Goal: Task Accomplishment & Management: Complete application form

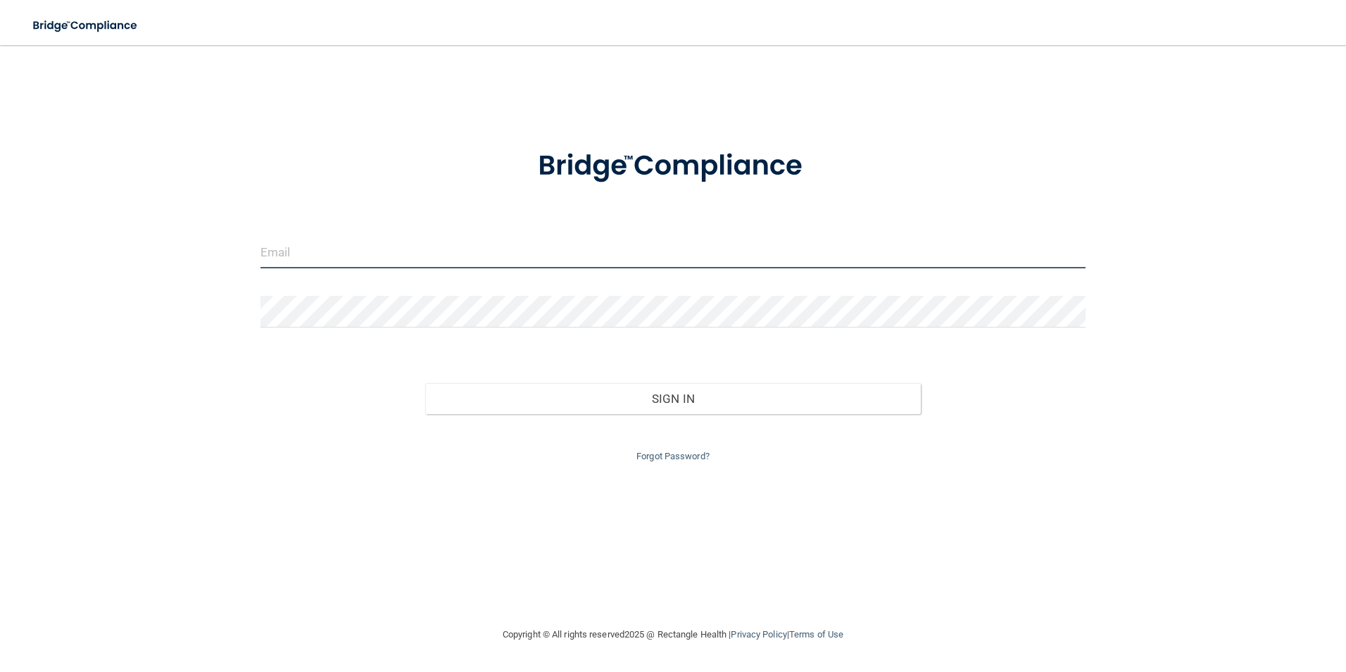
click at [282, 249] on input "email" at bounding box center [673, 253] width 826 height 32
type input "[EMAIL_ADDRESS][DOMAIN_NAME]"
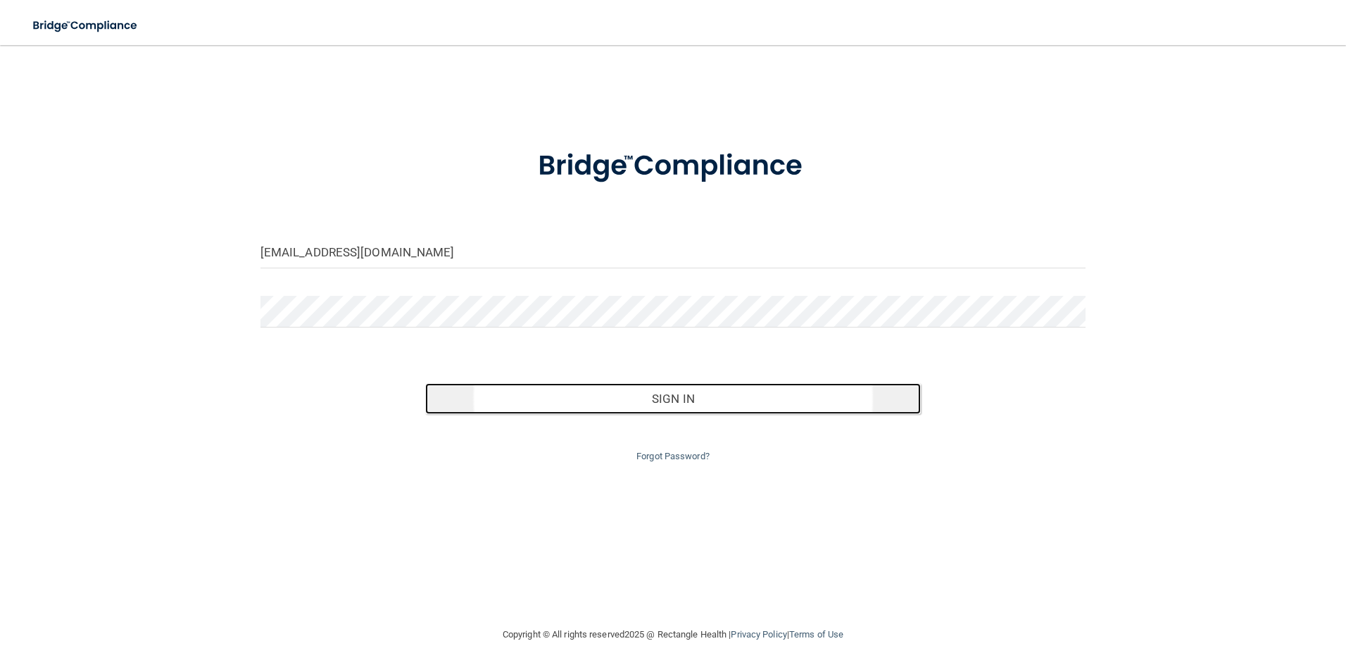
click at [665, 397] on button "Sign In" at bounding box center [673, 398] width 496 height 31
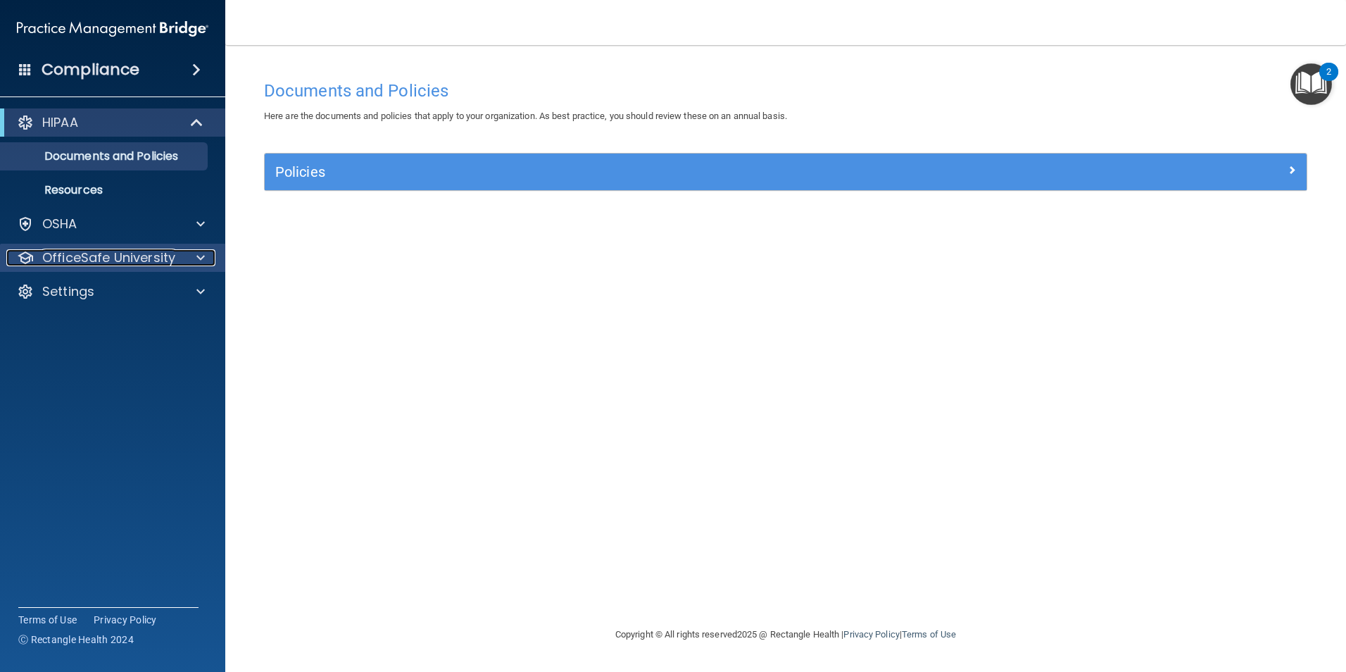
click at [70, 258] on p "OfficeSafe University" at bounding box center [108, 257] width 133 height 17
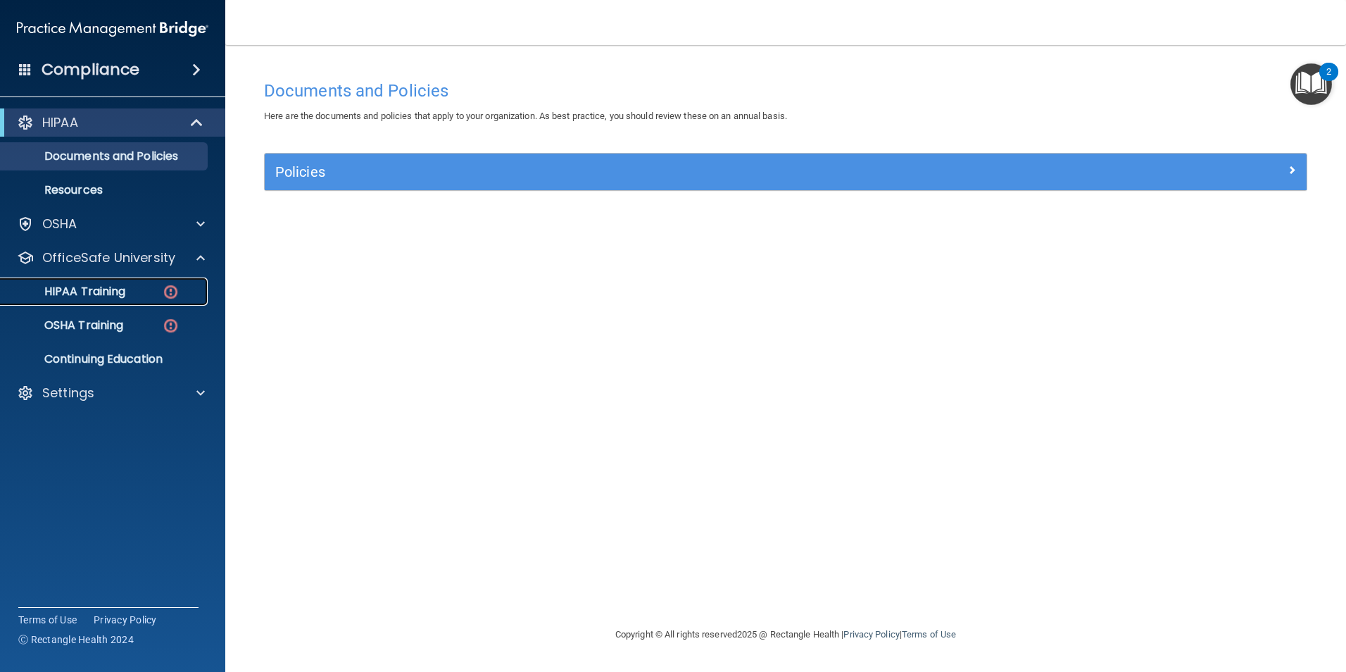
click at [141, 293] on div "HIPAA Training" at bounding box center [105, 291] width 192 height 14
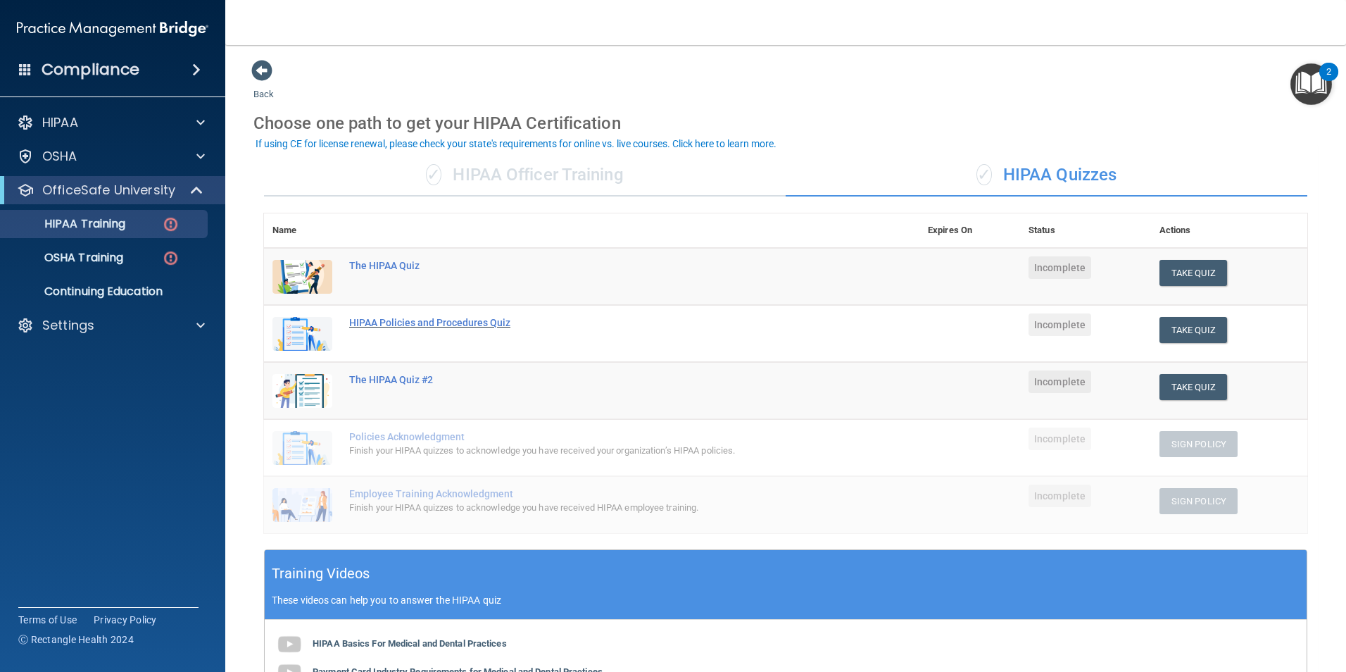
click at [397, 325] on div "HIPAA Policies and Procedures Quiz" at bounding box center [599, 322] width 500 height 11
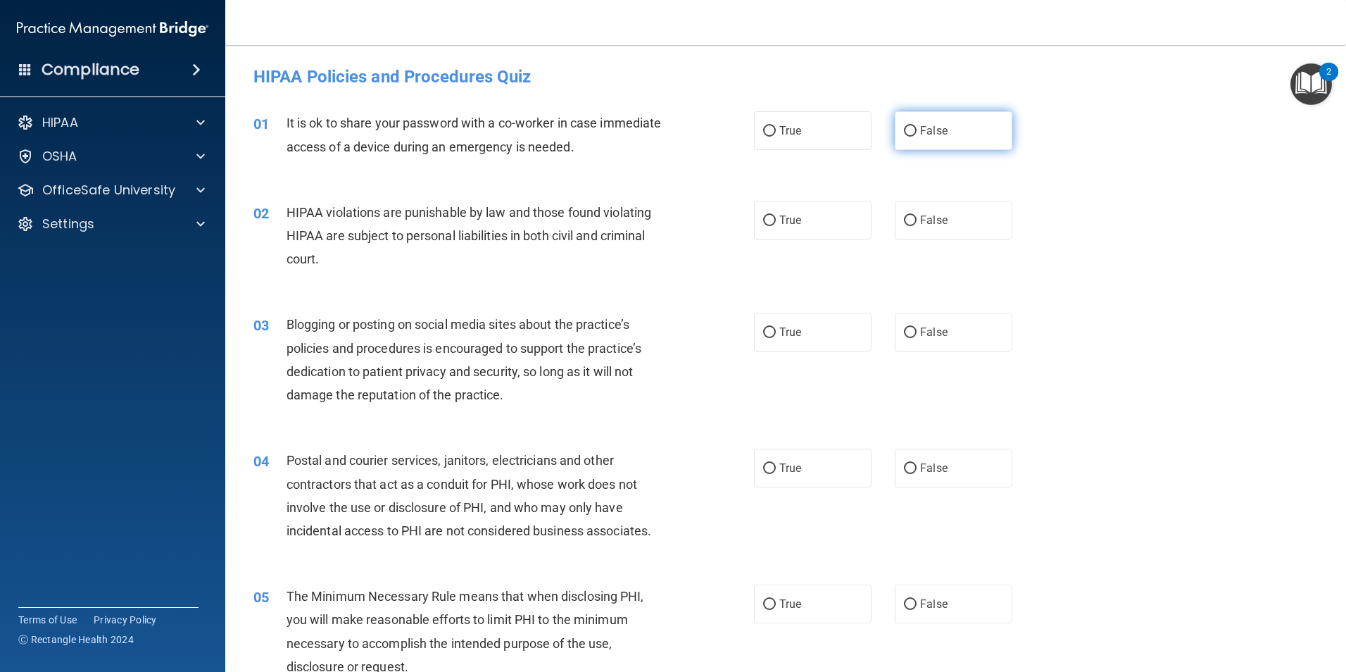
click at [907, 132] on input "False" at bounding box center [910, 131] width 13 height 11
radio input "true"
click at [770, 227] on label "True" at bounding box center [813, 220] width 118 height 39
click at [770, 226] on input "True" at bounding box center [769, 220] width 13 height 11
radio input "true"
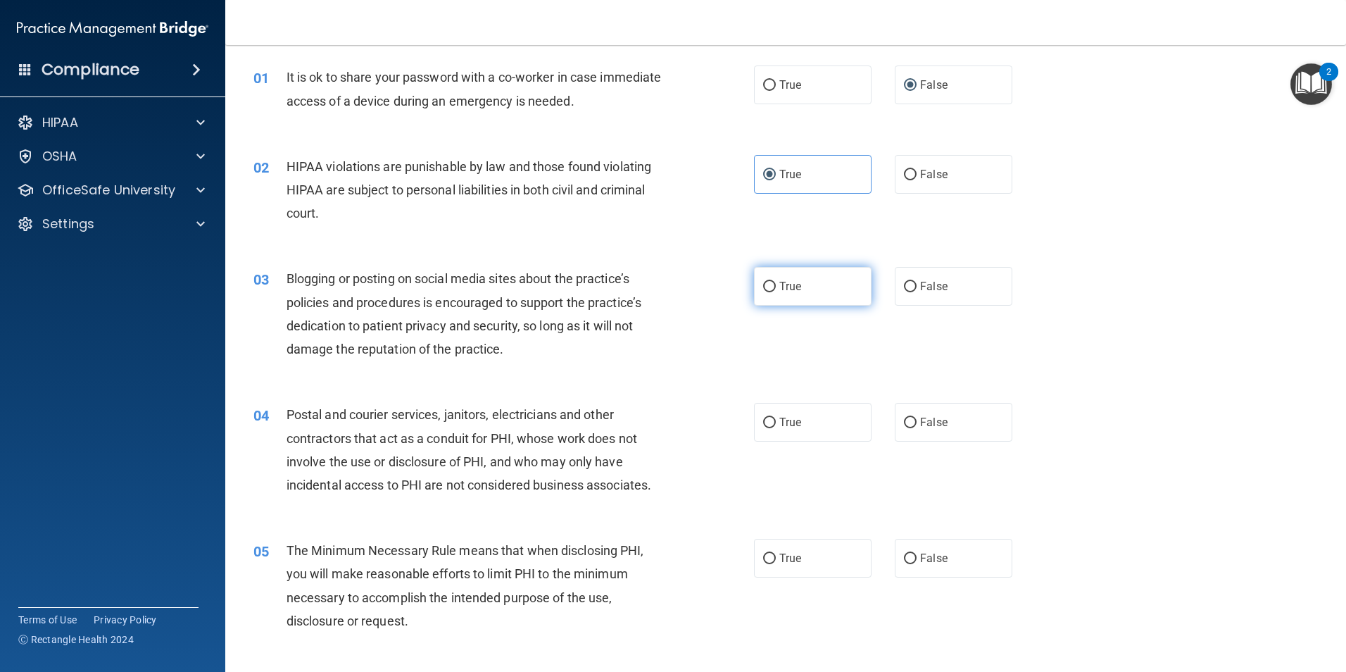
scroll to position [70, 0]
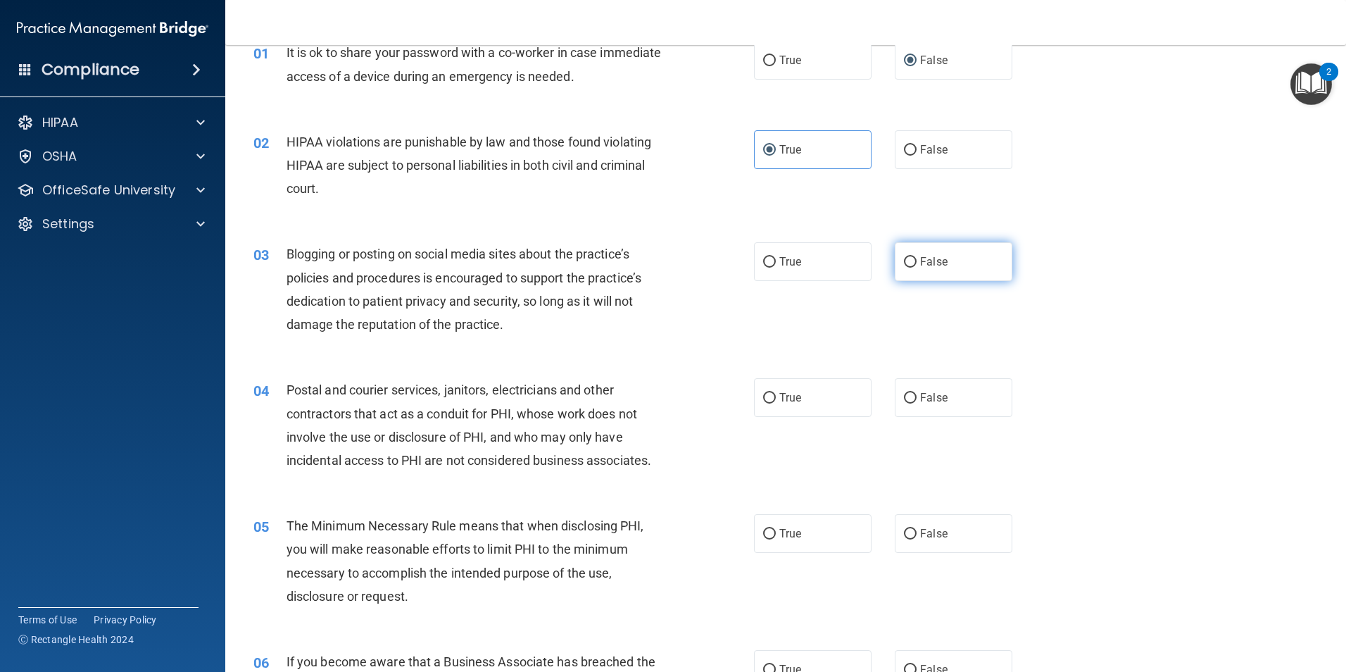
click at [904, 266] on input "False" at bounding box center [910, 262] width 13 height 11
radio input "true"
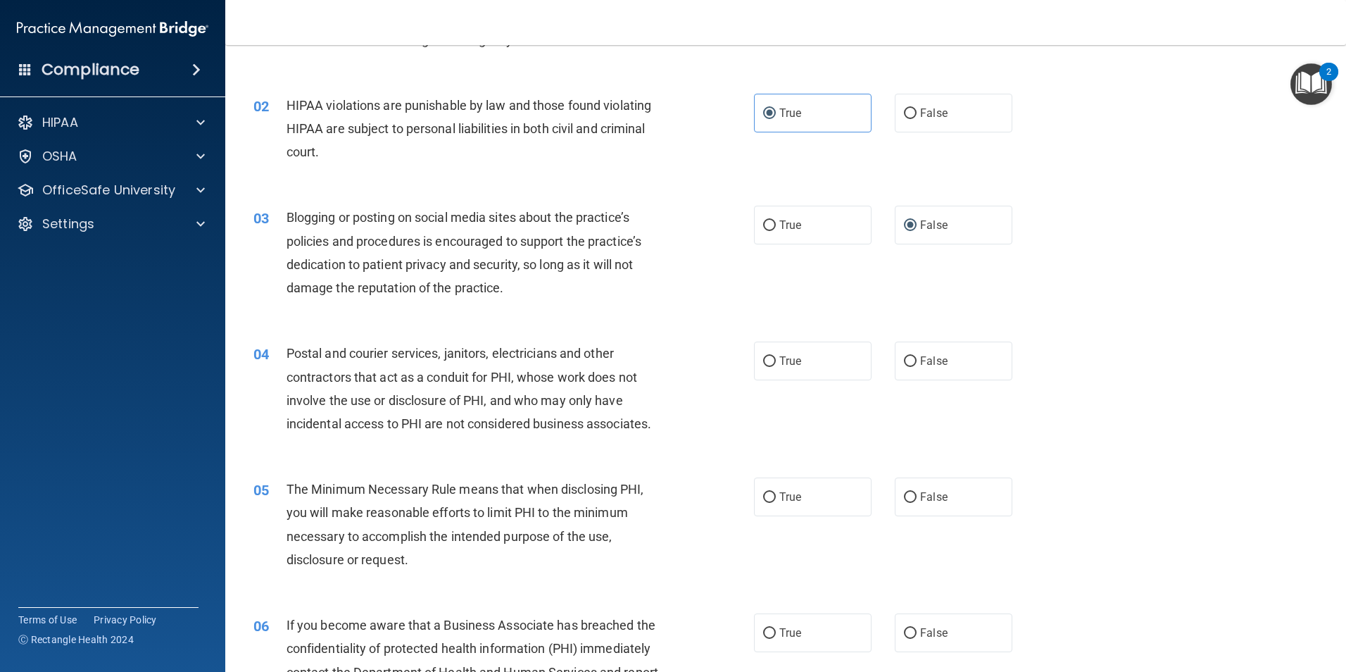
scroll to position [141, 0]
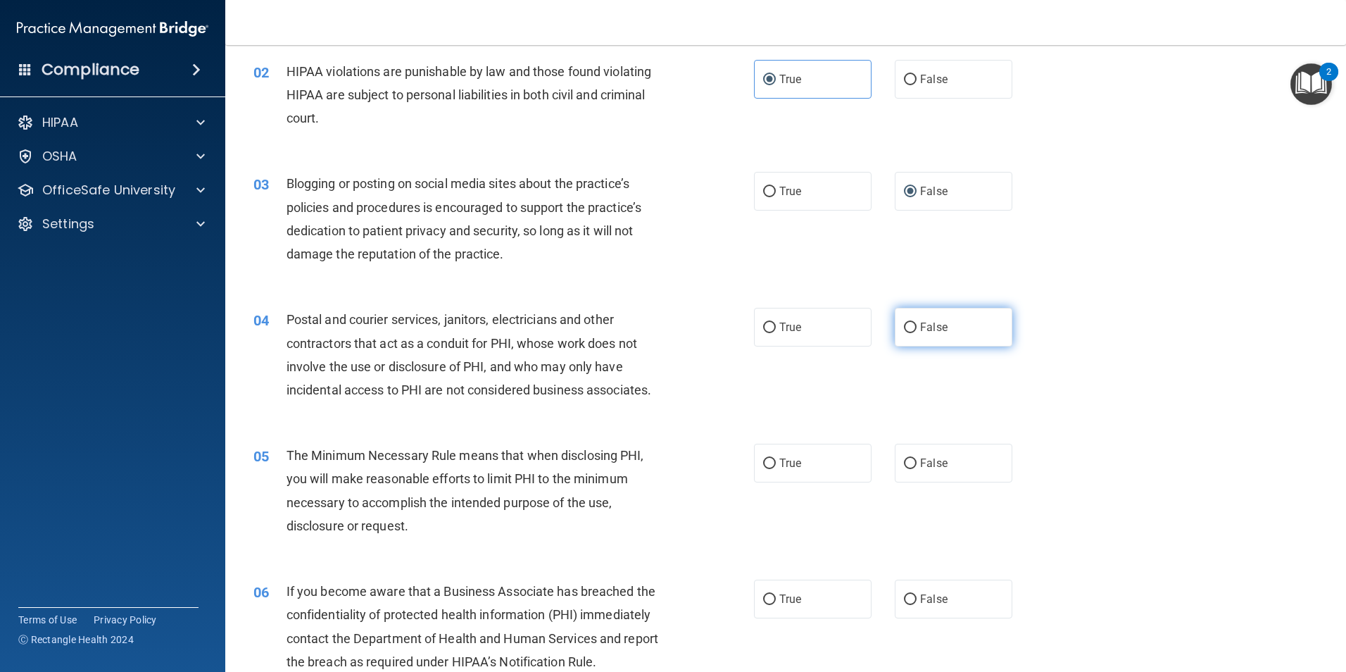
click at [904, 323] on input "False" at bounding box center [910, 327] width 13 height 11
radio input "true"
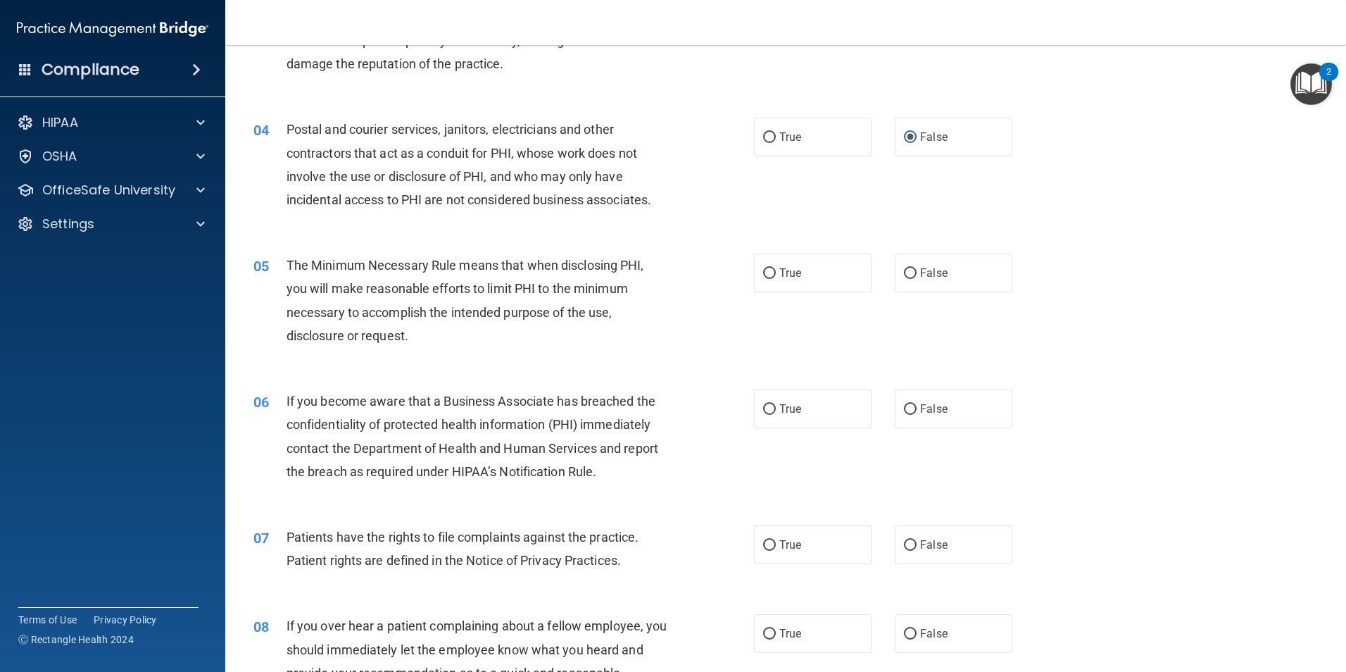
scroll to position [422, 0]
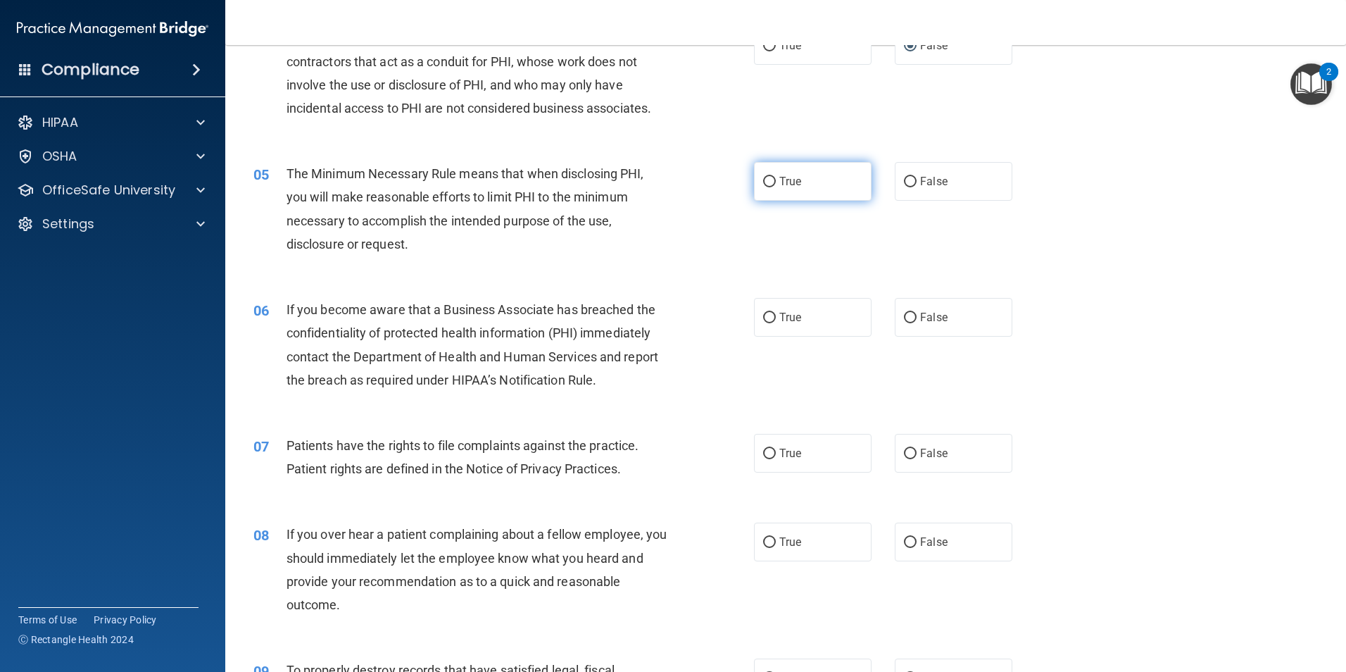
click at [764, 182] on input "True" at bounding box center [769, 182] width 13 height 11
radio input "true"
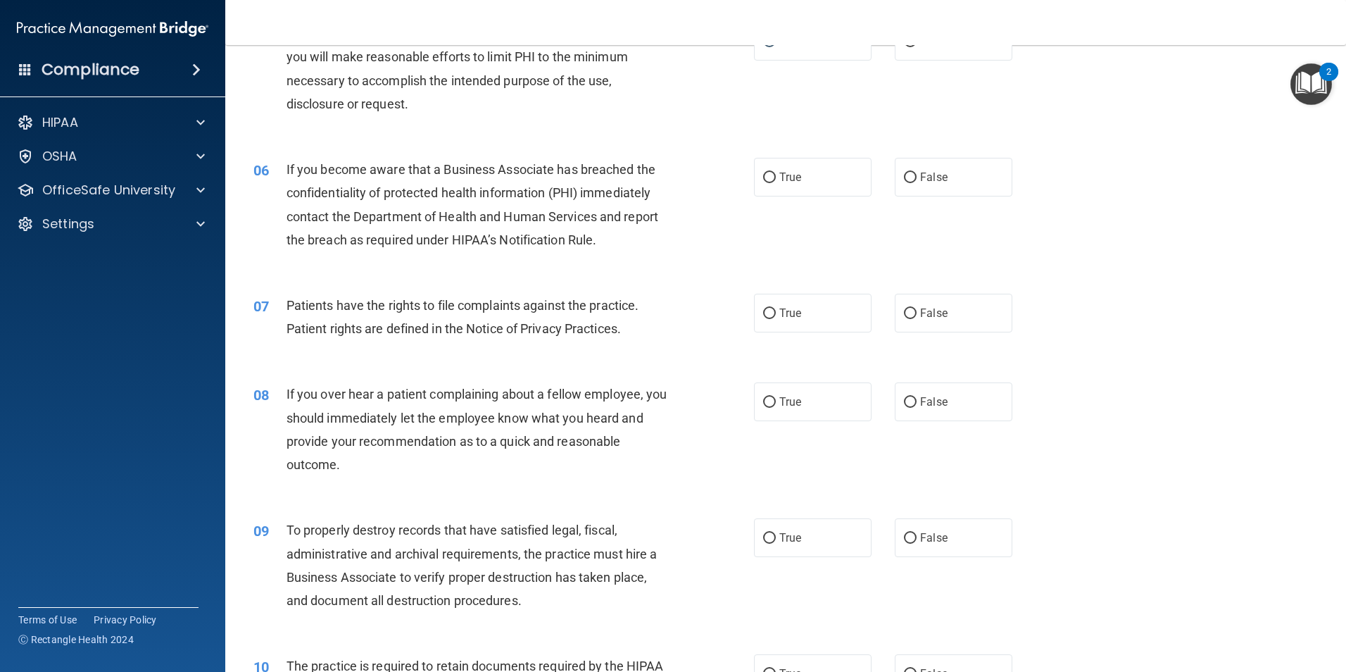
scroll to position [563, 0]
click at [763, 182] on input "True" at bounding box center [769, 177] width 13 height 11
radio input "true"
click at [769, 314] on input "True" at bounding box center [769, 313] width 13 height 11
radio input "true"
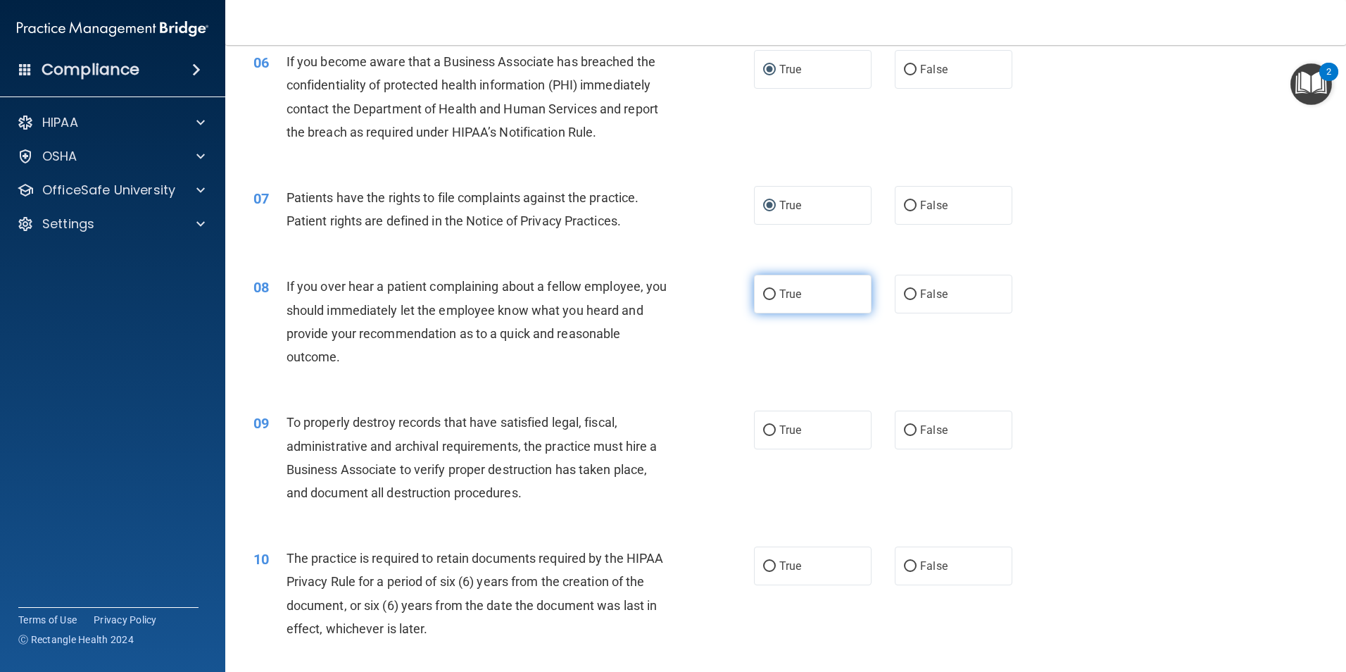
scroll to position [704, 0]
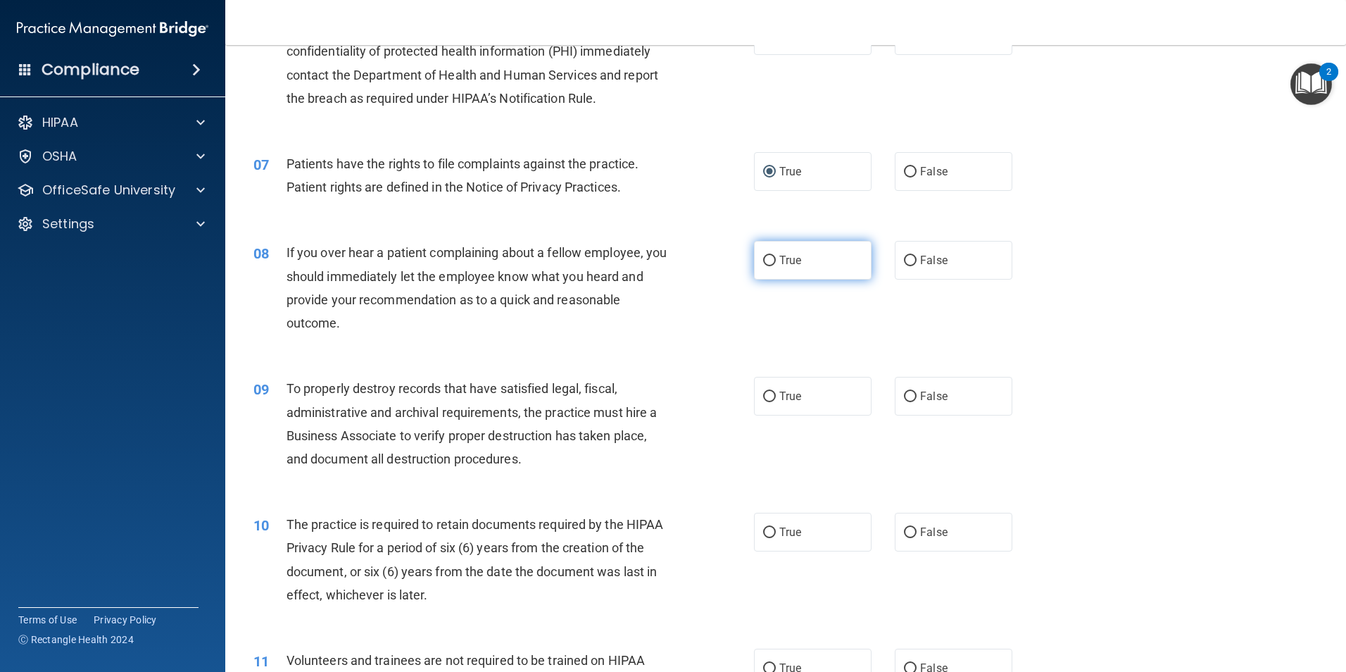
click at [764, 260] on input "True" at bounding box center [769, 261] width 13 height 11
radio input "true"
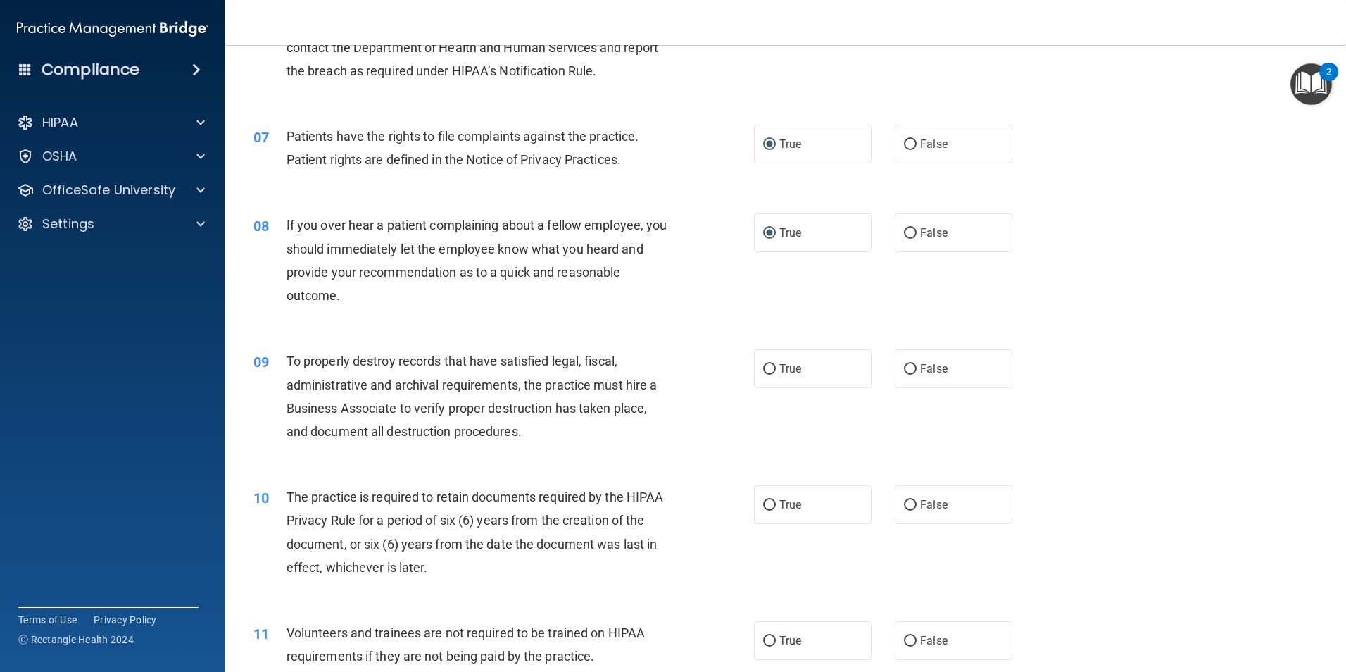
scroll to position [986, 0]
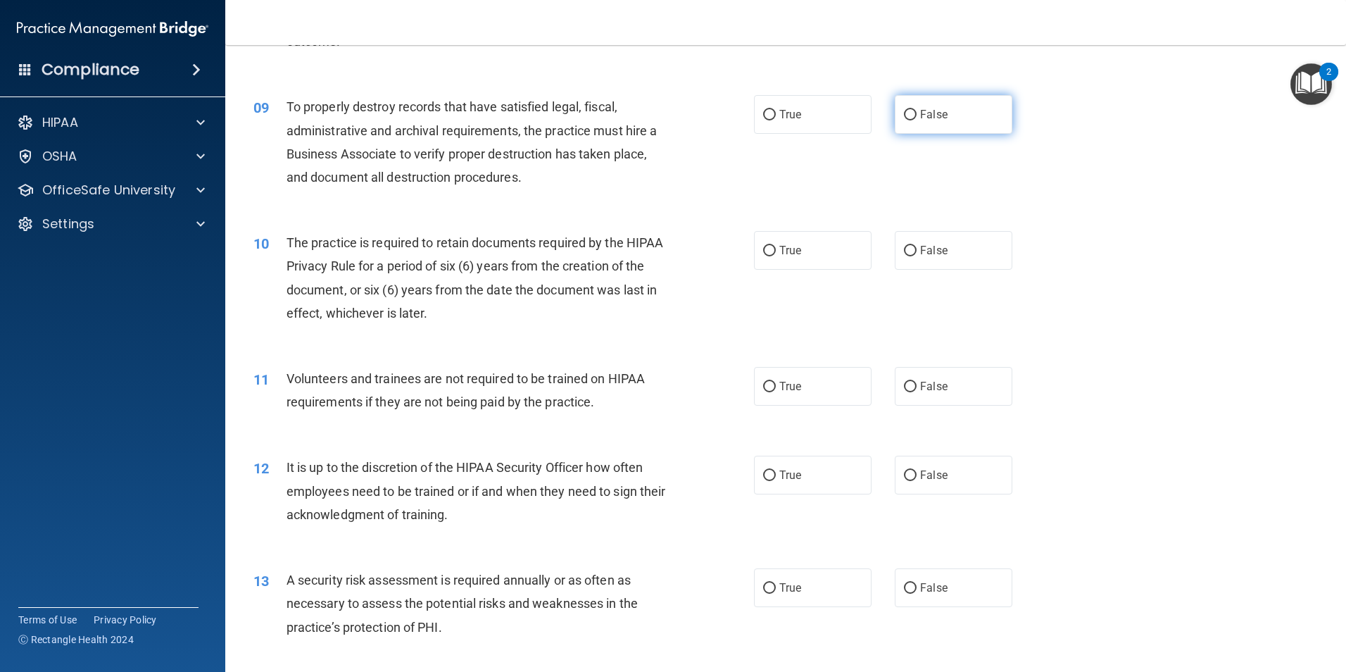
click at [909, 116] on input "False" at bounding box center [910, 115] width 13 height 11
radio input "true"
click at [906, 246] on input "False" at bounding box center [910, 251] width 13 height 11
radio input "true"
click at [757, 115] on label "True" at bounding box center [813, 114] width 118 height 39
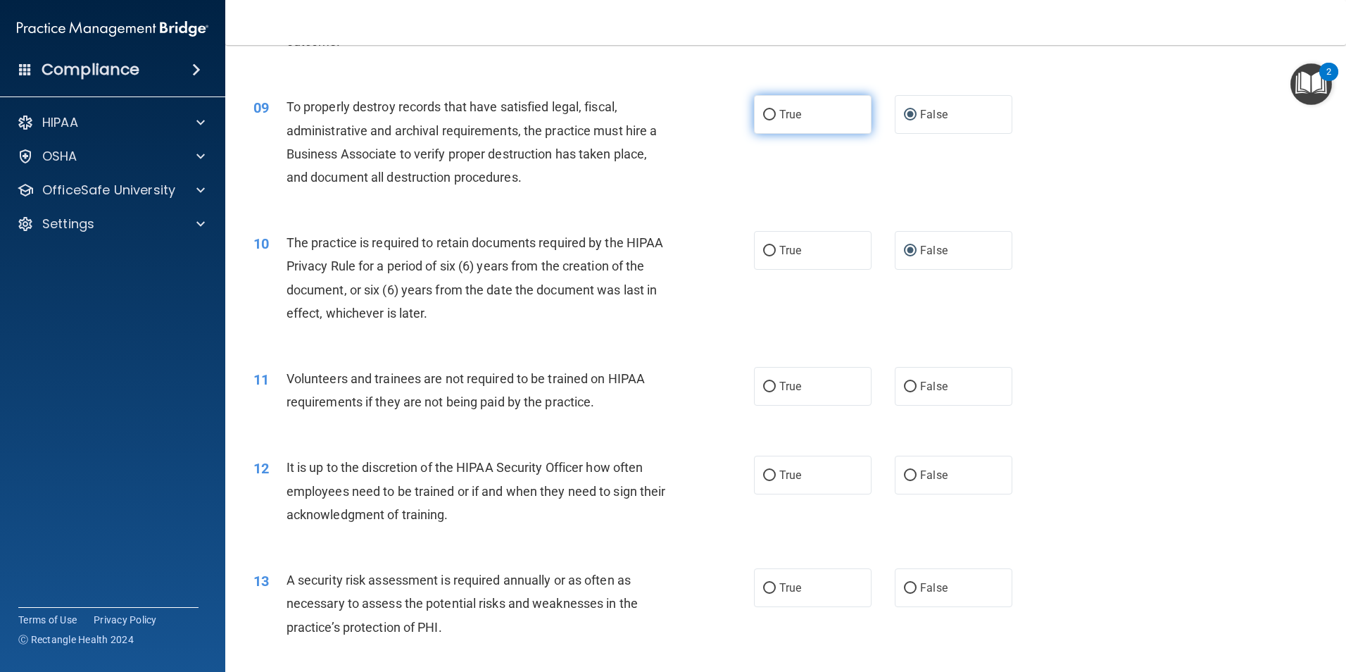
click at [763, 115] on input "True" at bounding box center [769, 115] width 13 height 11
radio input "true"
radio input "false"
click at [772, 387] on label "True" at bounding box center [813, 386] width 118 height 39
click at [772, 387] on input "True" at bounding box center [769, 387] width 13 height 11
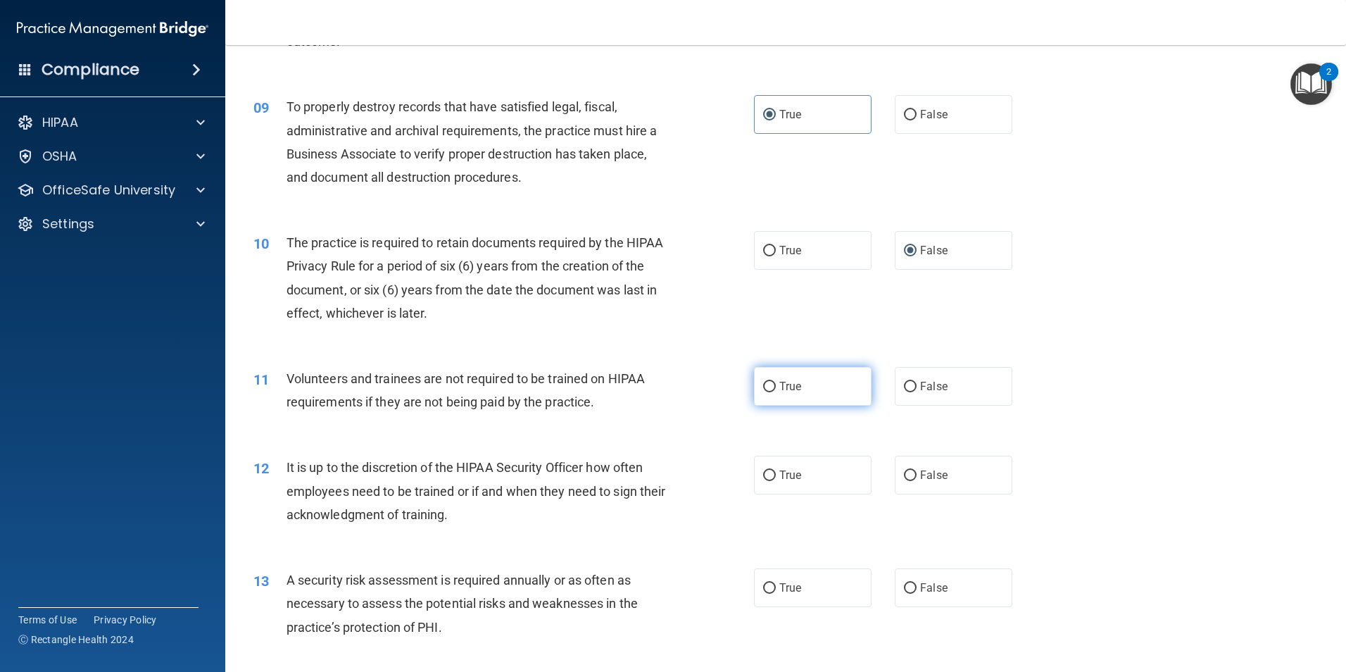
radio input "true"
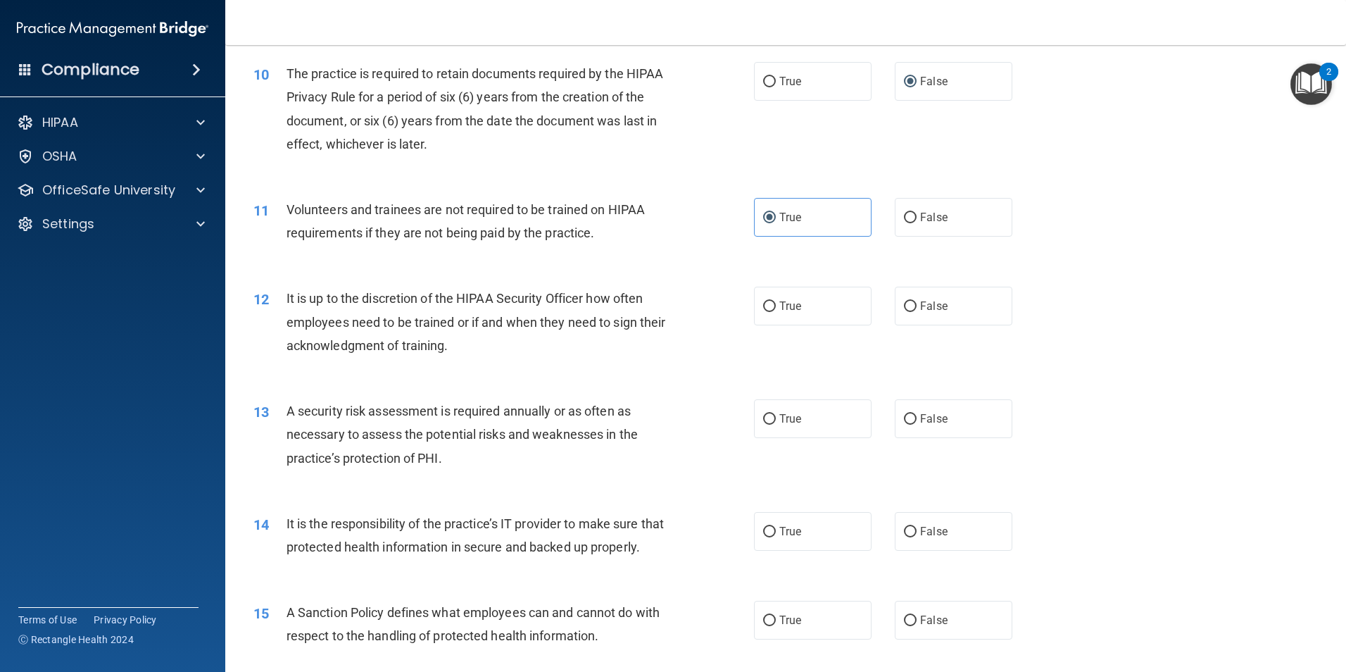
scroll to position [1202, 0]
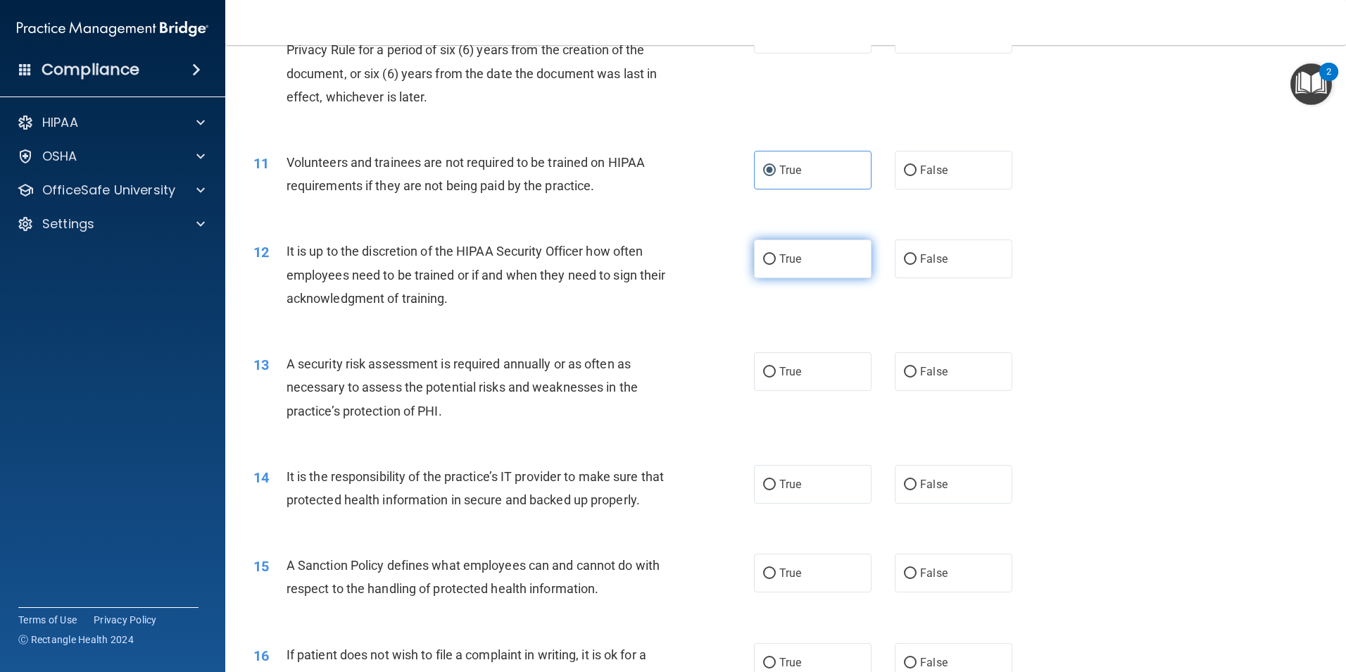
click at [767, 256] on input "True" at bounding box center [769, 259] width 13 height 11
radio input "true"
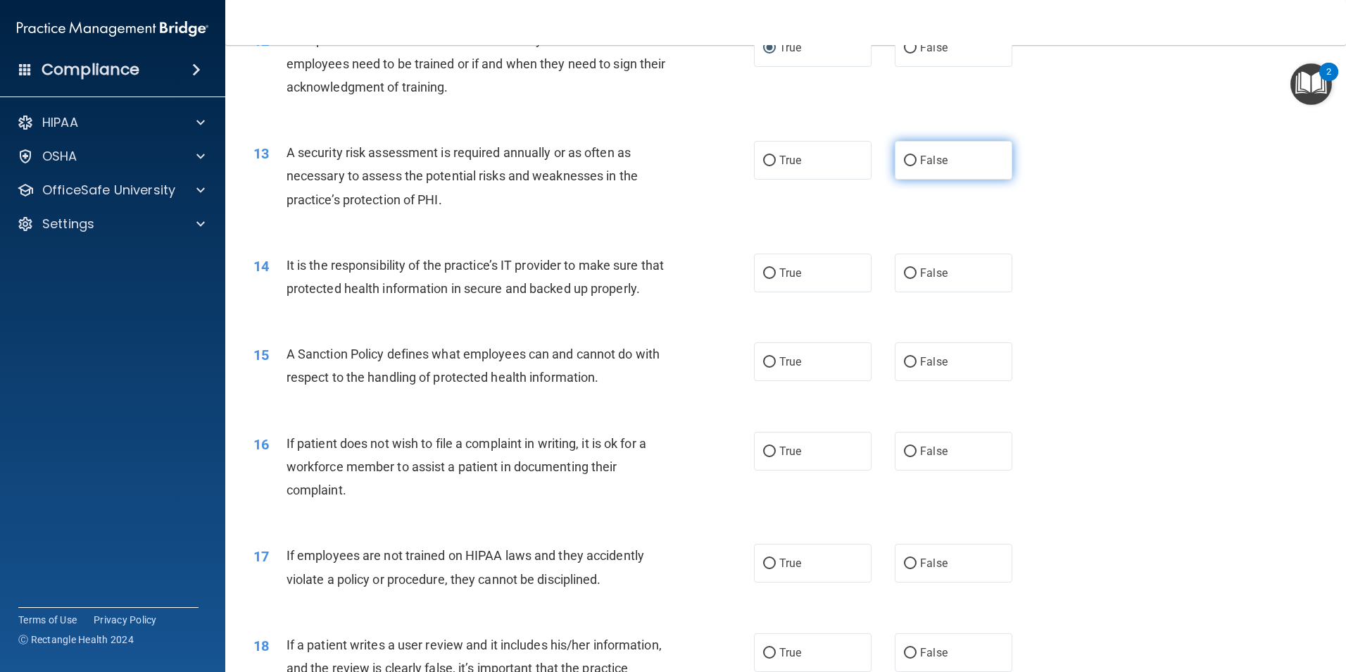
click at [909, 165] on input "False" at bounding box center [910, 161] width 13 height 11
radio input "true"
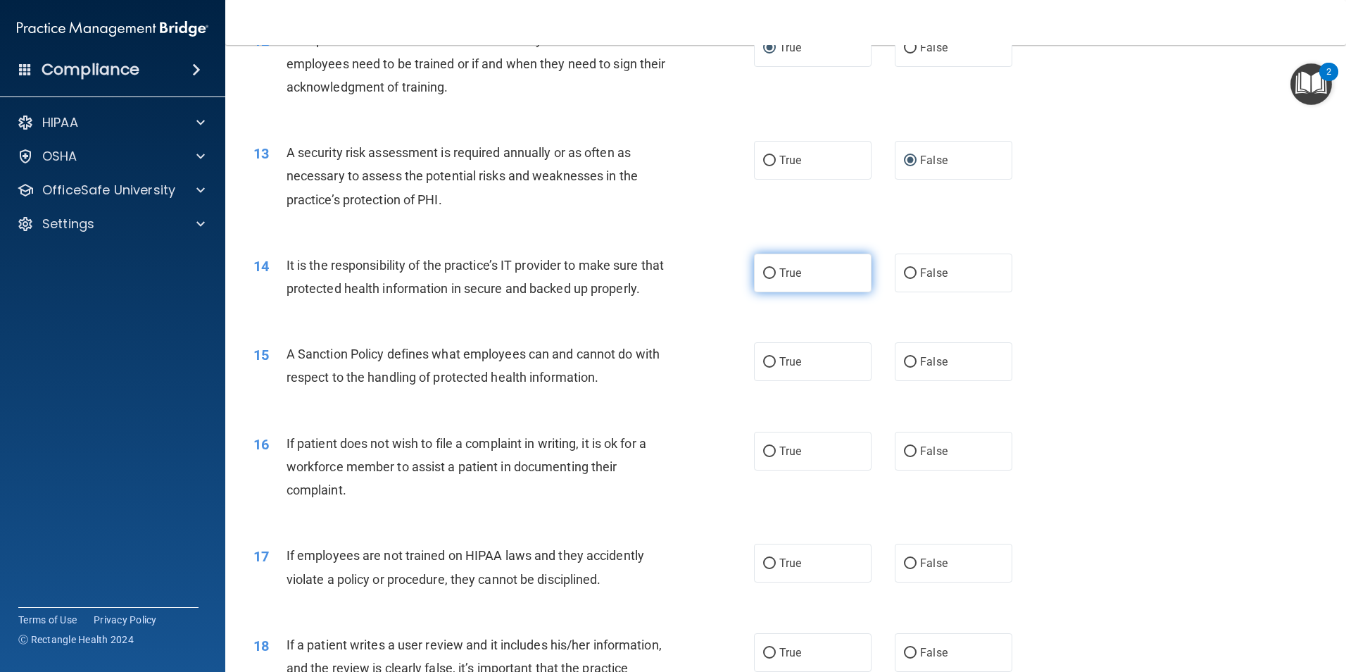
click at [765, 275] on input "True" at bounding box center [769, 273] width 13 height 11
radio input "true"
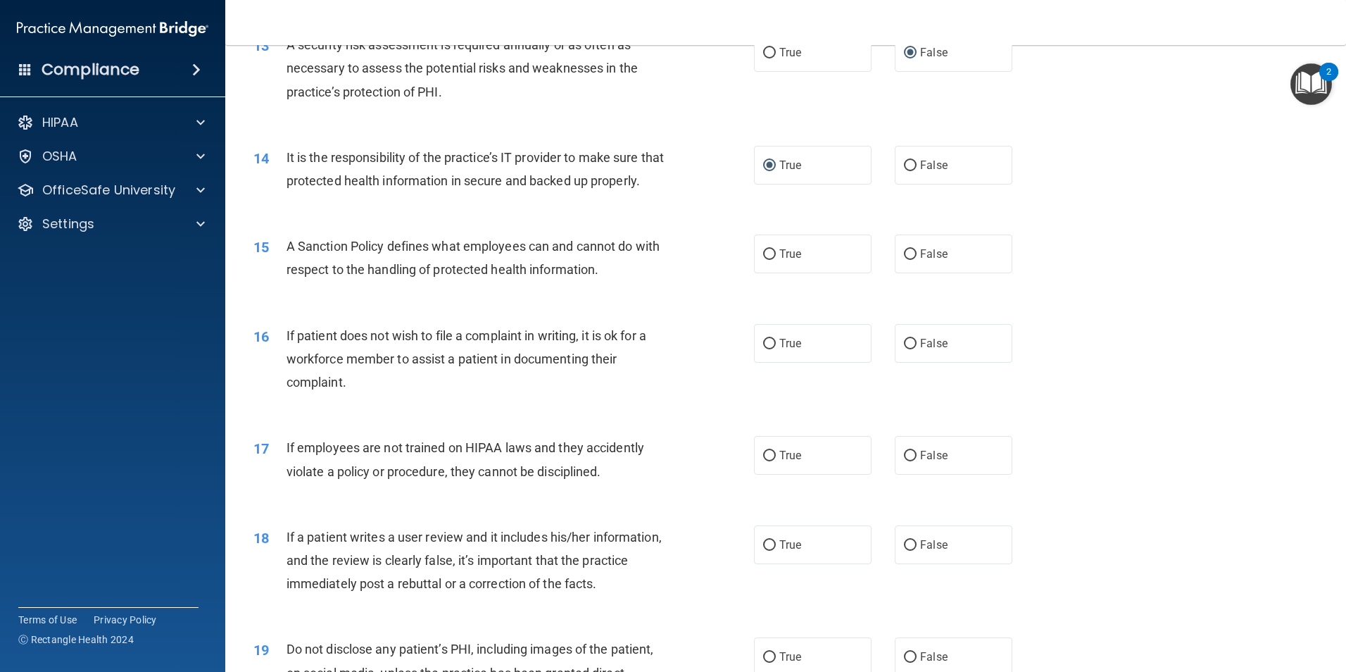
scroll to position [1445, 0]
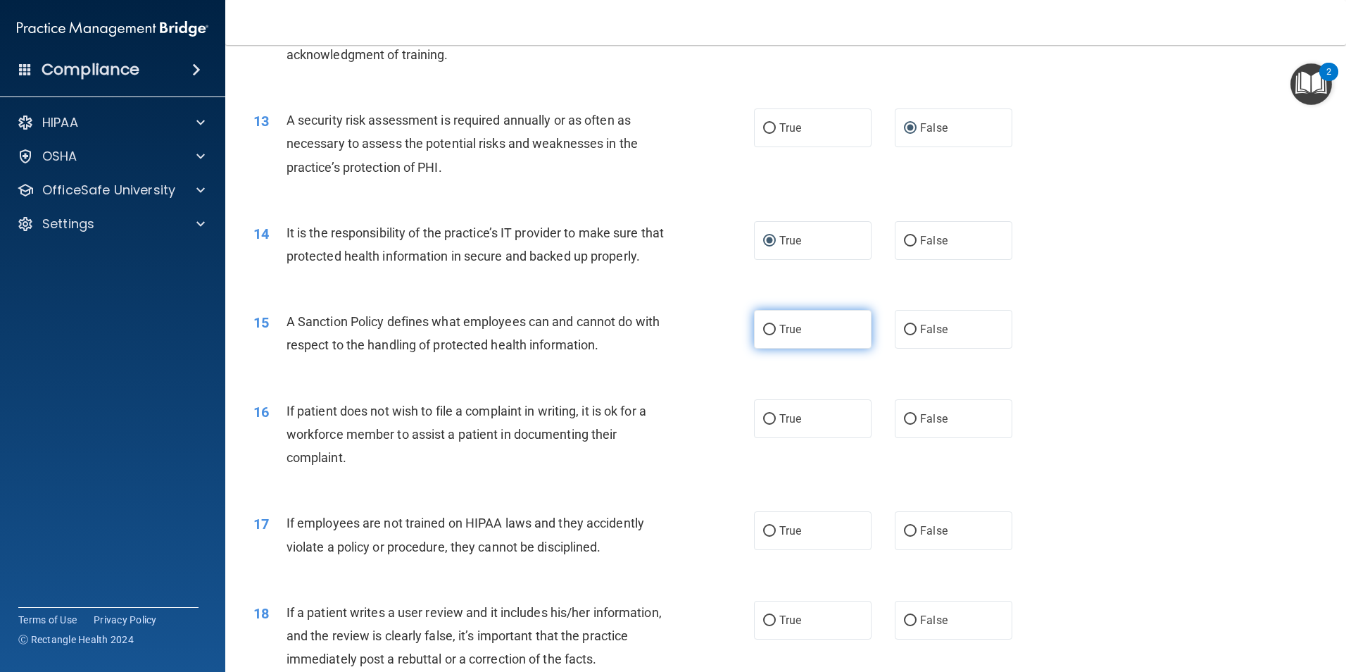
click at [763, 335] on input "True" at bounding box center [769, 330] width 13 height 11
radio input "true"
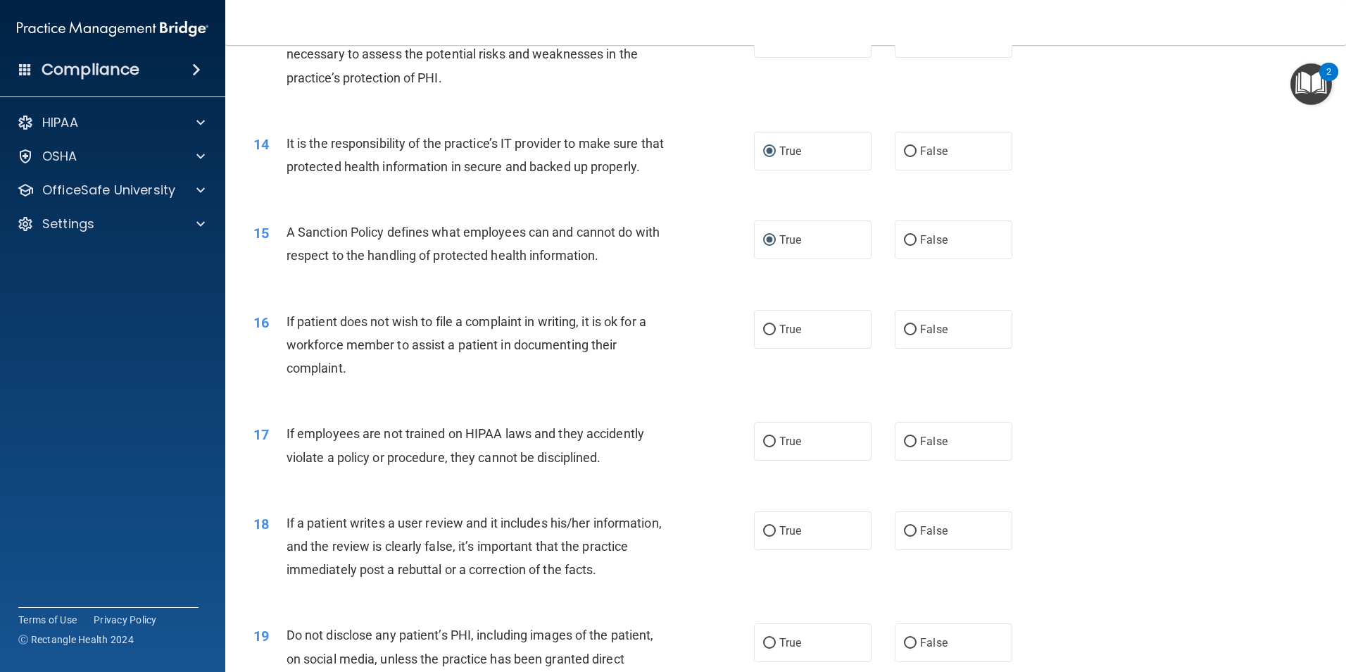
scroll to position [1572, 0]
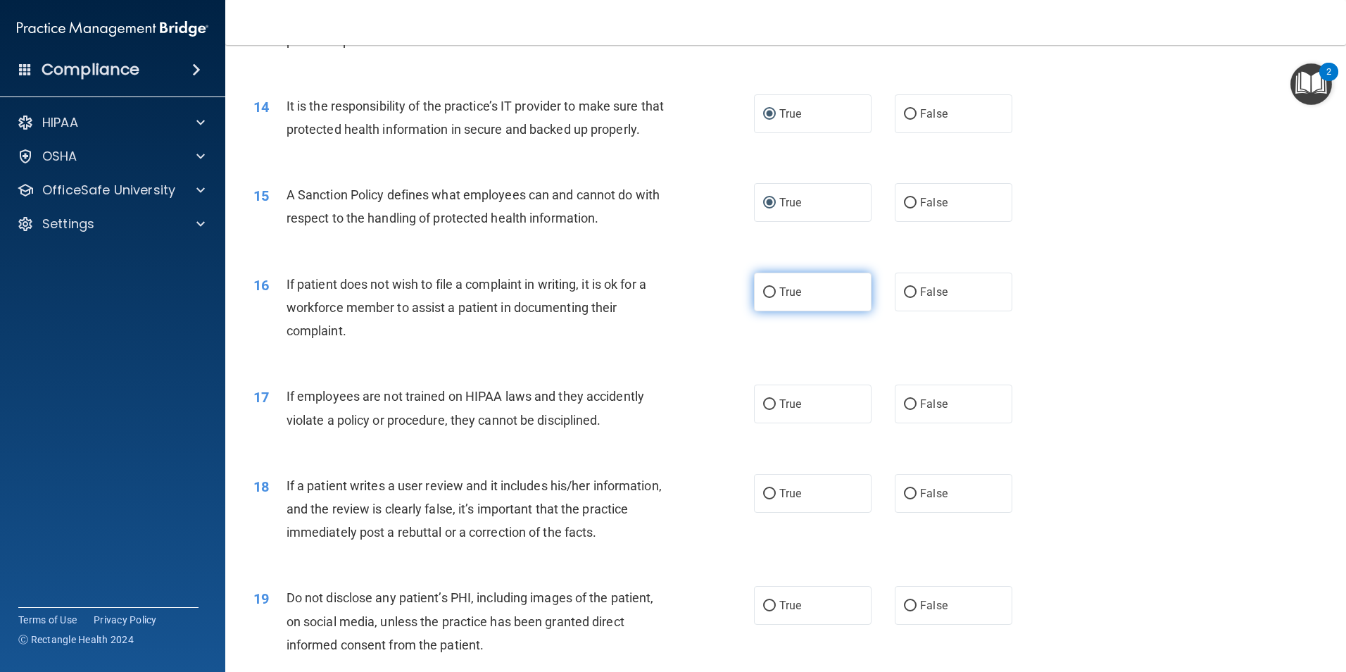
click at [763, 298] on input "True" at bounding box center [769, 292] width 13 height 11
radio input "true"
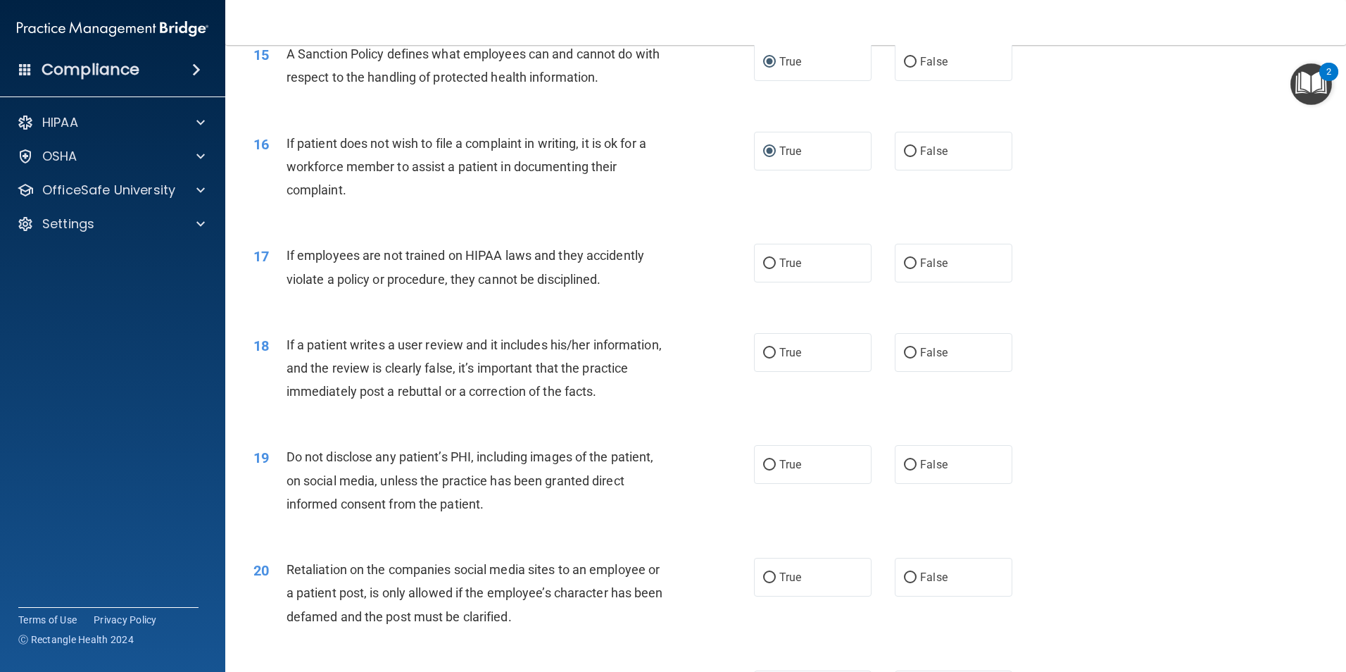
scroll to position [1732, 0]
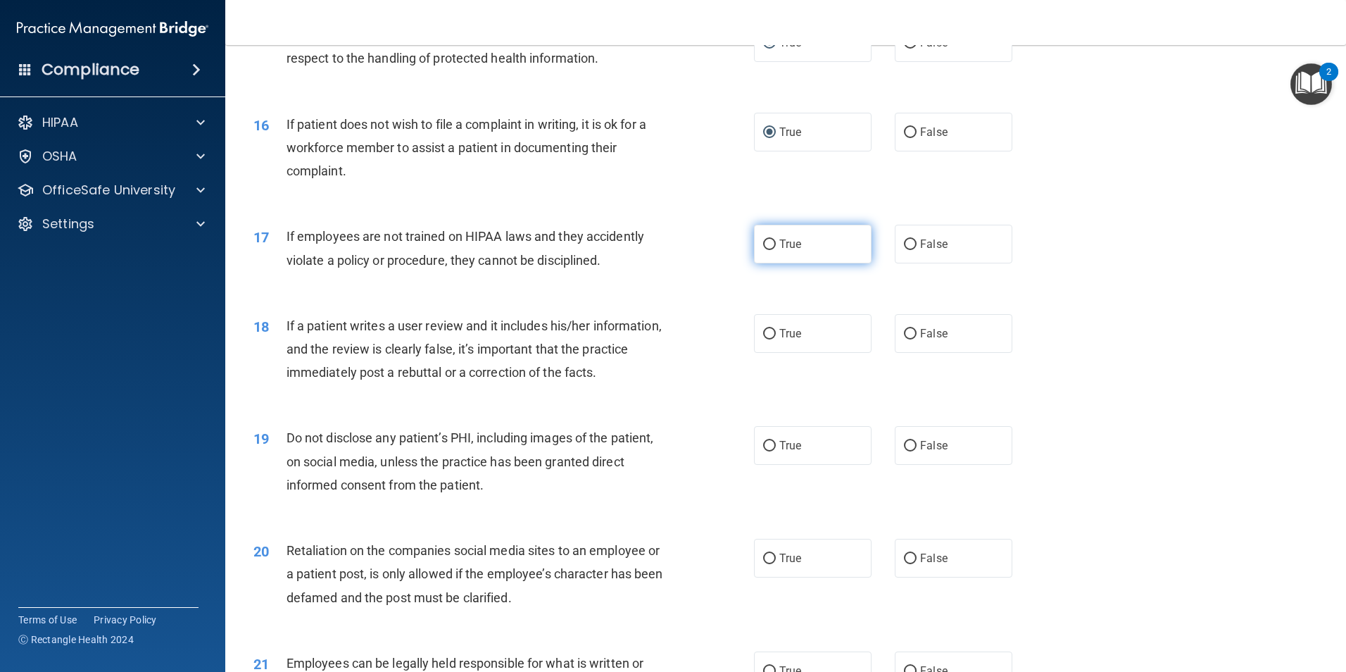
click at [767, 250] on input "True" at bounding box center [769, 244] width 13 height 11
radio input "true"
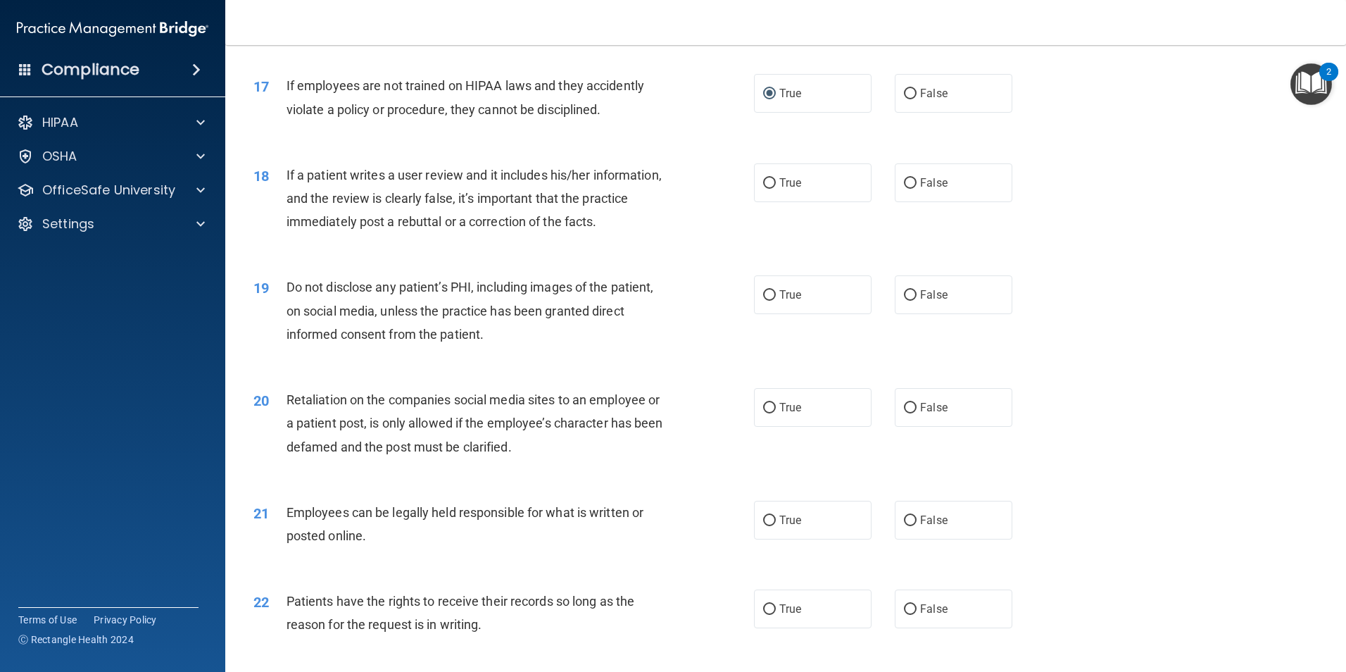
scroll to position [1901, 0]
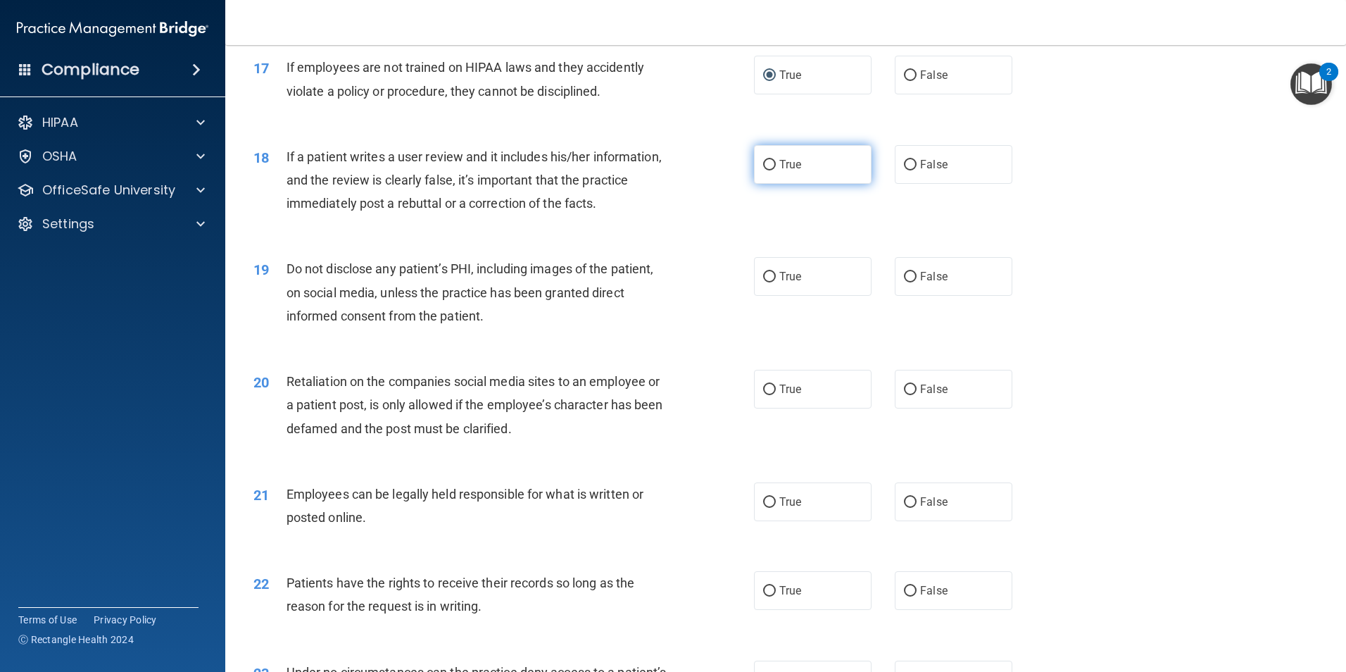
click at [763, 170] on input "True" at bounding box center [769, 165] width 13 height 11
radio input "true"
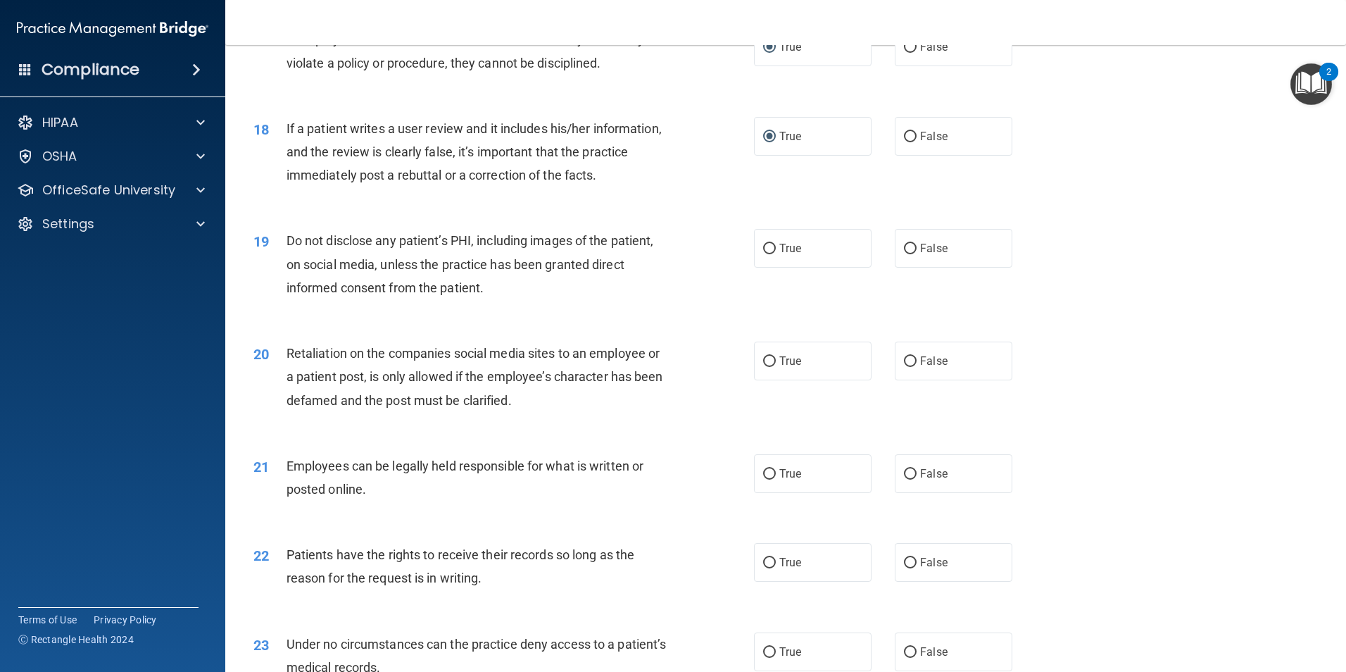
scroll to position [1957, 0]
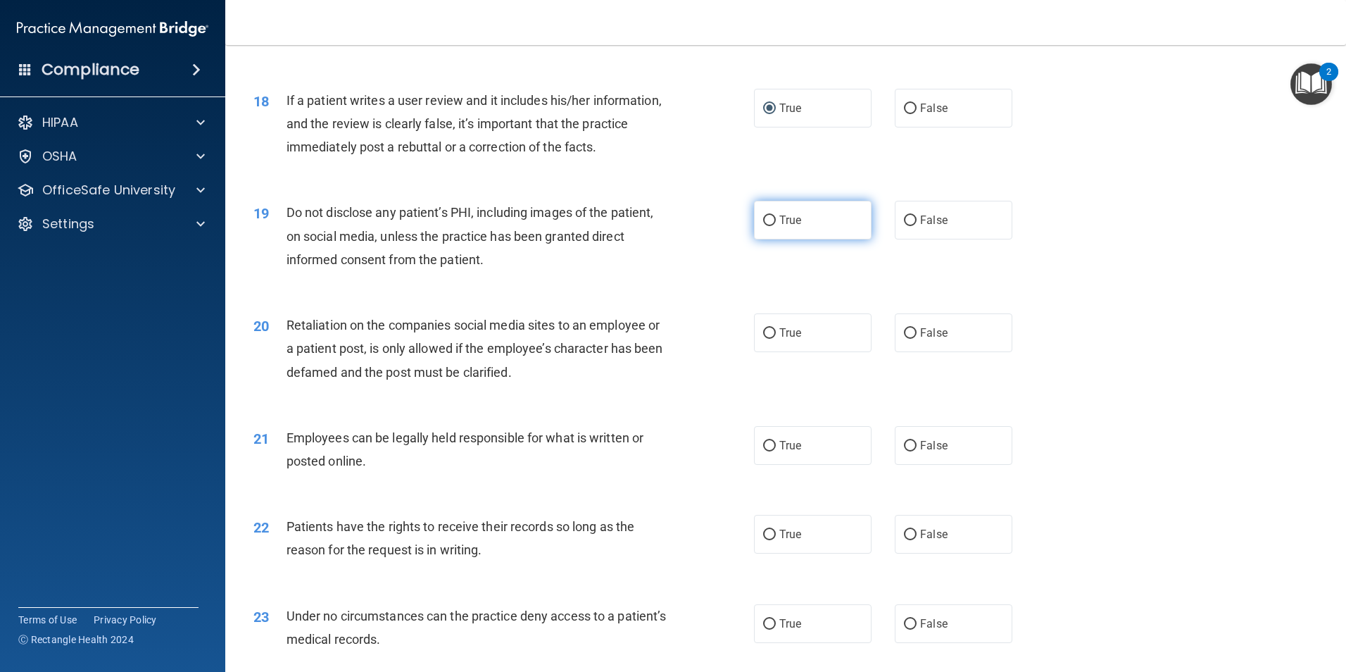
click at [763, 226] on input "True" at bounding box center [769, 220] width 13 height 11
radio input "true"
click at [912, 127] on label "False" at bounding box center [954, 108] width 118 height 39
click at [912, 114] on input "False" at bounding box center [910, 108] width 13 height 11
radio input "true"
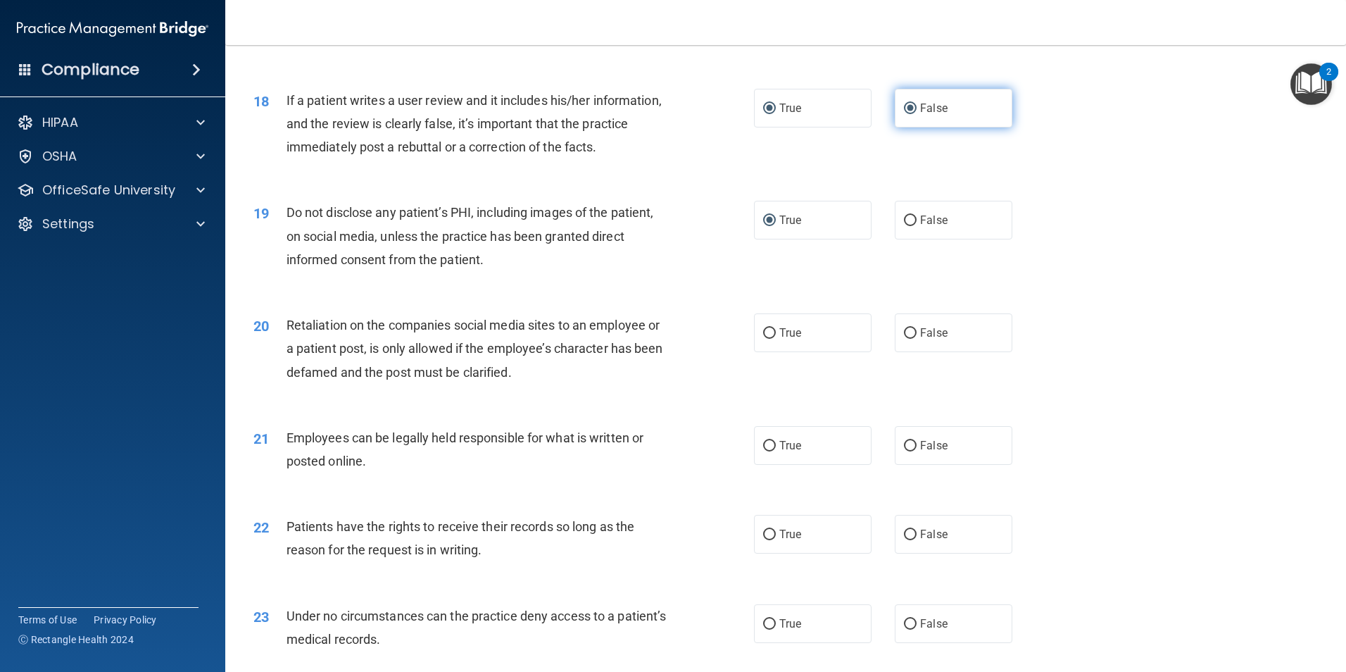
radio input "false"
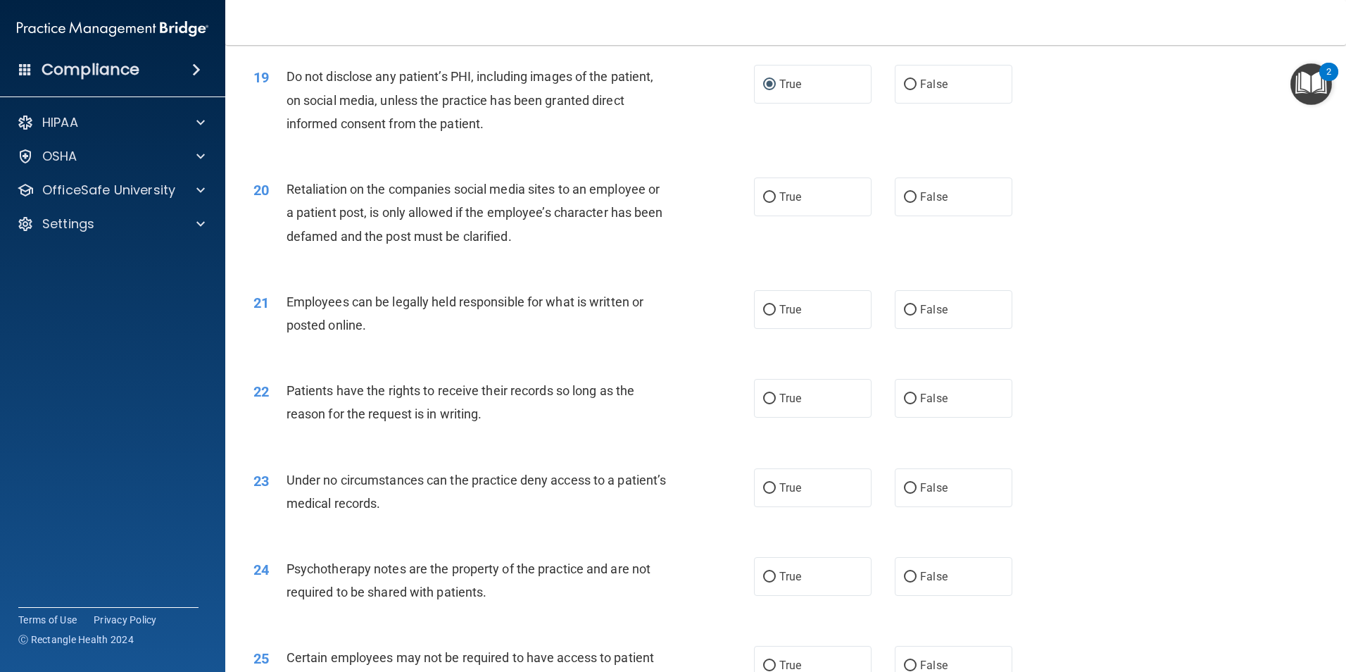
scroll to position [1980, 0]
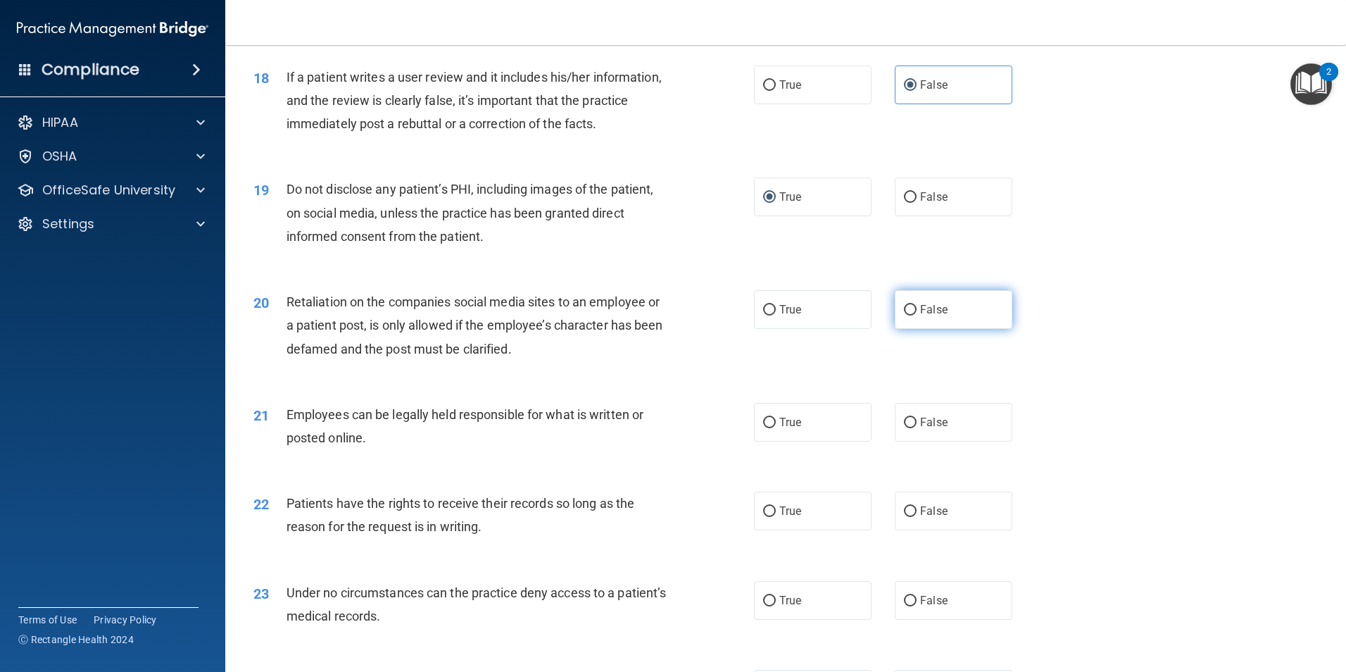
click at [896, 329] on label "False" at bounding box center [954, 309] width 118 height 39
click at [904, 315] on input "False" at bounding box center [910, 310] width 13 height 11
radio input "true"
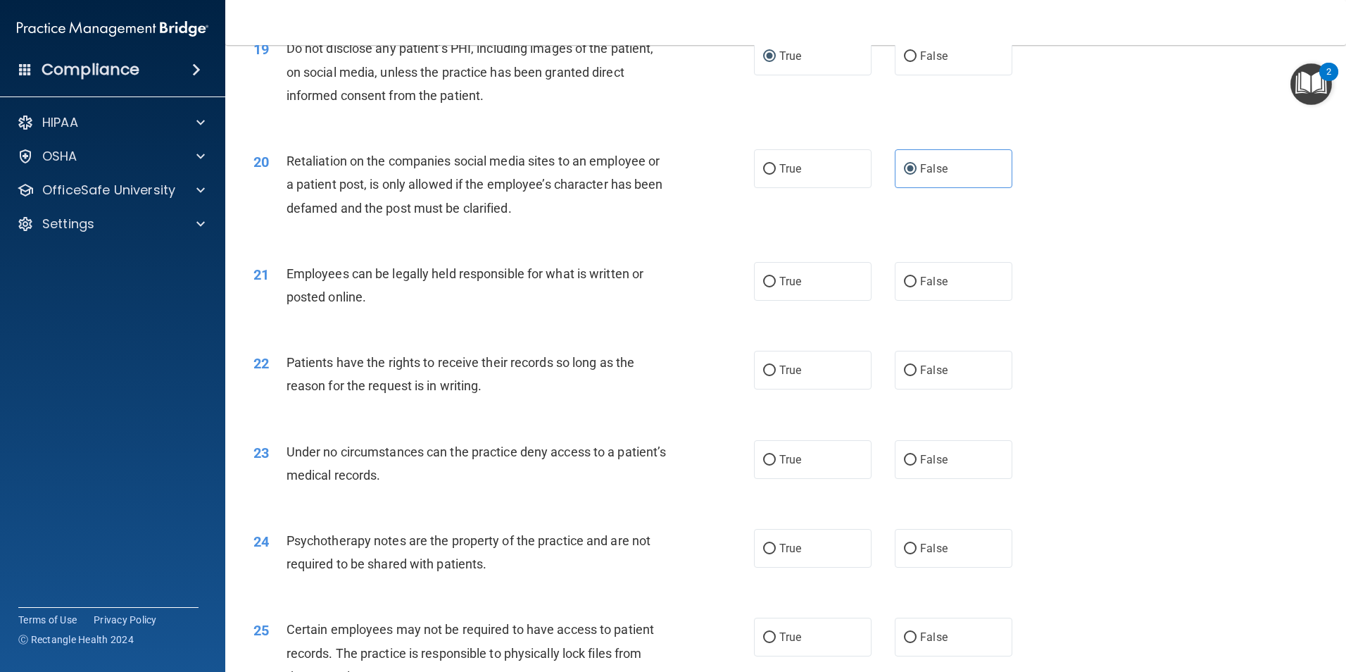
scroll to position [2158, 0]
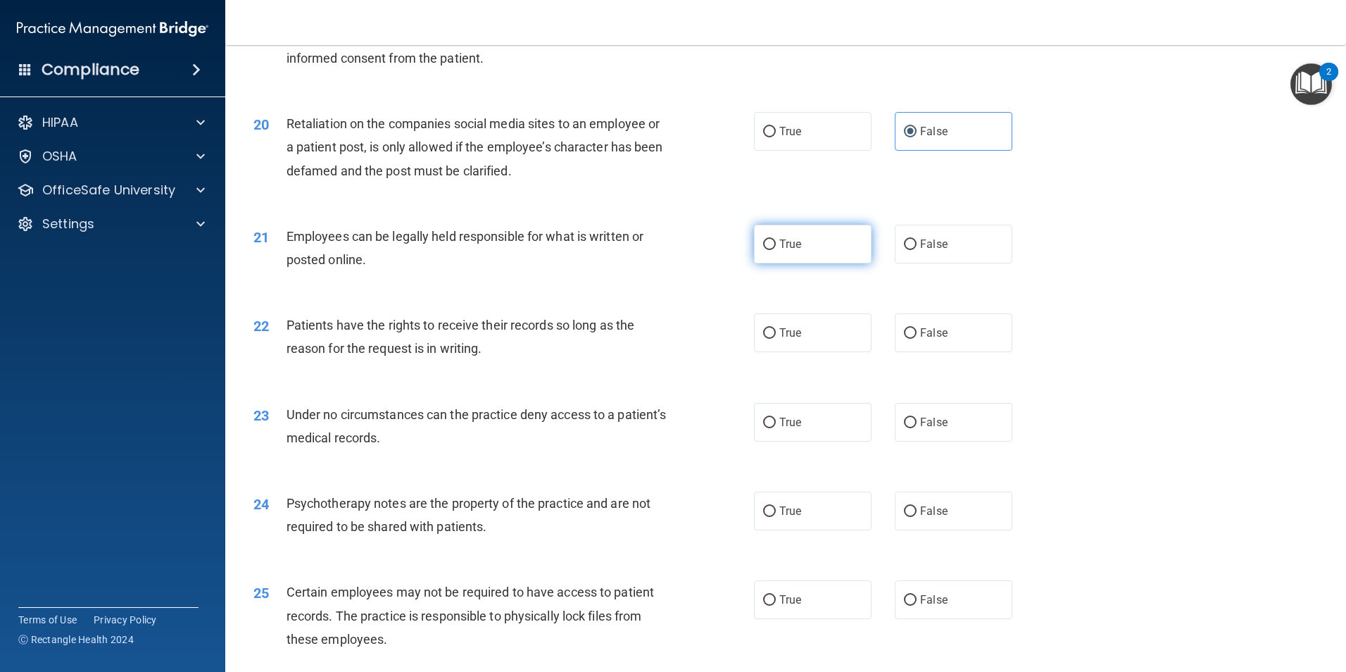
click at [762, 263] on label "True" at bounding box center [813, 244] width 118 height 39
click at [763, 250] on input "True" at bounding box center [769, 244] width 13 height 11
radio input "true"
drag, startPoint x: 764, startPoint y: 360, endPoint x: 809, endPoint y: 315, distance: 63.2
click at [765, 339] on input "True" at bounding box center [769, 333] width 13 height 11
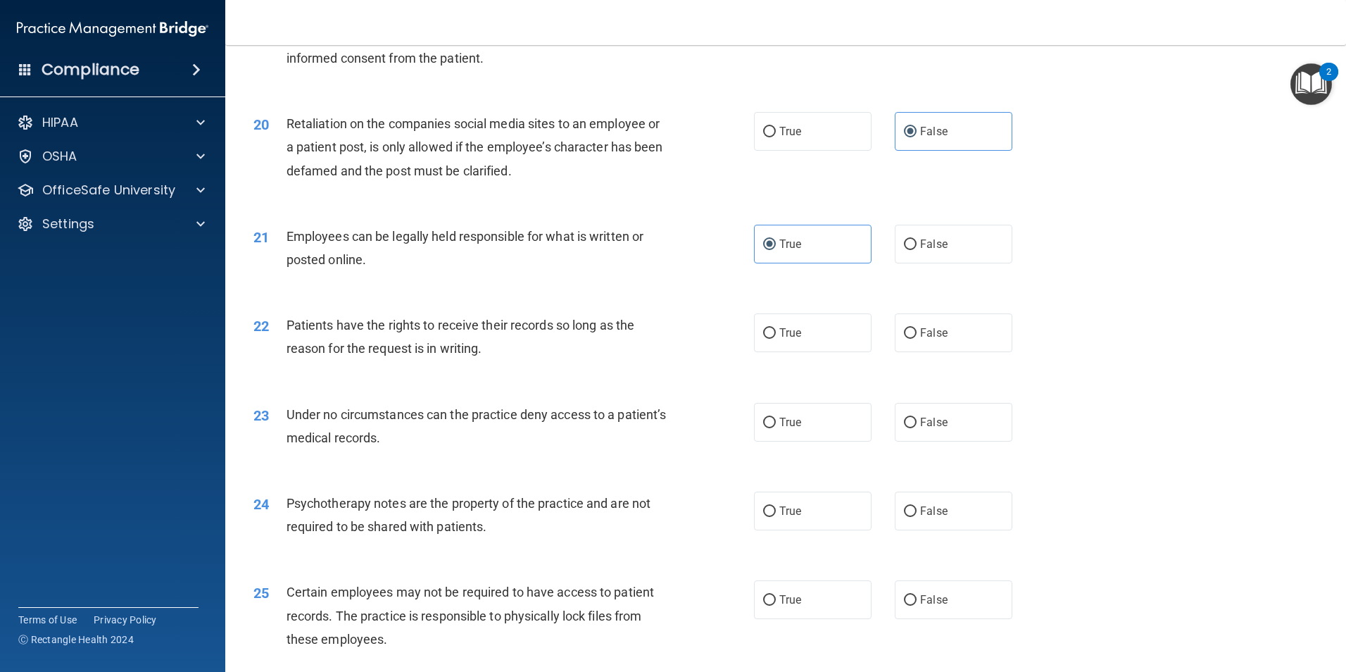
radio input "true"
click at [908, 250] on input "False" at bounding box center [910, 244] width 13 height 11
radio input "true"
radio input "false"
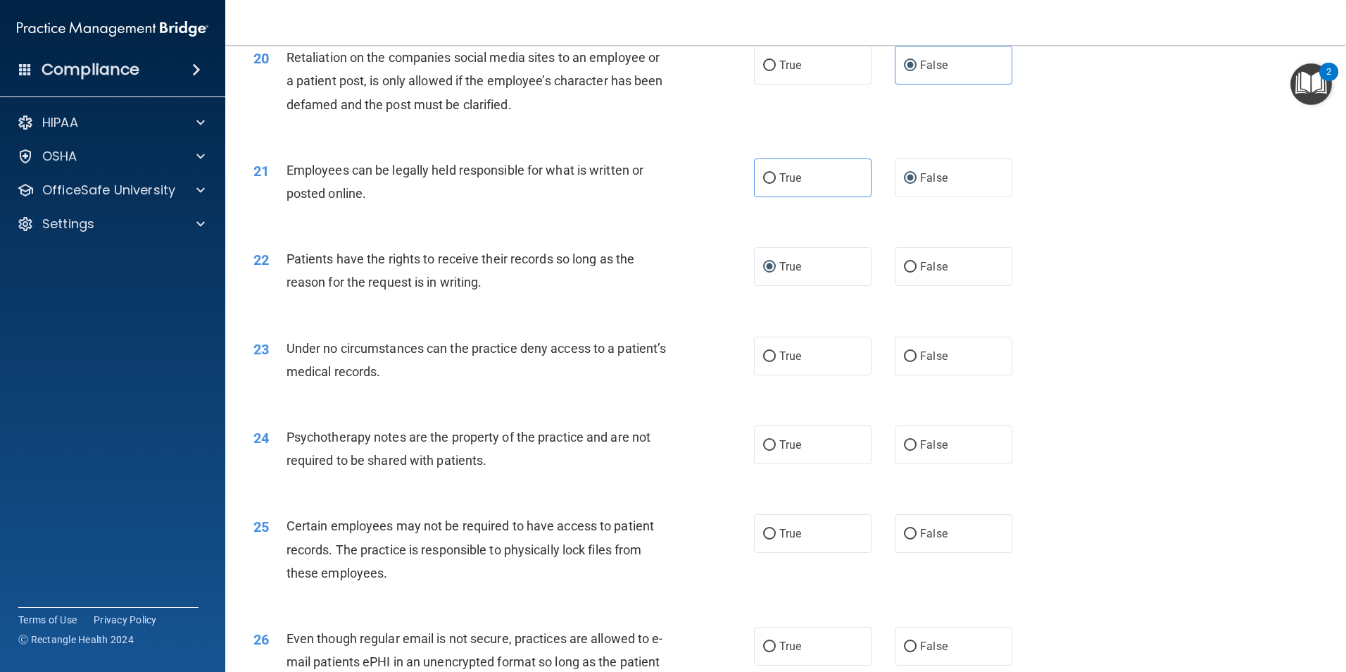
scroll to position [2229, 0]
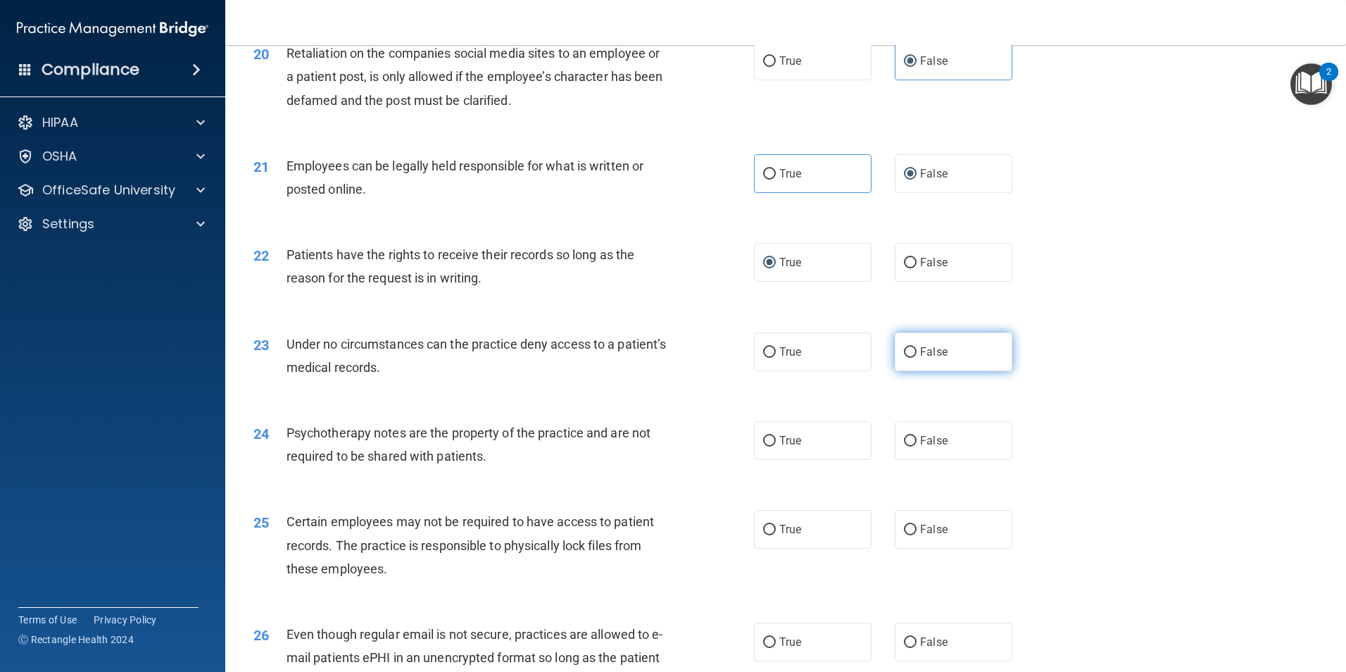
click at [906, 358] on input "False" at bounding box center [910, 352] width 13 height 11
radio input "true"
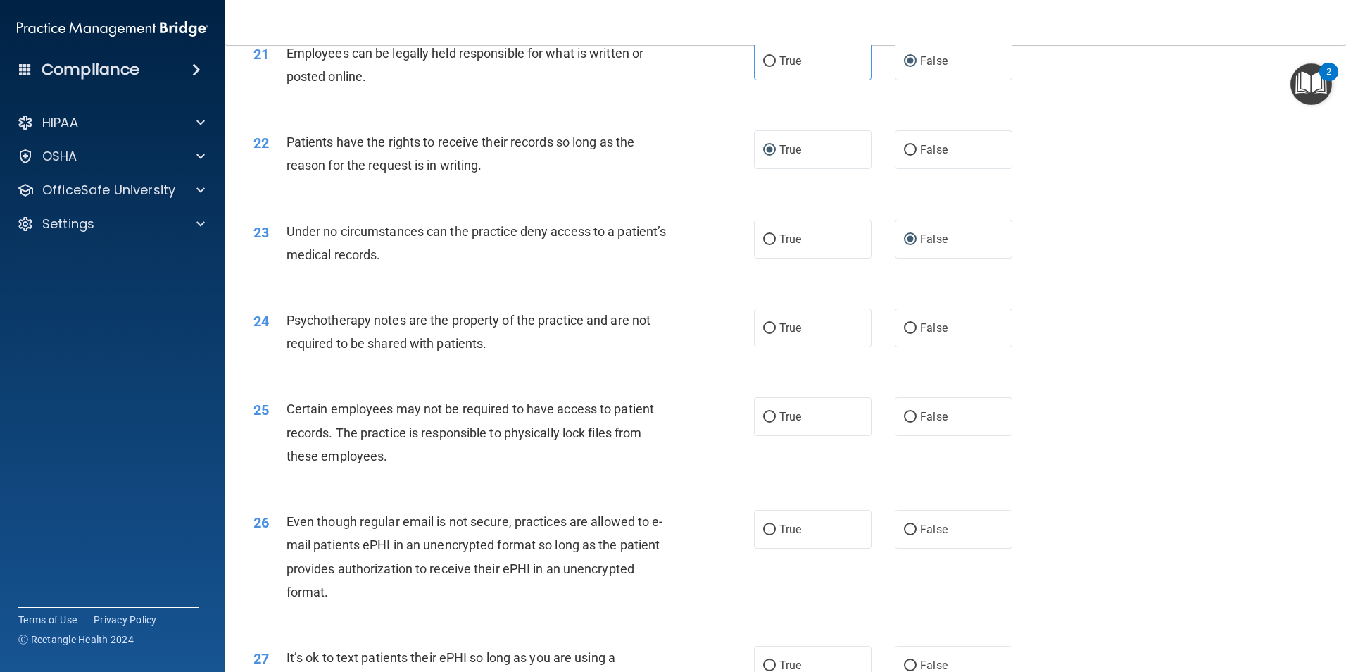
scroll to position [2369, 0]
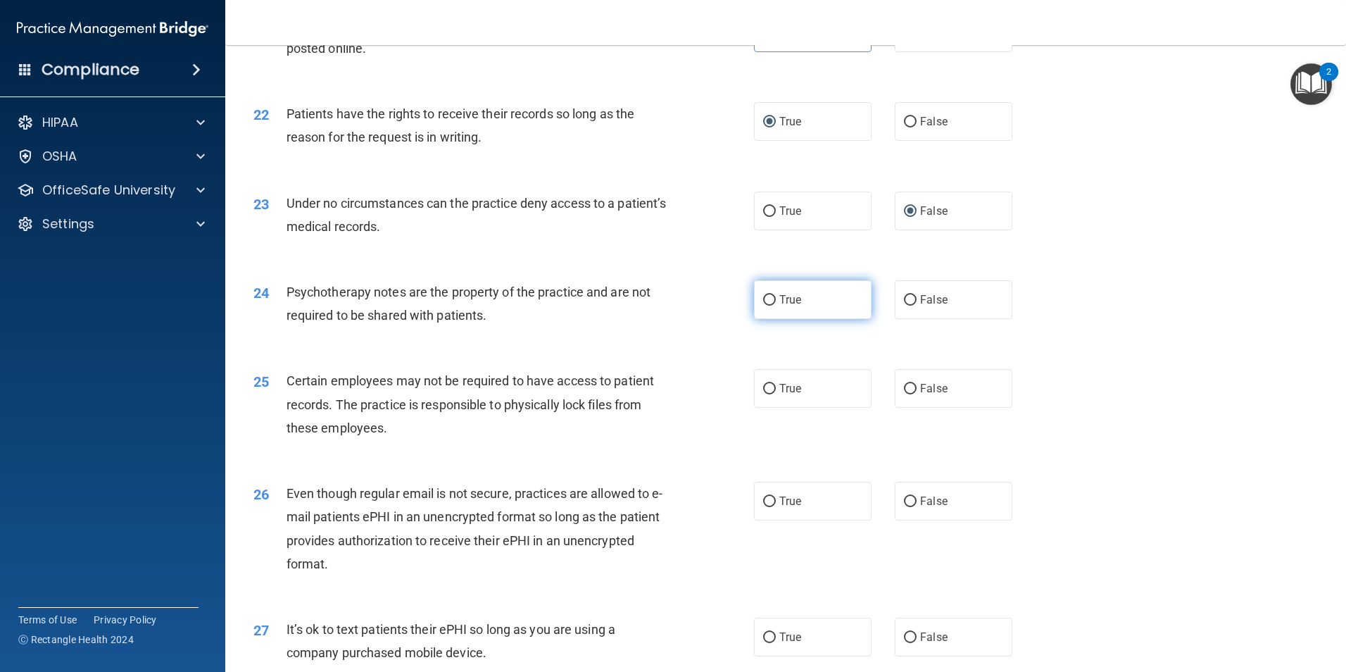
click at [766, 306] on input "True" at bounding box center [769, 300] width 13 height 11
radio input "true"
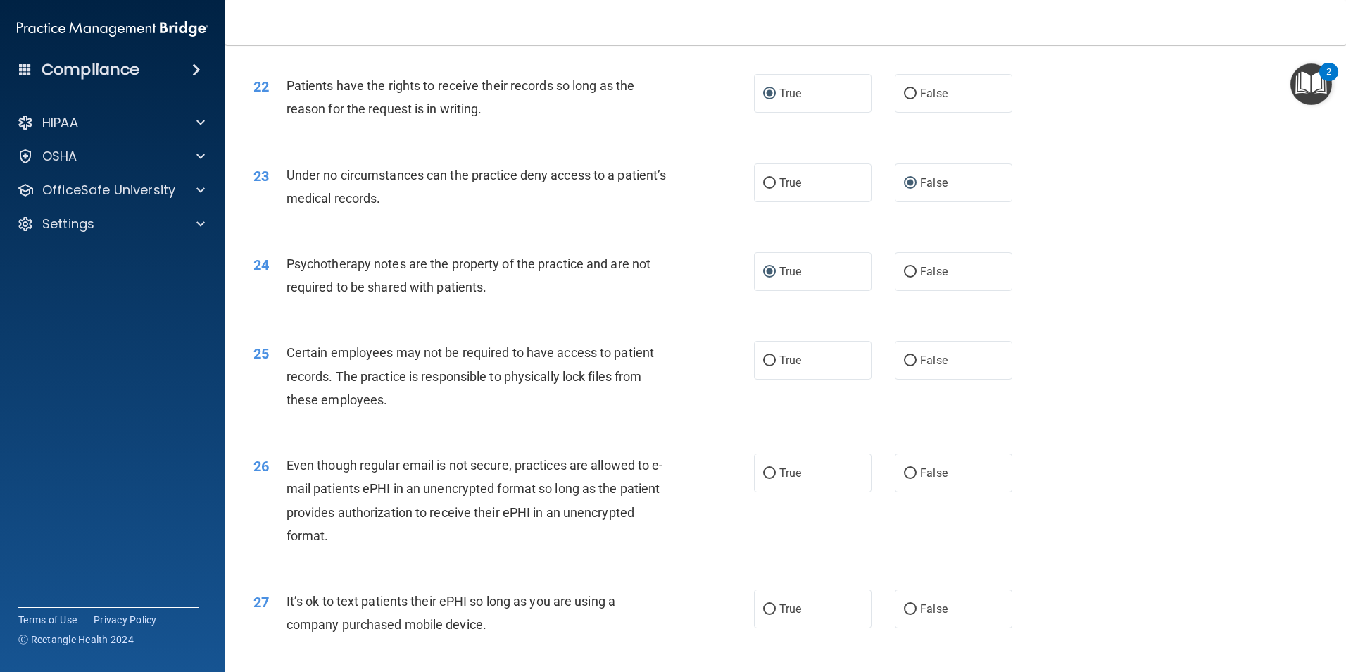
scroll to position [2426, 0]
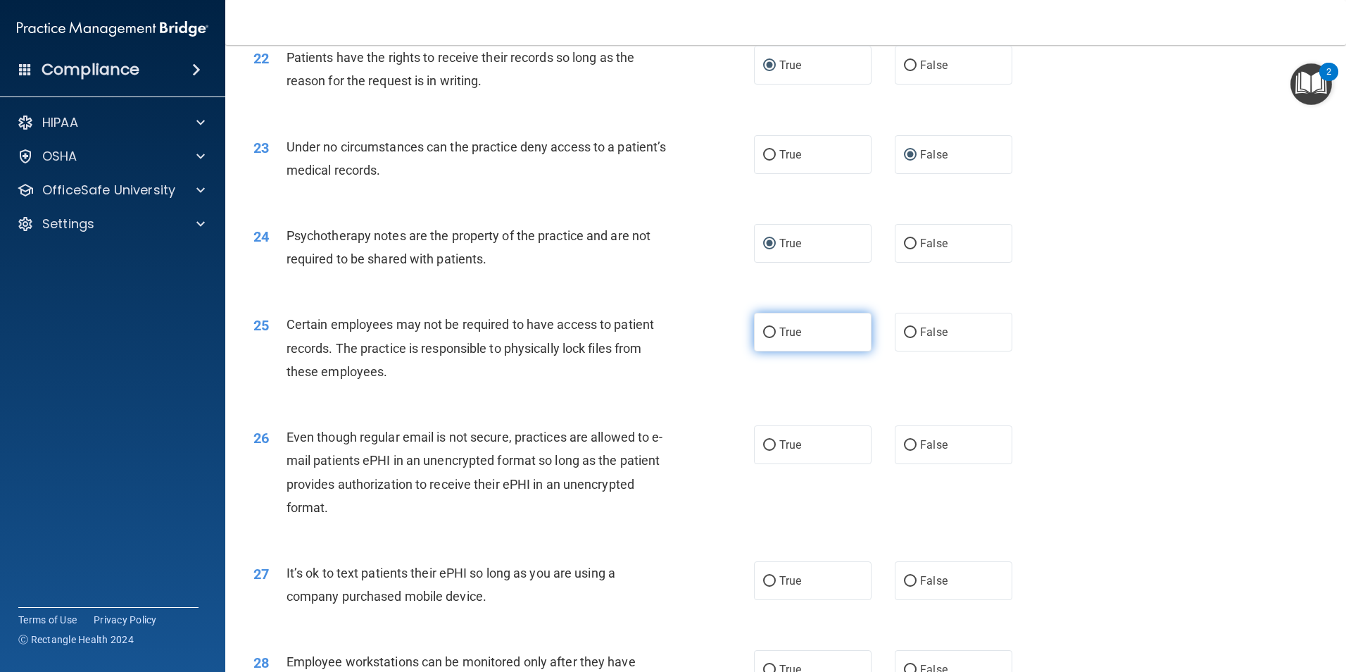
click at [765, 351] on label "True" at bounding box center [813, 332] width 118 height 39
click at [765, 338] on input "True" at bounding box center [769, 332] width 13 height 11
radio input "true"
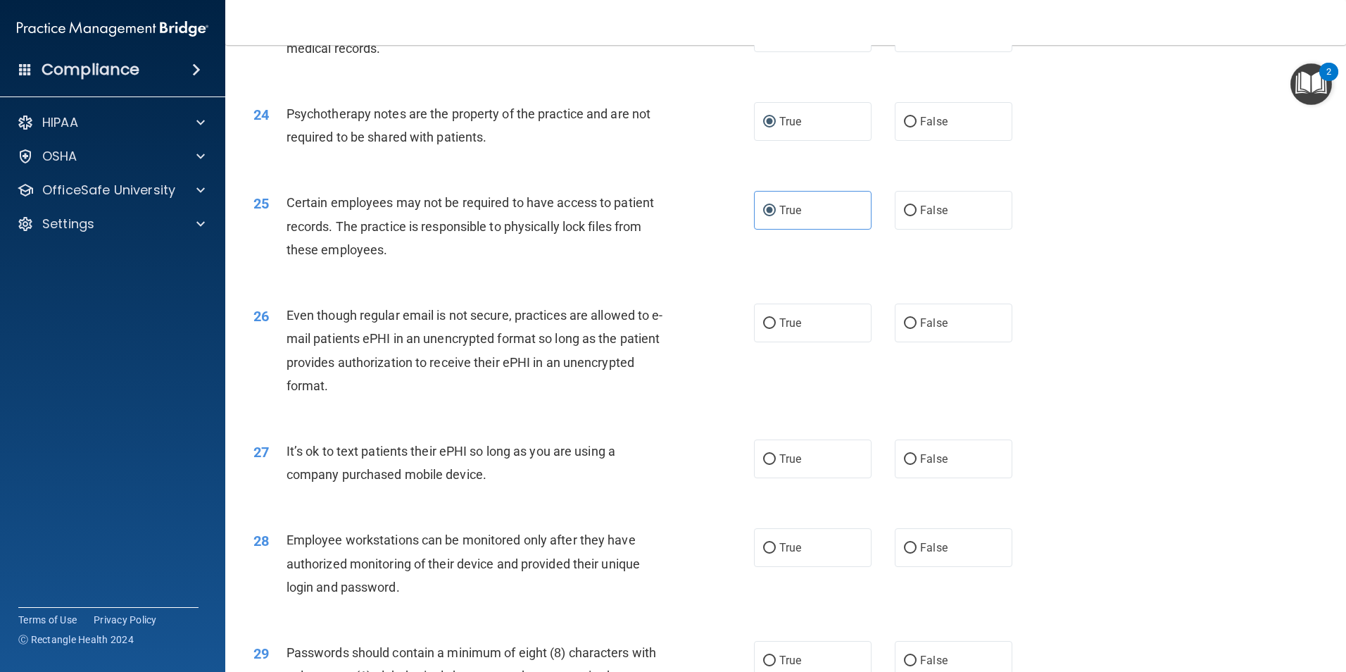
scroll to position [2557, 0]
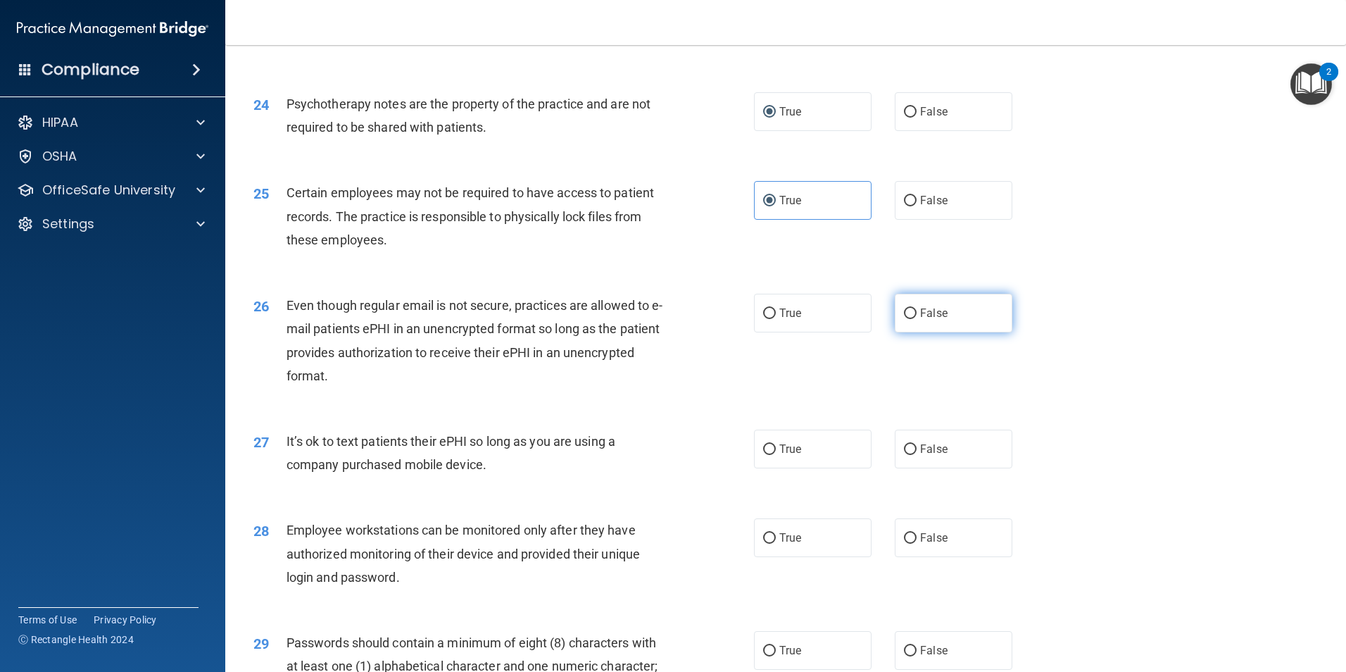
click at [906, 319] on input "False" at bounding box center [910, 313] width 13 height 11
radio input "true"
click at [911, 468] on label "False" at bounding box center [954, 448] width 118 height 39
click at [911, 455] on input "False" at bounding box center [910, 449] width 13 height 11
radio input "true"
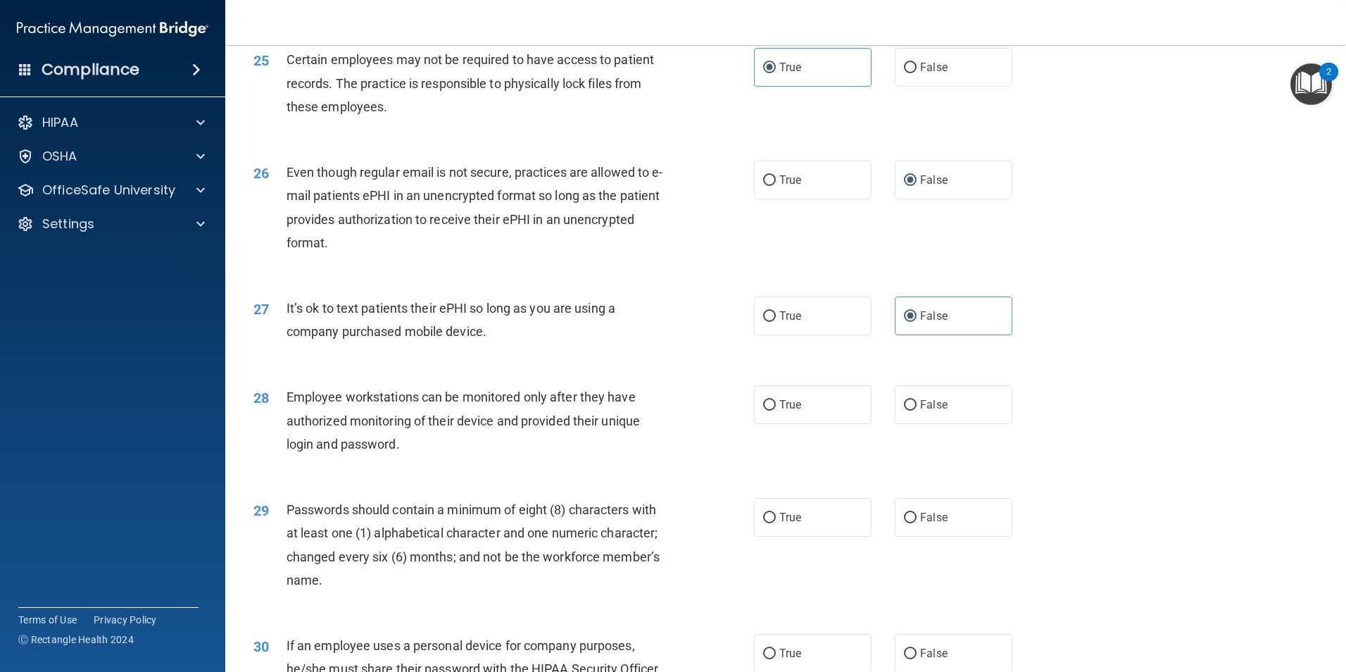
scroll to position [2698, 0]
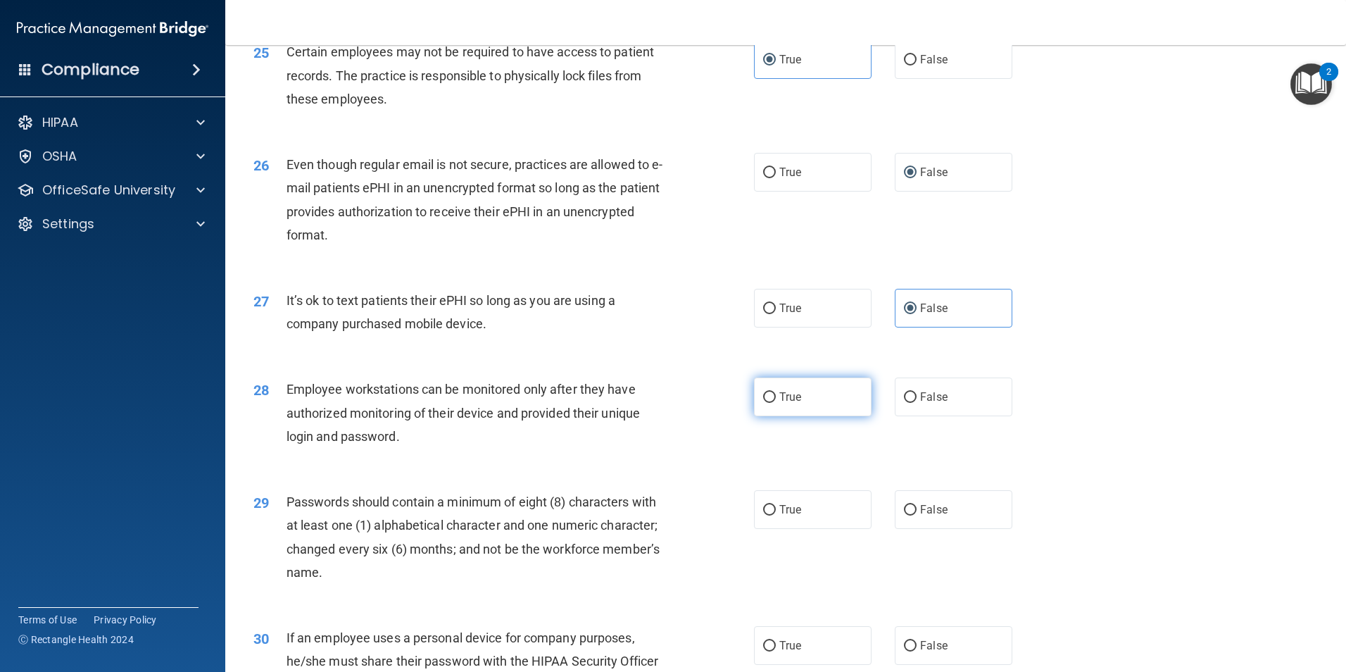
click at [779, 403] on span "True" at bounding box center [790, 396] width 22 height 13
click at [775, 403] on input "True" at bounding box center [769, 397] width 13 height 11
radio input "true"
click at [766, 515] on input "True" at bounding box center [769, 510] width 13 height 11
radio input "true"
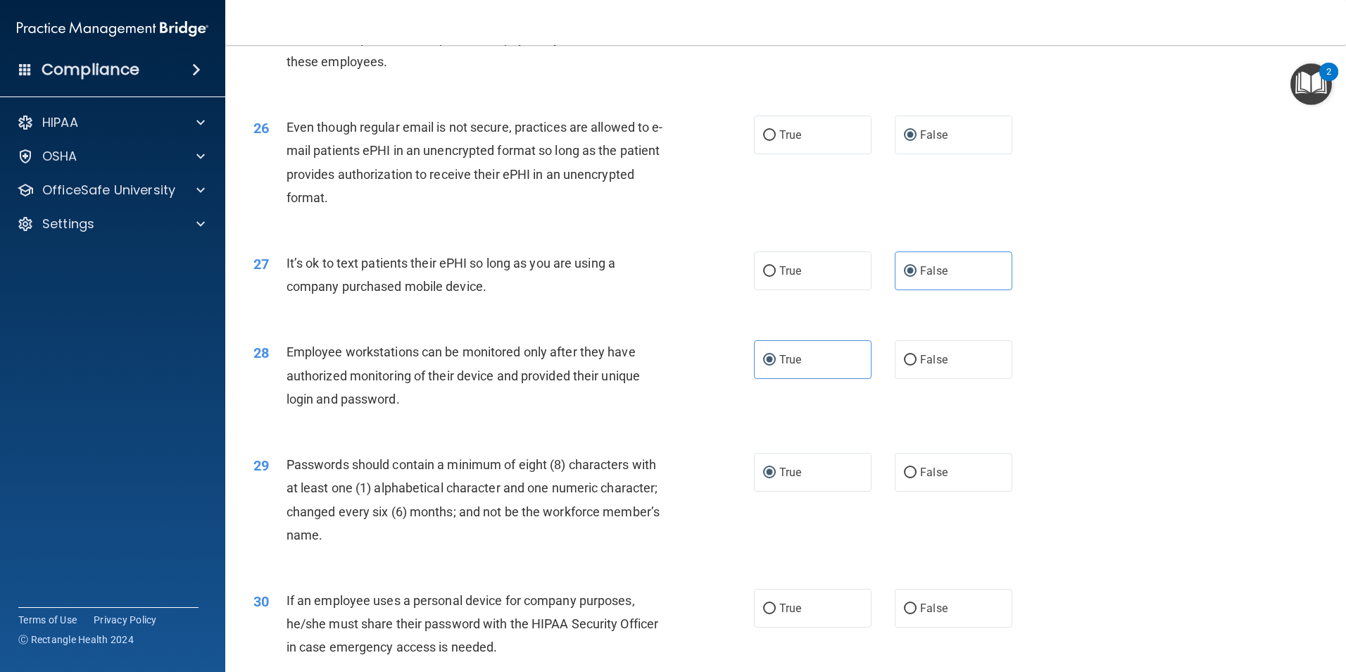
scroll to position [2764, 0]
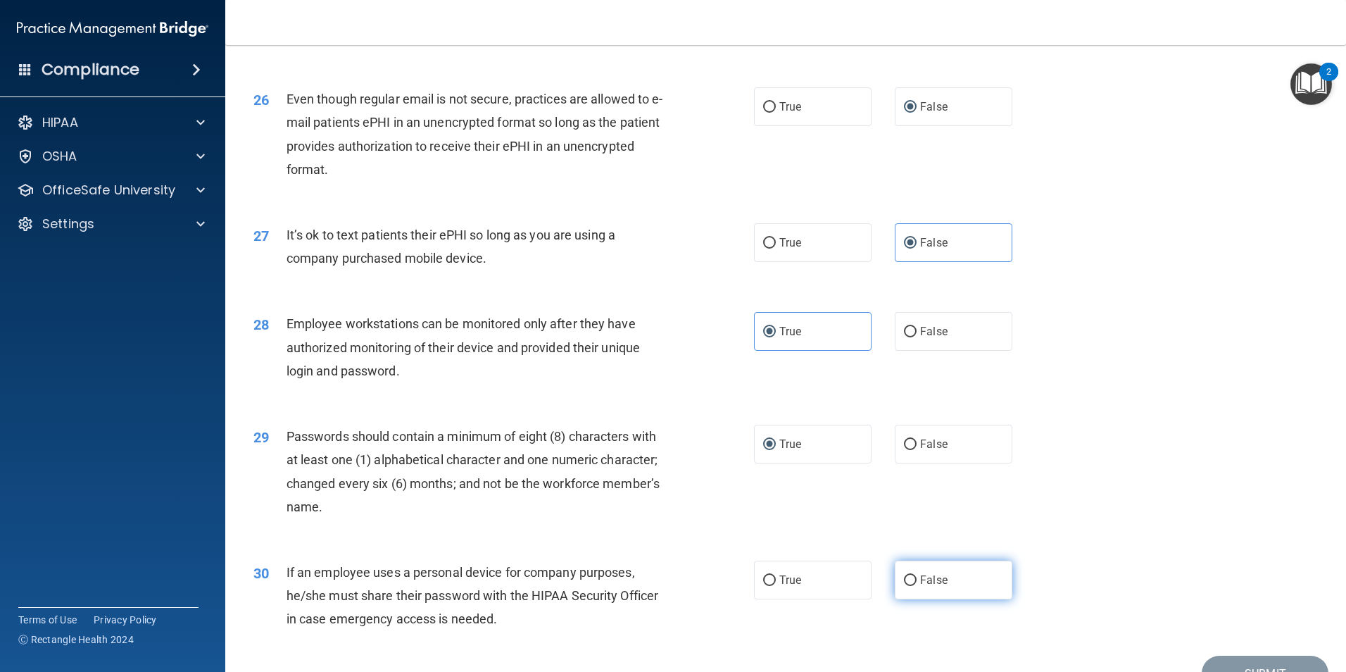
click at [904, 586] on input "False" at bounding box center [910, 580] width 13 height 11
radio input "true"
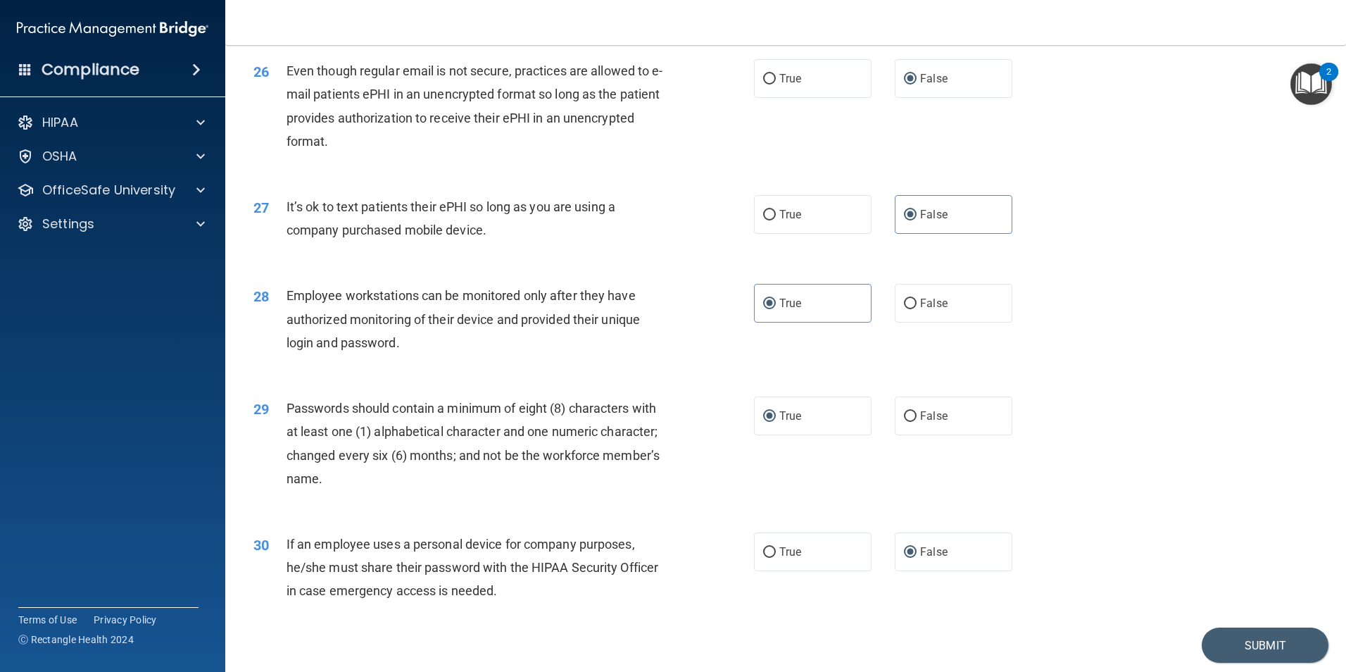
scroll to position [2862, 0]
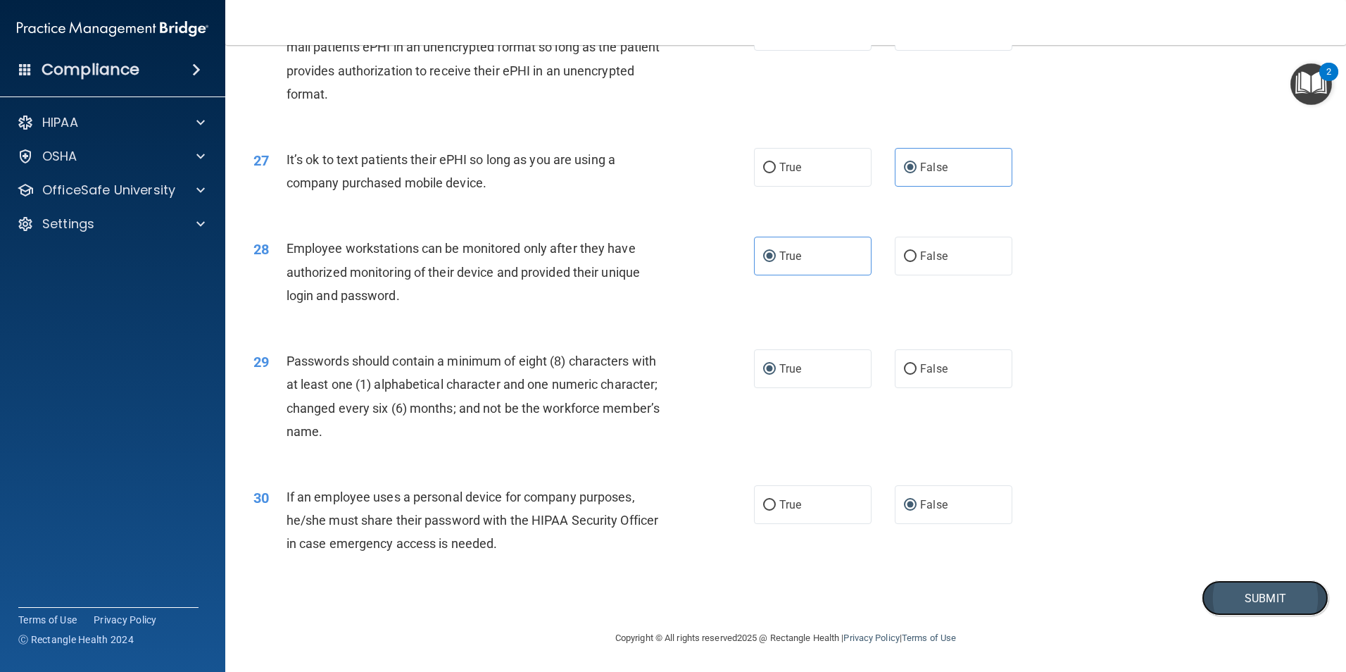
click at [1229, 600] on button "Submit" at bounding box center [1265, 598] width 127 height 36
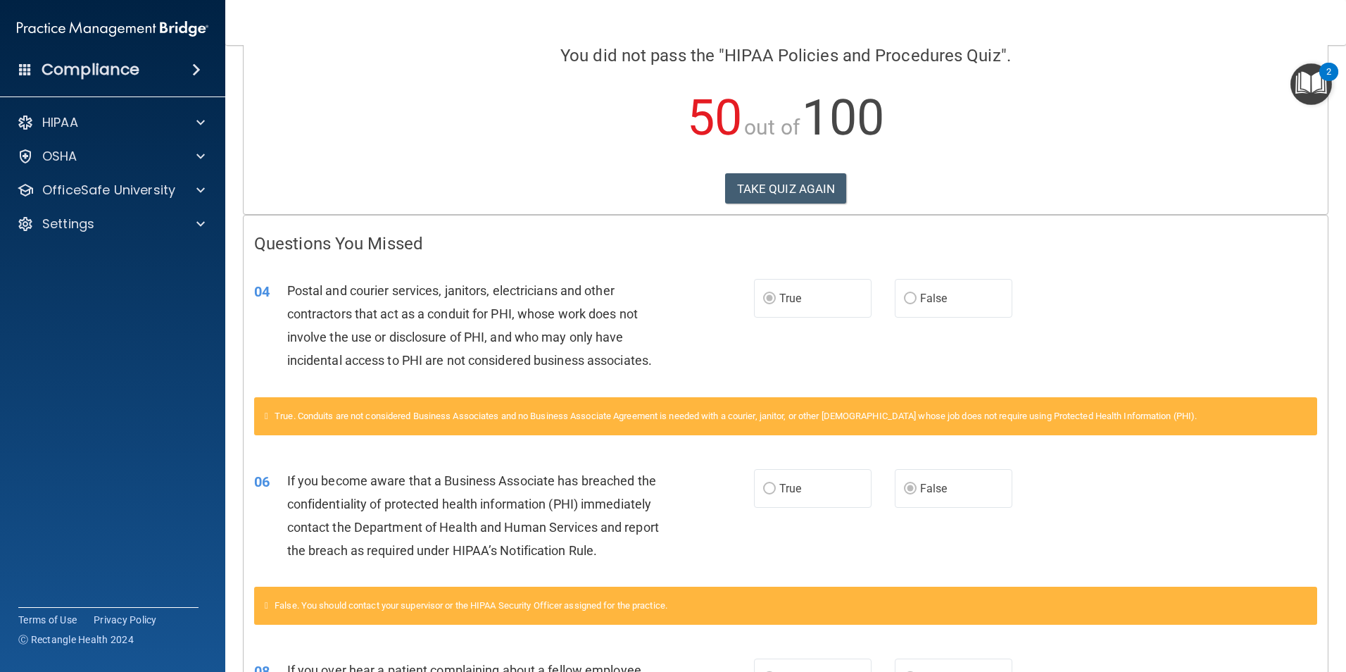
scroll to position [127, 0]
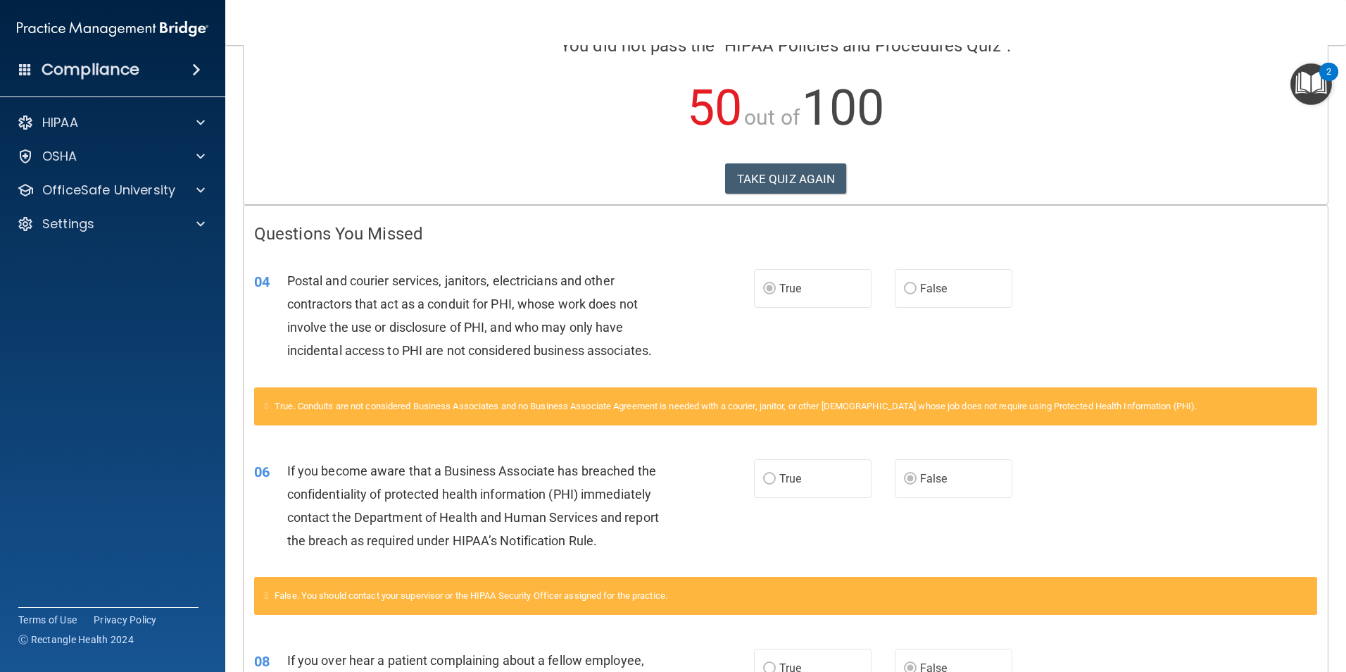
click at [1335, 661] on main "Calculating your score.... You did not pass the " HIPAA Policies and Procedures…" at bounding box center [785, 358] width 1121 height 626
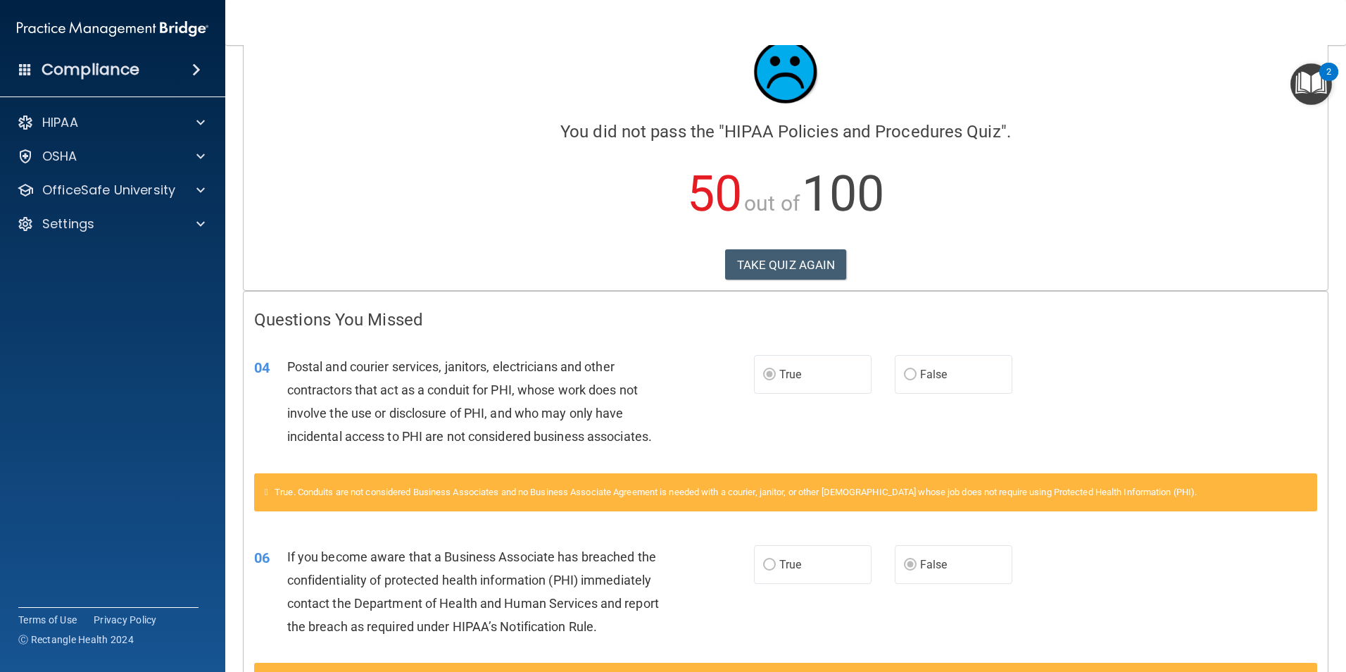
scroll to position [32, 0]
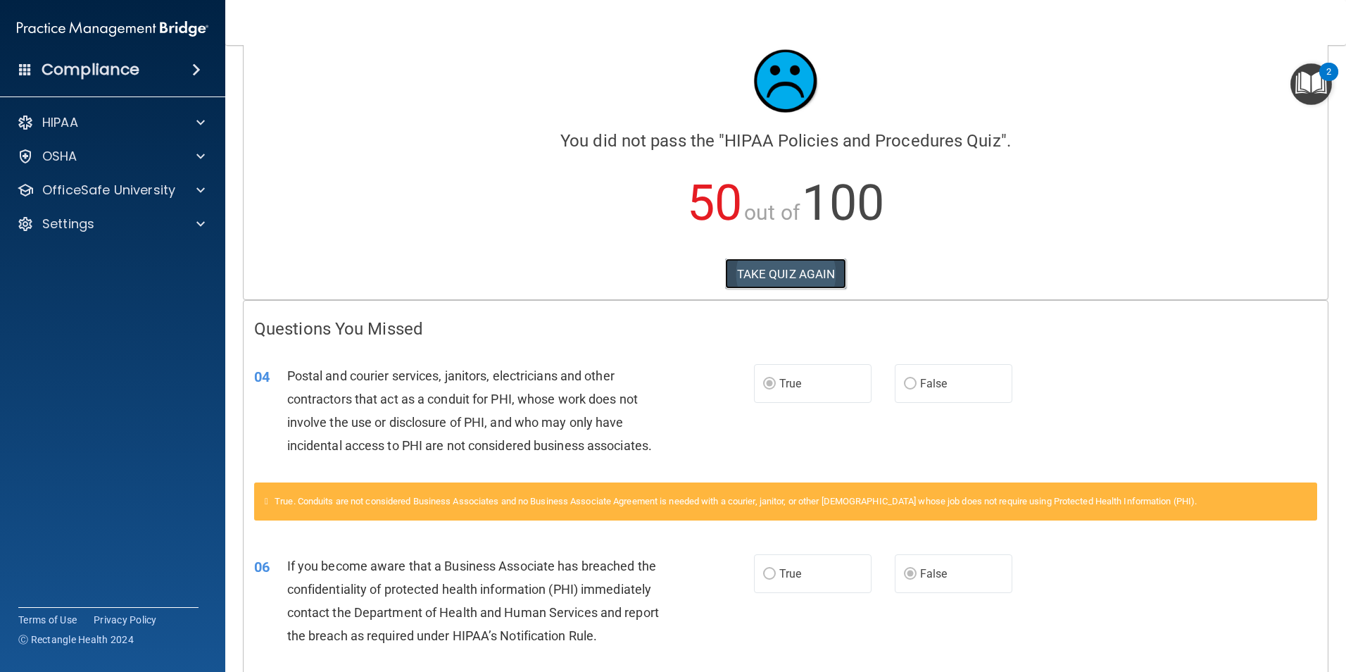
click at [819, 272] on button "TAKE QUIZ AGAIN" at bounding box center [786, 273] width 122 height 31
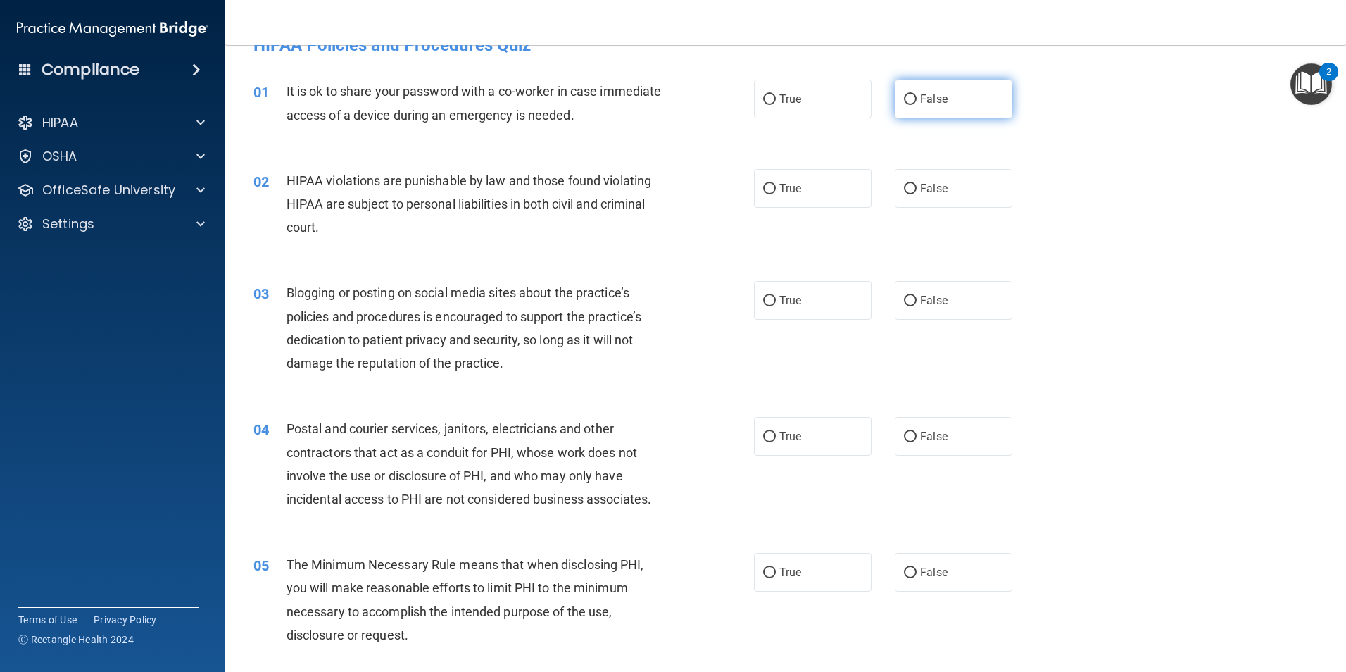
click at [909, 99] on input "False" at bounding box center [910, 99] width 13 height 11
radio input "true"
click at [763, 187] on input "True" at bounding box center [769, 189] width 13 height 11
radio input "true"
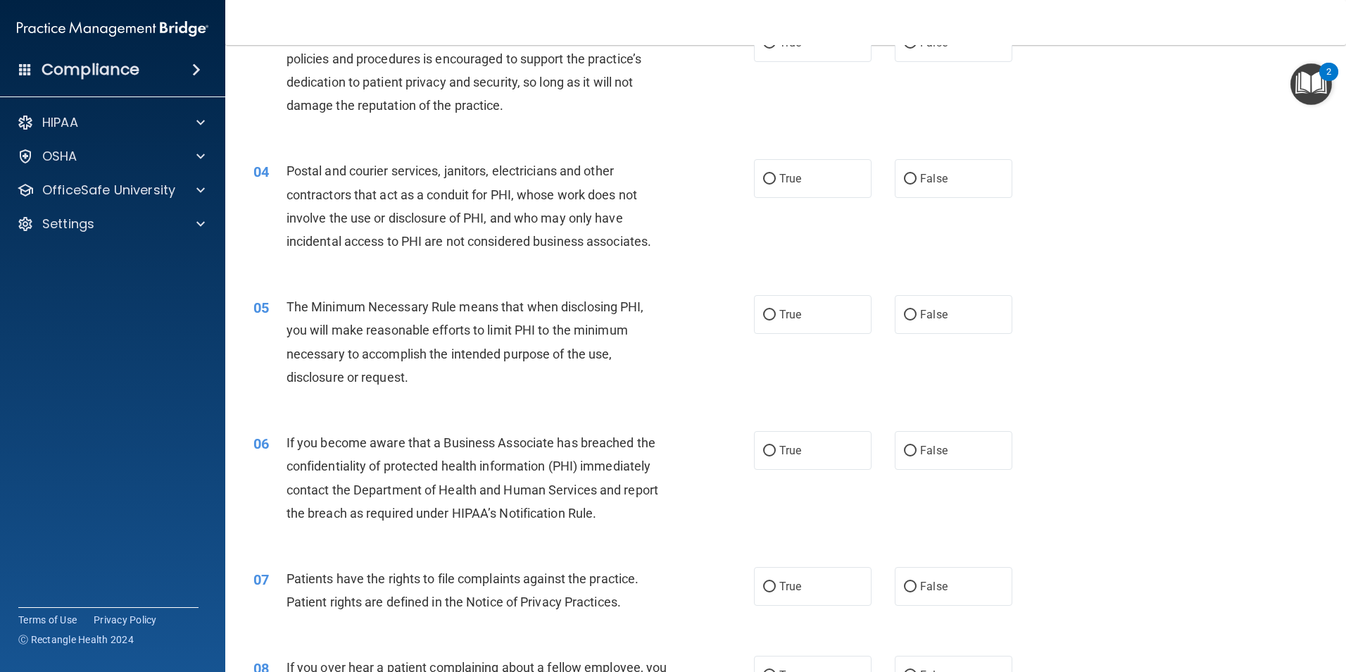
scroll to position [243, 0]
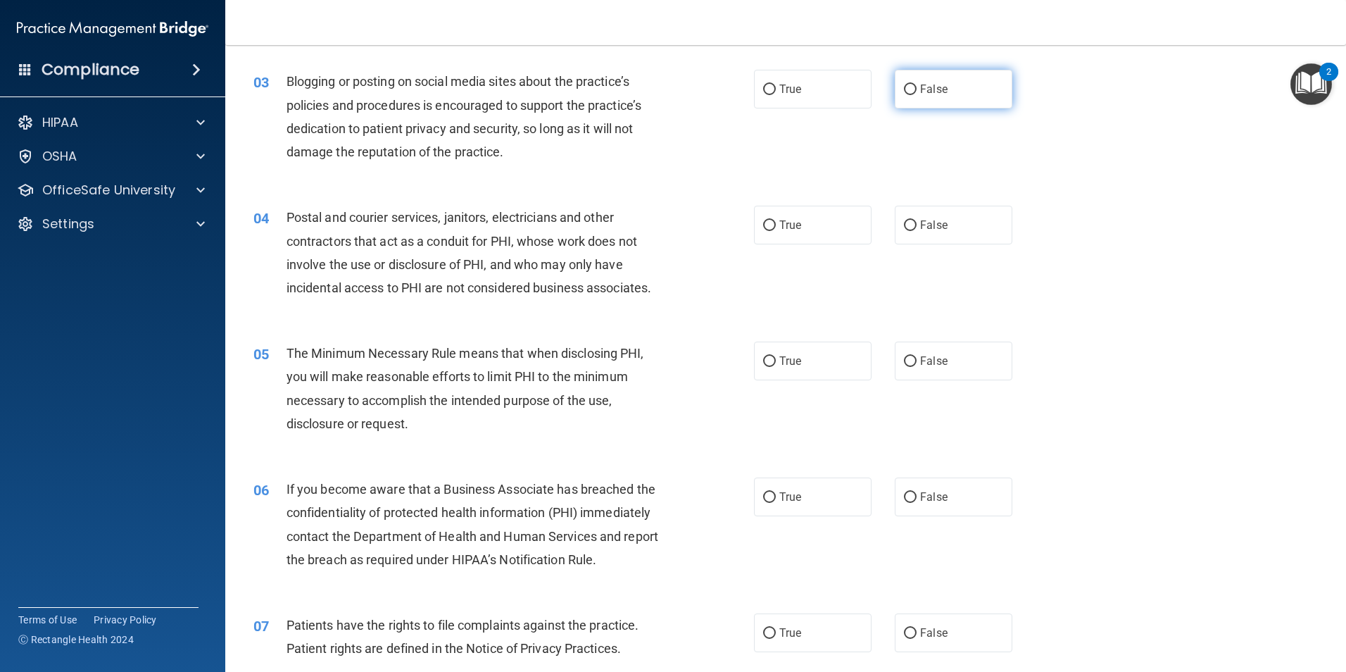
click at [904, 89] on input "False" at bounding box center [910, 89] width 13 height 11
radio input "true"
click at [904, 229] on input "False" at bounding box center [910, 225] width 13 height 11
radio input "true"
click at [764, 362] on input "True" at bounding box center [769, 361] width 13 height 11
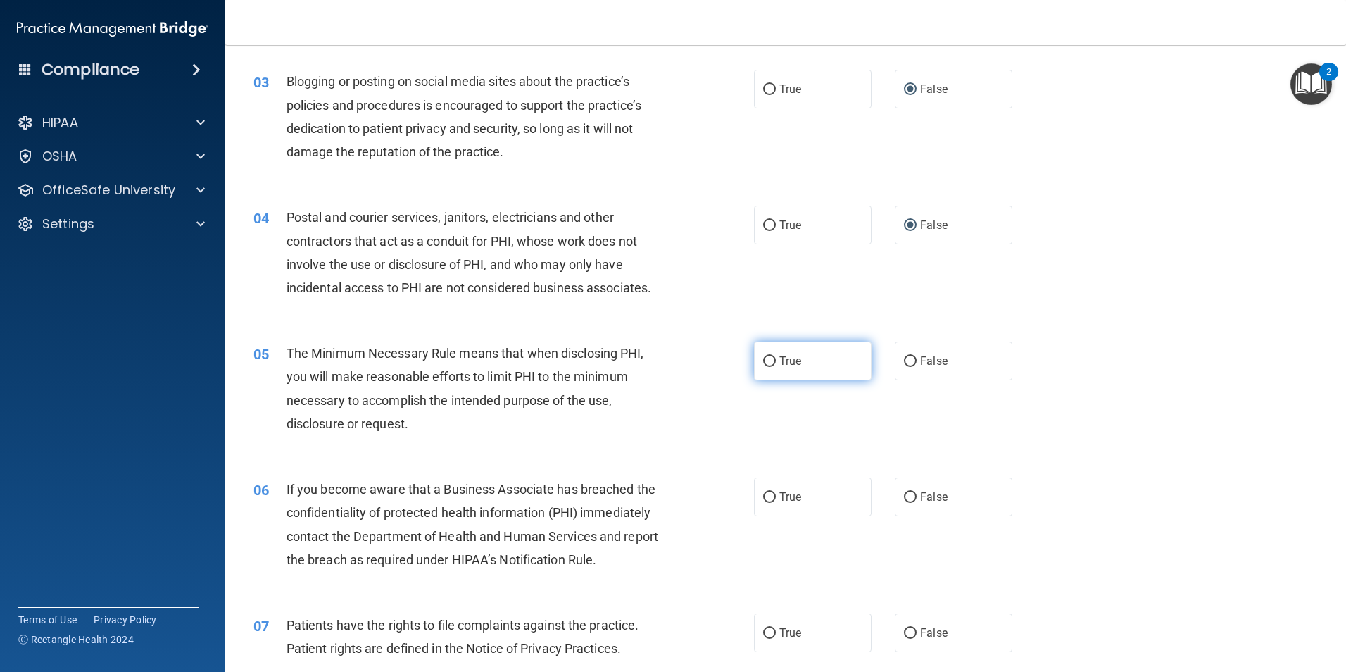
radio input "true"
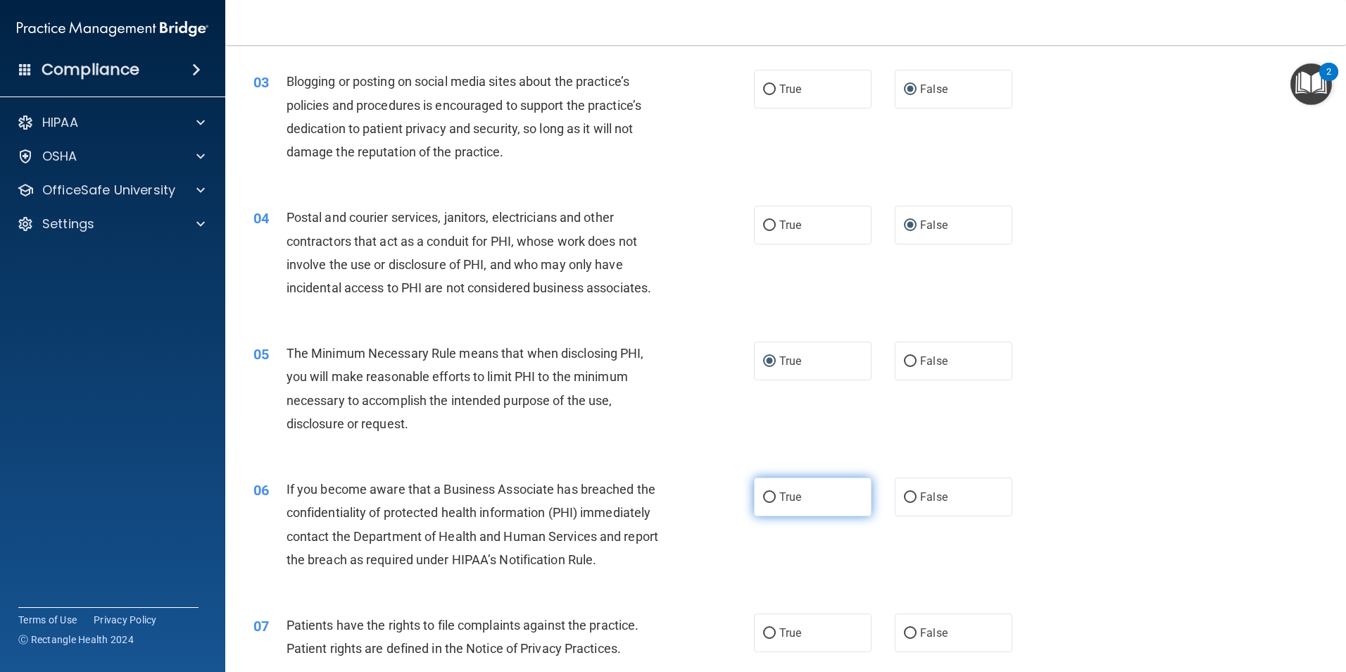
click at [763, 493] on input "True" at bounding box center [769, 497] width 13 height 11
radio input "true"
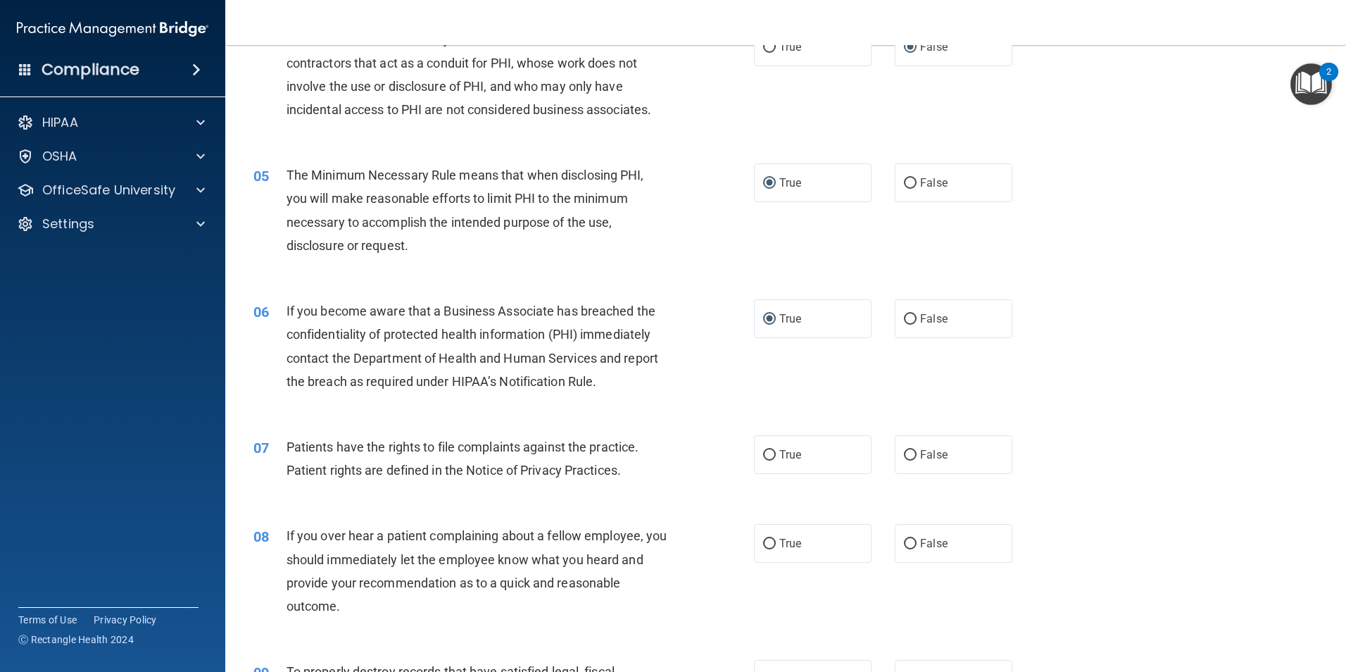
scroll to position [449, 0]
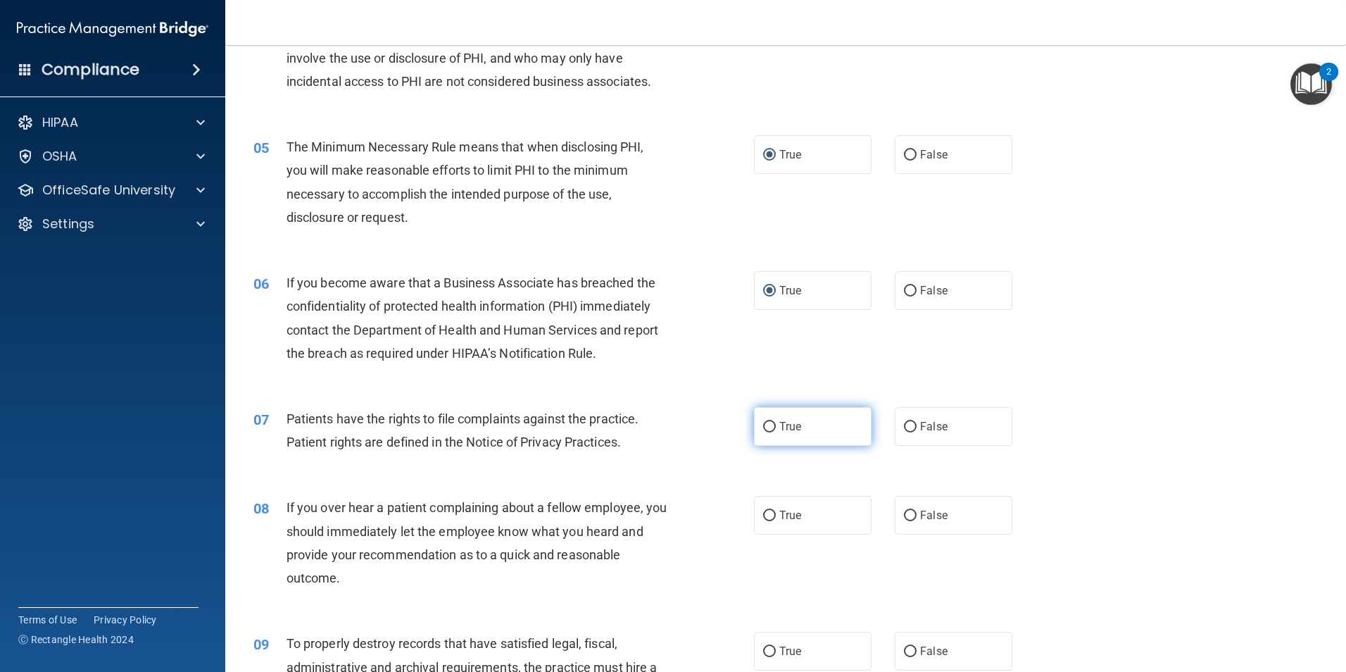
click at [763, 428] on input "True" at bounding box center [769, 427] width 13 height 11
radio input "true"
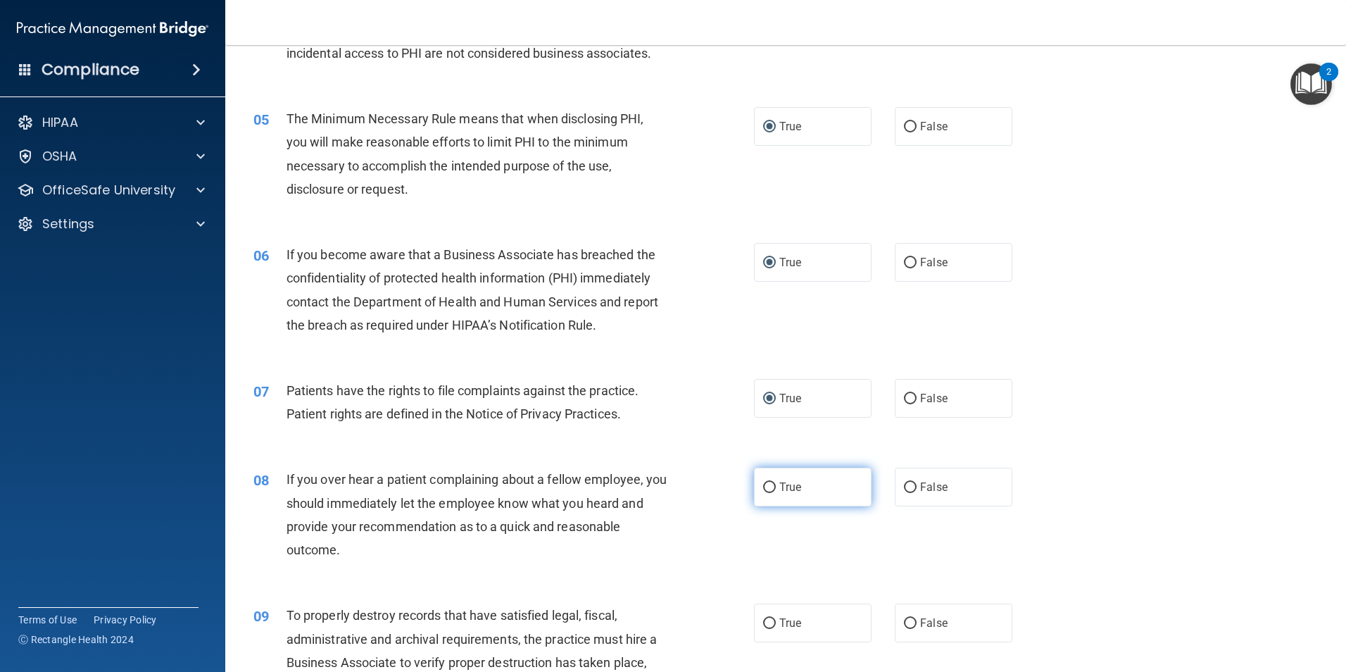
click at [766, 491] on input "True" at bounding box center [769, 487] width 13 height 11
radio input "true"
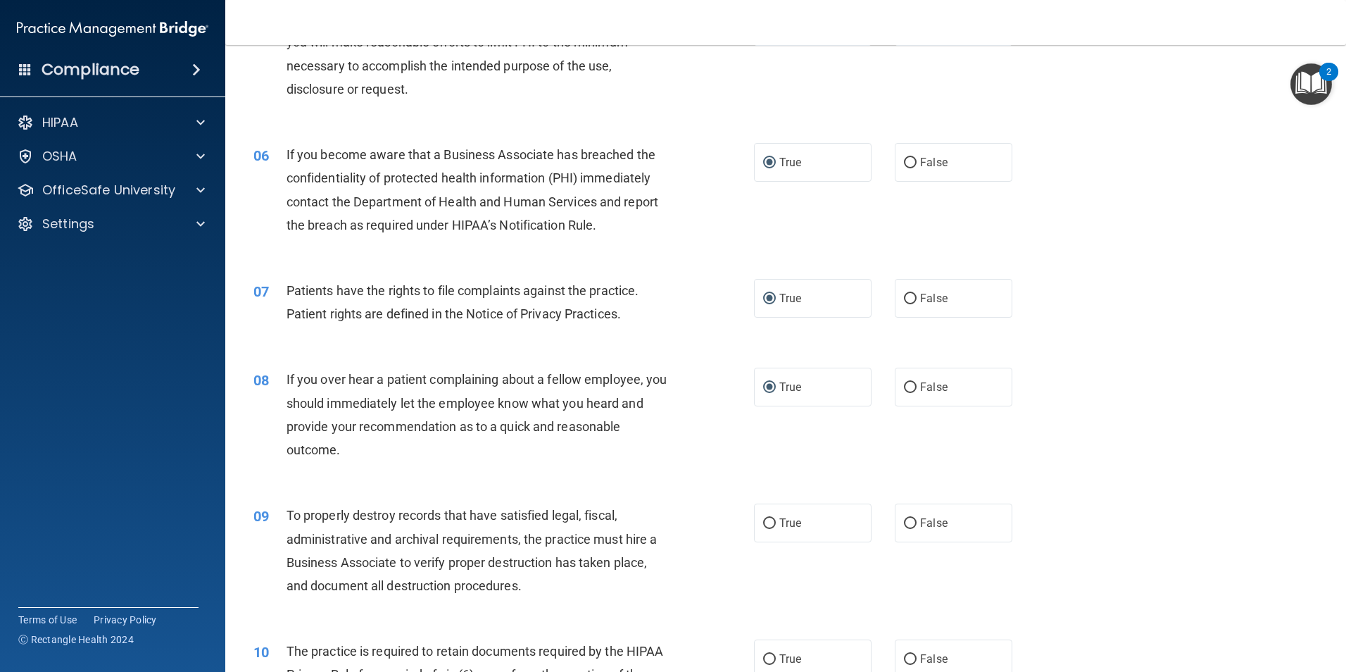
scroll to position [590, 0]
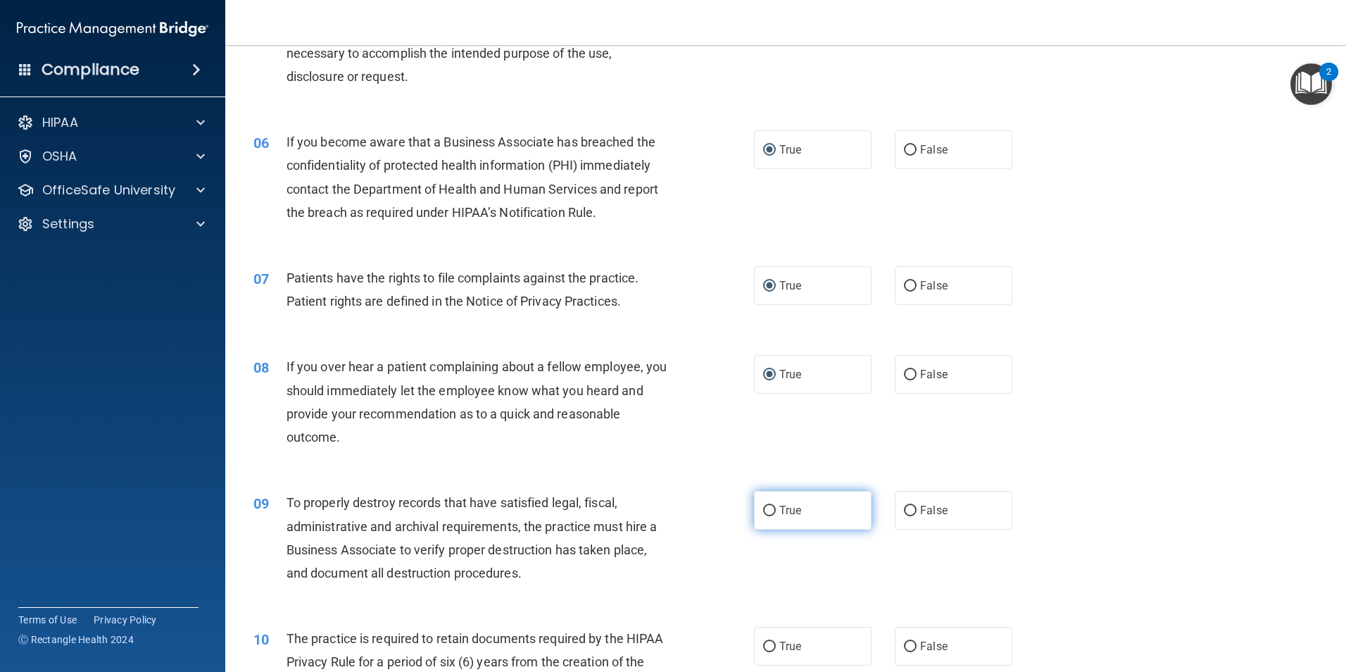
click at [765, 510] on input "True" at bounding box center [769, 510] width 13 height 11
radio input "true"
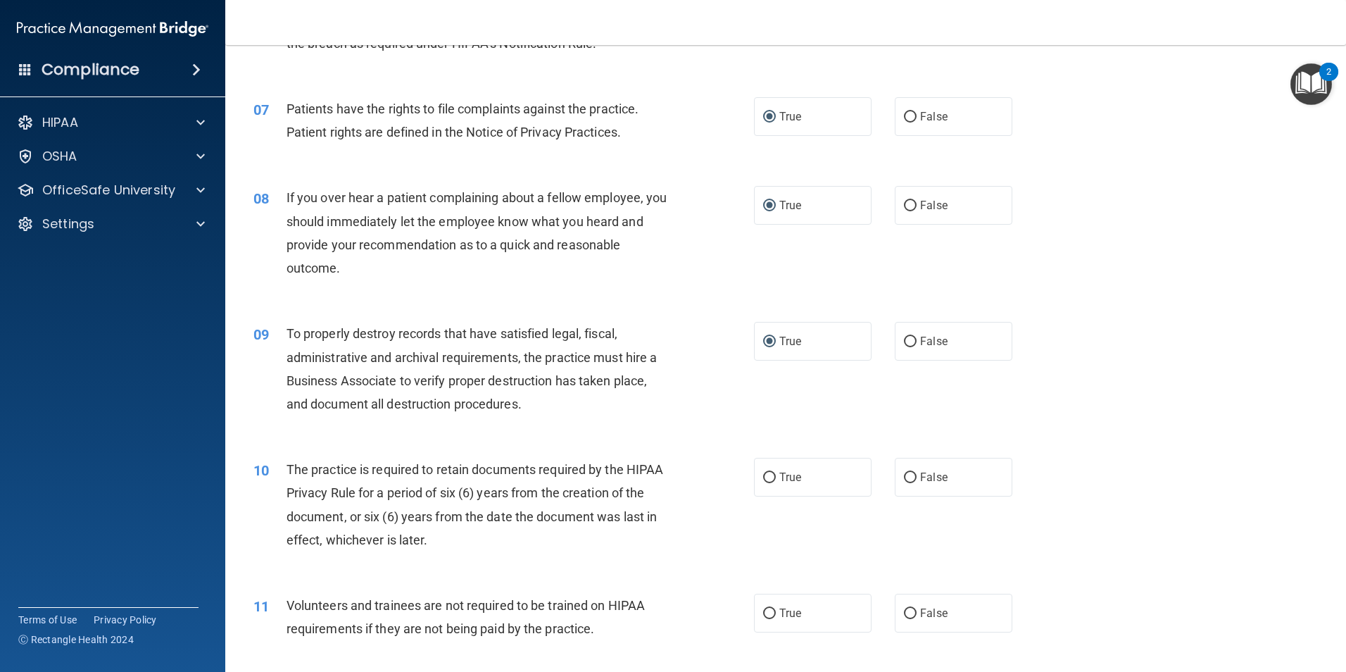
scroll to position [787, 0]
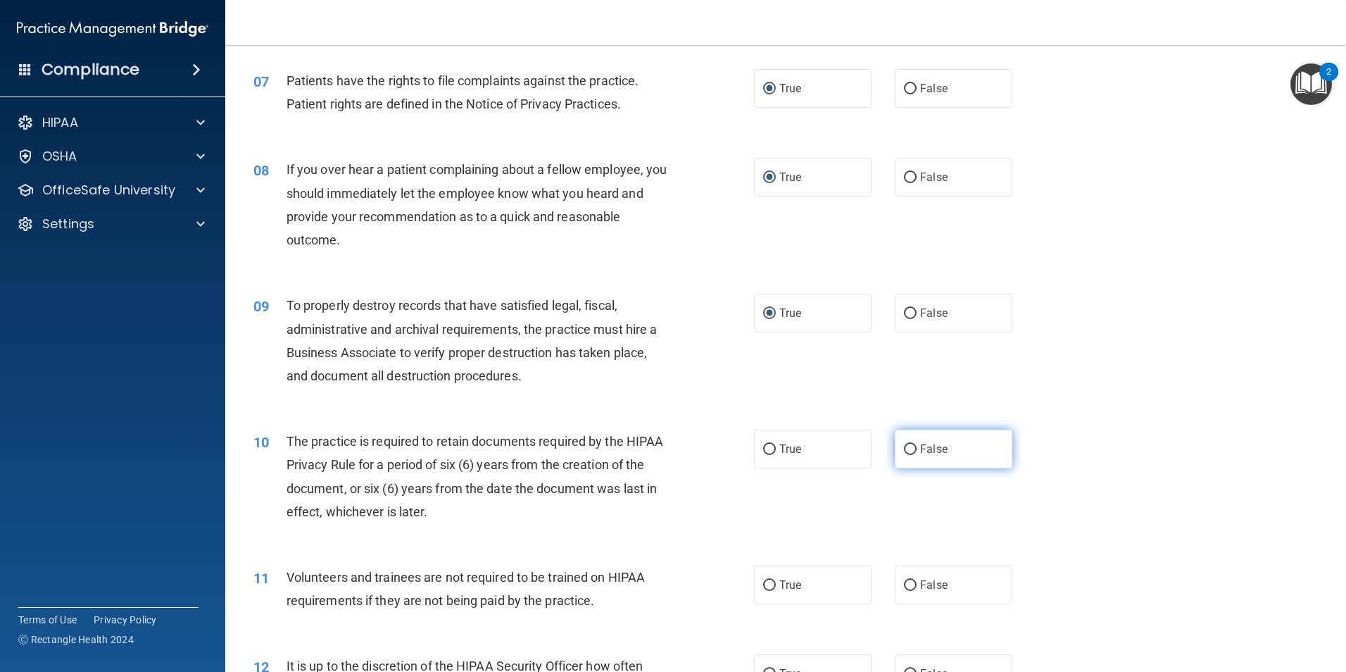
click at [904, 454] on input "False" at bounding box center [910, 449] width 13 height 11
radio input "true"
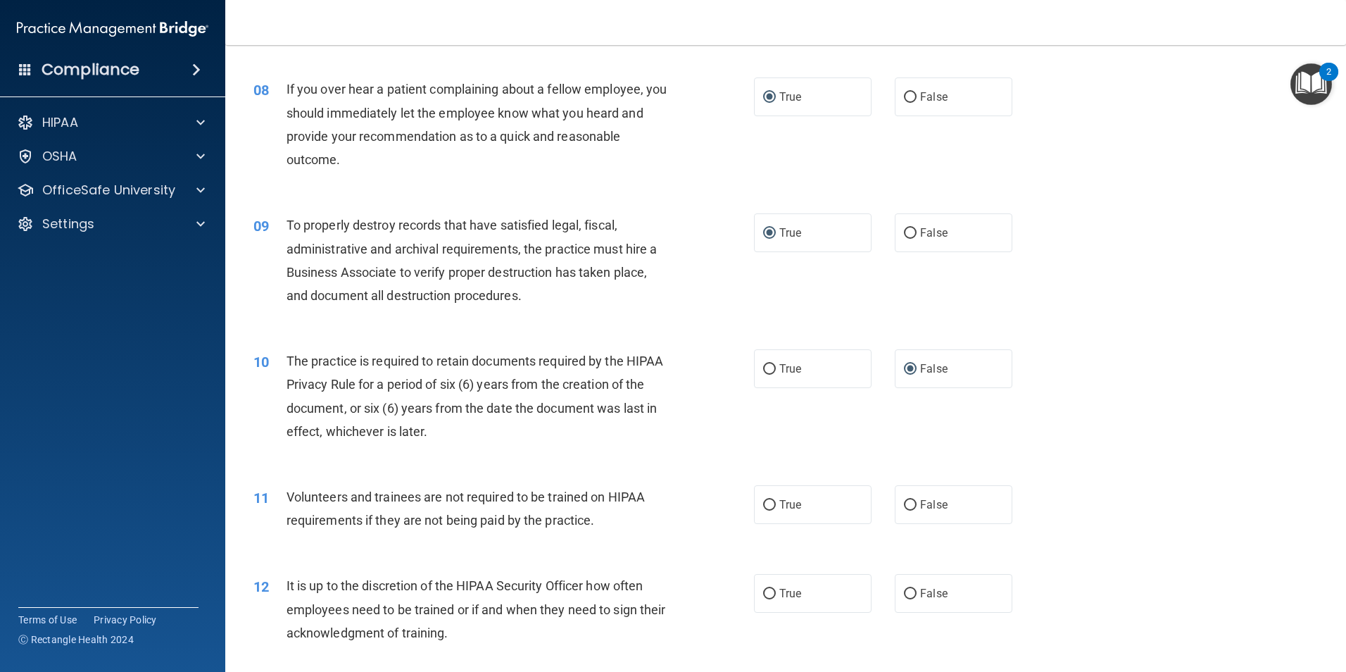
scroll to position [881, 0]
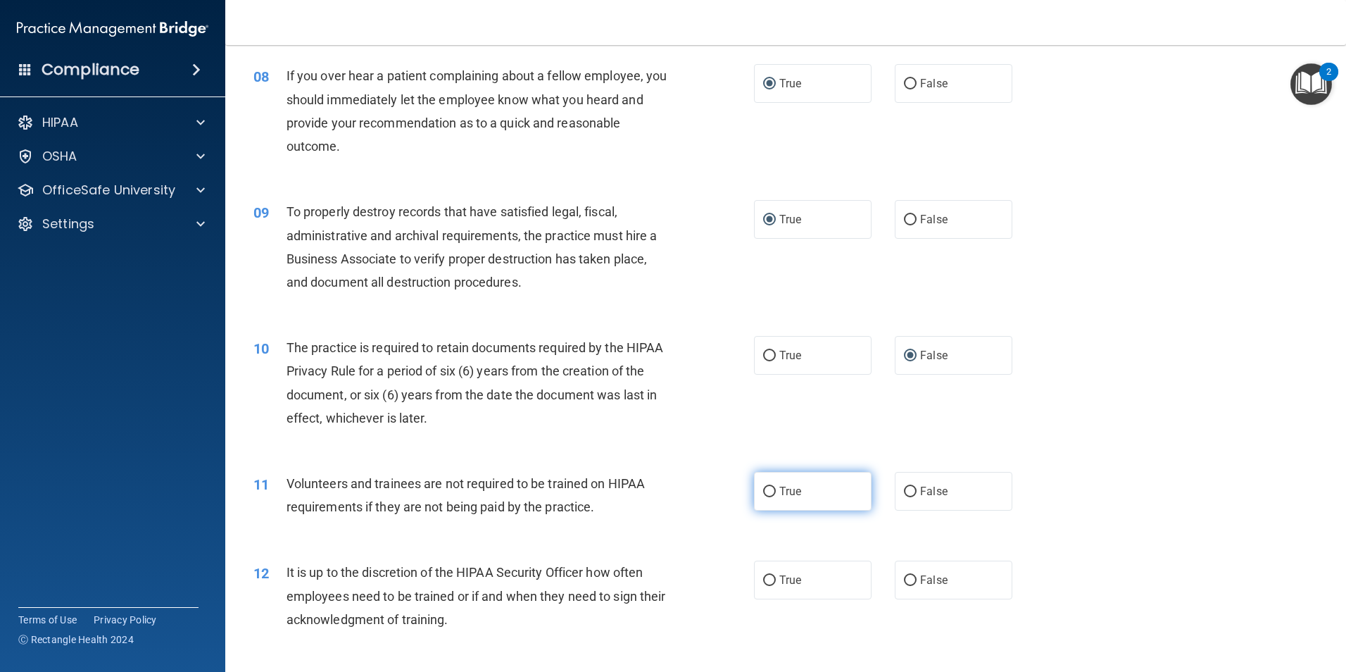
click at [764, 493] on input "True" at bounding box center [769, 491] width 13 height 11
radio input "true"
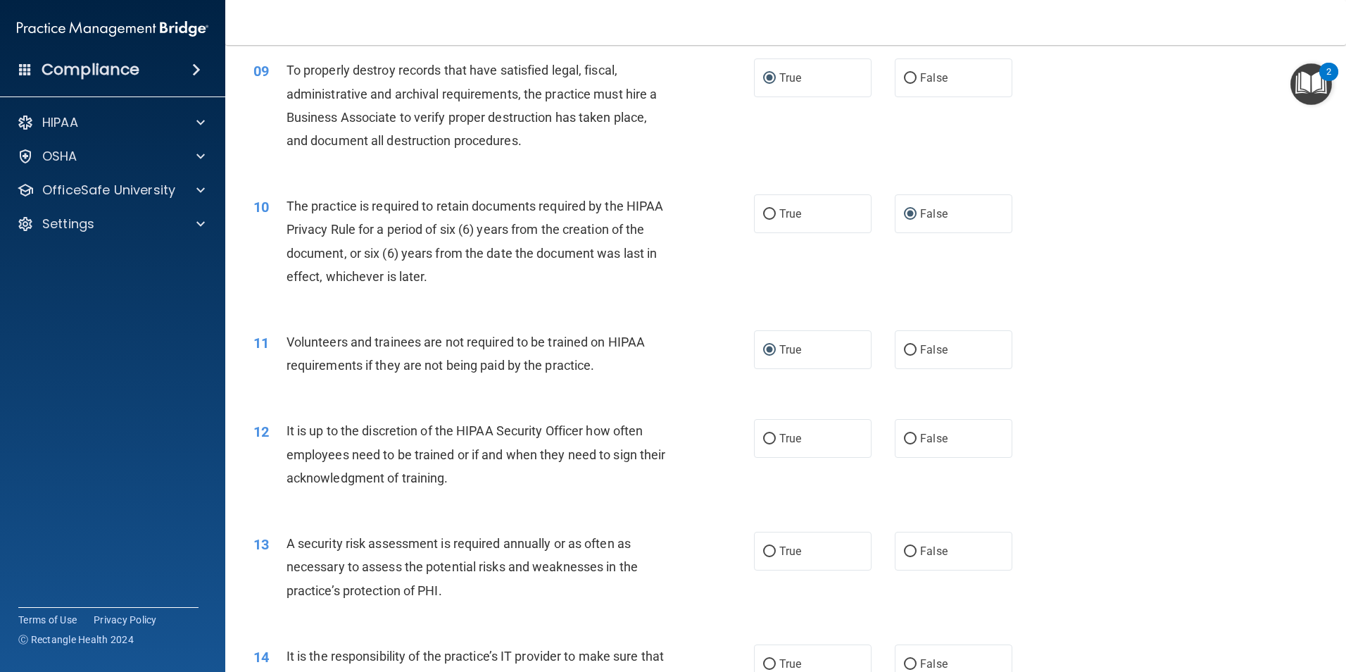
scroll to position [1097, 0]
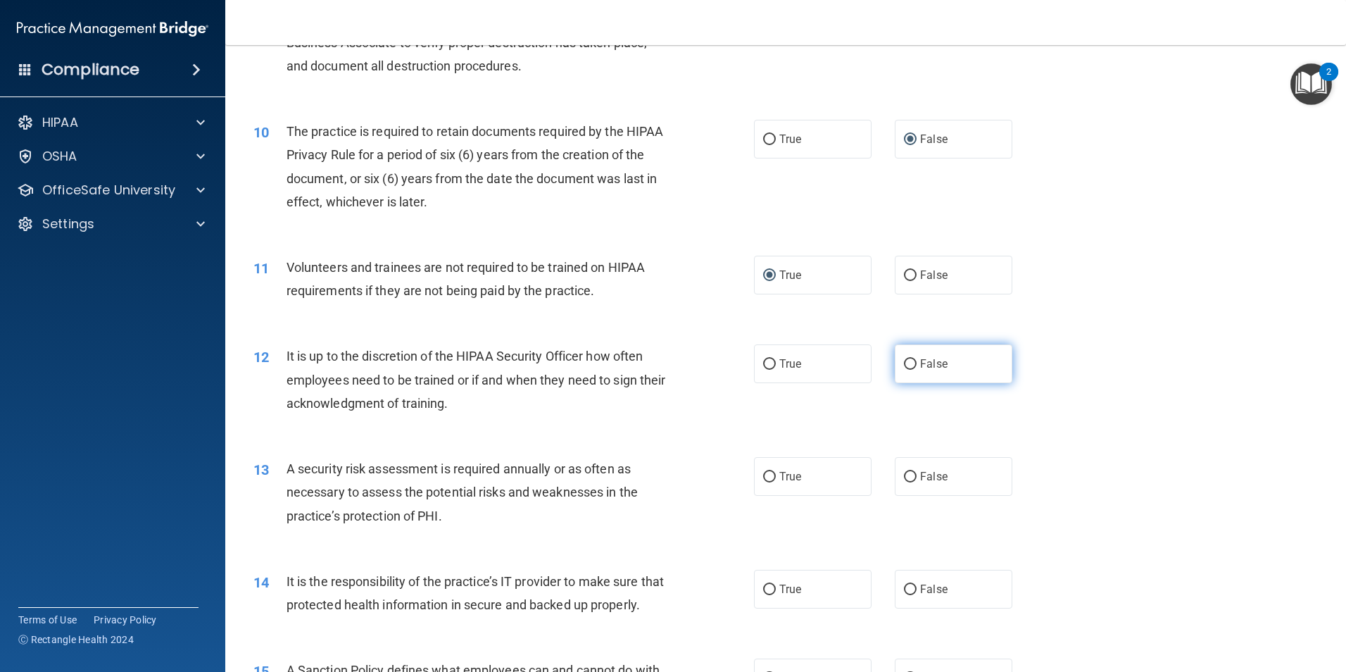
click at [908, 361] on input "False" at bounding box center [910, 364] width 13 height 11
radio input "true"
click at [769, 477] on input "True" at bounding box center [769, 477] width 13 height 11
radio input "true"
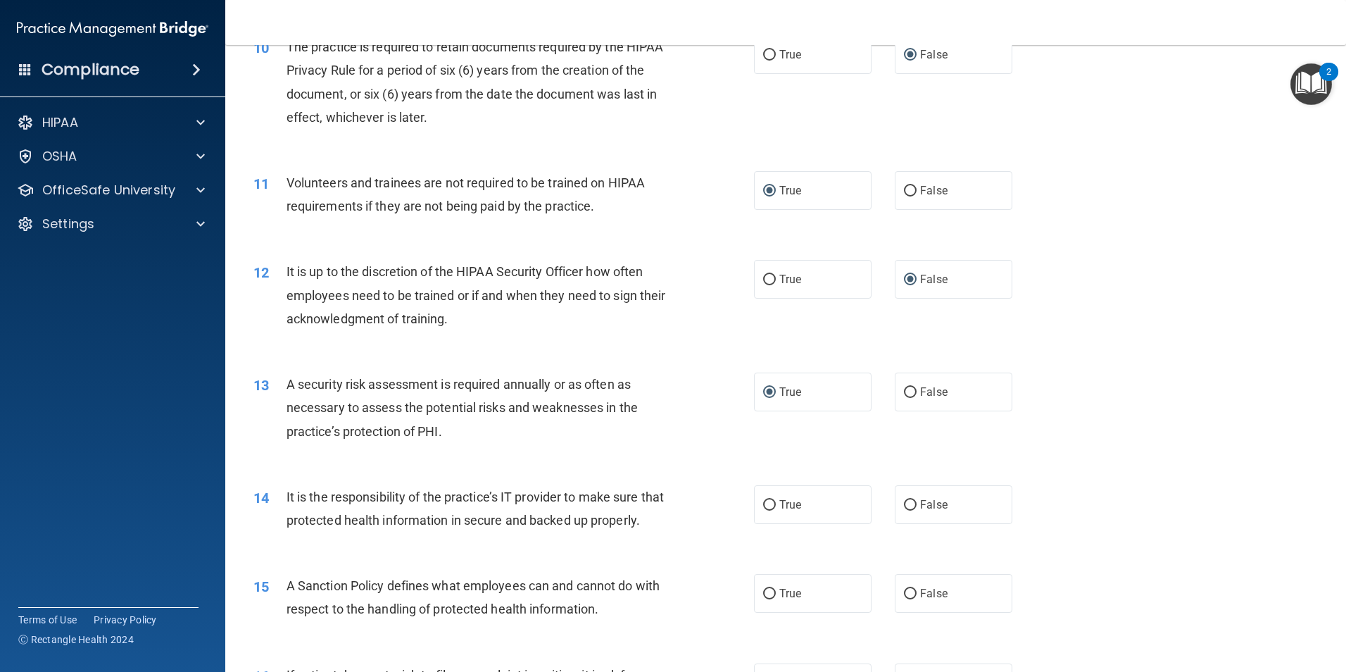
scroll to position [1209, 0]
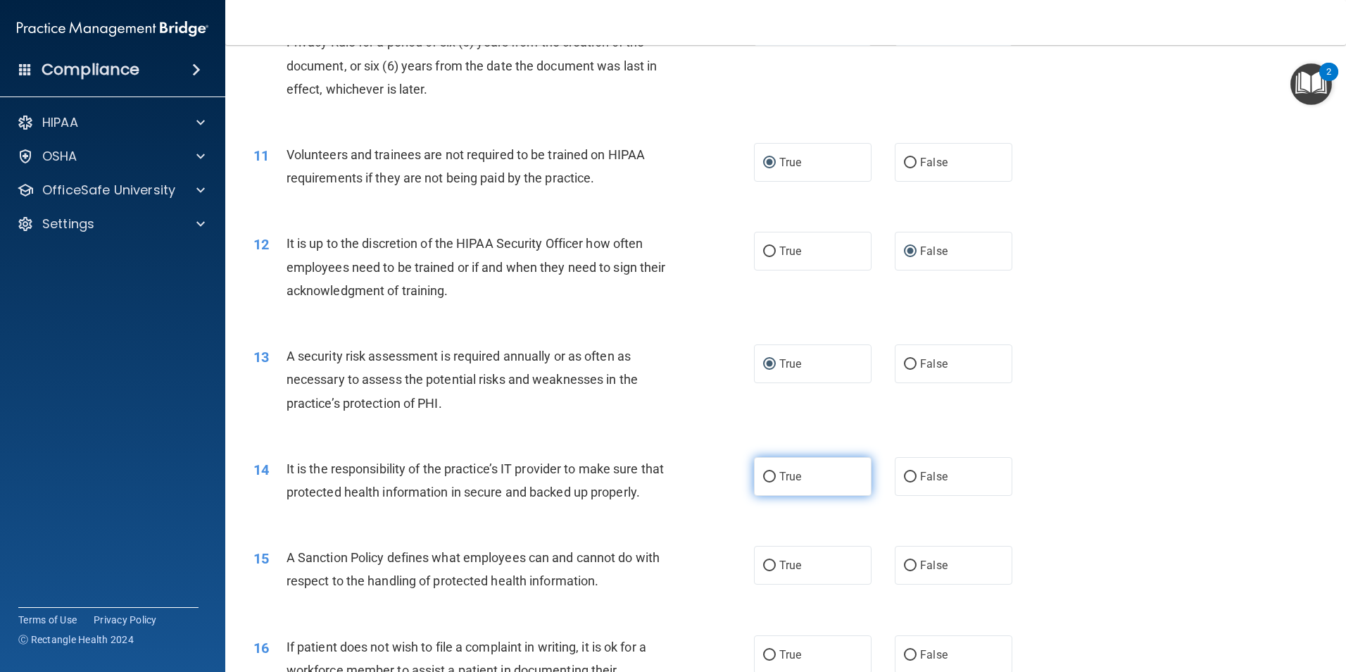
click at [764, 474] on input "True" at bounding box center [769, 477] width 13 height 11
radio input "true"
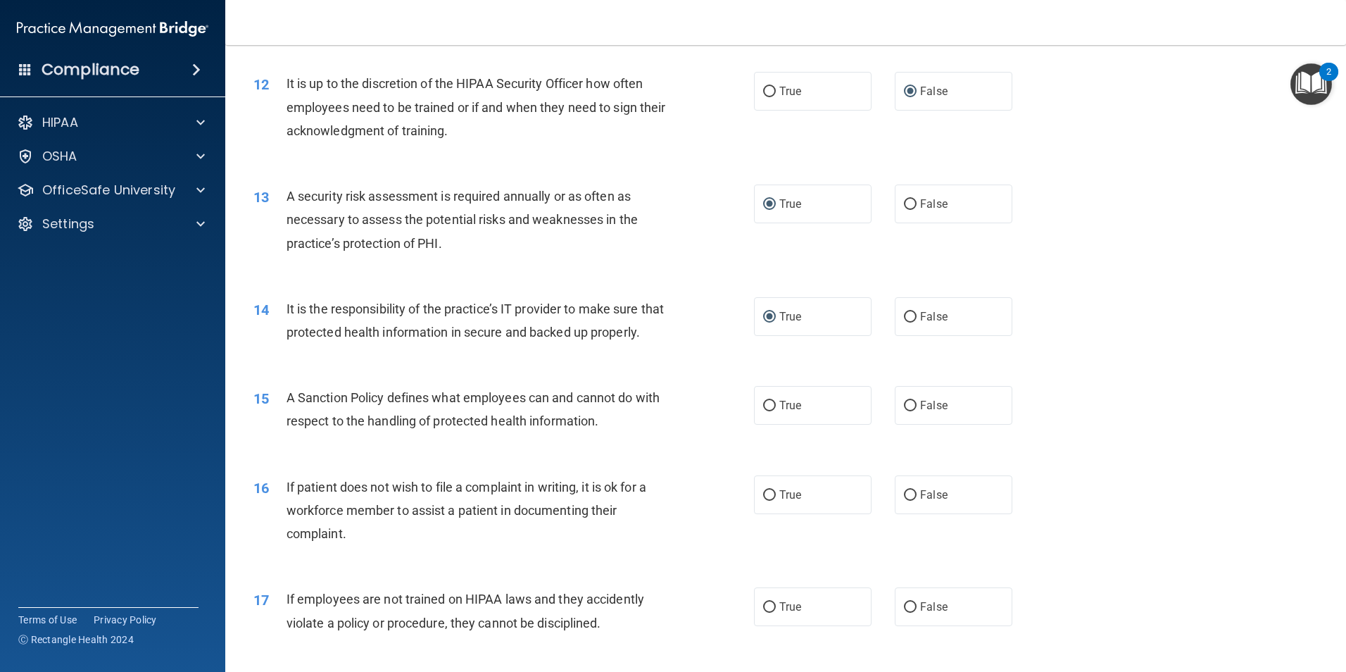
scroll to position [1416, 0]
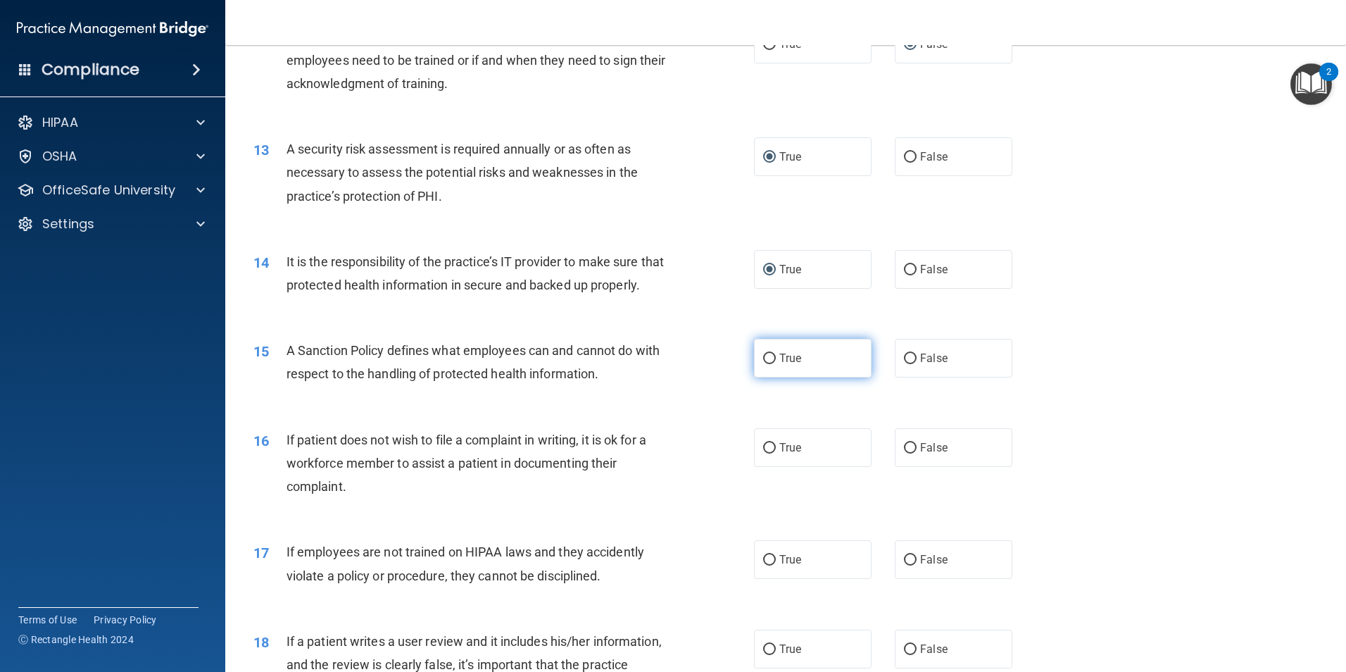
click at [763, 364] on input "True" at bounding box center [769, 358] width 13 height 11
radio input "true"
click at [768, 453] on input "True" at bounding box center [769, 448] width 13 height 11
radio input "true"
click at [764, 565] on input "True" at bounding box center [769, 560] width 13 height 11
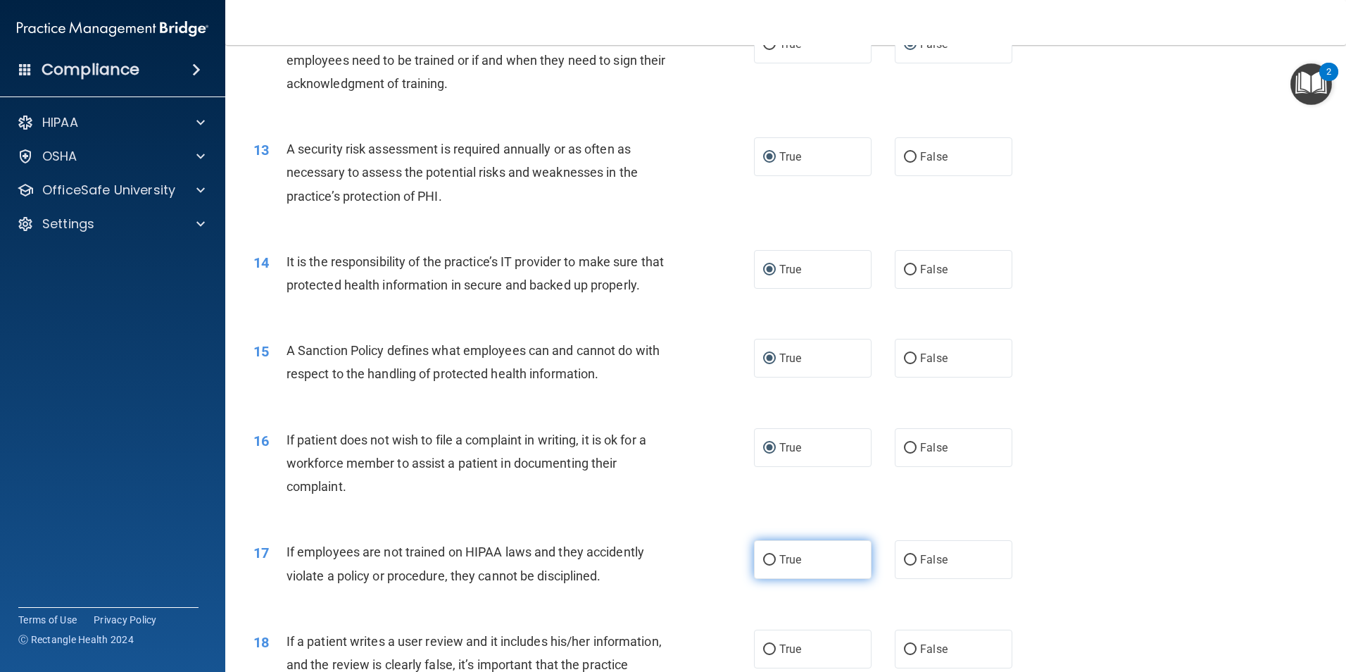
radio input "true"
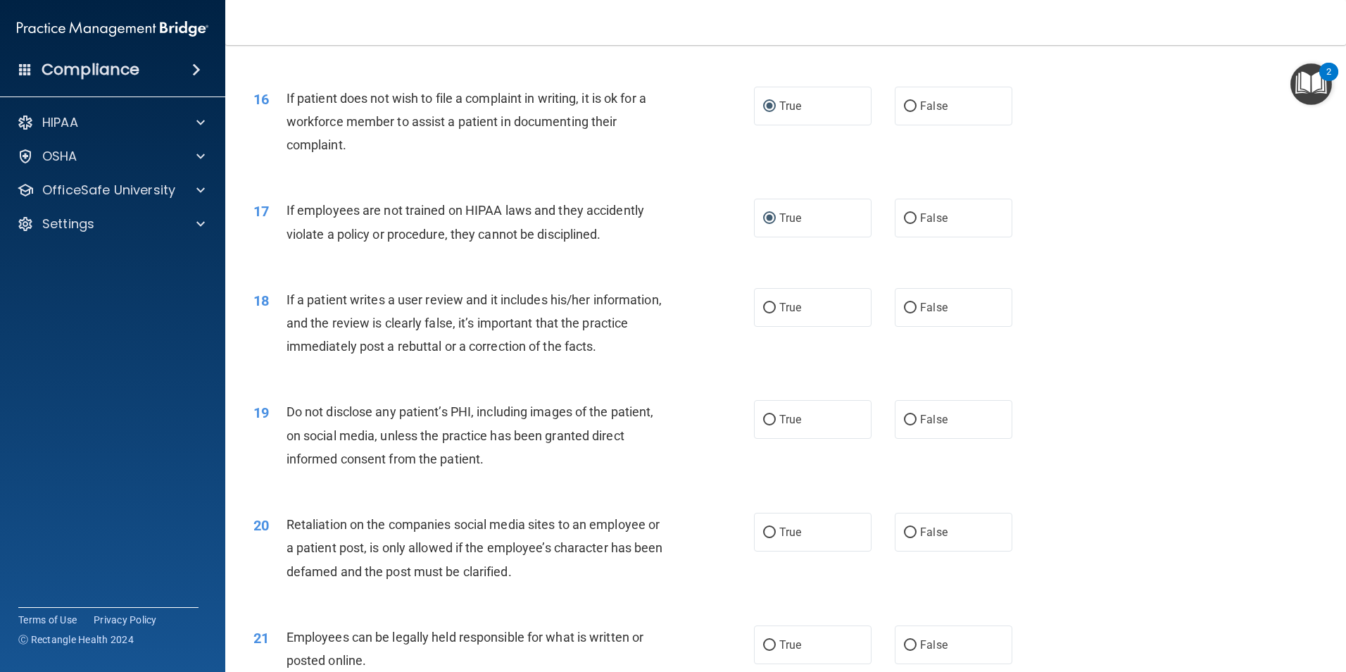
scroll to position [1763, 0]
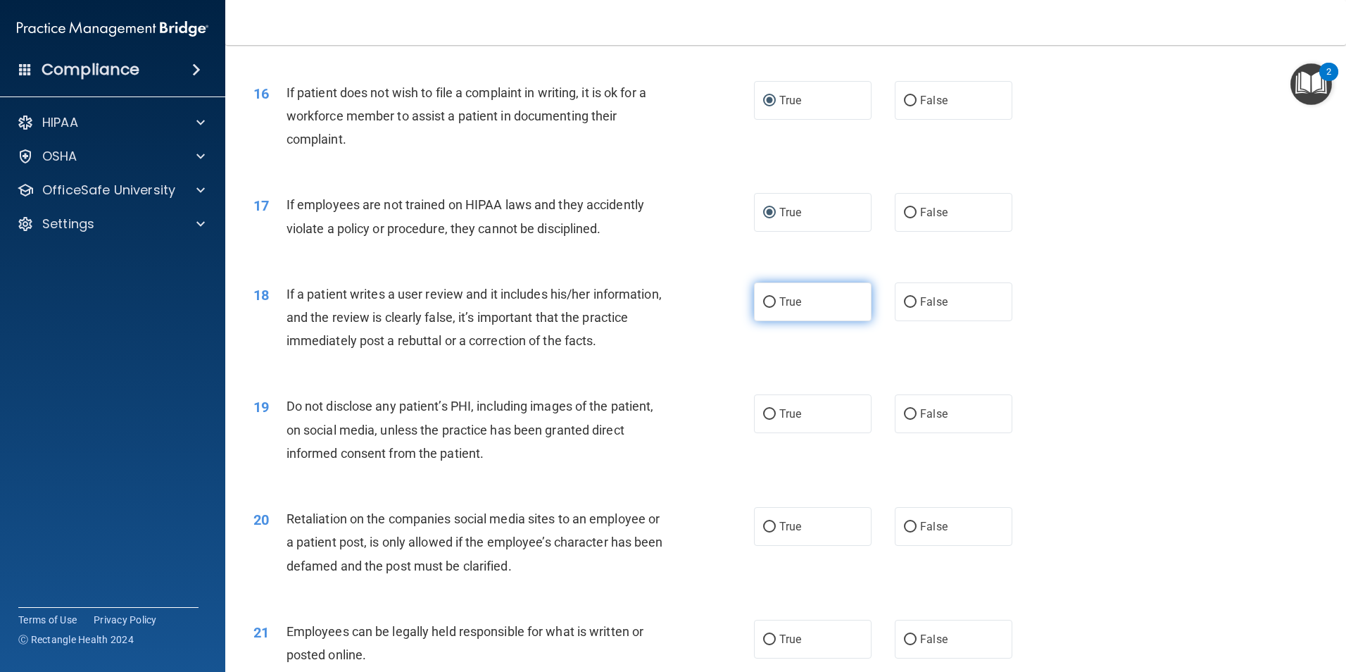
click at [763, 308] on input "True" at bounding box center [769, 302] width 13 height 11
radio input "true"
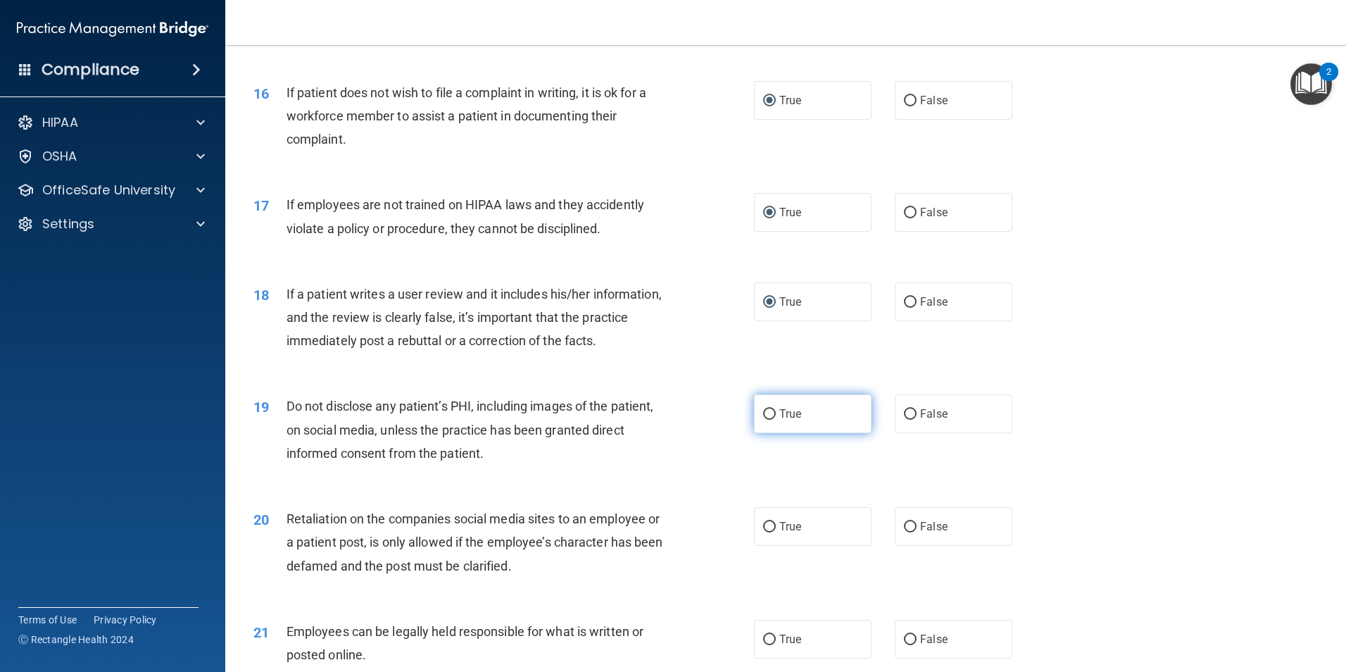
click at [764, 433] on label "True" at bounding box center [813, 413] width 118 height 39
click at [764, 420] on input "True" at bounding box center [769, 414] width 13 height 11
radio input "true"
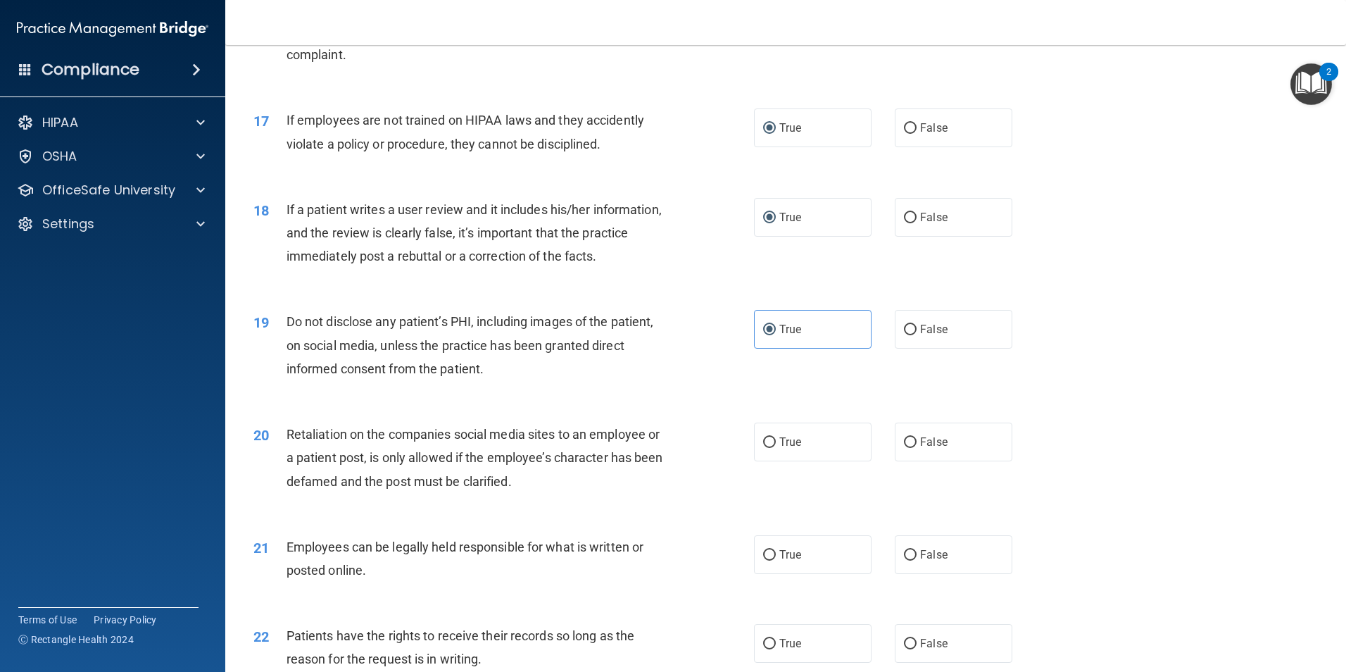
scroll to position [1876, 0]
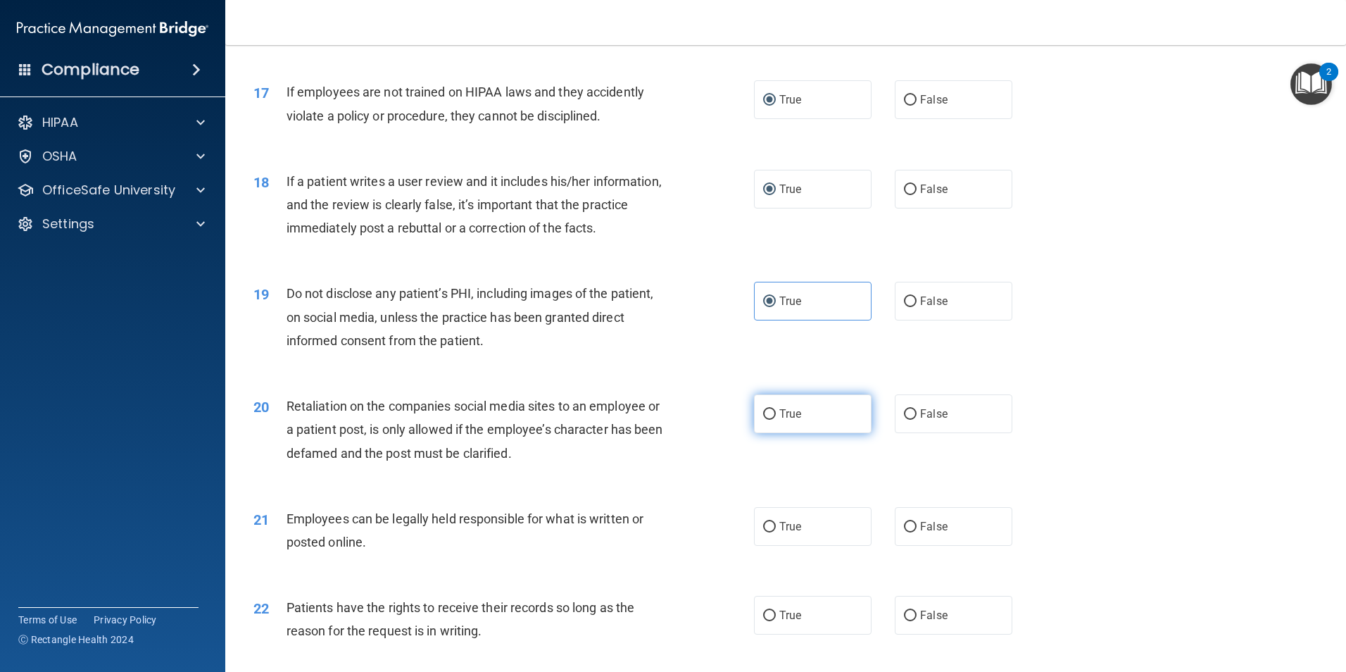
click at [764, 420] on input "True" at bounding box center [769, 414] width 13 height 11
radio input "true"
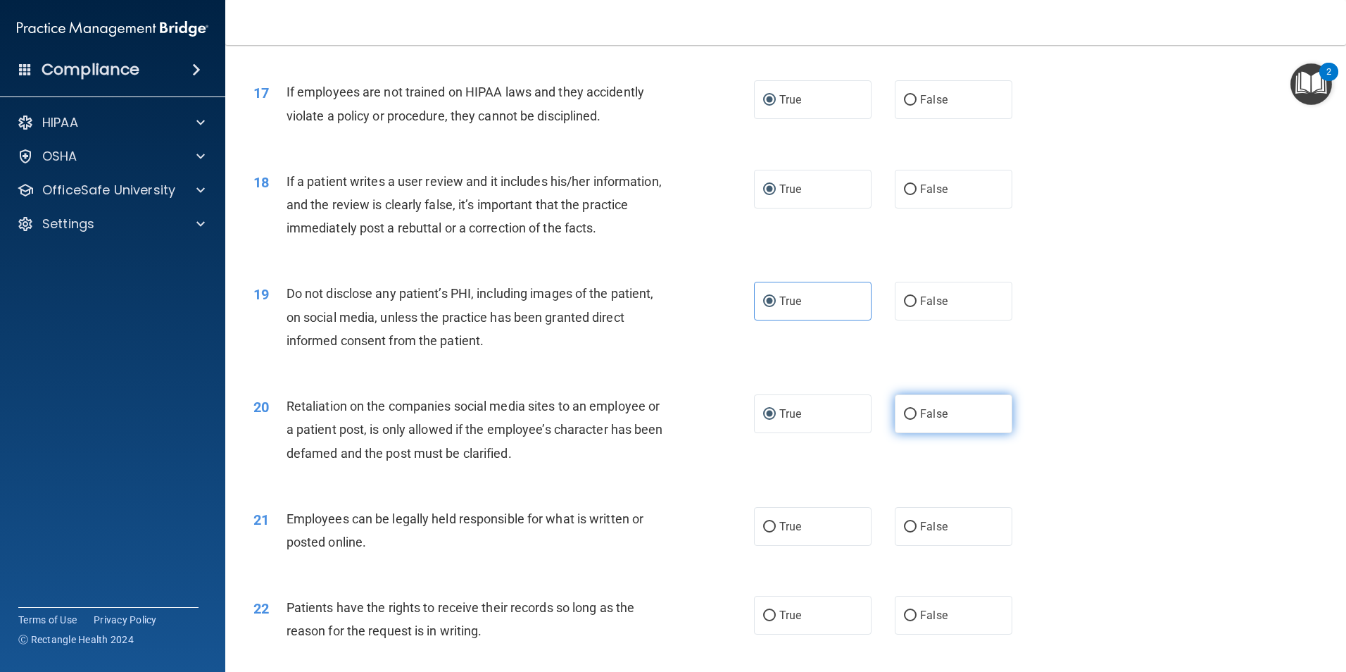
click at [904, 420] on input "False" at bounding box center [910, 414] width 13 height 11
radio input "true"
radio input "false"
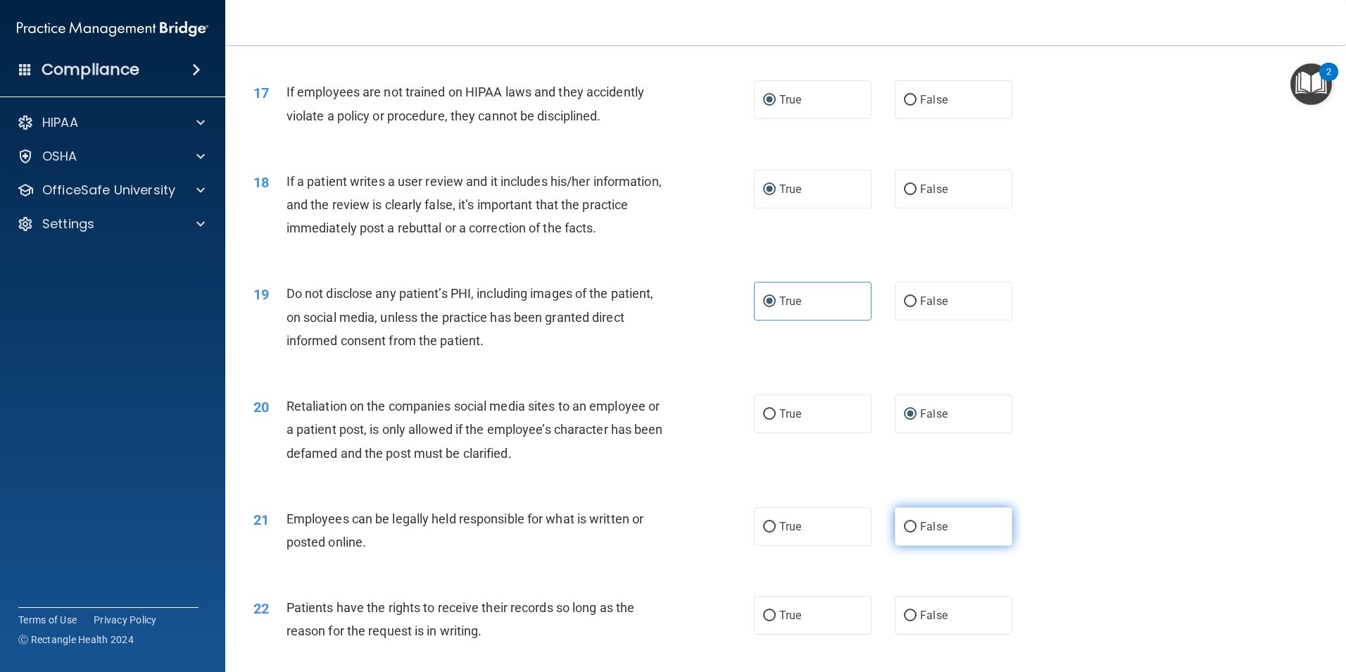
click at [909, 532] on input "False" at bounding box center [910, 527] width 13 height 11
radio input "true"
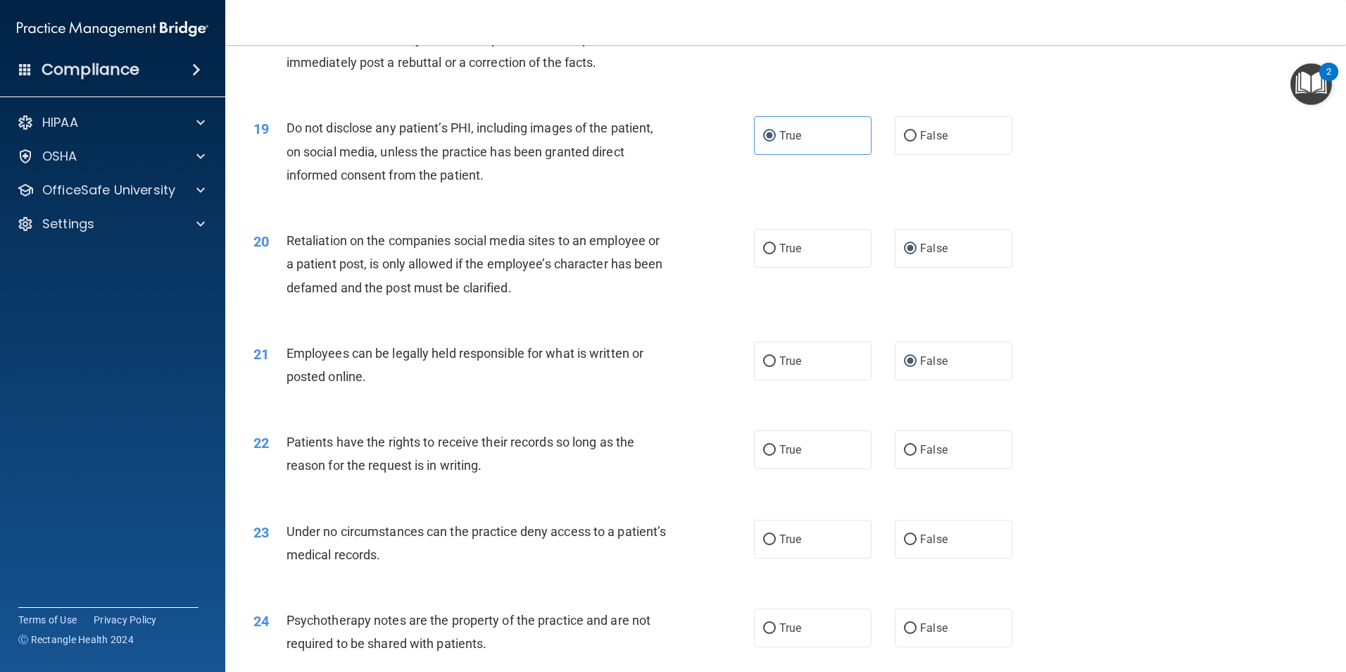
scroll to position [2054, 0]
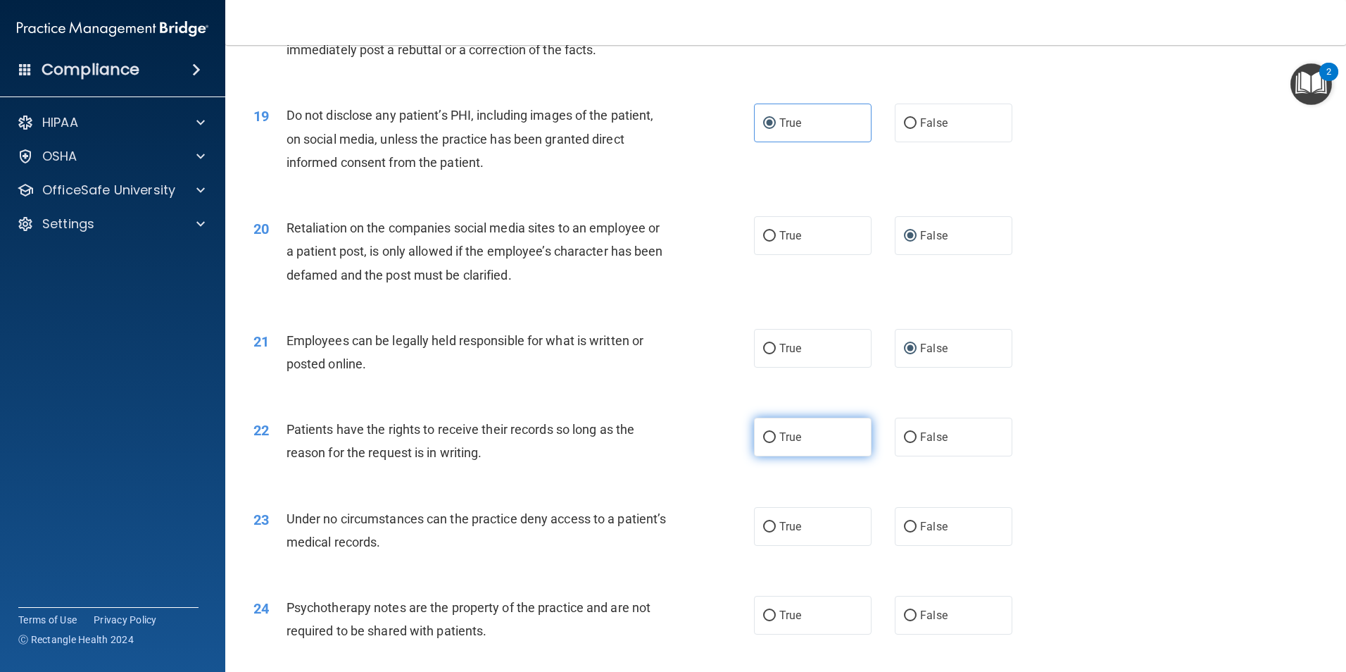
click at [769, 443] on input "True" at bounding box center [769, 437] width 13 height 11
radio input "true"
click at [904, 532] on input "False" at bounding box center [910, 527] width 13 height 11
radio input "true"
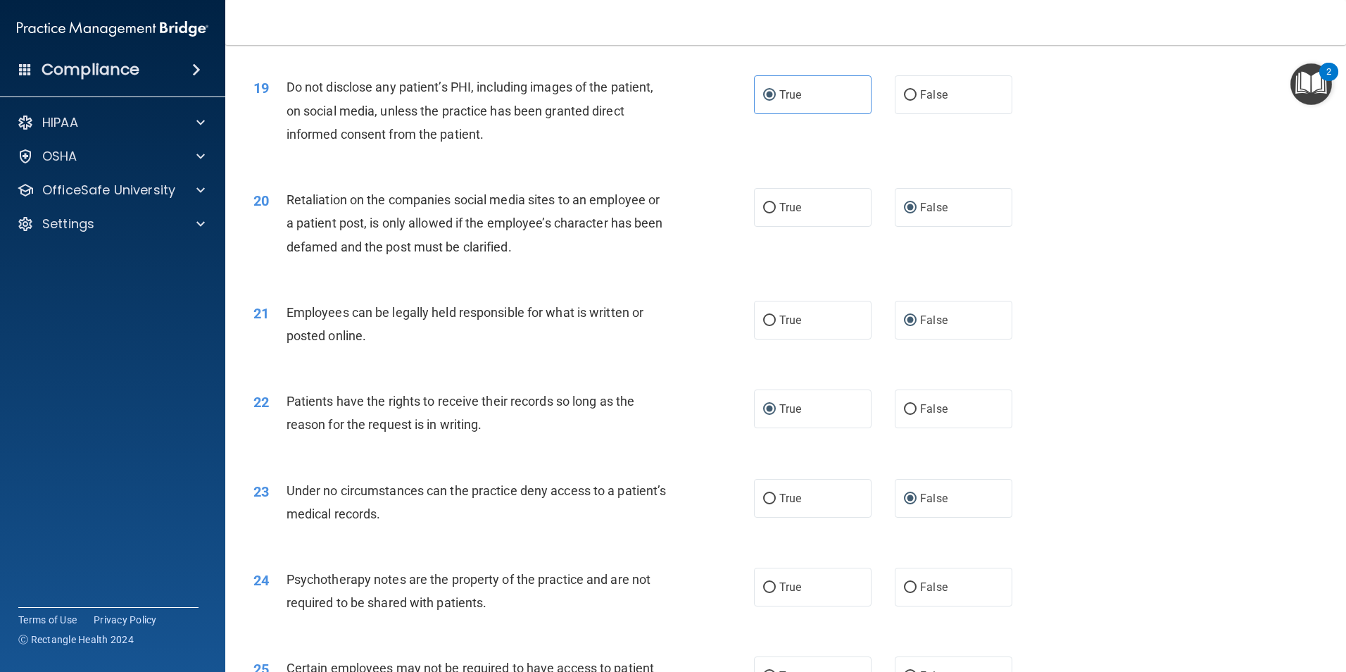
scroll to position [2167, 0]
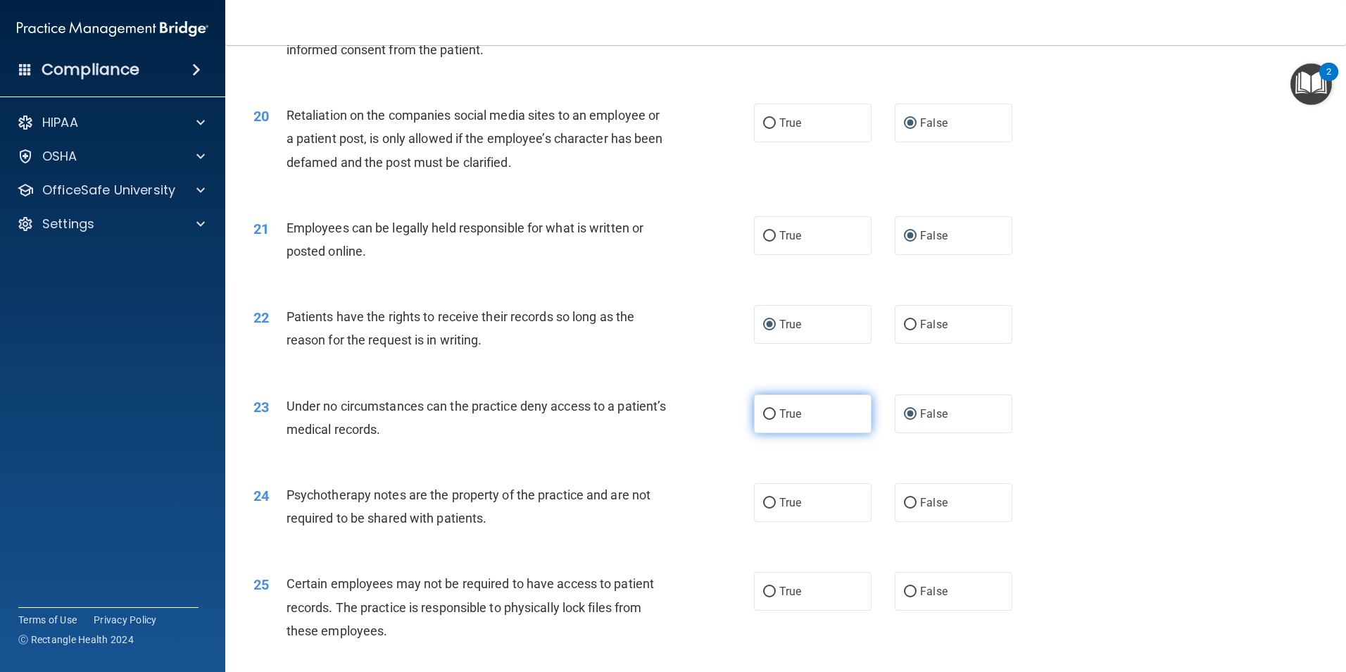
click at [769, 420] on input "True" at bounding box center [769, 414] width 13 height 11
radio input "true"
radio input "false"
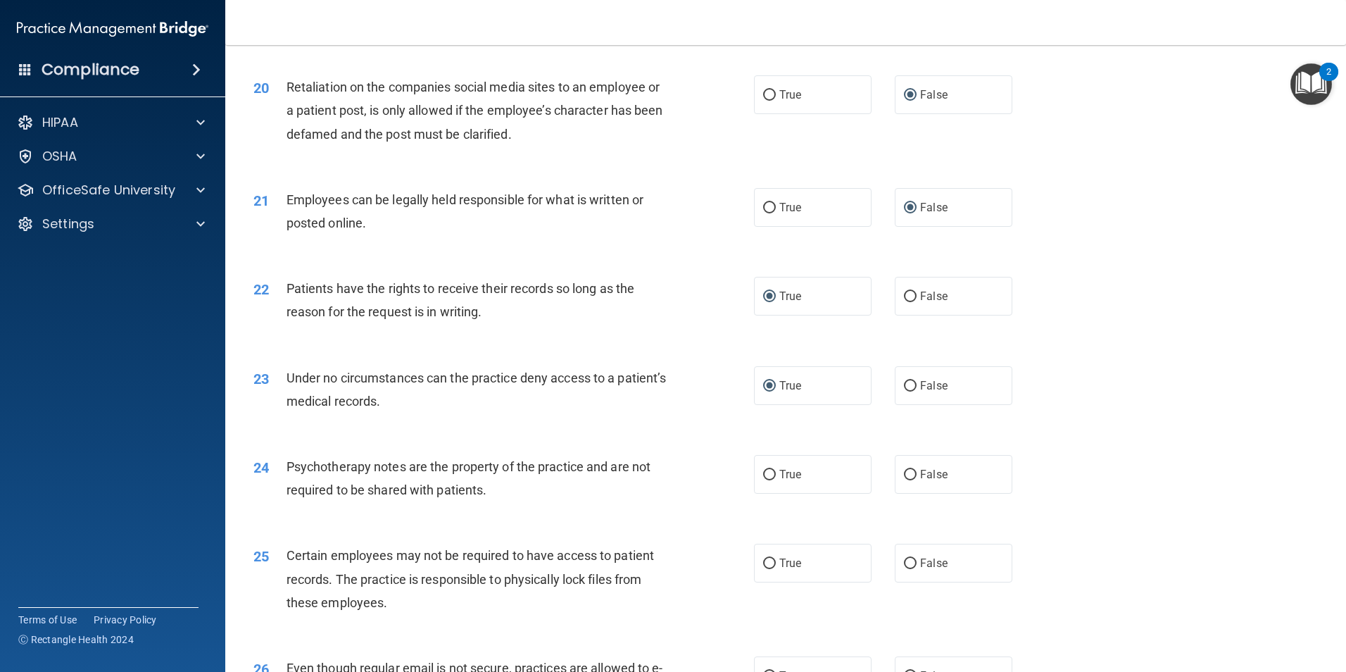
scroll to position [2214, 0]
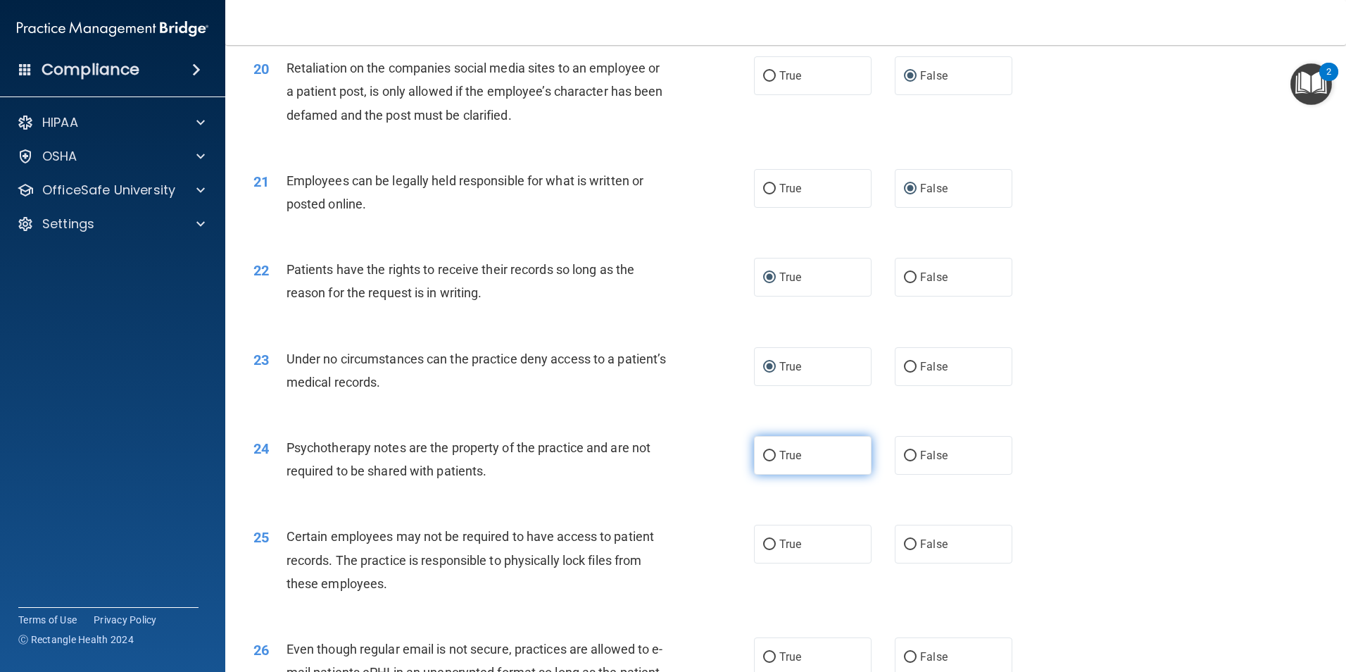
click at [767, 461] on input "True" at bounding box center [769, 456] width 13 height 11
radio input "true"
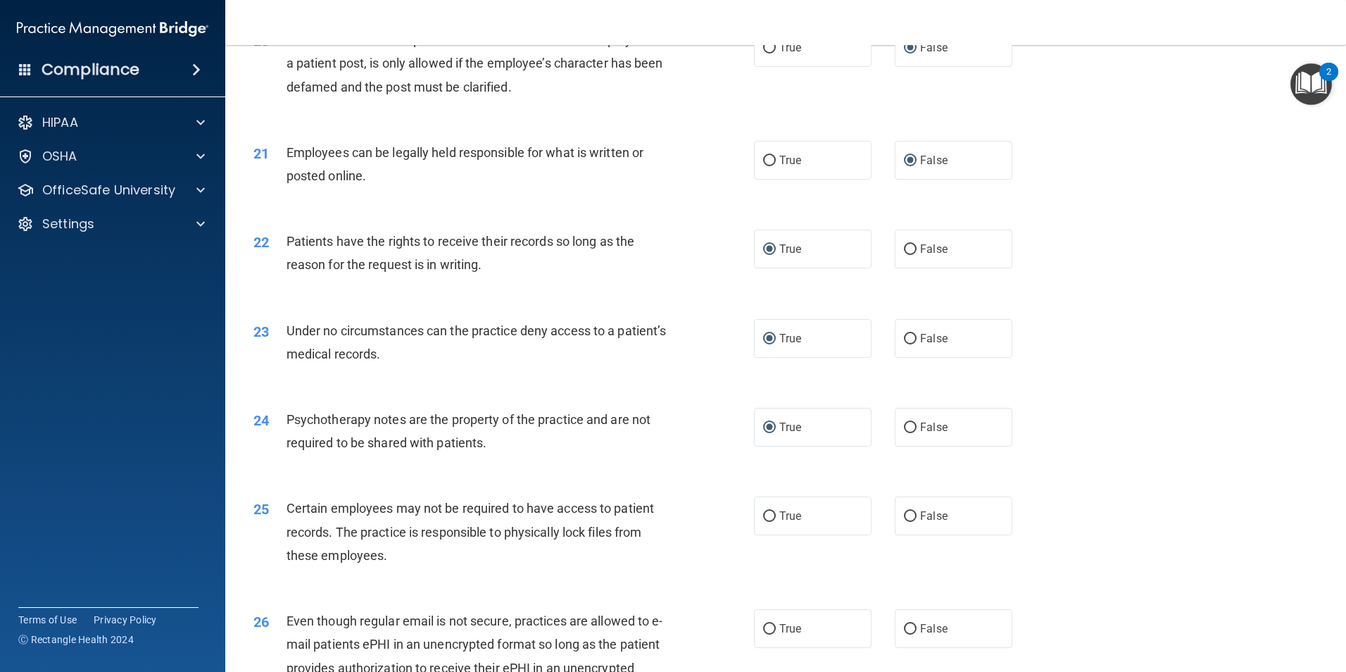
scroll to position [2298, 0]
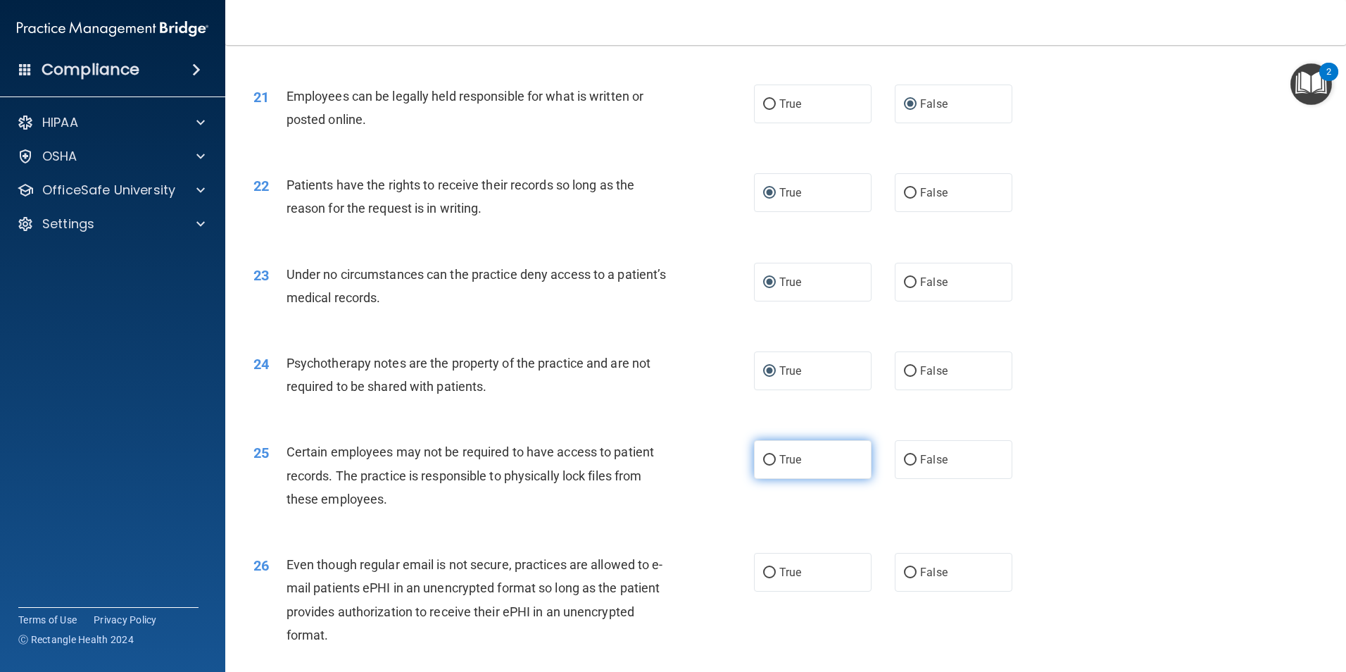
click at [763, 465] on input "True" at bounding box center [769, 460] width 13 height 11
radio input "true"
click at [895, 591] on label "False" at bounding box center [954, 572] width 118 height 39
click at [904, 578] on input "False" at bounding box center [910, 572] width 13 height 11
radio input "true"
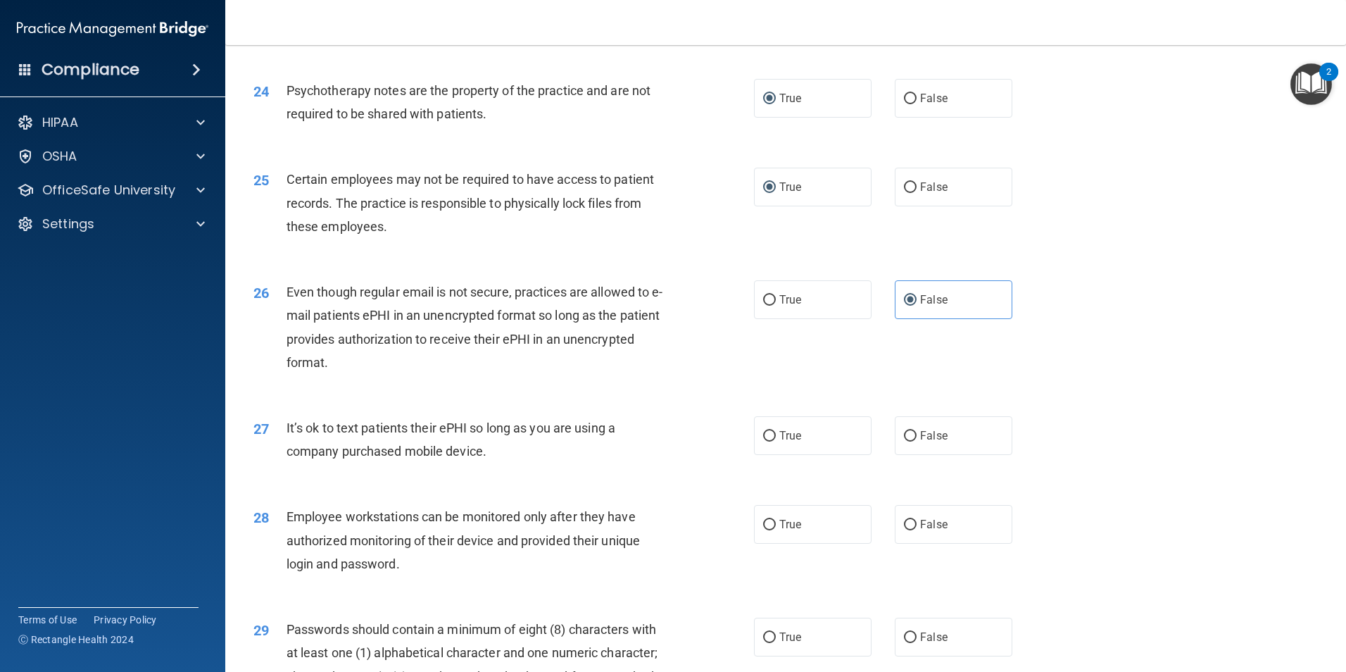
scroll to position [2580, 0]
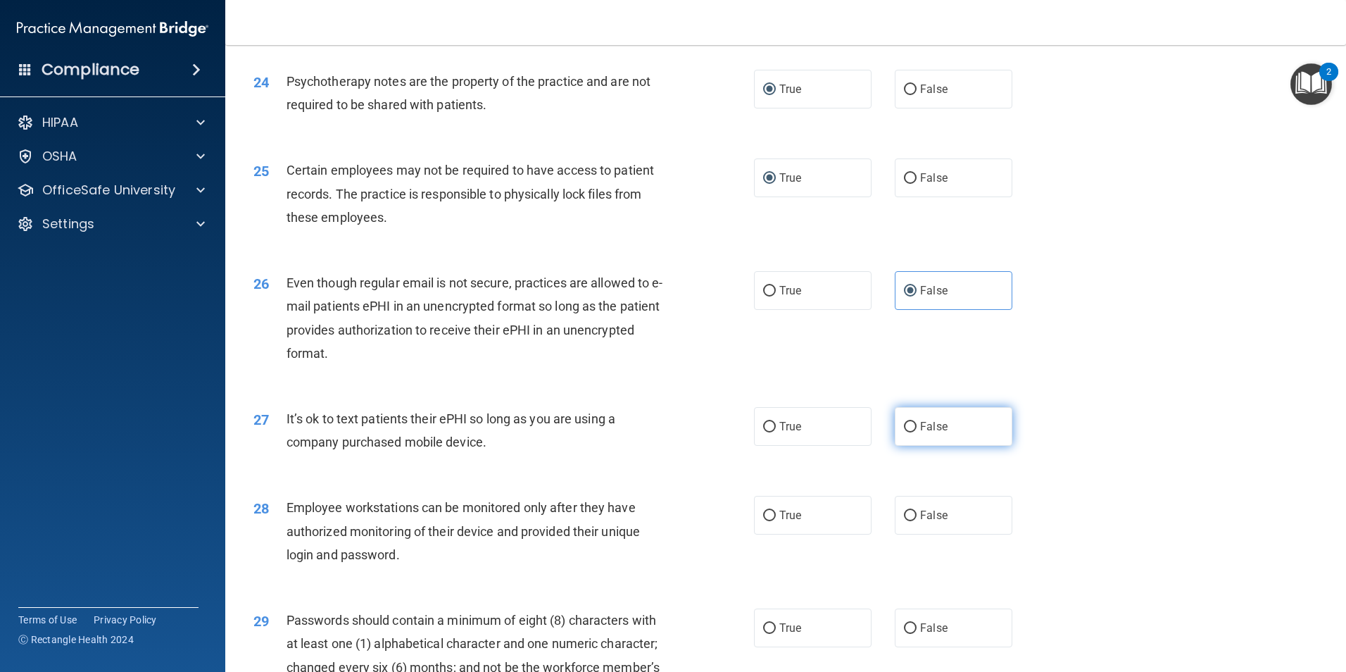
click at [904, 432] on input "False" at bounding box center [910, 427] width 13 height 11
radio input "true"
click at [763, 521] on input "True" at bounding box center [769, 515] width 13 height 11
radio input "true"
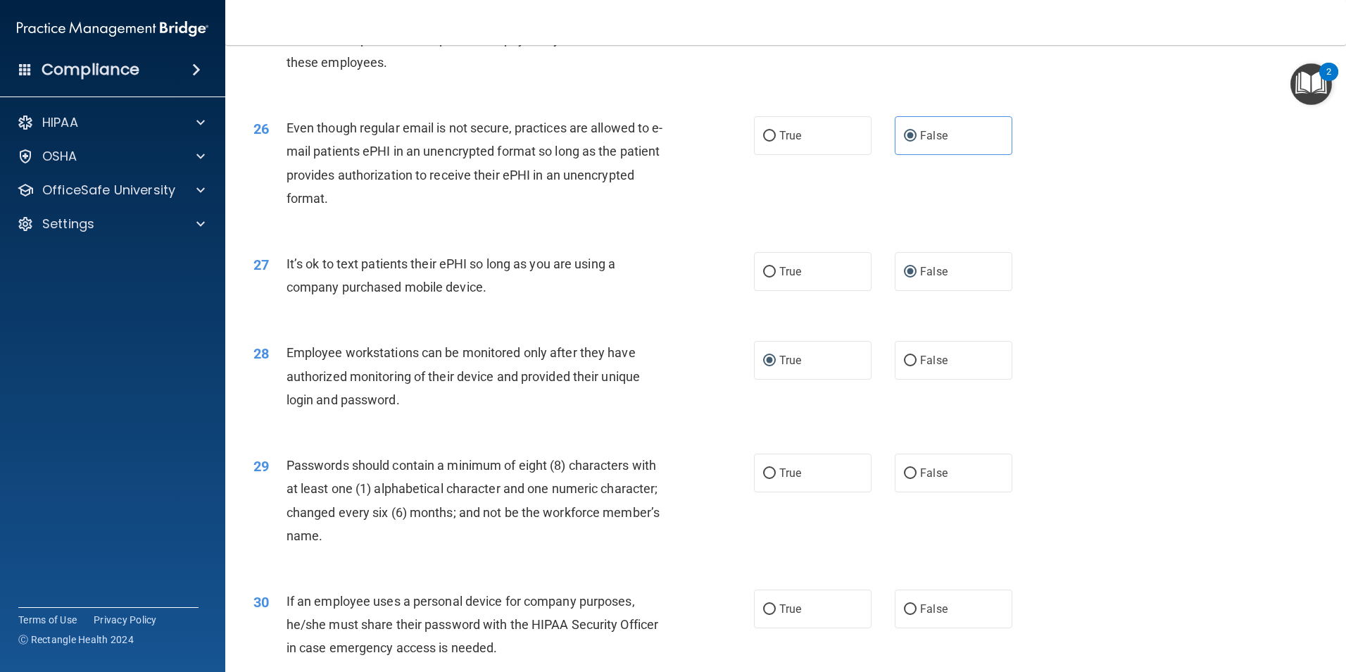
scroll to position [2763, 0]
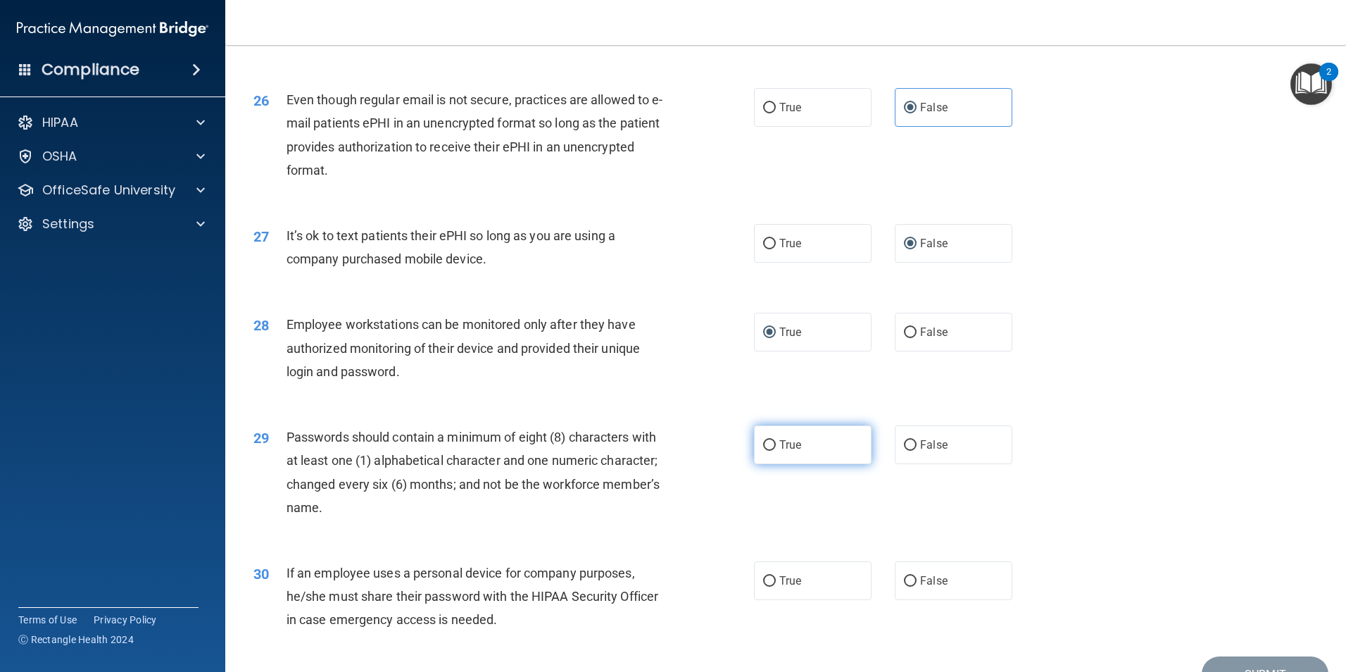
click at [764, 451] on input "True" at bounding box center [769, 445] width 13 height 11
radio input "true"
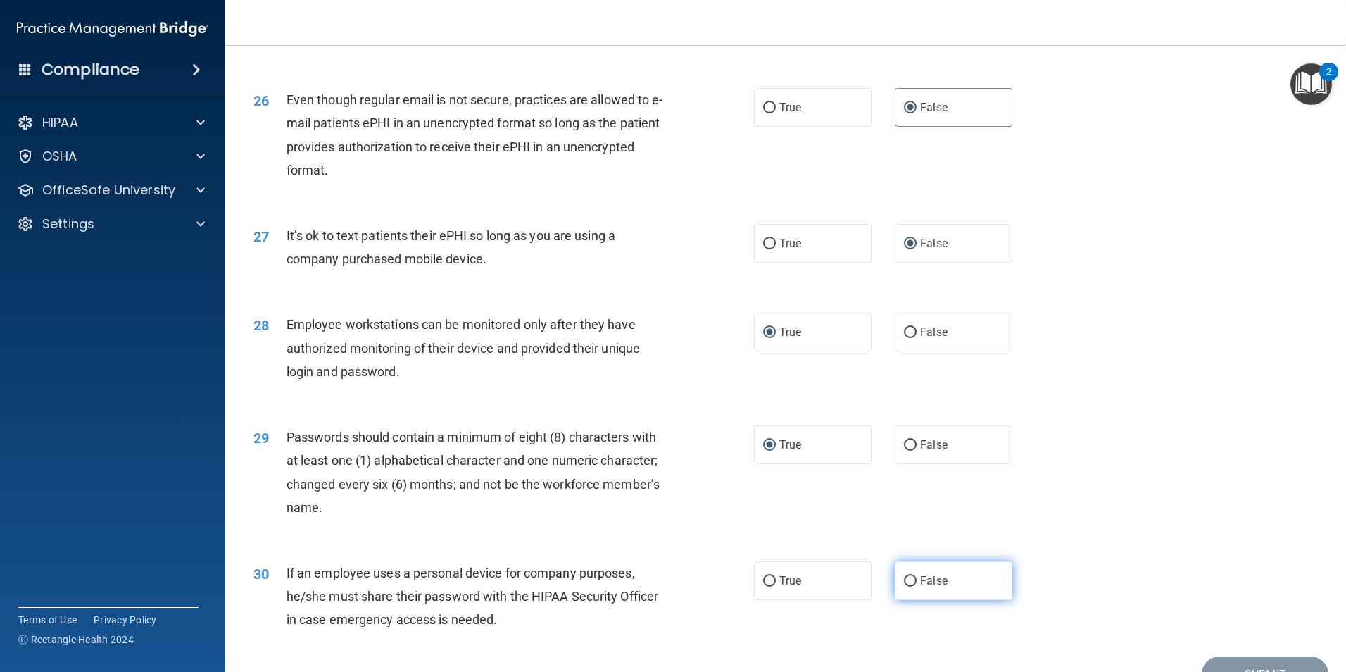
click at [909, 586] on input "False" at bounding box center [910, 581] width 13 height 11
radio input "true"
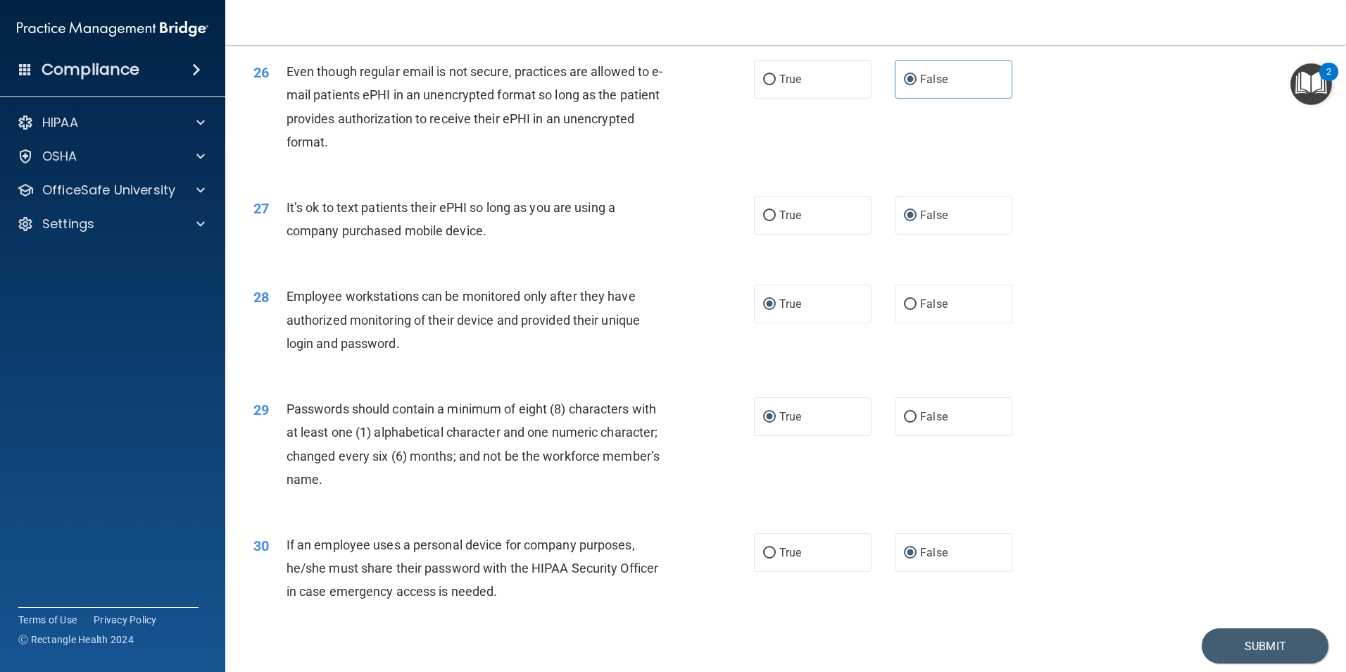
scroll to position [2819, 0]
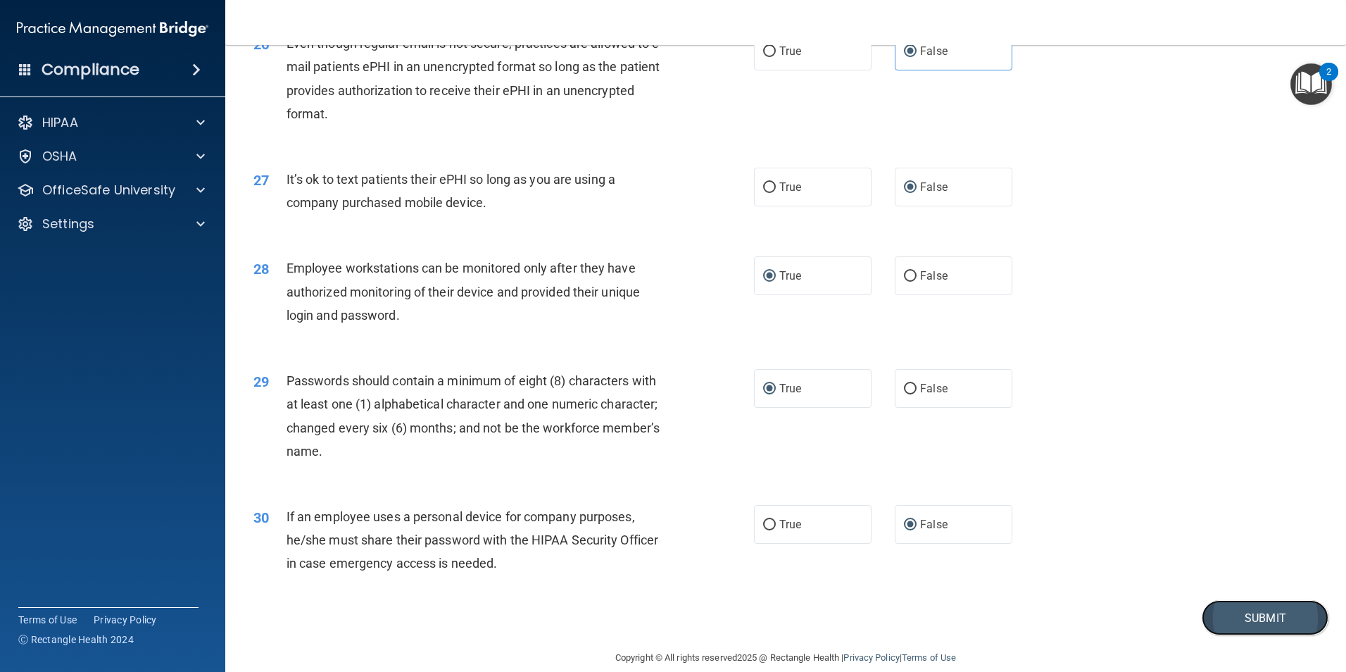
click at [1249, 636] on button "Submit" at bounding box center [1265, 618] width 127 height 36
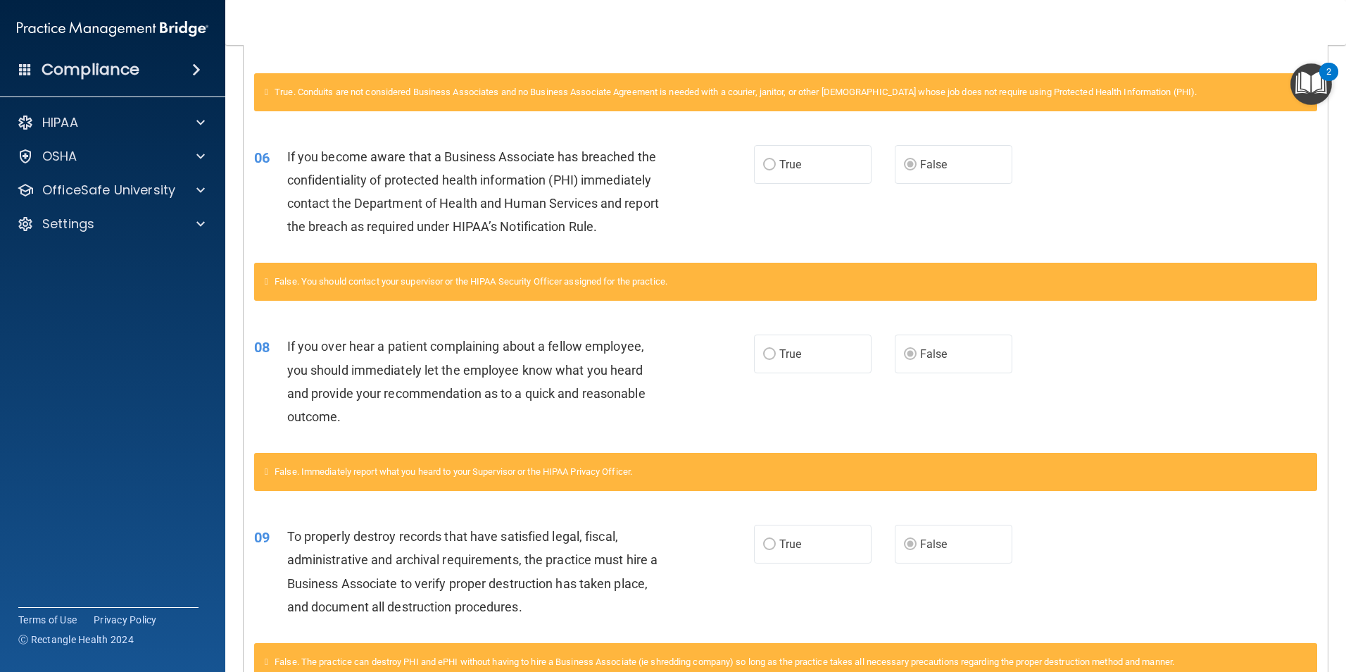
scroll to position [497, 0]
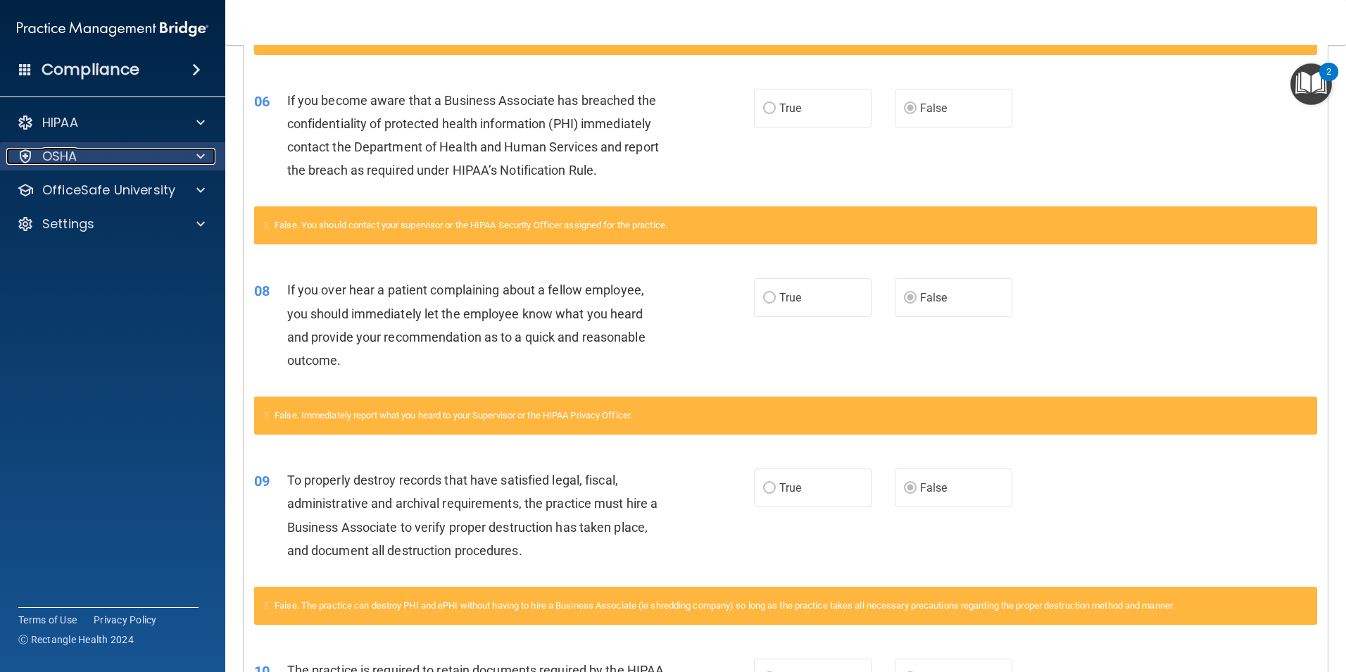
click at [199, 156] on span at bounding box center [200, 156] width 8 height 17
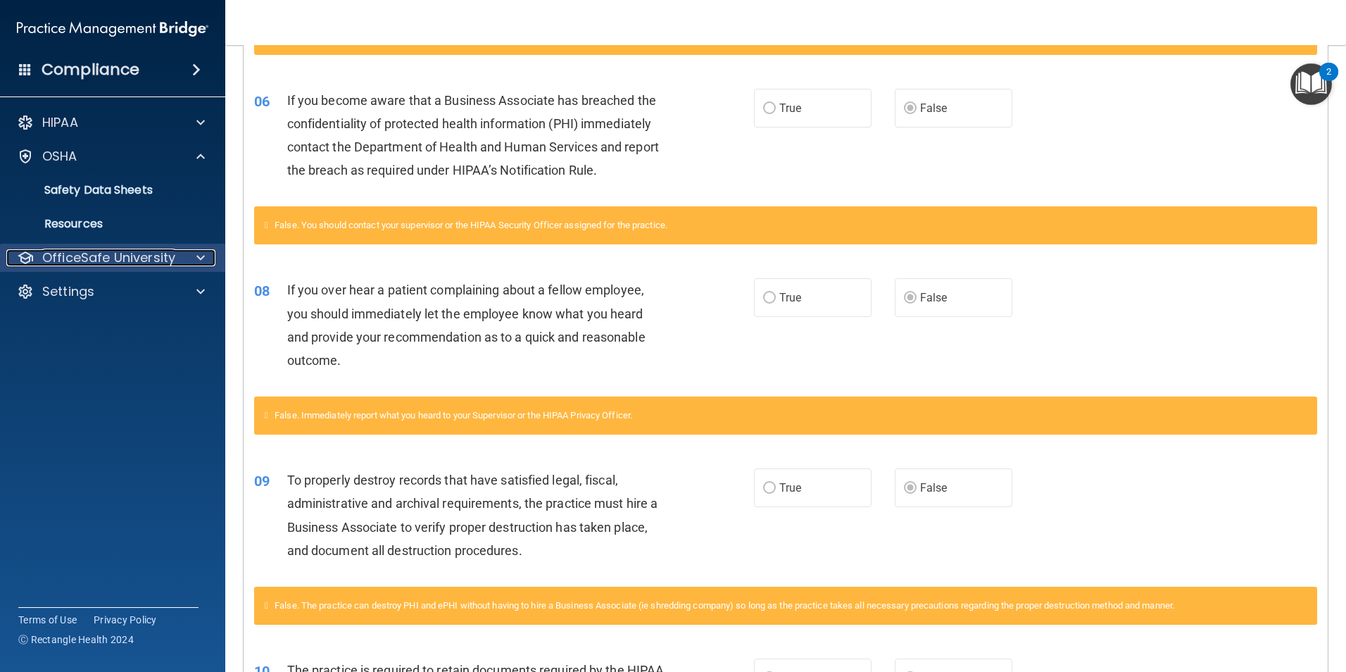
click at [200, 256] on span at bounding box center [200, 257] width 8 height 17
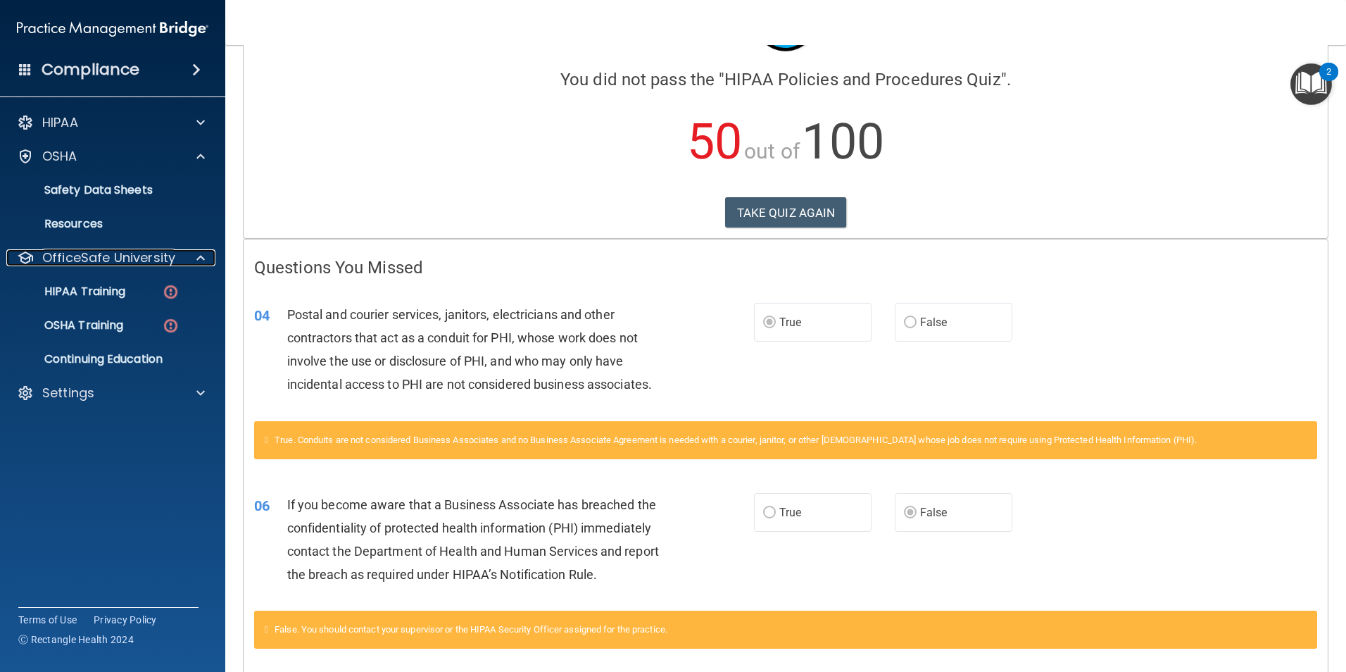
scroll to position [65, 0]
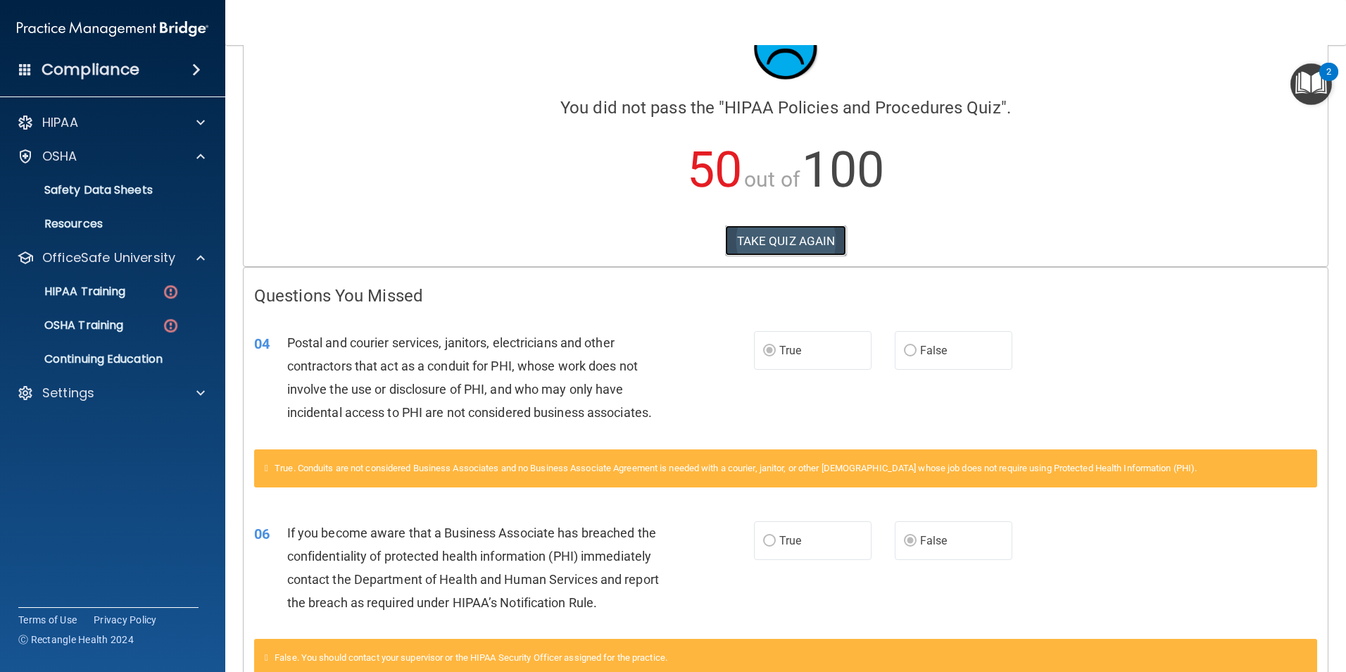
click at [779, 236] on button "TAKE QUIZ AGAIN" at bounding box center [786, 240] width 122 height 31
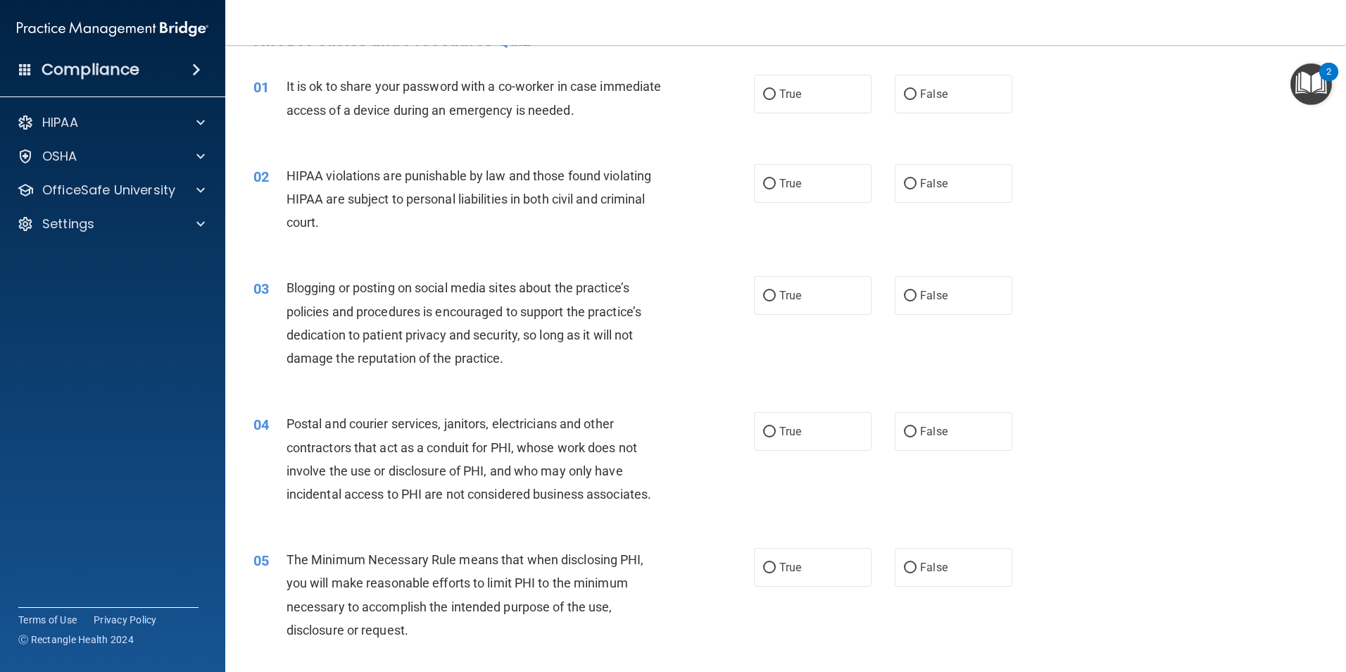
scroll to position [8, 0]
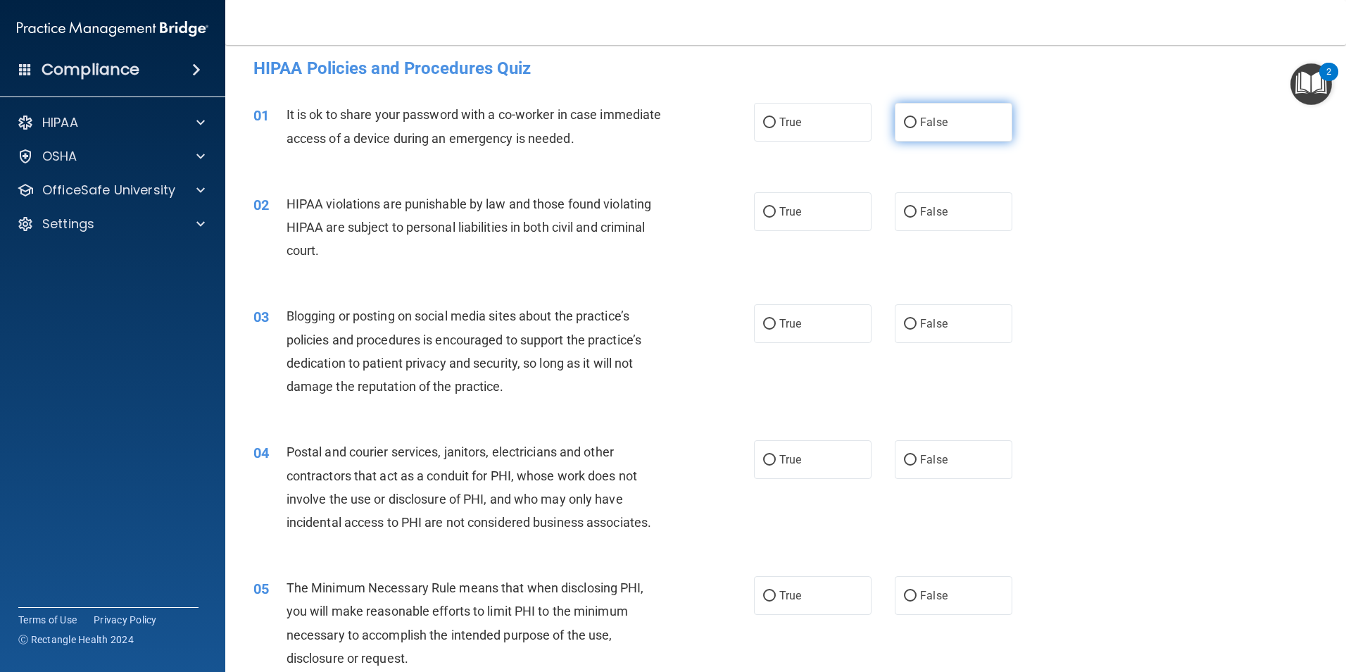
click at [904, 118] on input "False" at bounding box center [910, 123] width 13 height 11
radio input "true"
click at [763, 215] on input "True" at bounding box center [769, 212] width 13 height 11
radio input "true"
click at [905, 323] on input "False" at bounding box center [910, 324] width 13 height 11
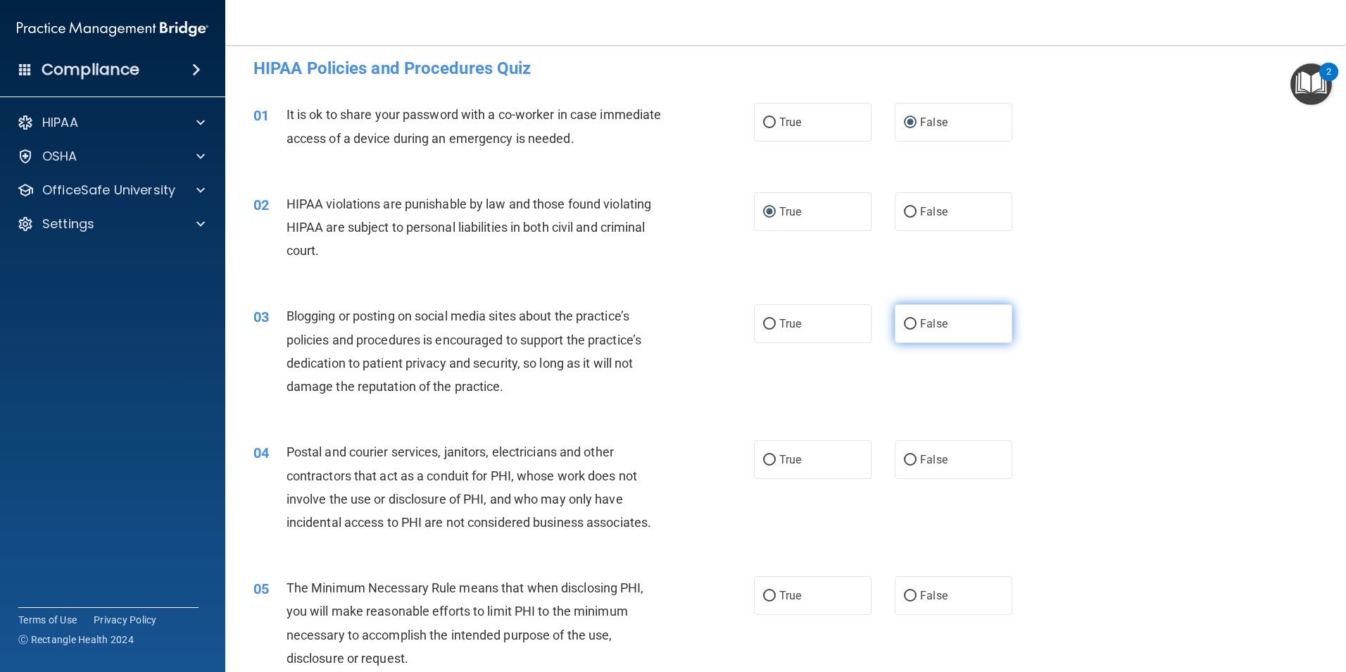
radio input "true"
click at [907, 462] on input "False" at bounding box center [910, 460] width 13 height 11
radio input "true"
click at [1334, 662] on main "- HIPAA Policies and Procedures Quiz This quiz doesn’t expire until . Are you s…" at bounding box center [785, 358] width 1121 height 626
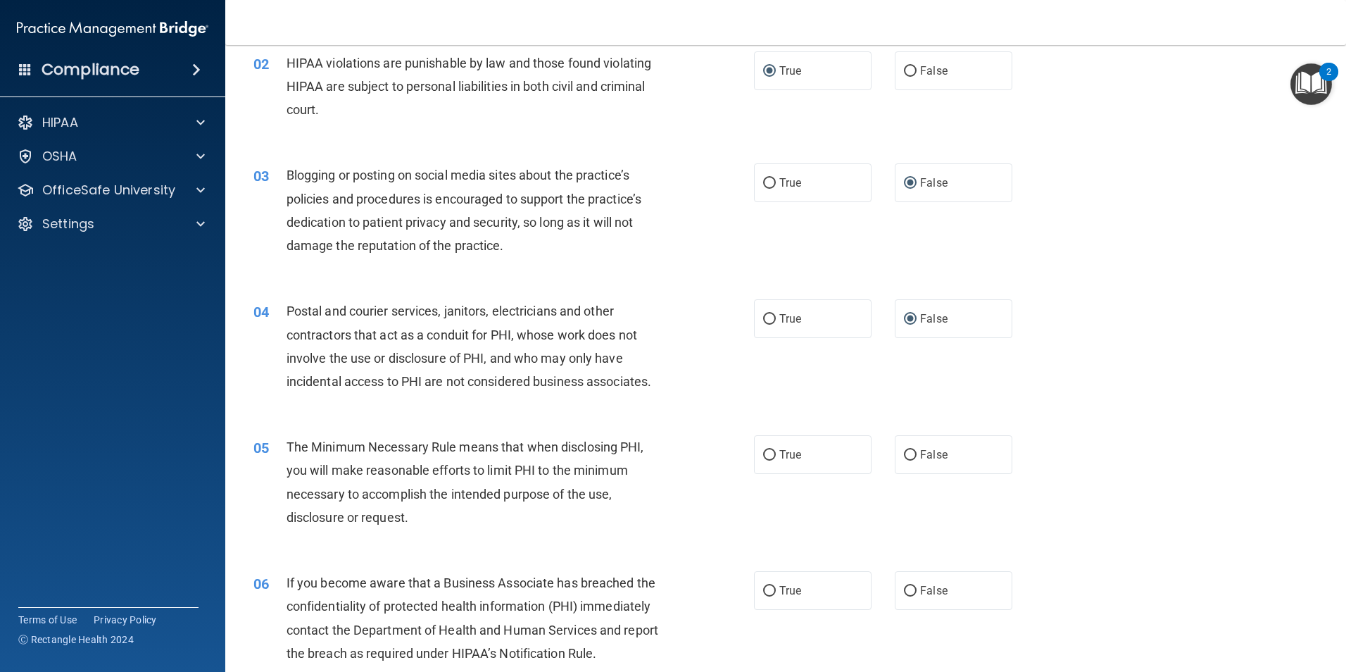
scroll to position [177, 0]
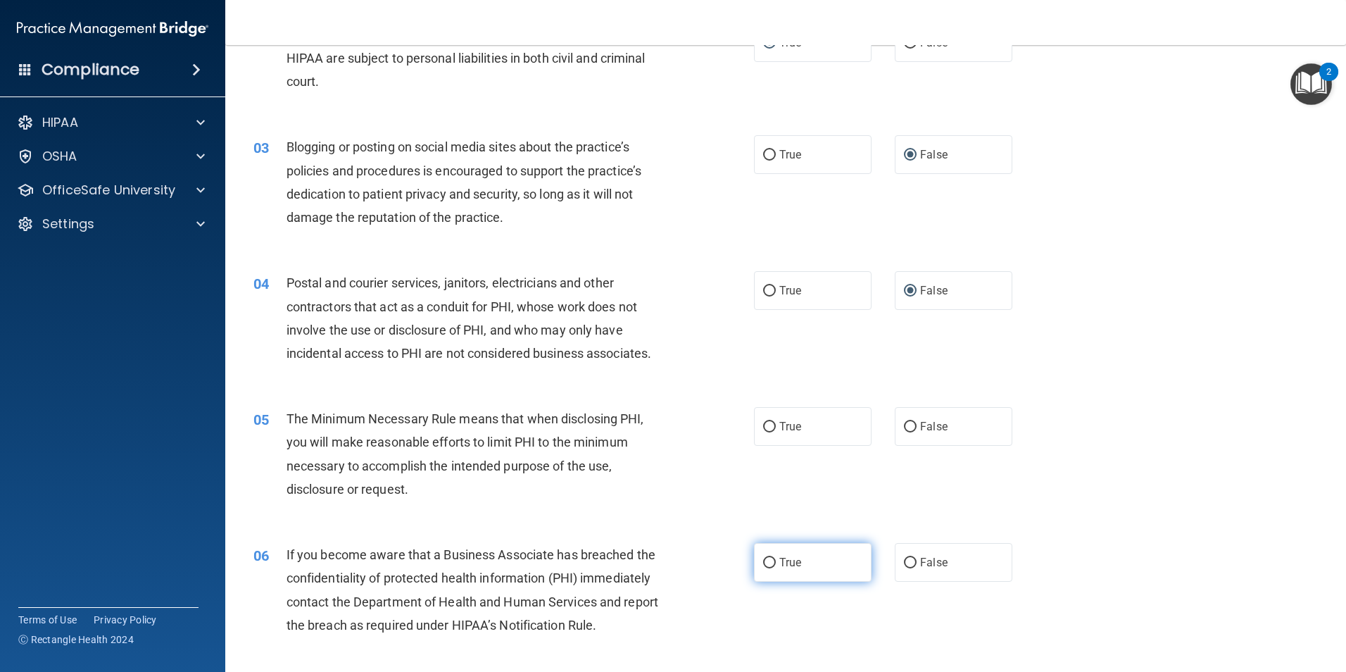
click at [766, 565] on input "True" at bounding box center [769, 563] width 13 height 11
radio input "true"
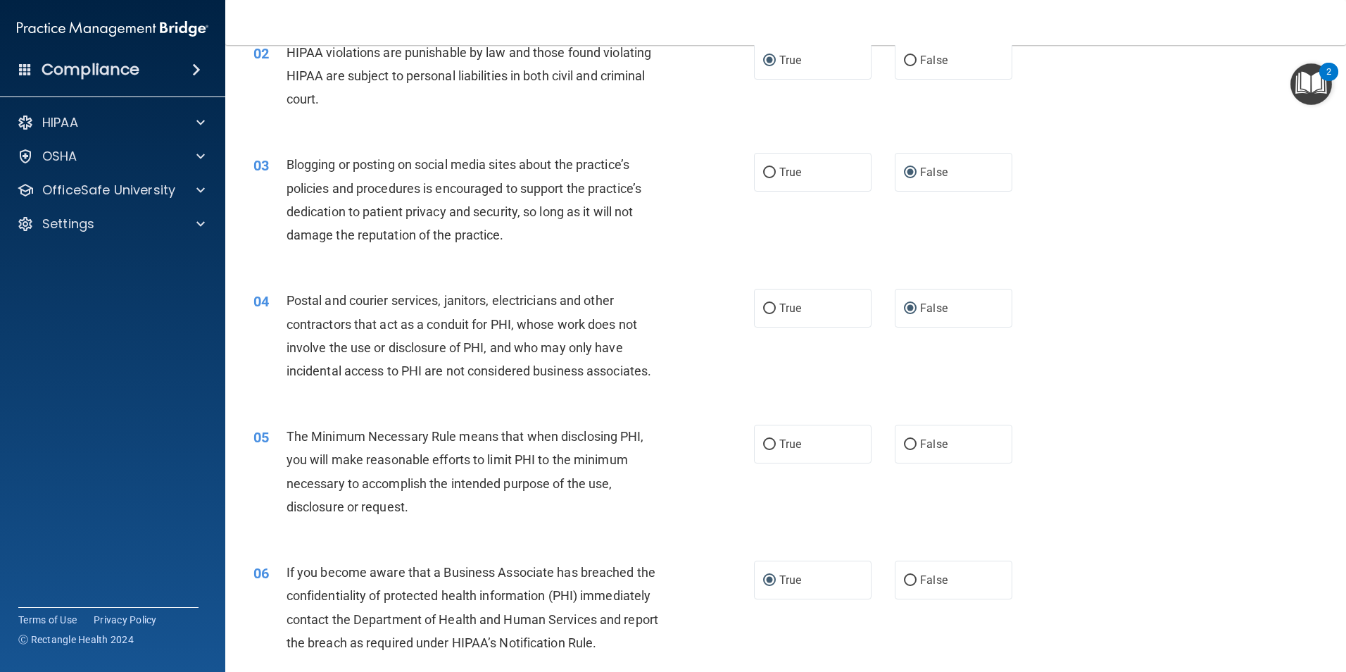
scroll to position [188, 0]
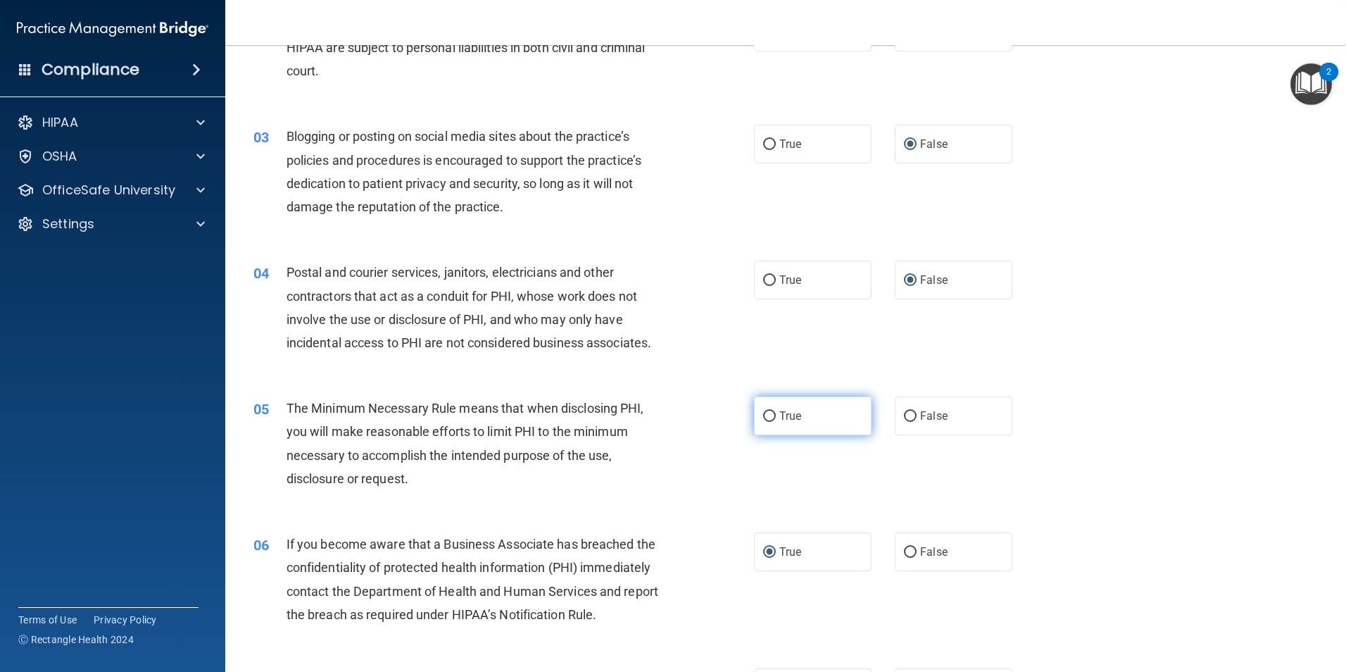
click at [769, 417] on input "True" at bounding box center [769, 416] width 13 height 11
radio input "true"
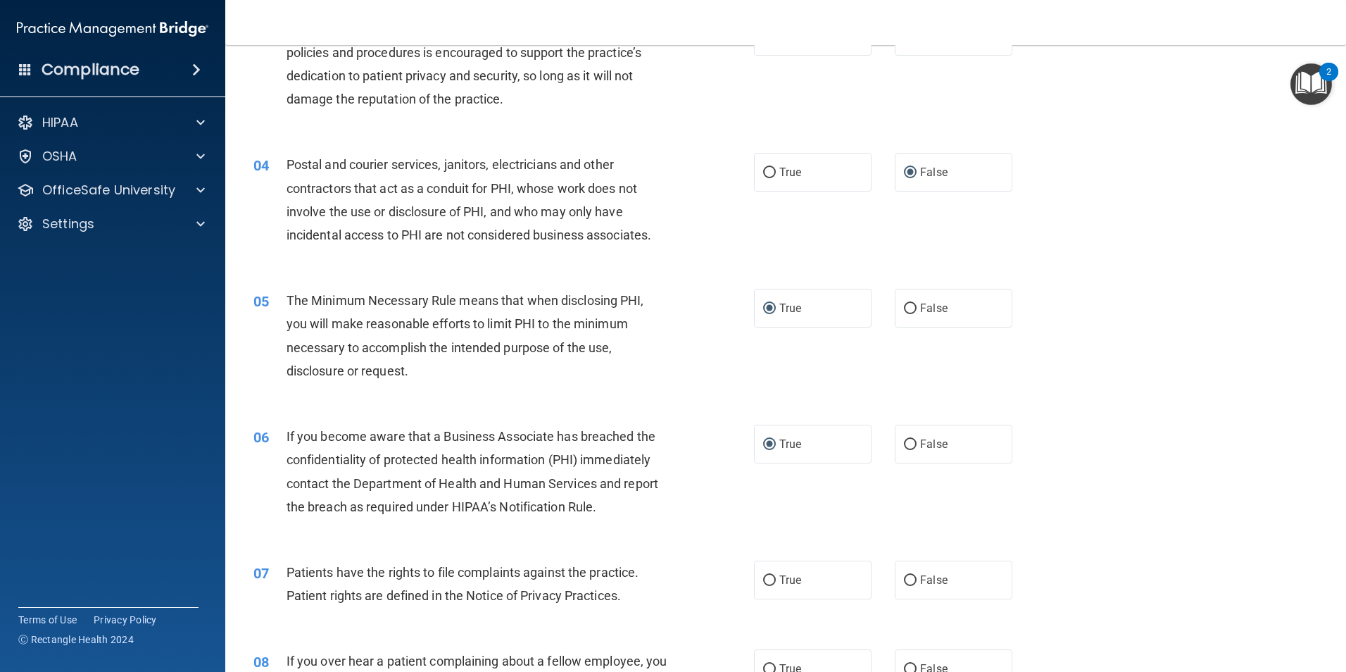
scroll to position [324, 0]
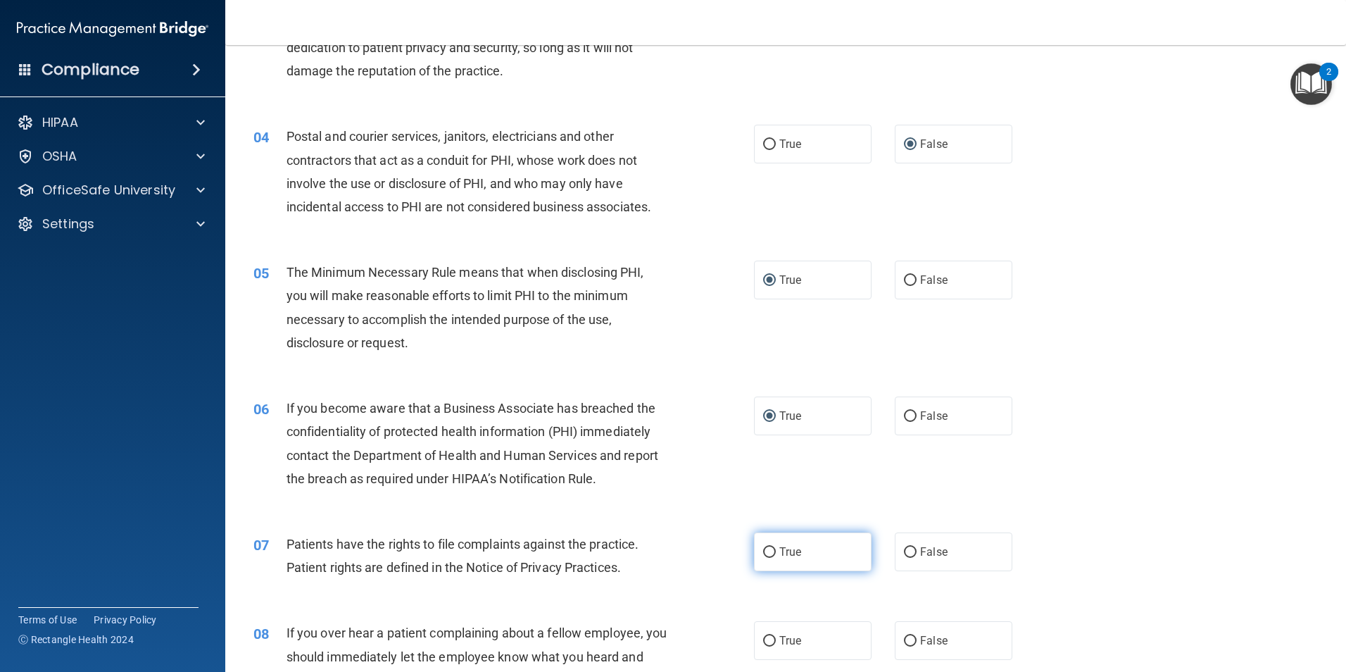
click at [763, 553] on input "True" at bounding box center [769, 552] width 13 height 11
radio input "true"
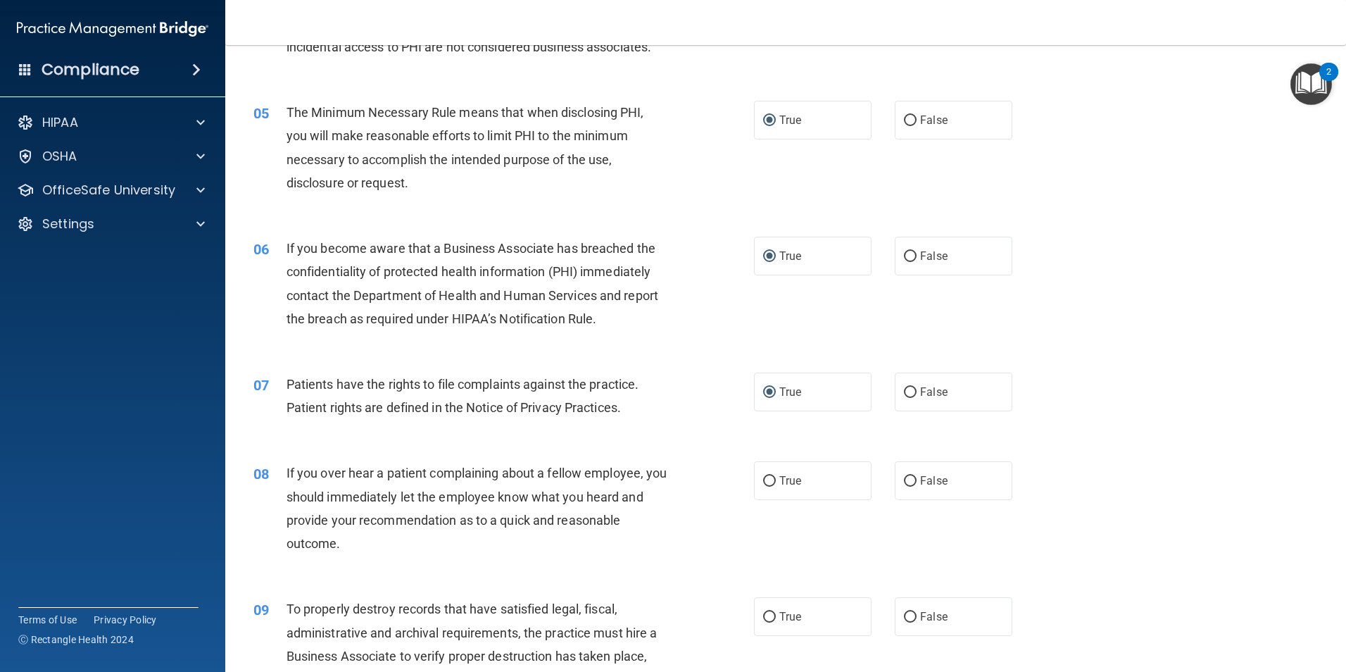
scroll to position [540, 0]
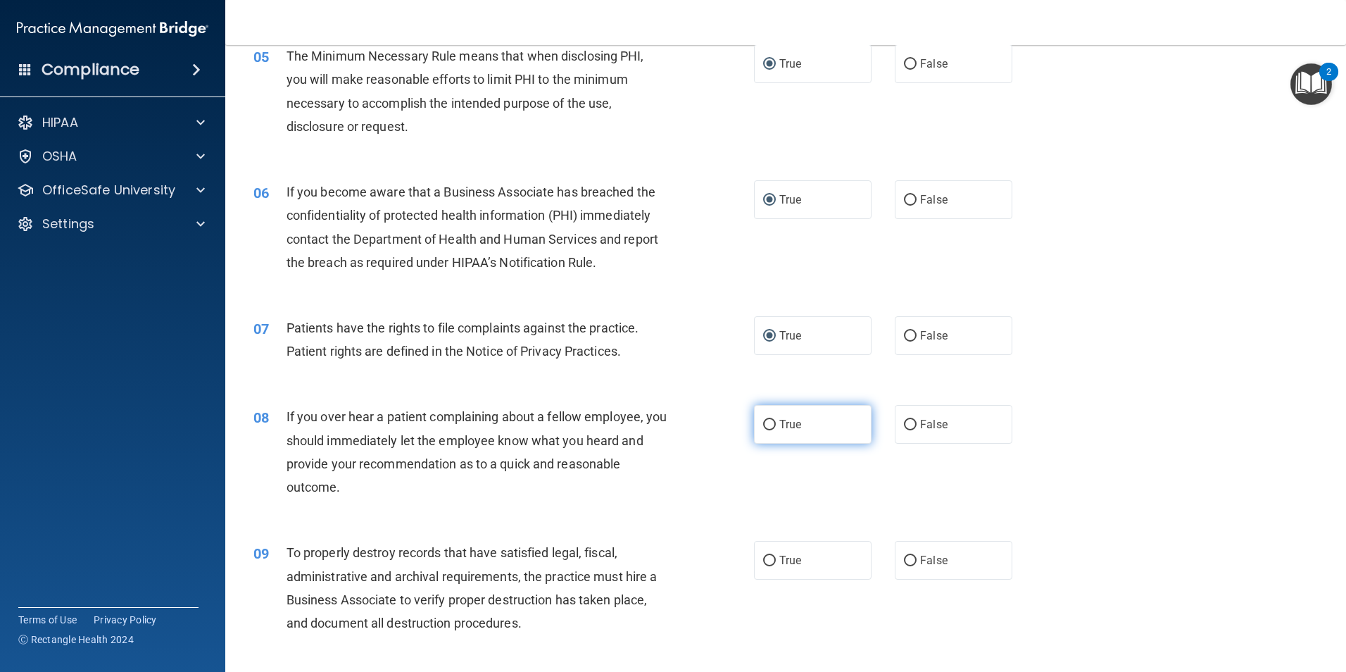
click at [766, 424] on input "True" at bounding box center [769, 425] width 13 height 11
radio input "true"
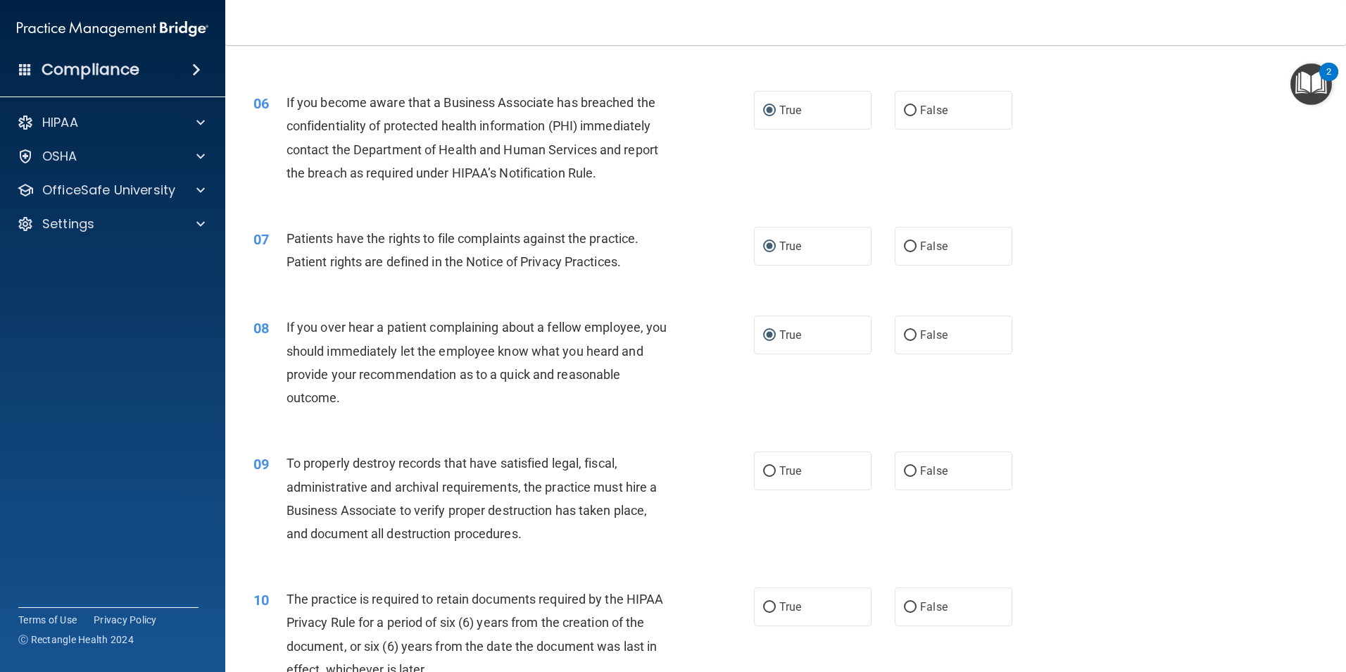
scroll to position [643, 0]
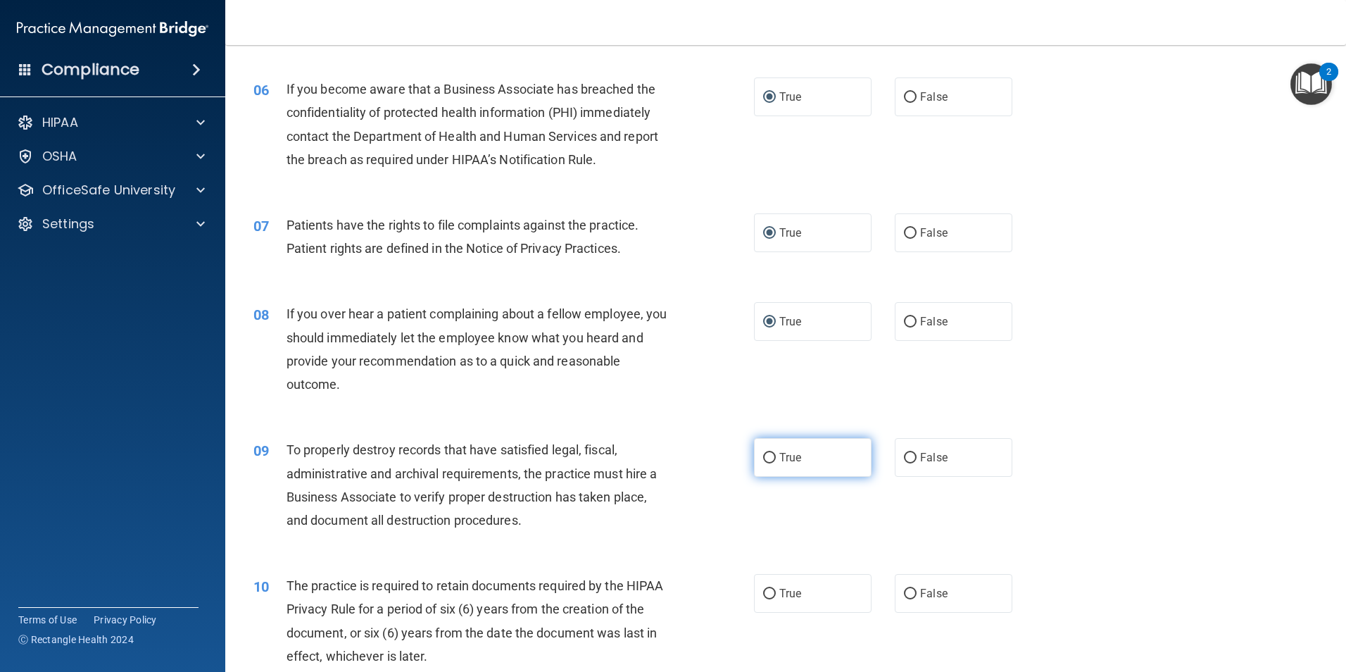
click at [763, 460] on input "True" at bounding box center [769, 458] width 13 height 11
radio input "true"
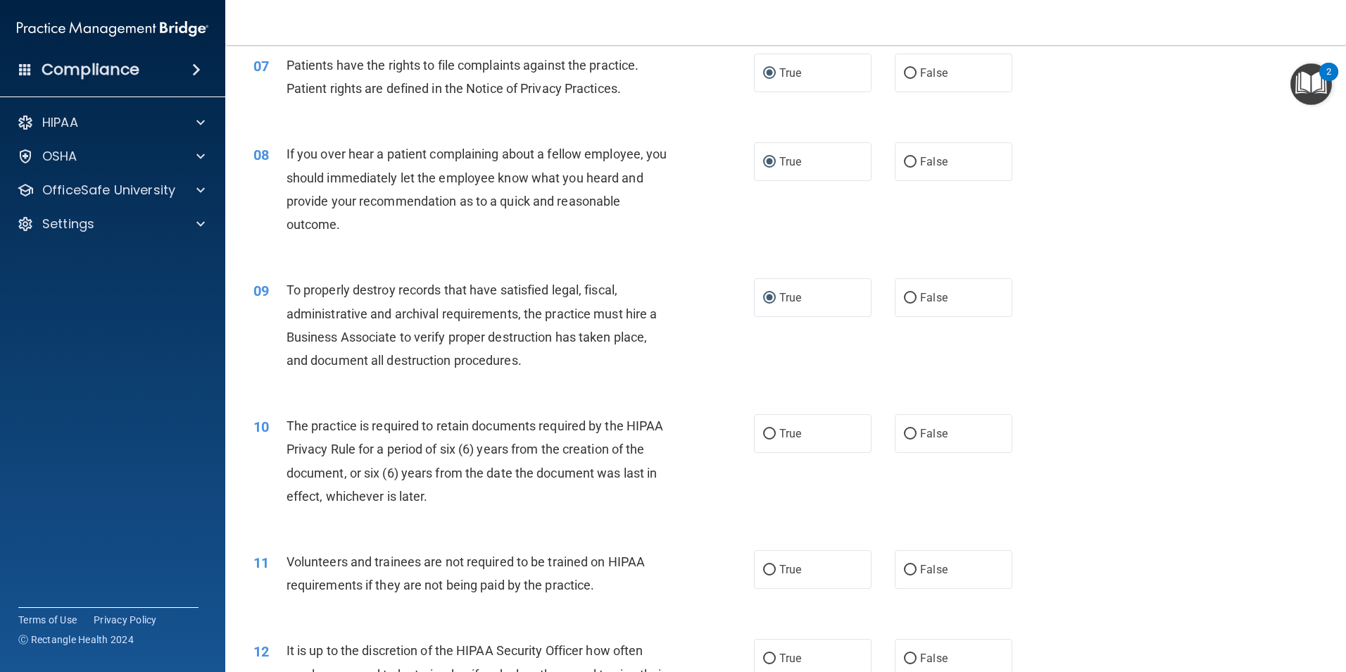
scroll to position [831, 0]
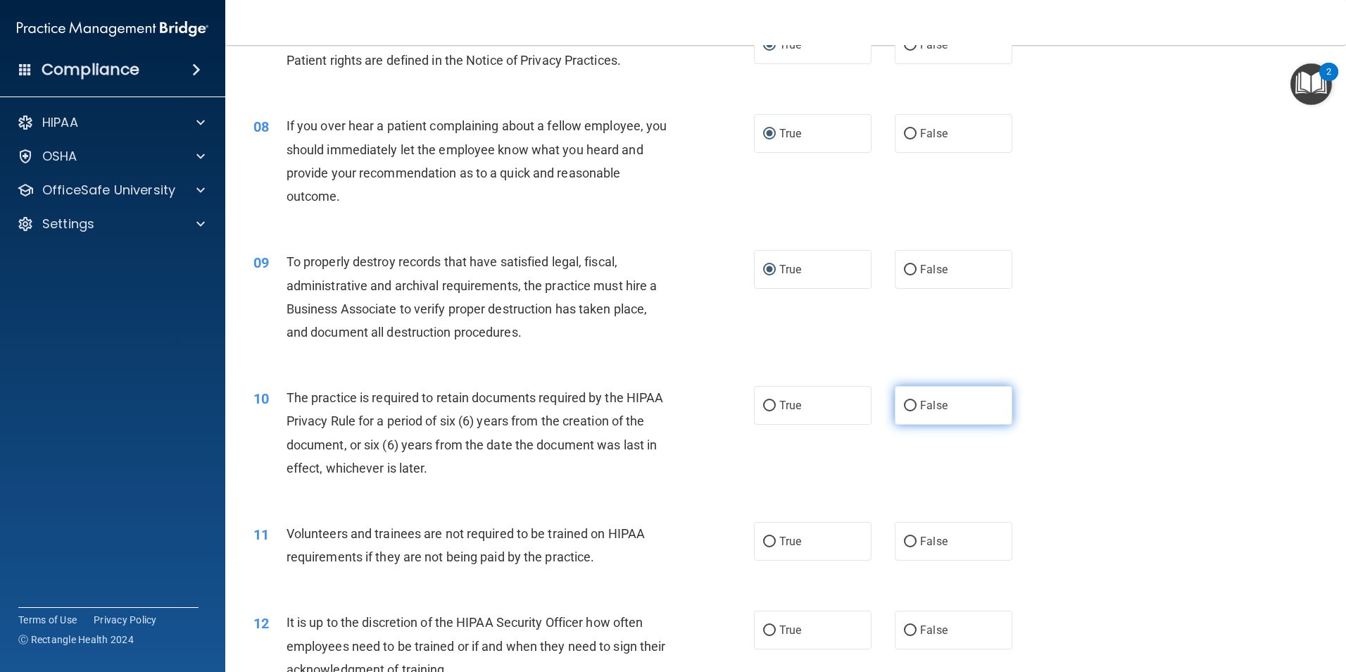
click at [904, 407] on input "False" at bounding box center [910, 406] width 13 height 11
radio input "true"
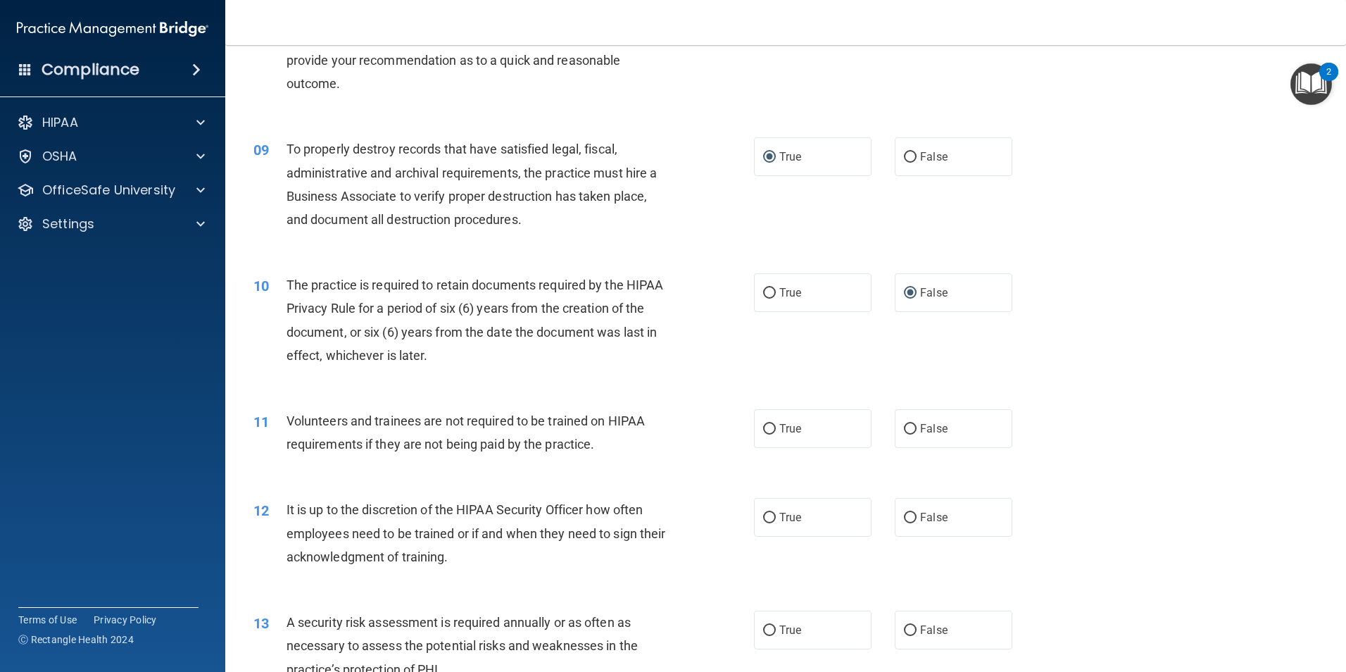
scroll to position [1000, 0]
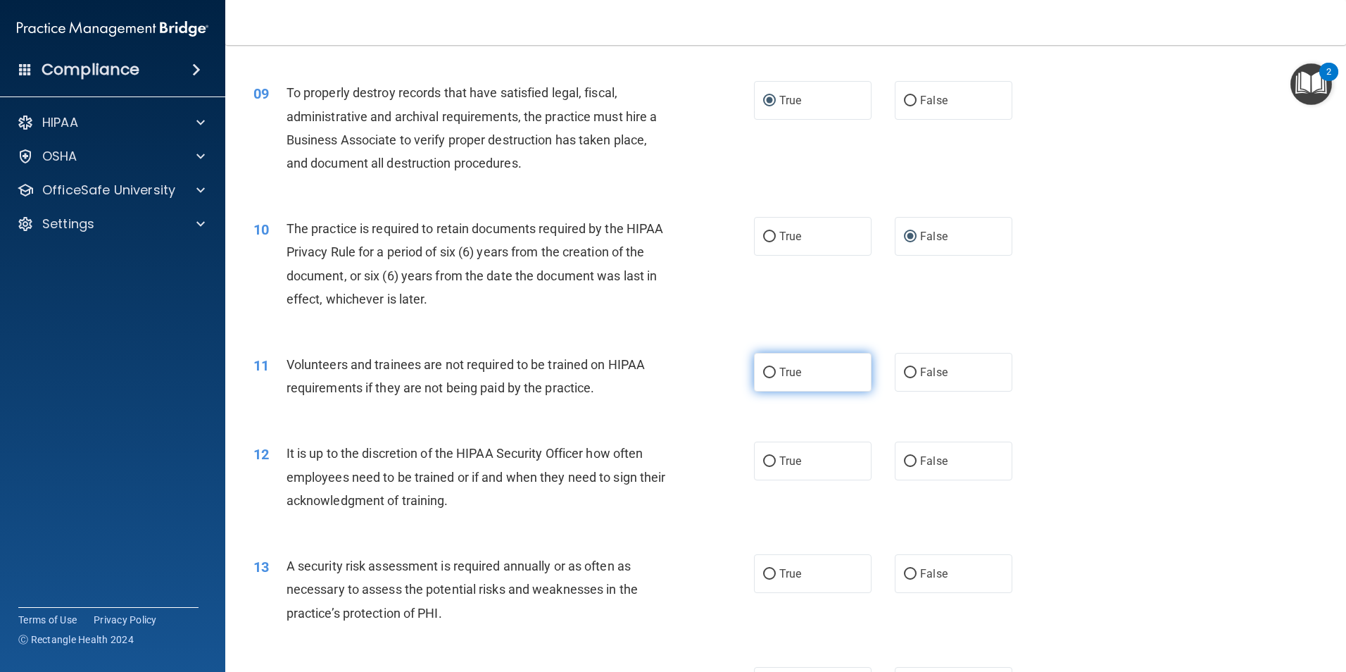
click at [763, 370] on input "True" at bounding box center [769, 372] width 13 height 11
radio input "true"
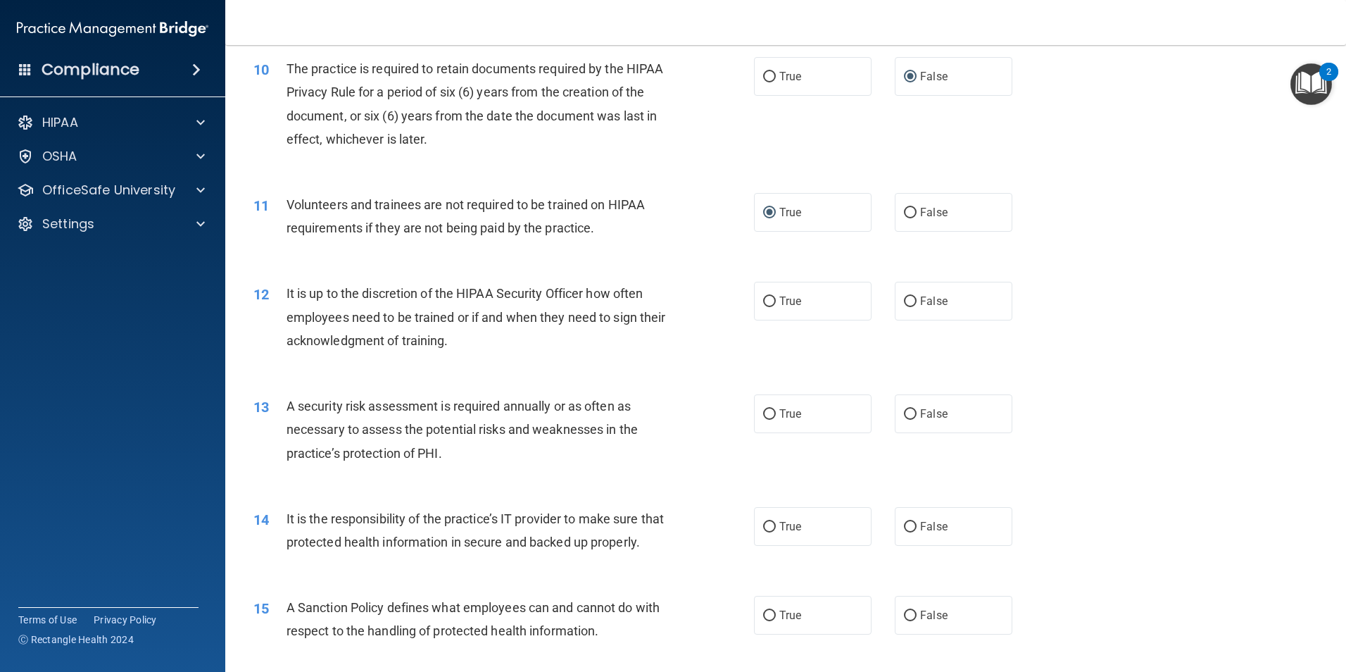
scroll to position [1169, 0]
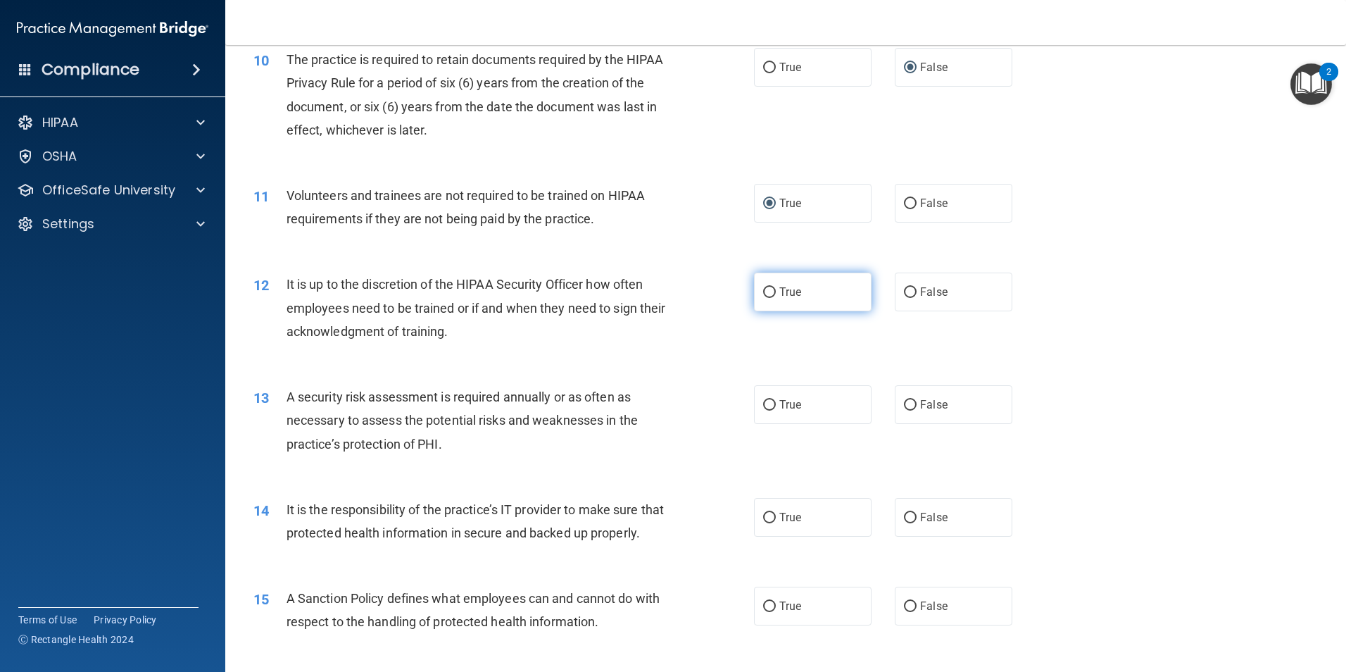
click at [764, 294] on input "True" at bounding box center [769, 292] width 13 height 11
radio input "true"
click at [906, 405] on input "False" at bounding box center [910, 405] width 13 height 11
radio input "true"
click at [764, 521] on input "True" at bounding box center [769, 517] width 13 height 11
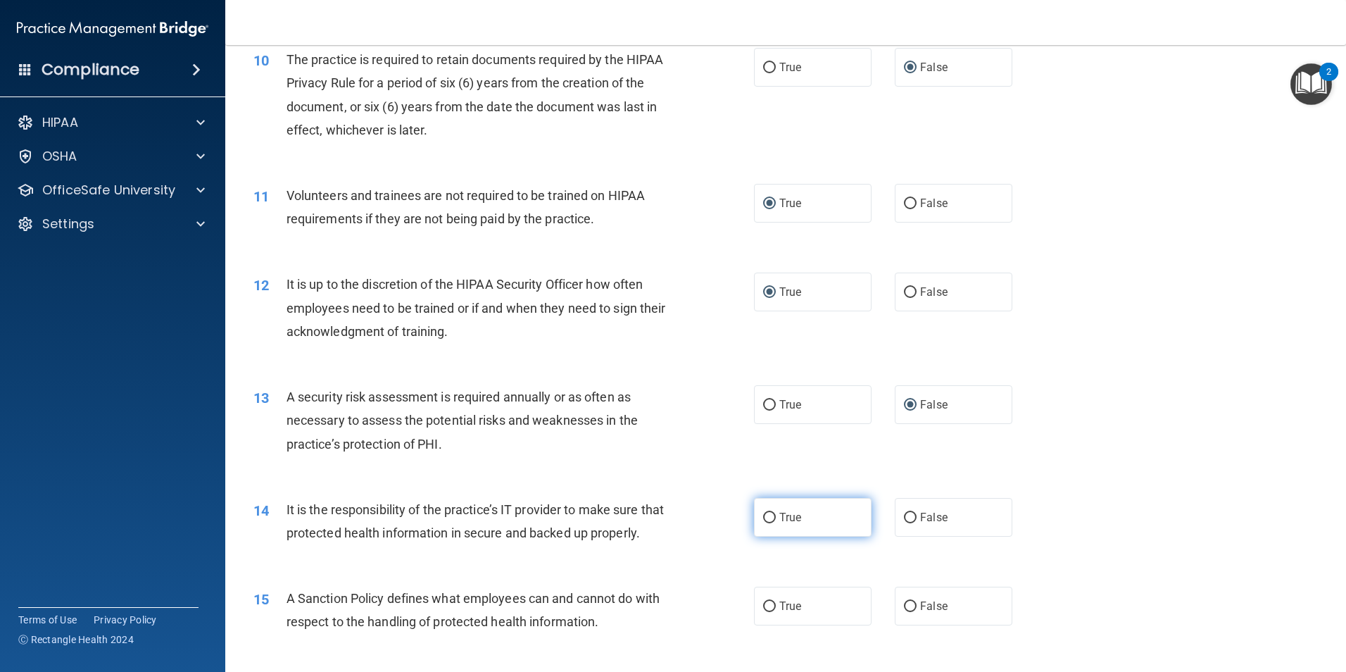
radio input "true"
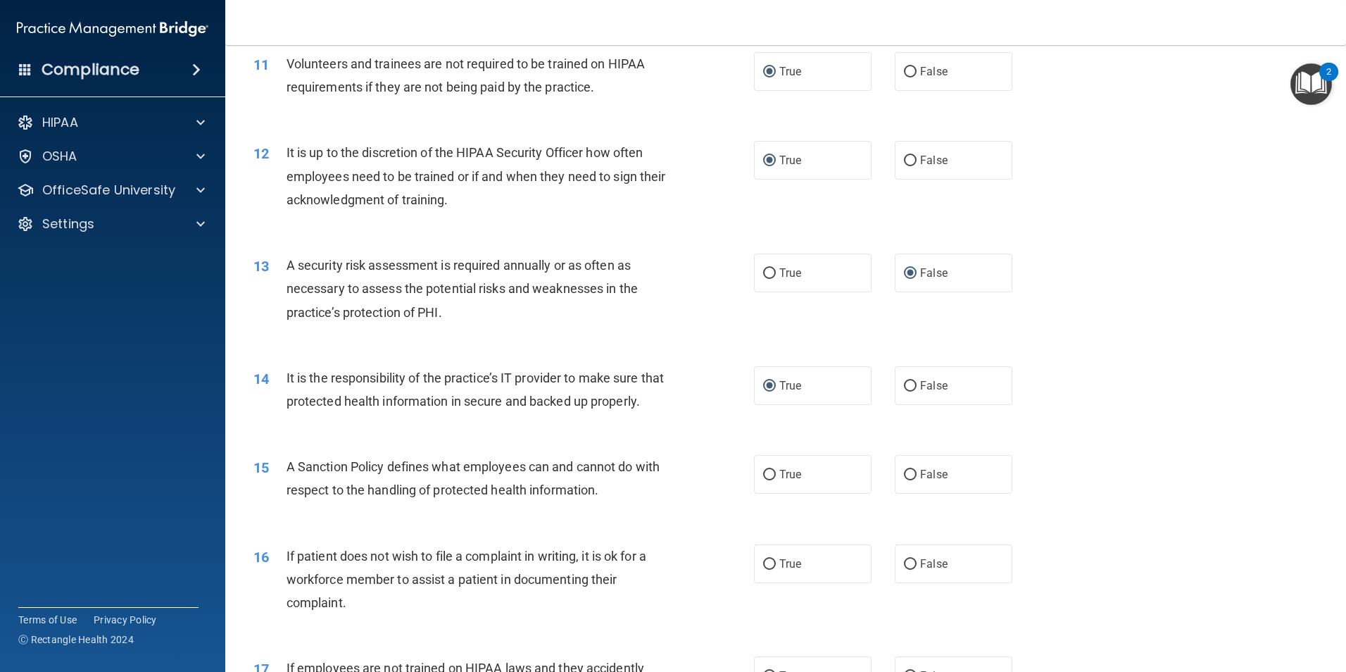
scroll to position [1328, 0]
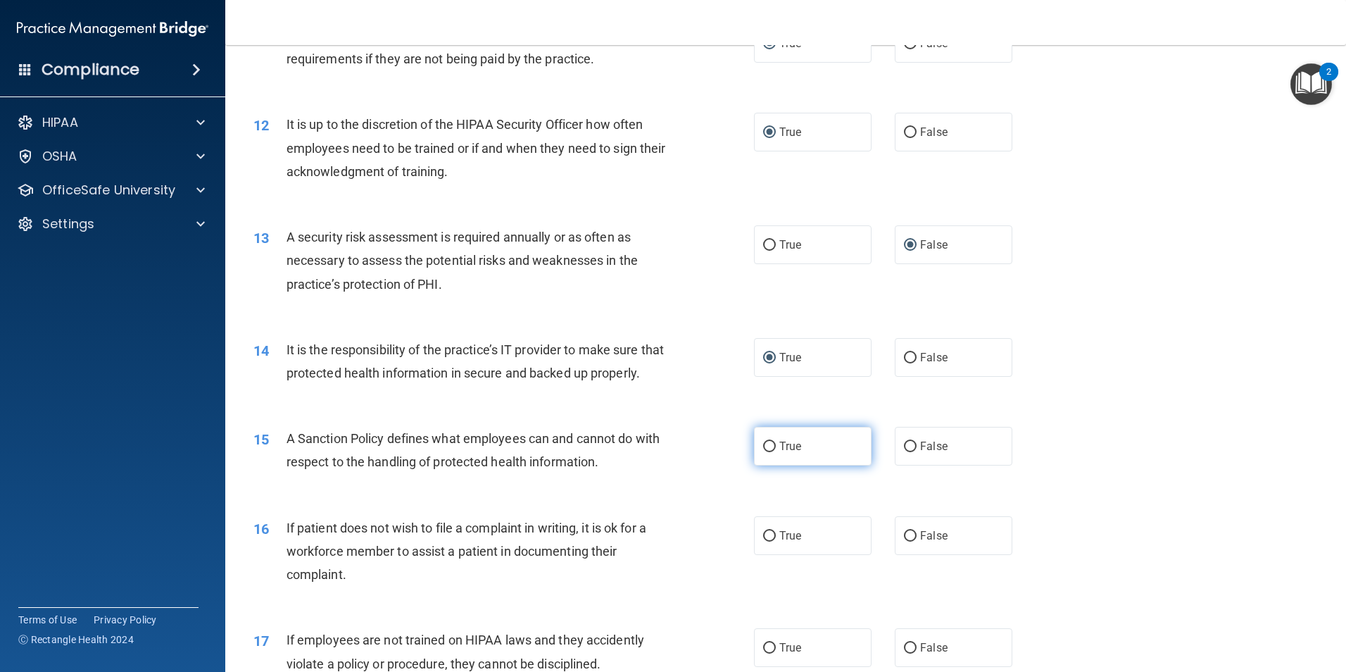
click at [764, 452] on input "True" at bounding box center [769, 446] width 13 height 11
radio input "true"
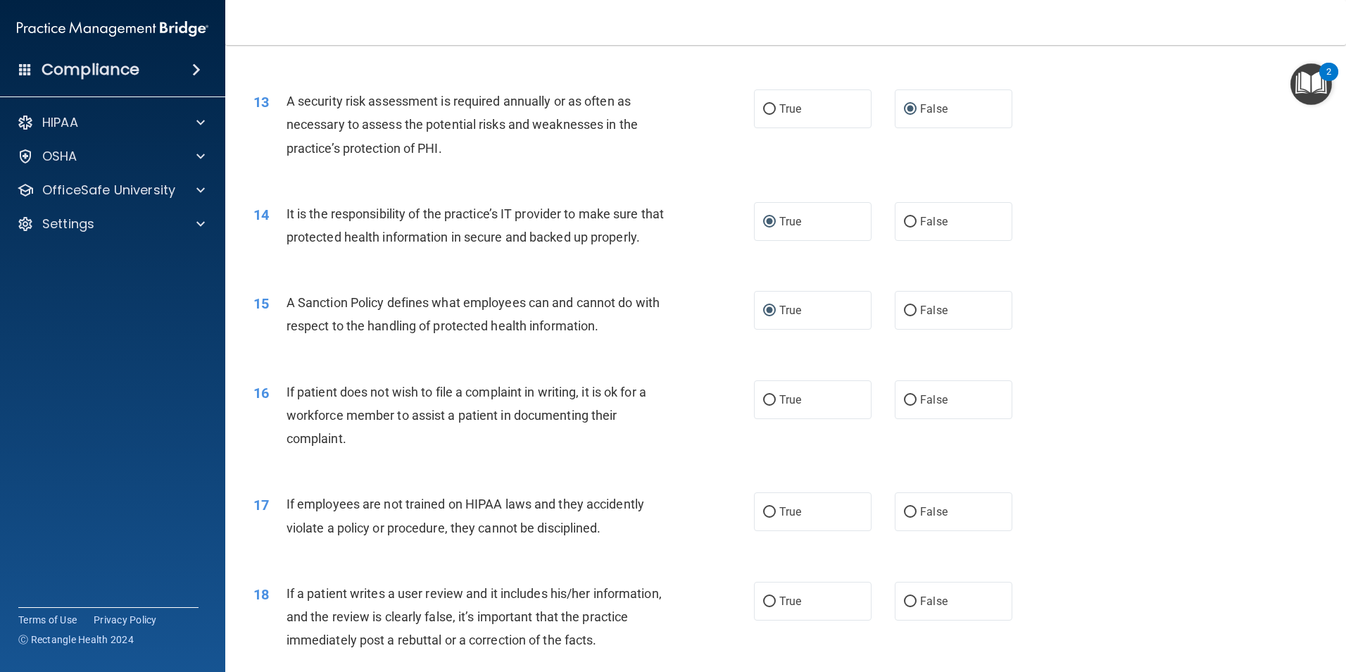
scroll to position [1469, 0]
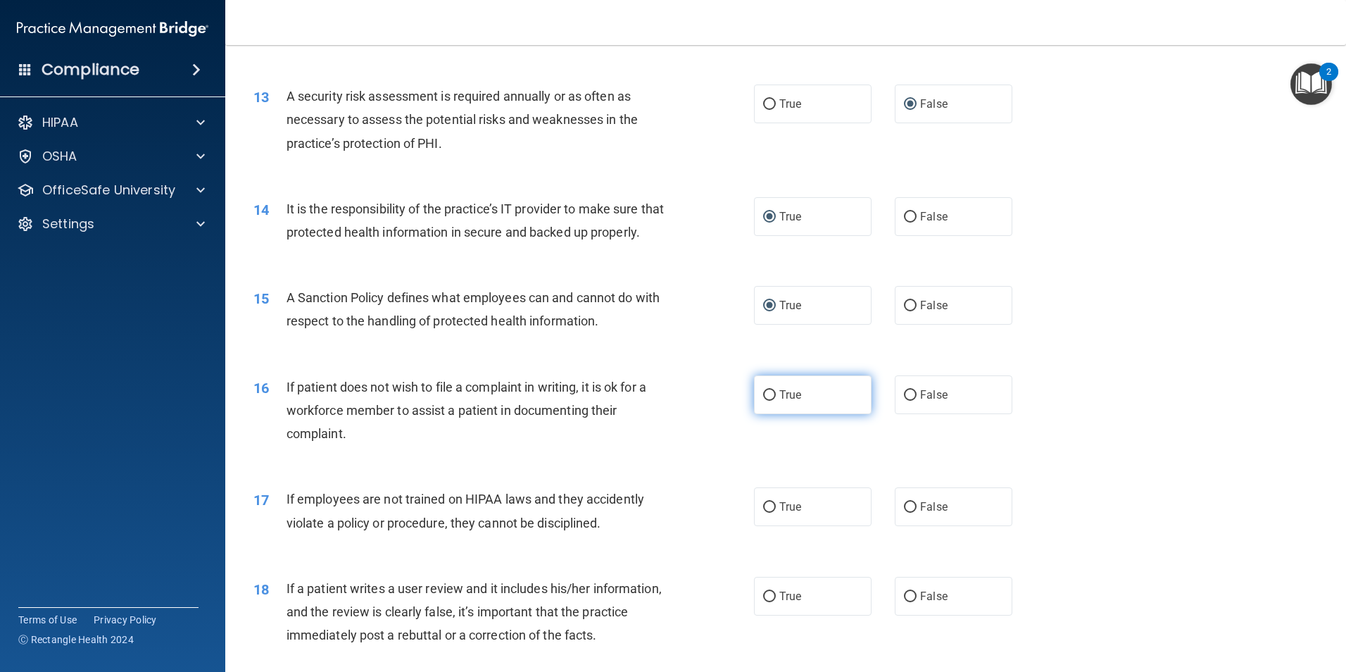
click at [774, 414] on label "True" at bounding box center [813, 394] width 118 height 39
click at [774, 401] on input "True" at bounding box center [769, 395] width 13 height 11
radio input "true"
click at [763, 512] on input "True" at bounding box center [769, 507] width 13 height 11
radio input "true"
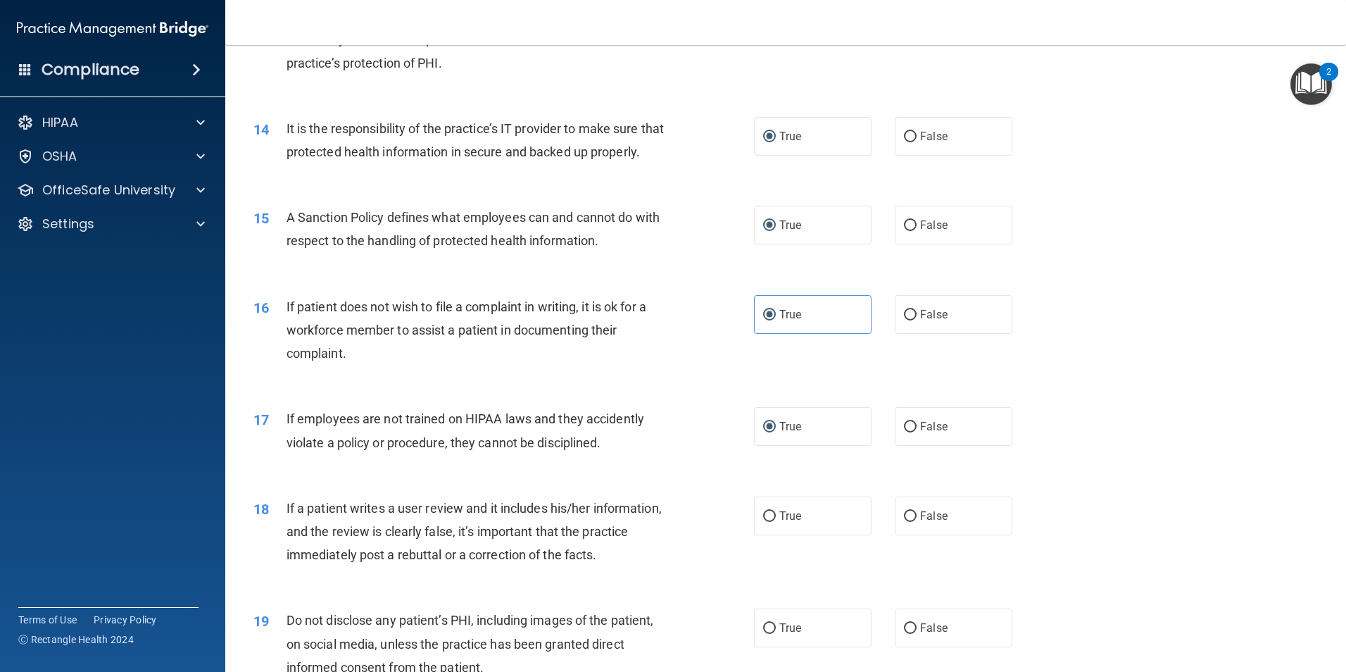
scroll to position [1563, 0]
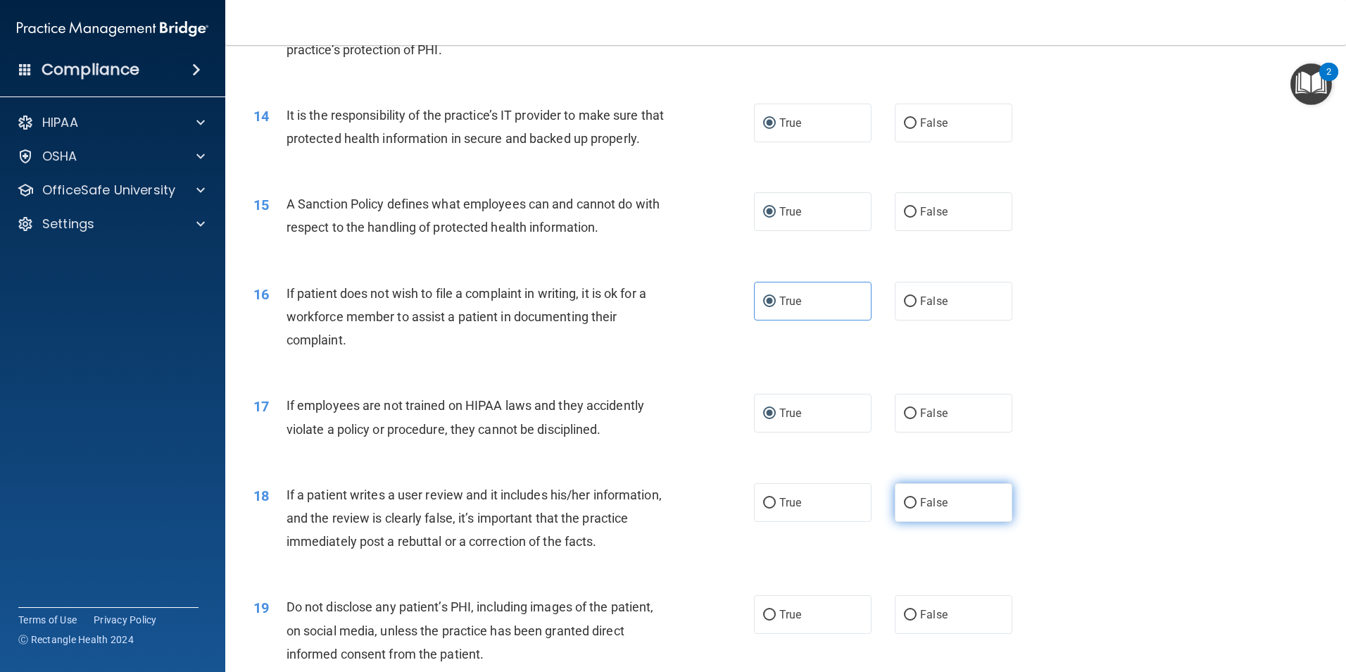
click at [904, 508] on input "False" at bounding box center [910, 503] width 13 height 11
radio input "true"
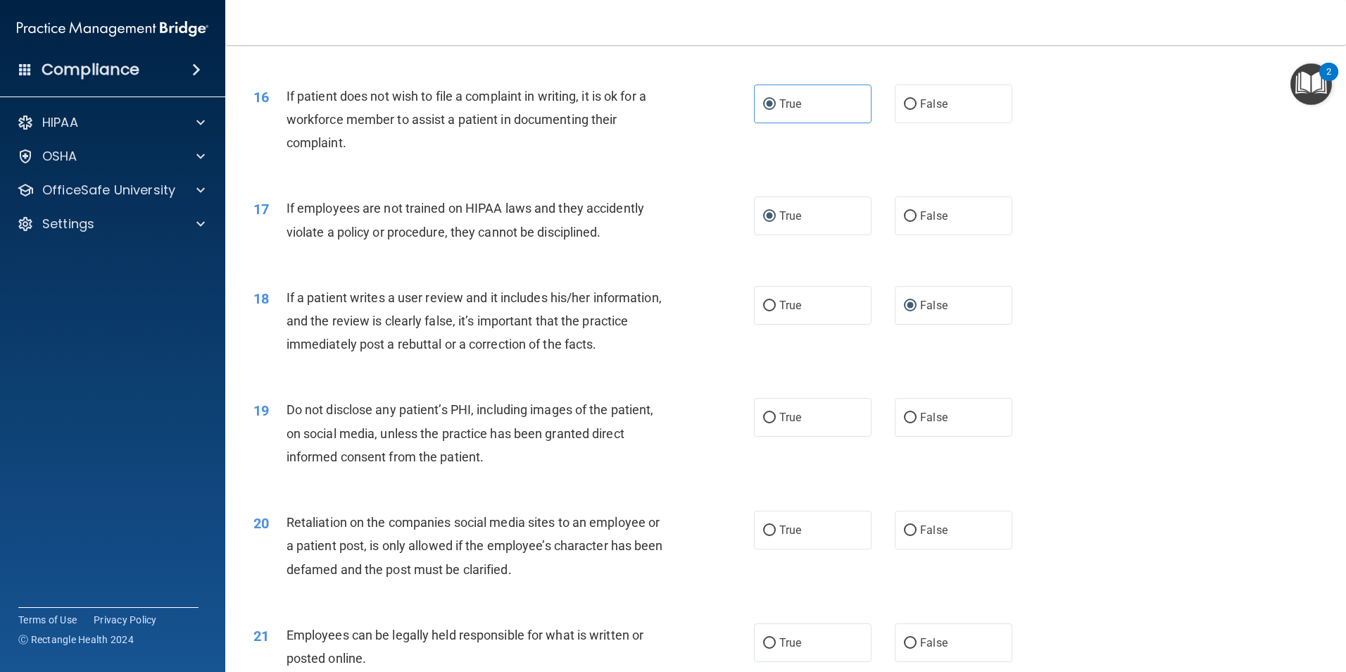
scroll to position [1788, 0]
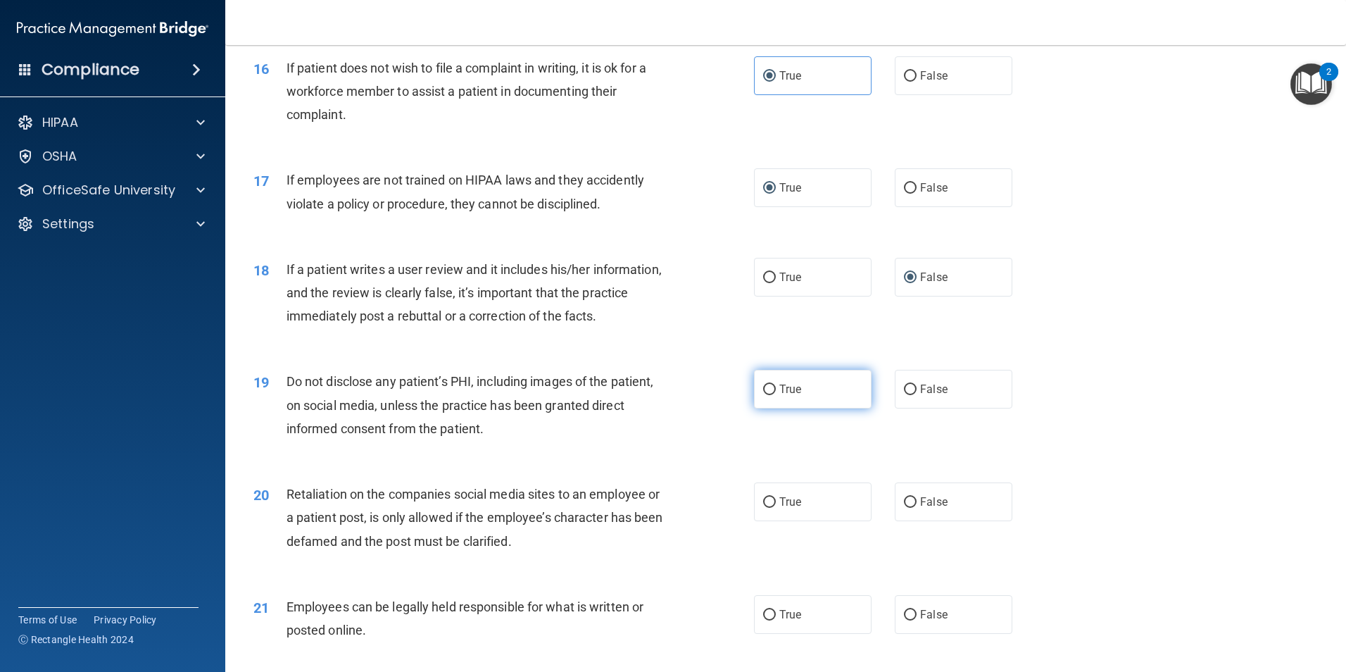
click at [765, 395] on input "True" at bounding box center [769, 389] width 13 height 11
radio input "true"
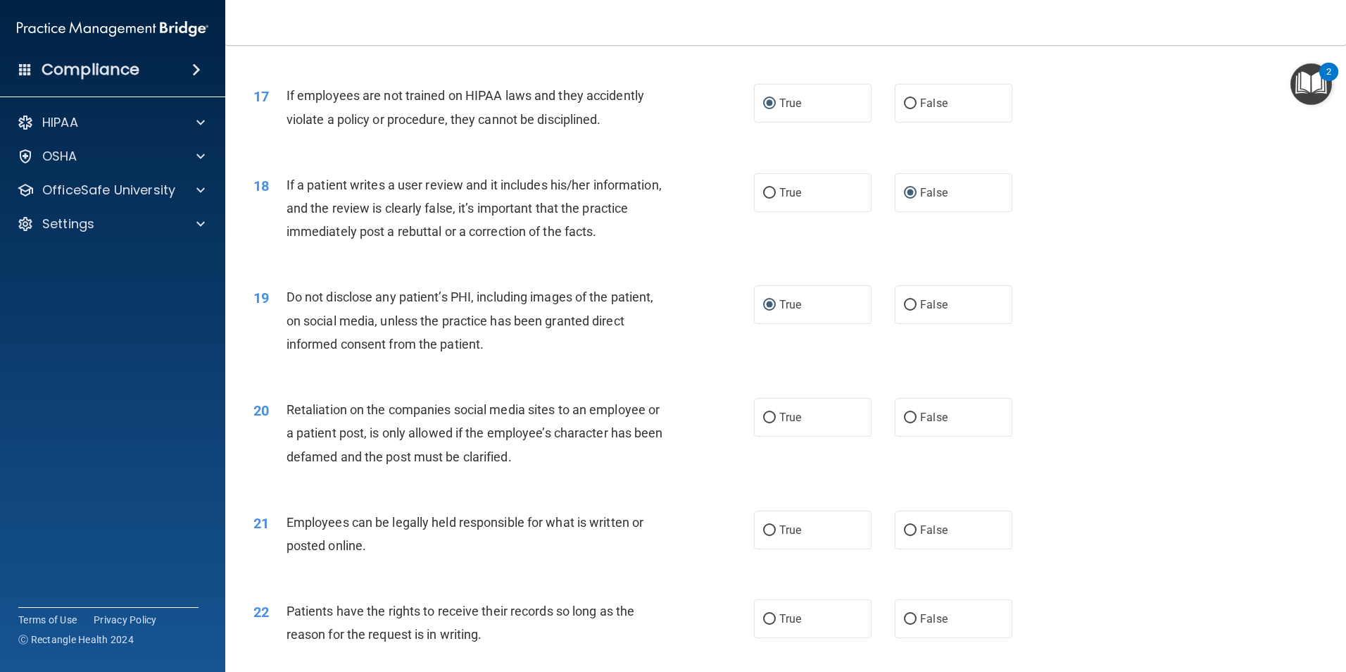
scroll to position [1901, 0]
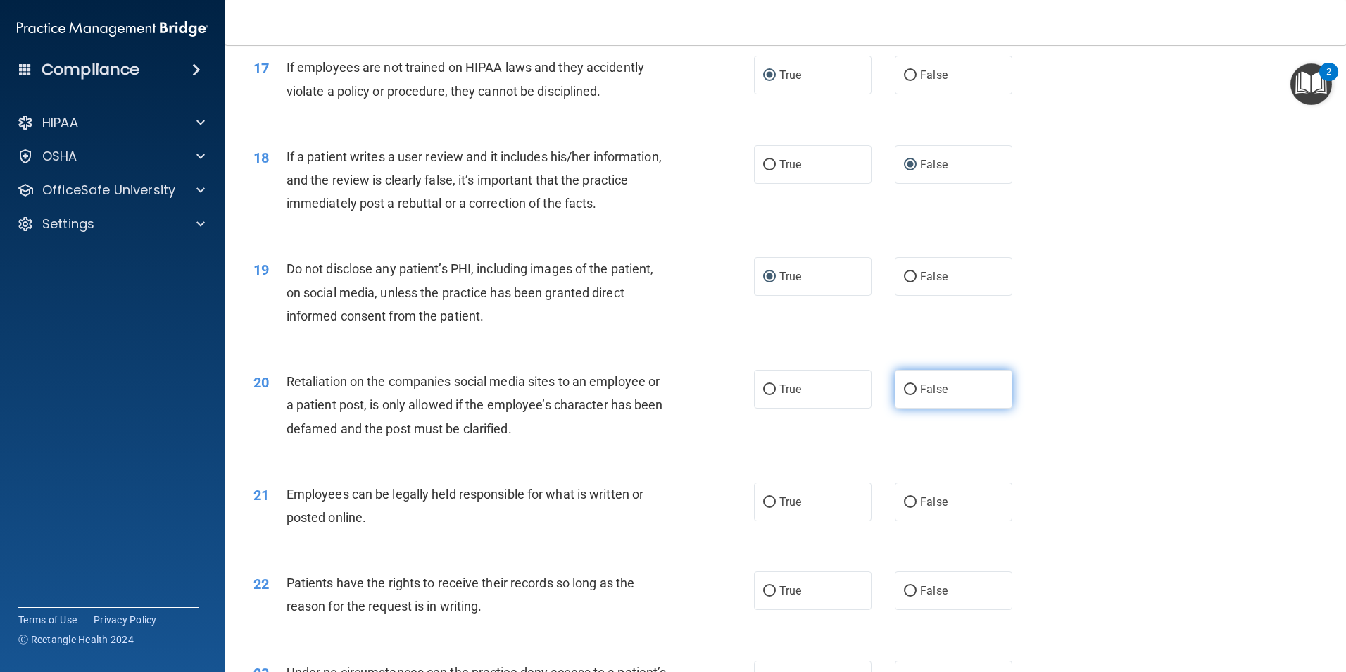
click at [909, 395] on input "False" at bounding box center [910, 389] width 13 height 11
radio input "true"
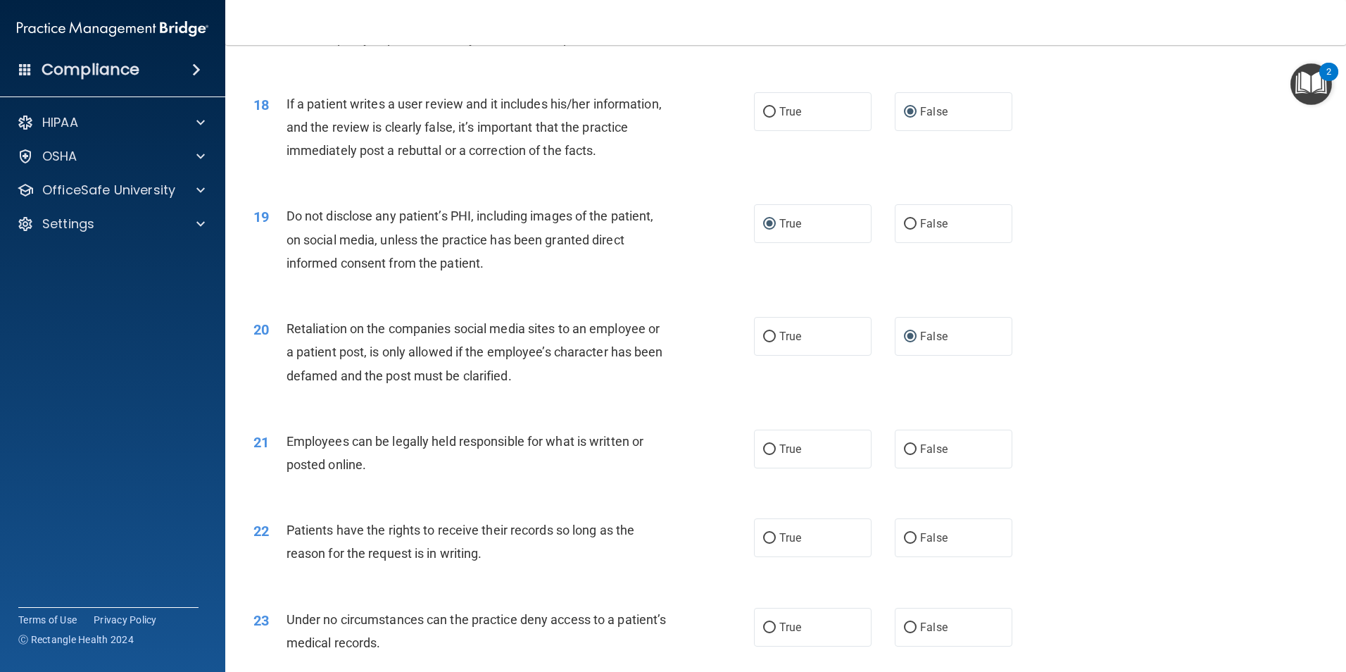
scroll to position [1966, 0]
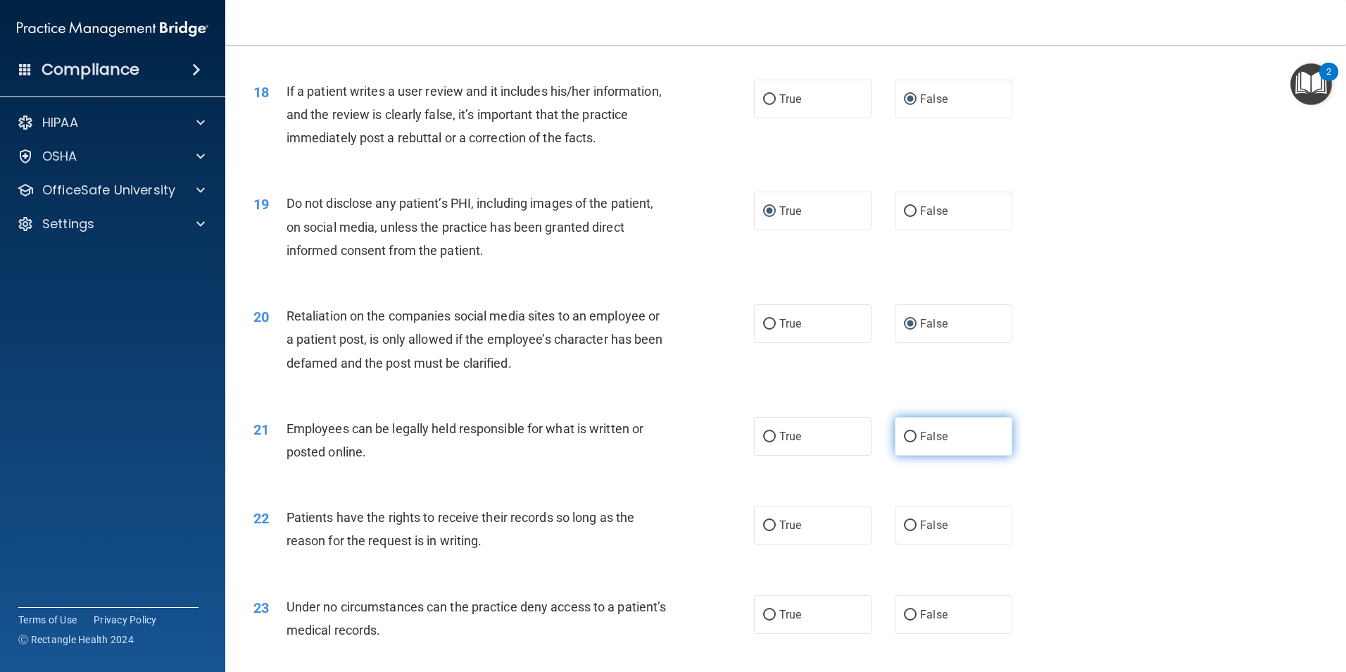
click at [907, 442] on input "False" at bounding box center [910, 437] width 13 height 11
radio input "true"
click at [764, 531] on input "True" at bounding box center [769, 525] width 13 height 11
radio input "true"
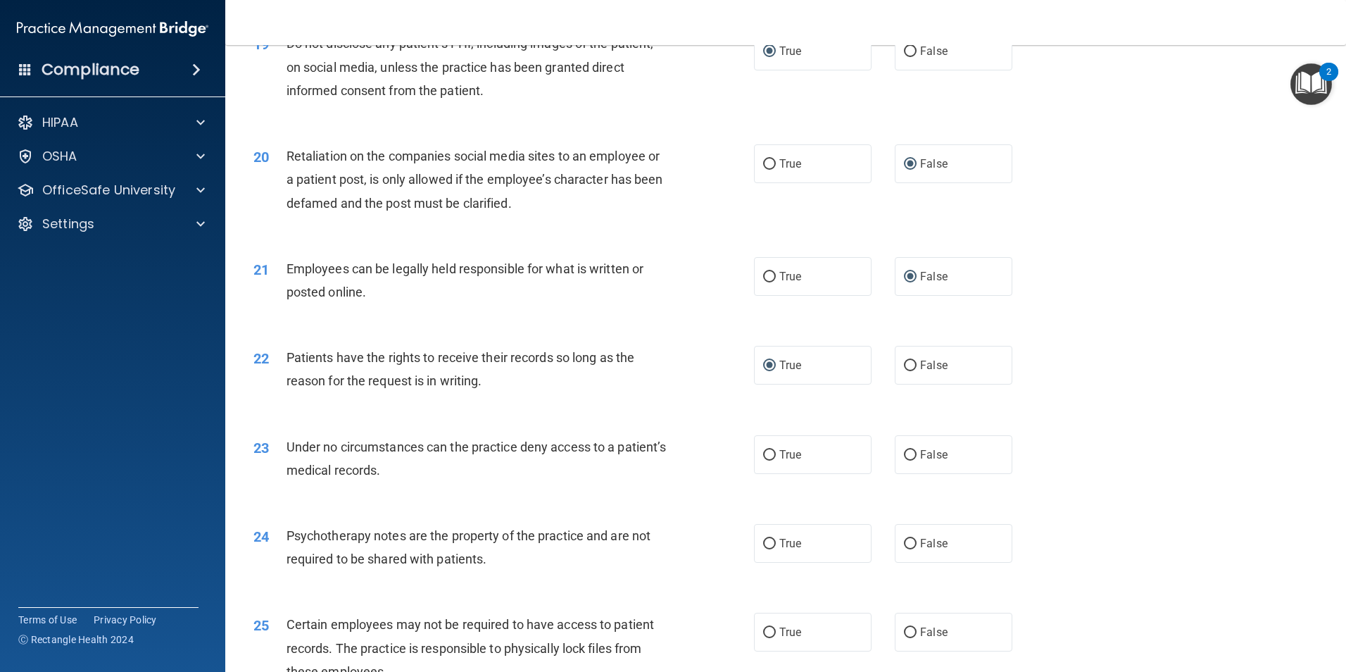
scroll to position [2173, 0]
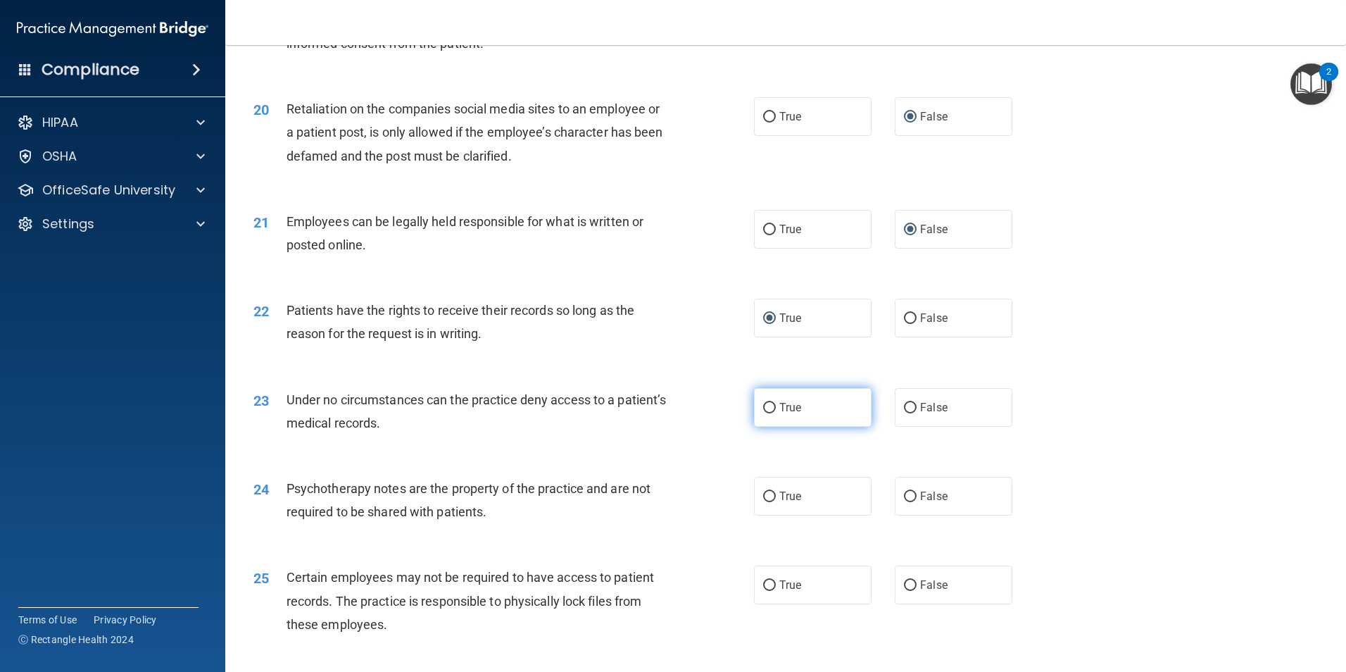
click at [763, 413] on input "True" at bounding box center [769, 408] width 13 height 11
radio input "true"
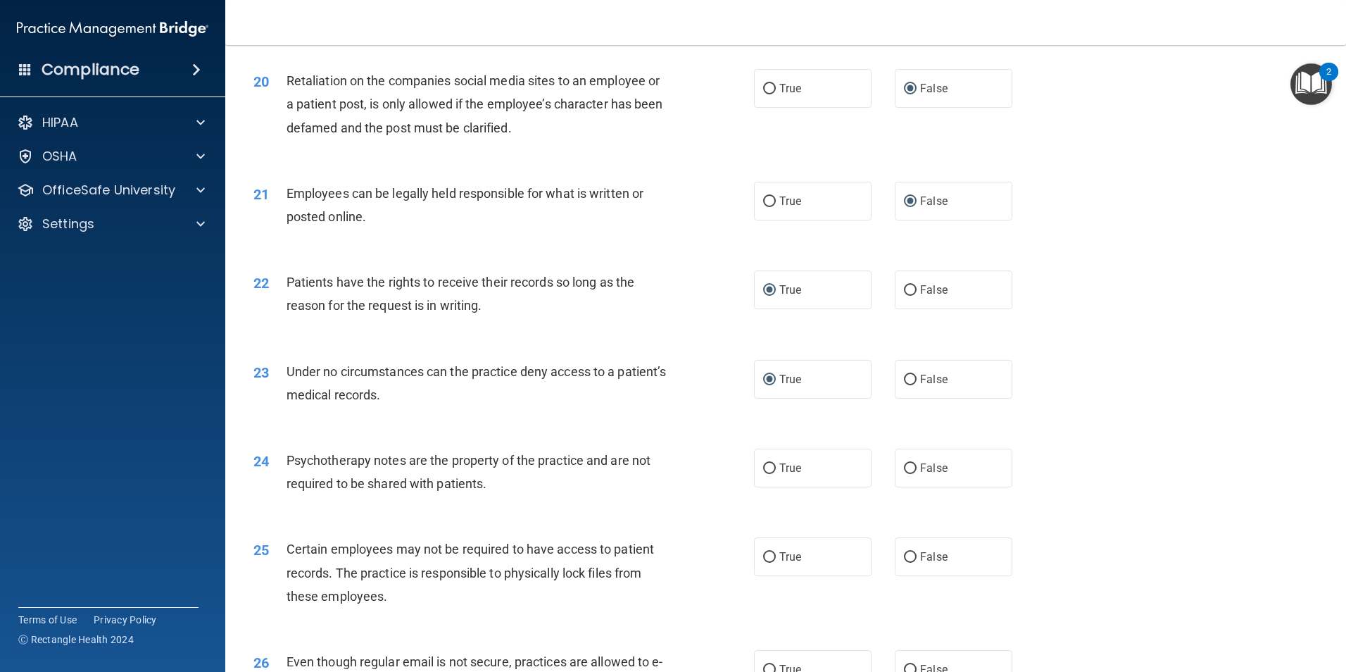
scroll to position [2229, 0]
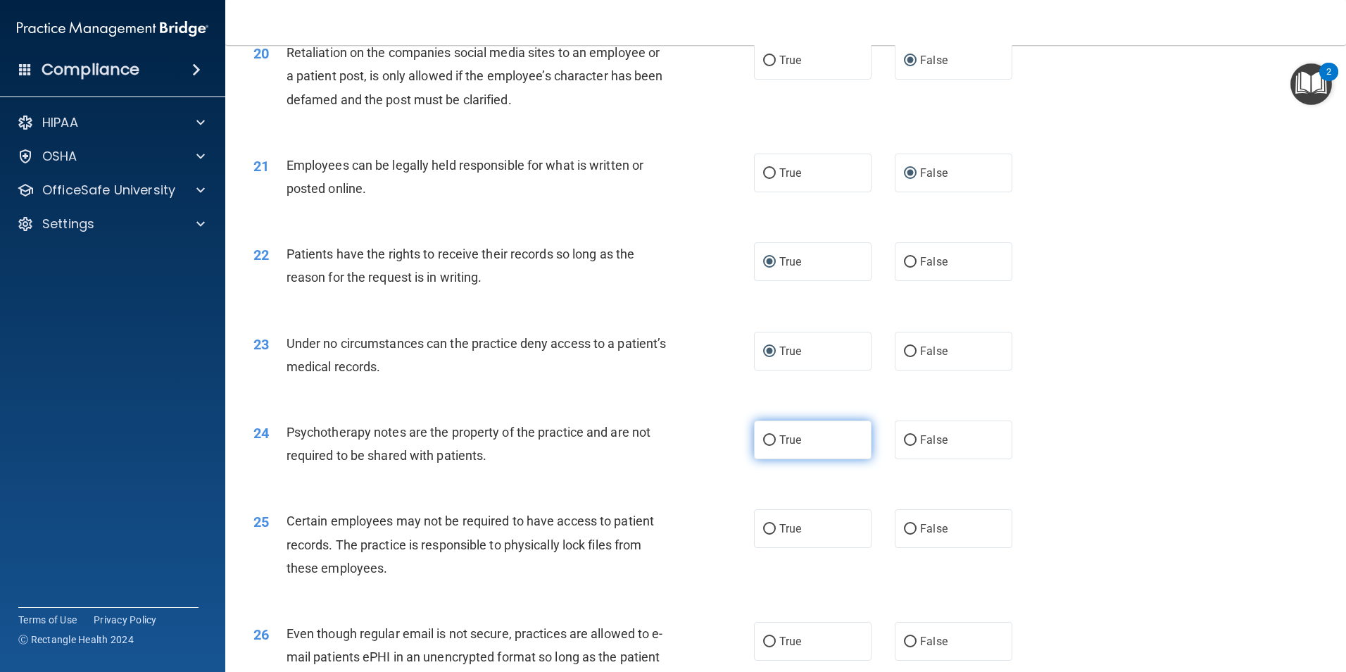
click at [764, 446] on input "True" at bounding box center [769, 440] width 13 height 11
radio input "true"
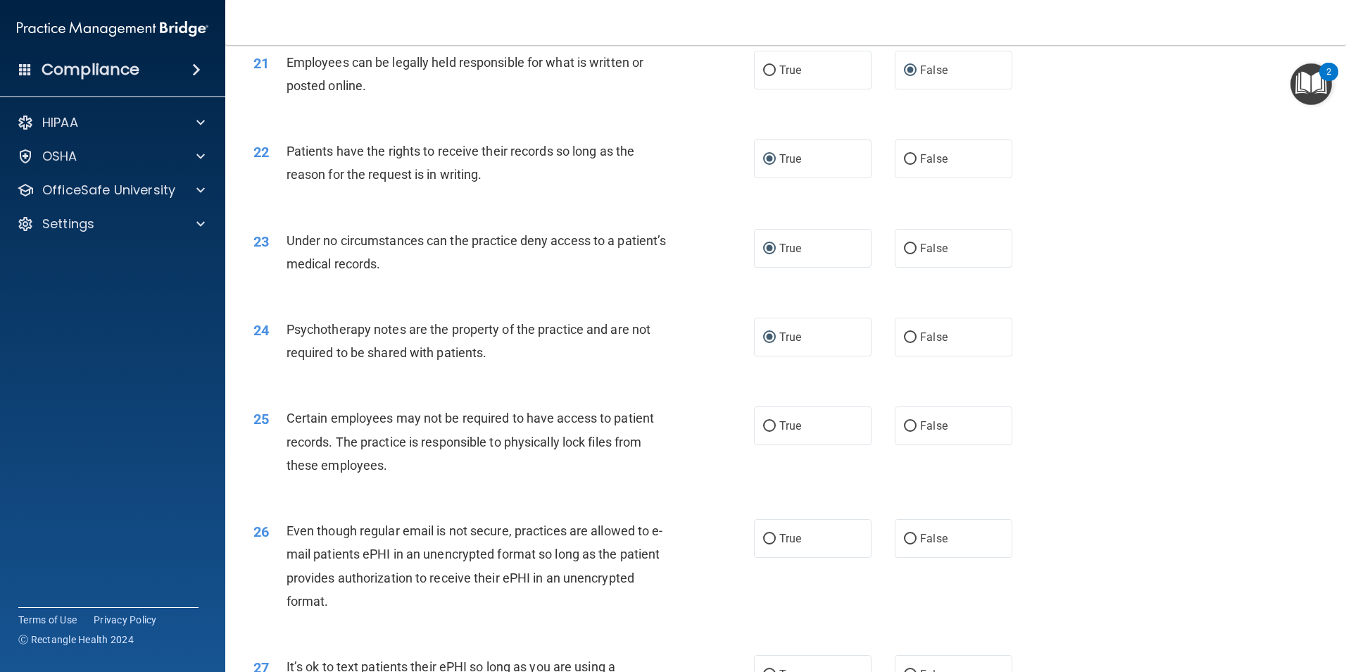
scroll to position [2360, 0]
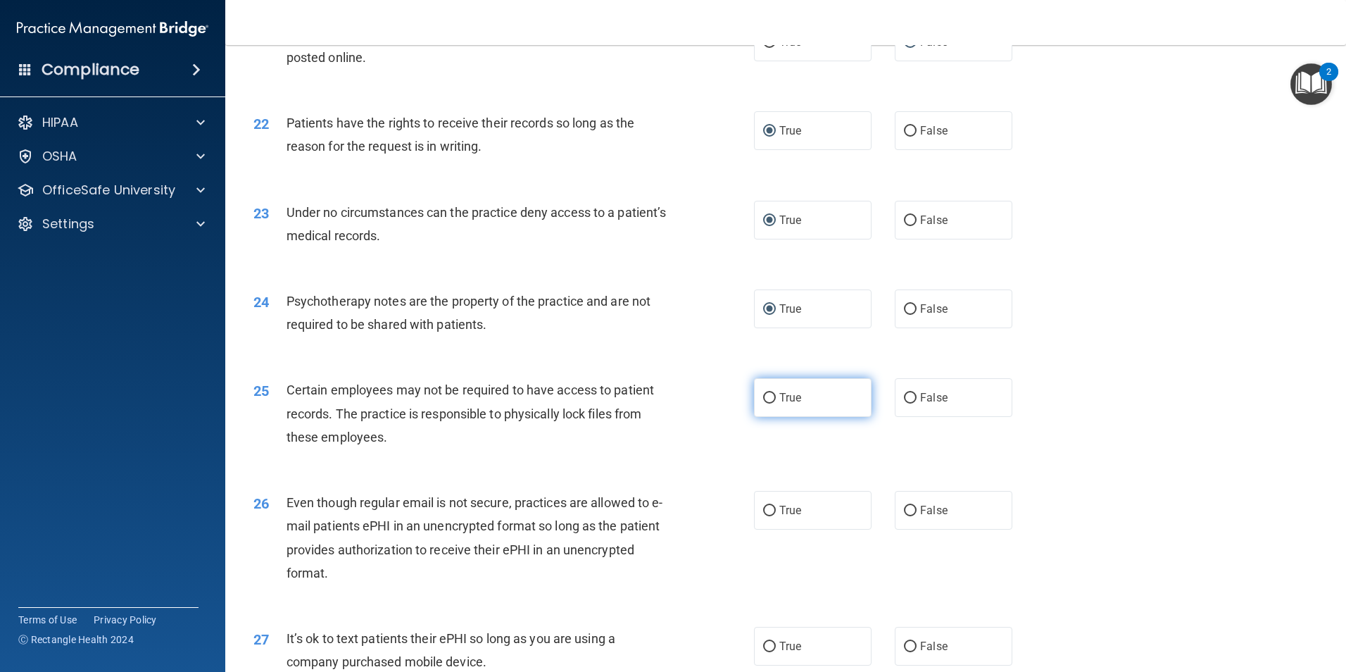
click at [763, 403] on input "True" at bounding box center [769, 398] width 13 height 11
radio input "true"
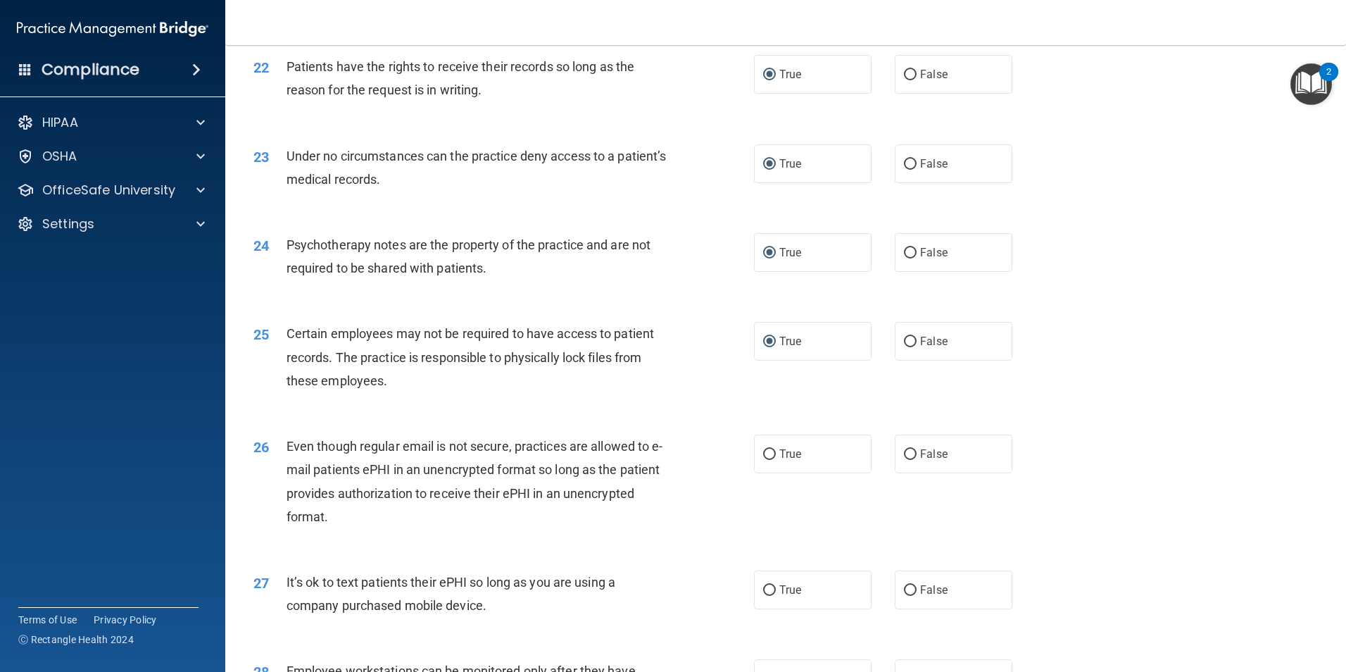
scroll to position [2445, 0]
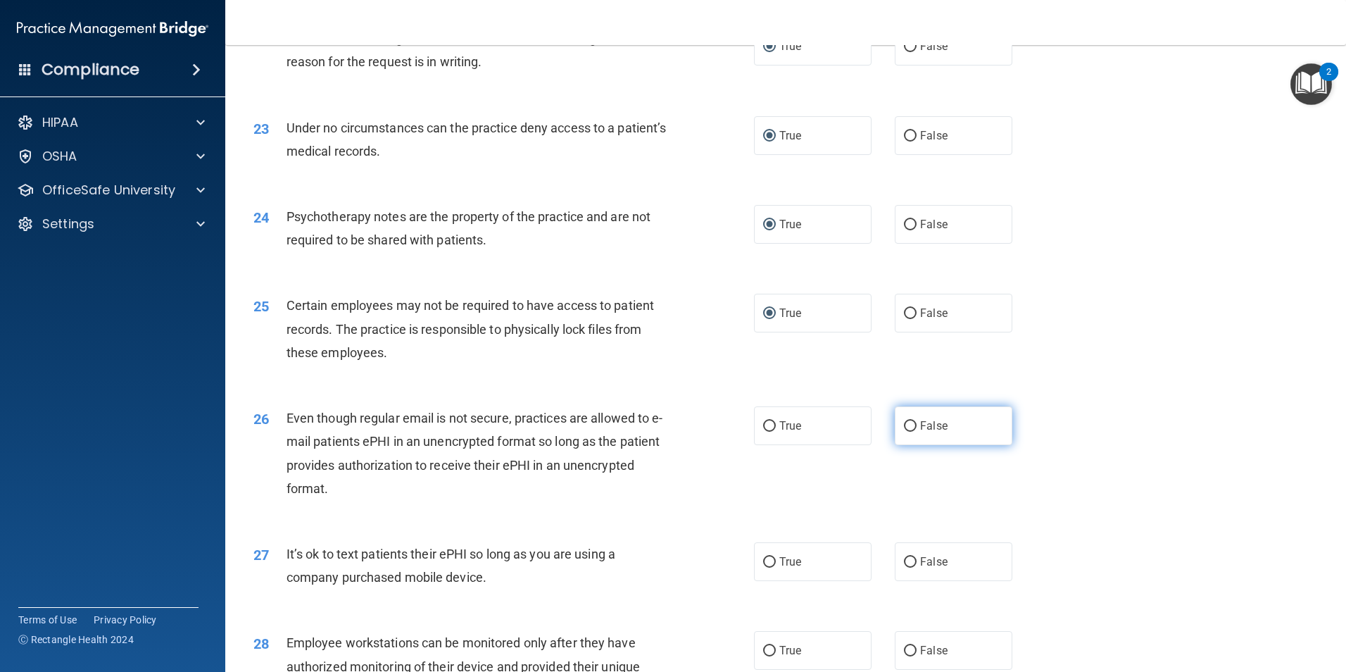
click at [904, 432] on input "False" at bounding box center [910, 426] width 13 height 11
radio input "true"
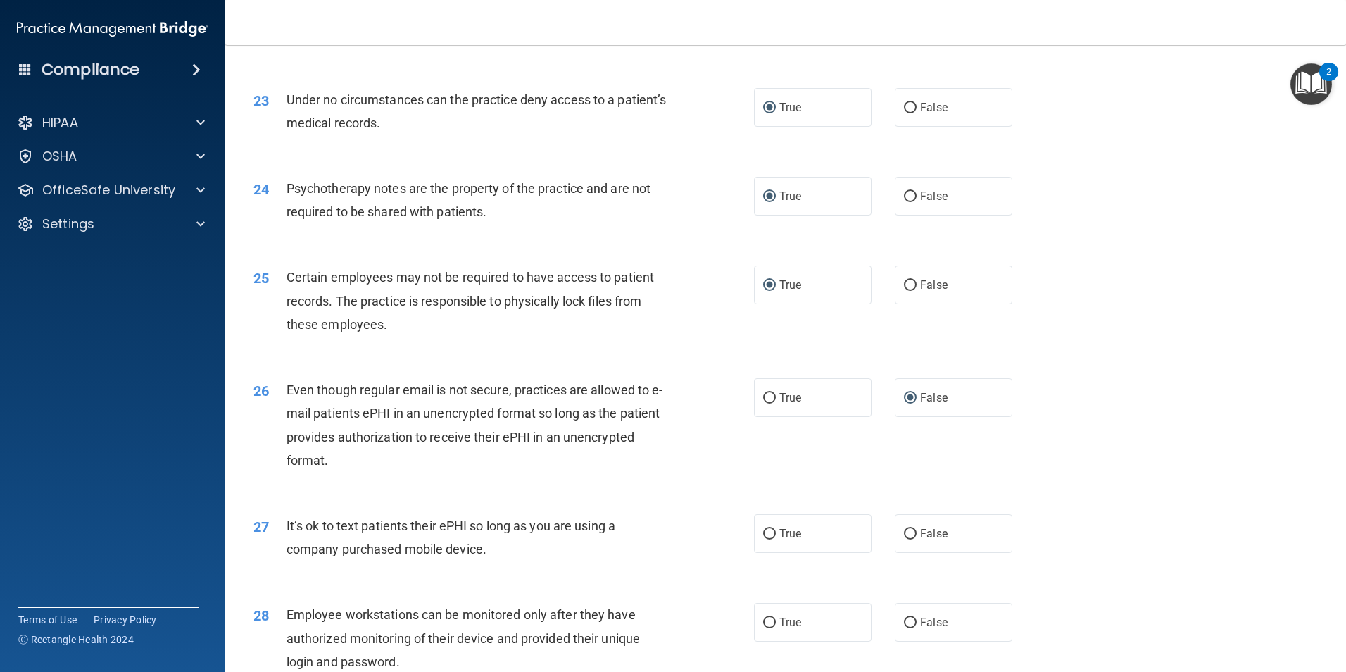
scroll to position [2501, 0]
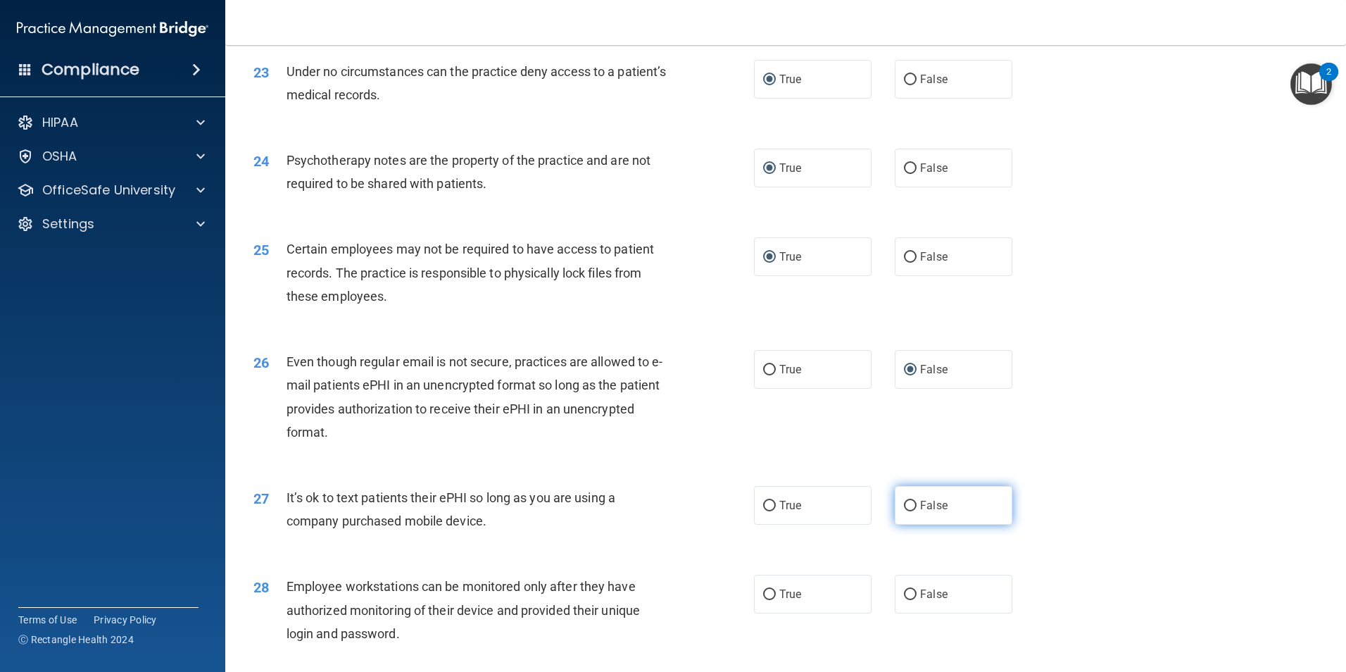
click at [904, 511] on input "False" at bounding box center [910, 505] width 13 height 11
radio input "true"
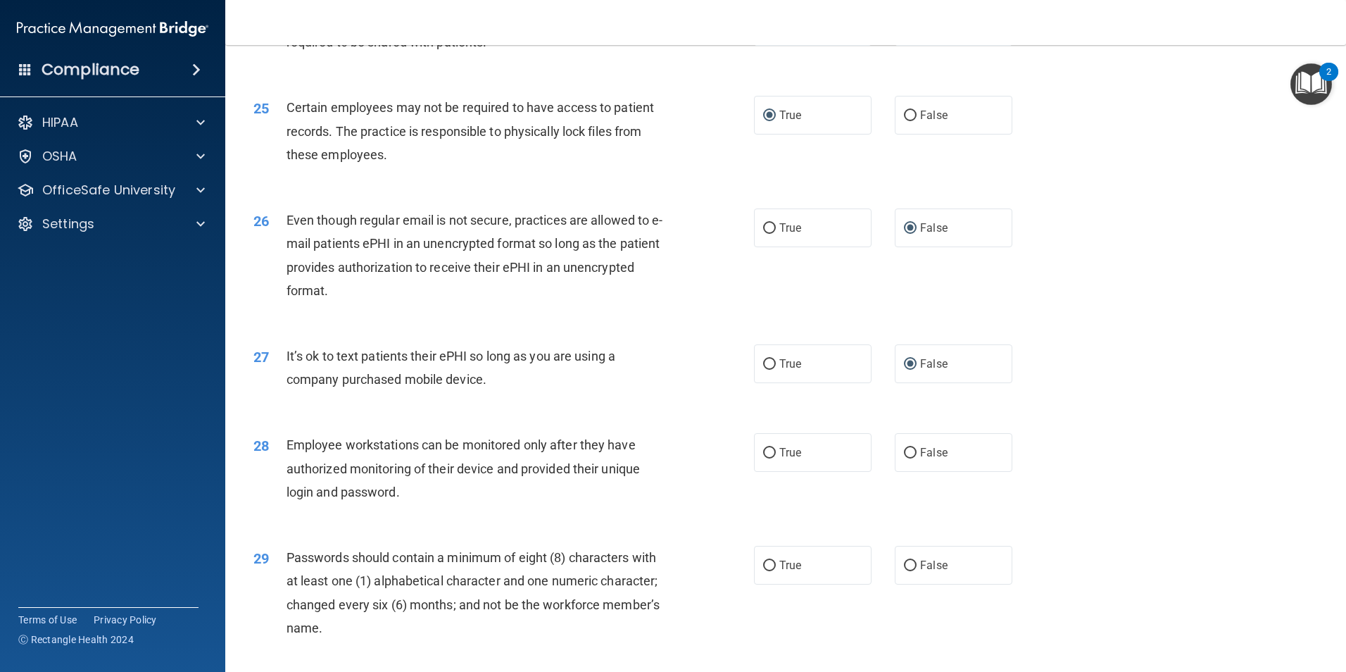
scroll to position [2698, 0]
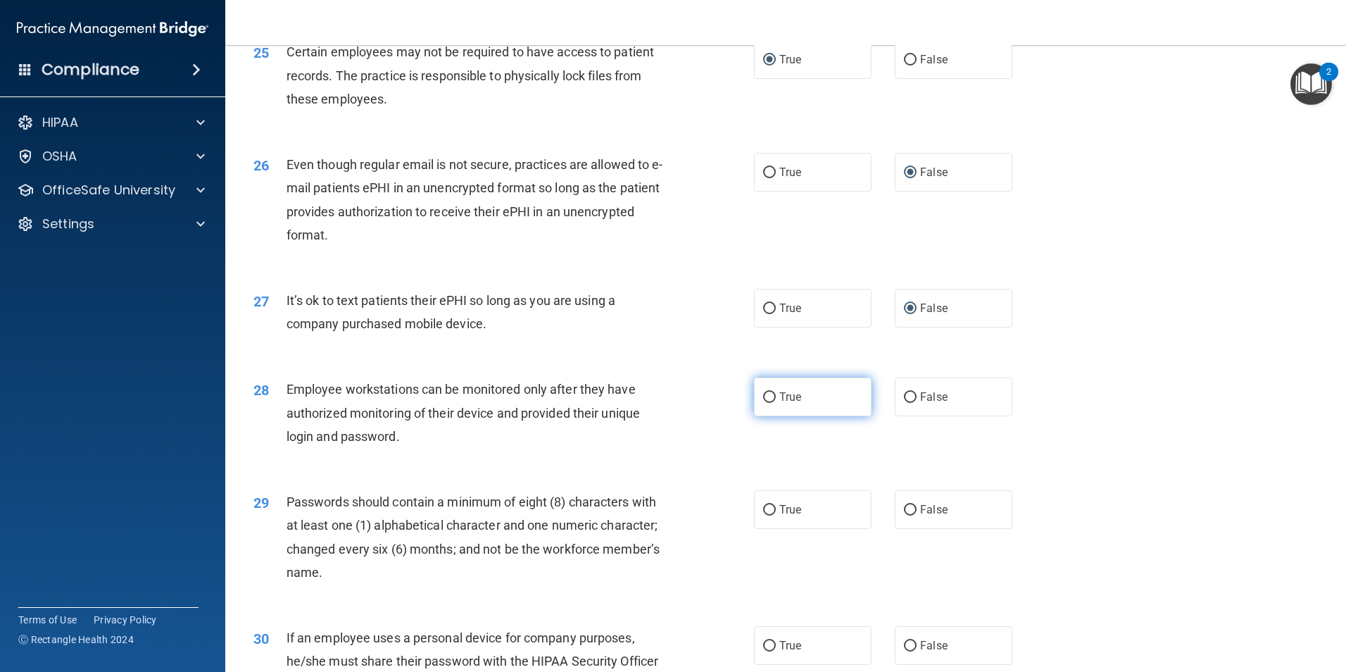
click at [767, 403] on input "True" at bounding box center [769, 397] width 13 height 11
radio input "true"
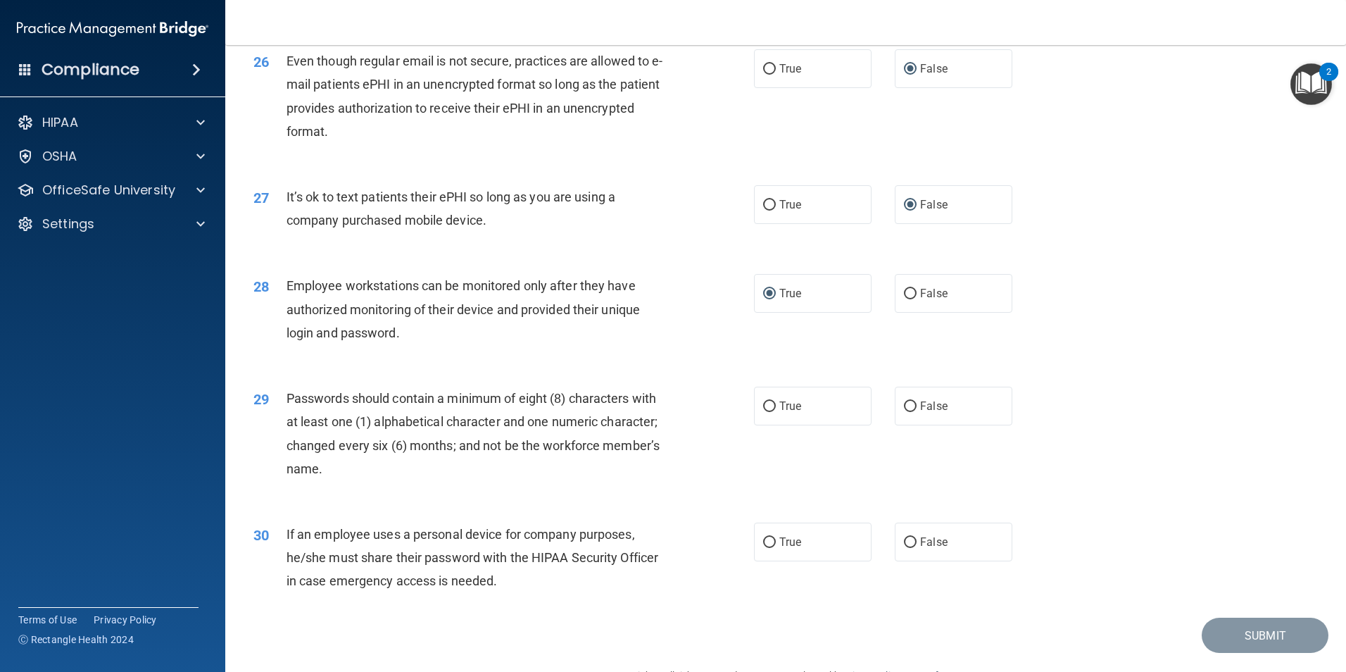
scroll to position [2830, 0]
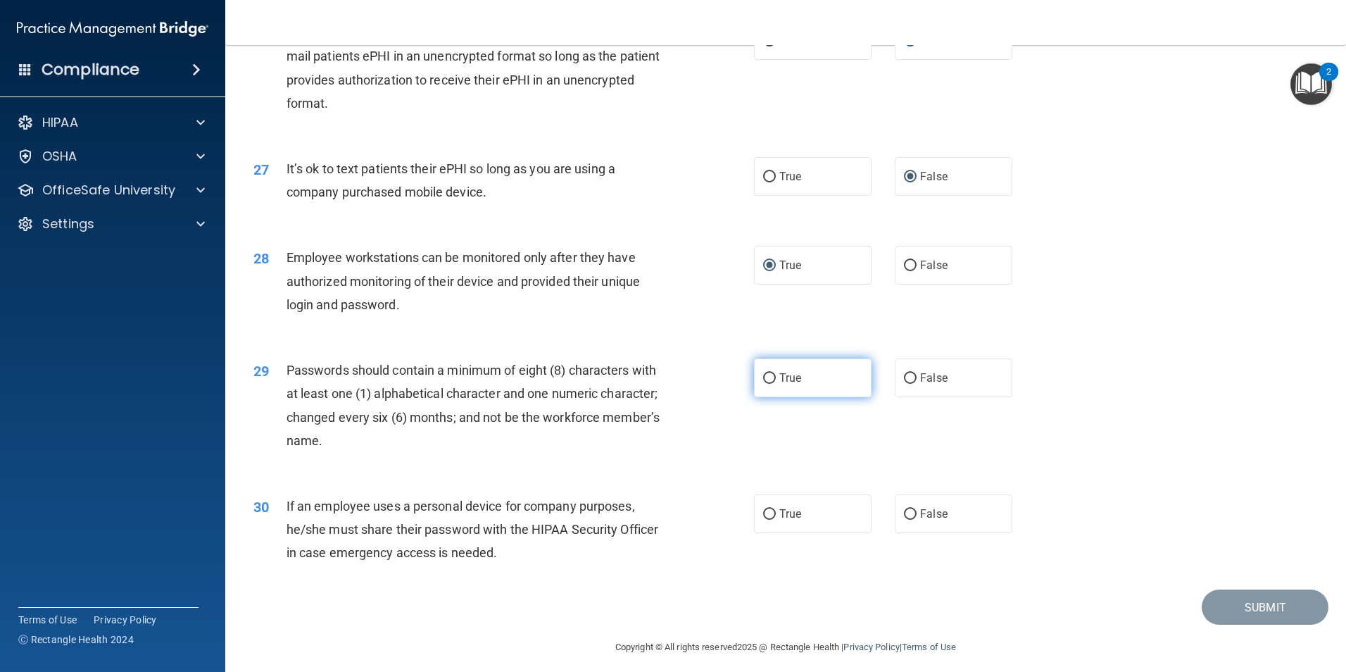
click at [771, 397] on label "True" at bounding box center [813, 377] width 118 height 39
click at [771, 384] on input "True" at bounding box center [769, 378] width 13 height 11
radio input "true"
click at [769, 519] on input "True" at bounding box center [769, 514] width 13 height 11
radio input "true"
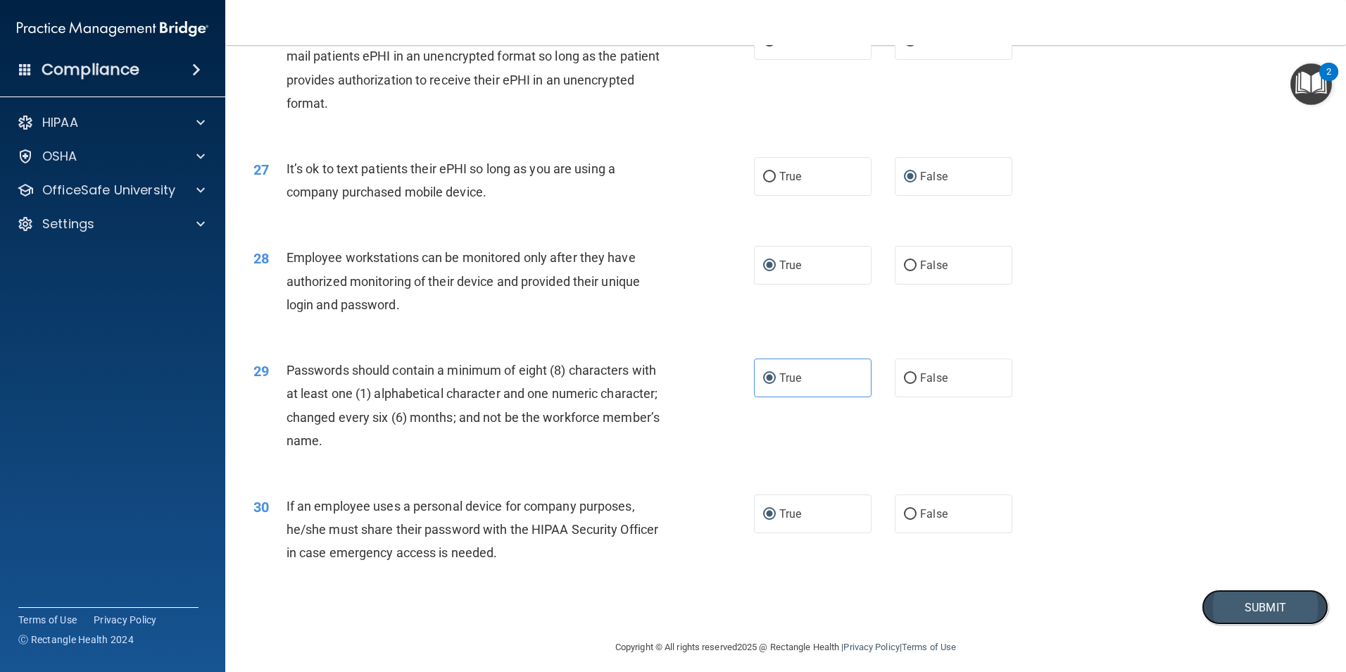
click at [1226, 625] on button "Submit" at bounding box center [1265, 607] width 127 height 36
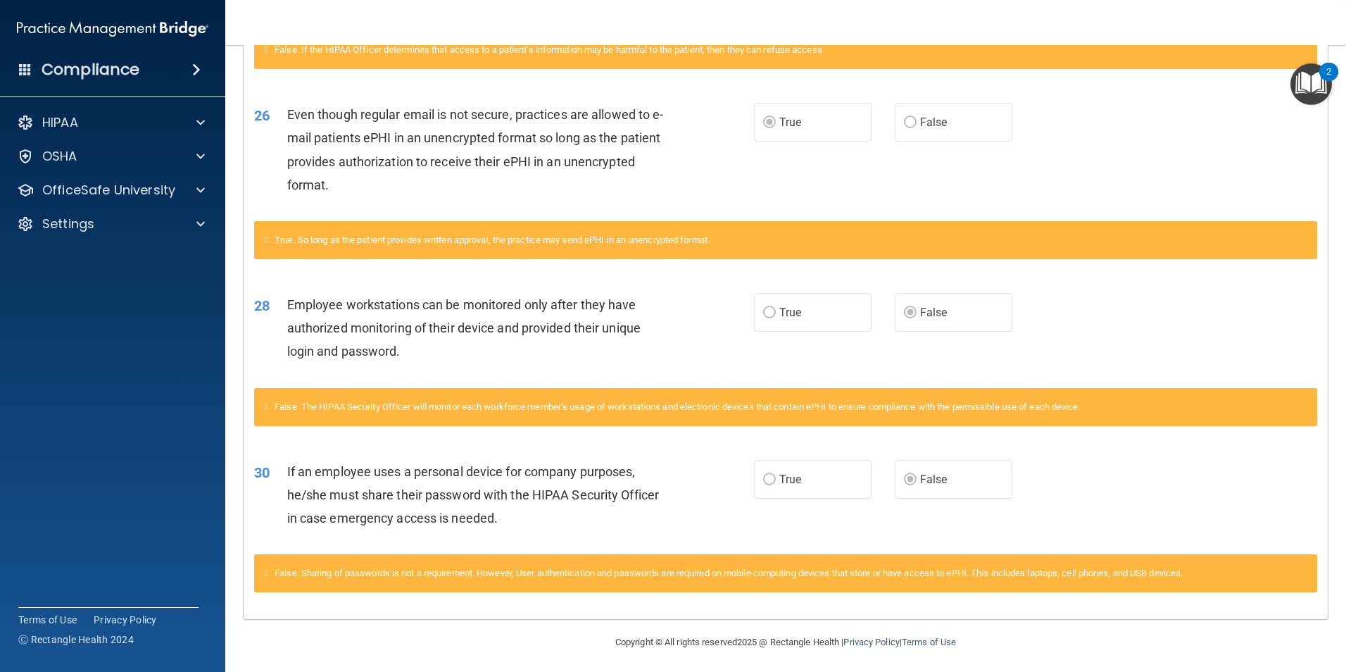
scroll to position [2595, 0]
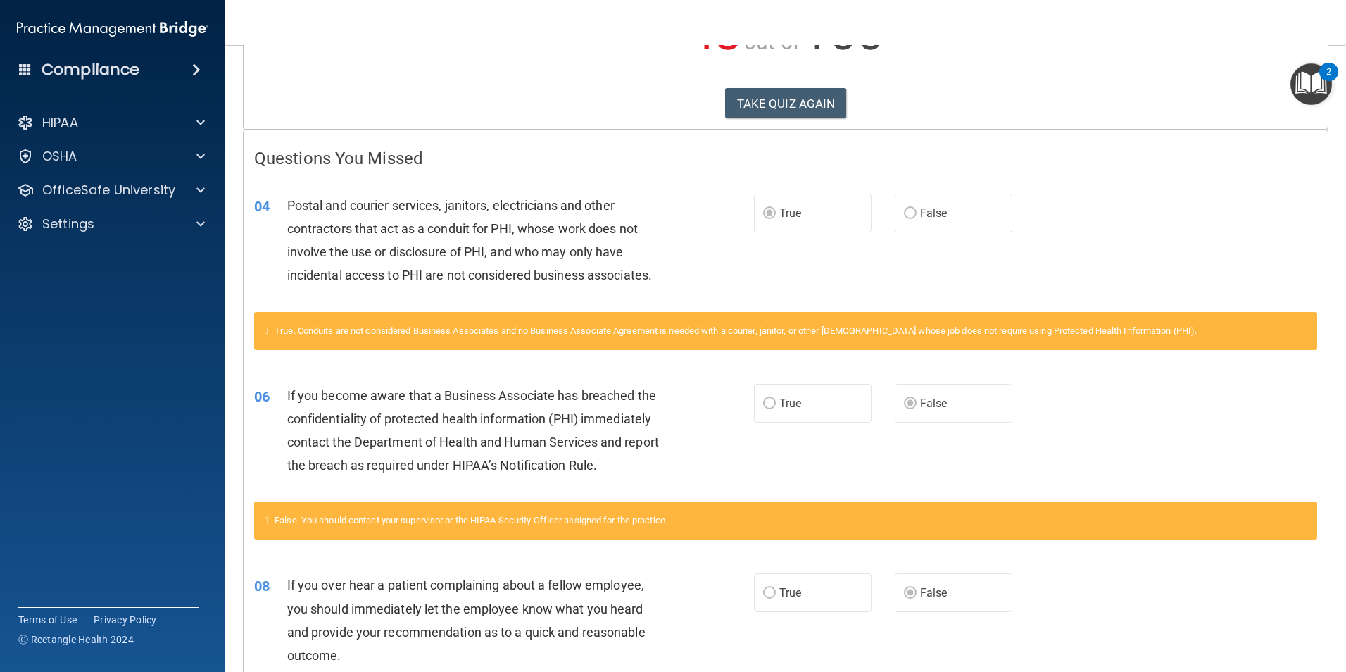
scroll to position [183, 0]
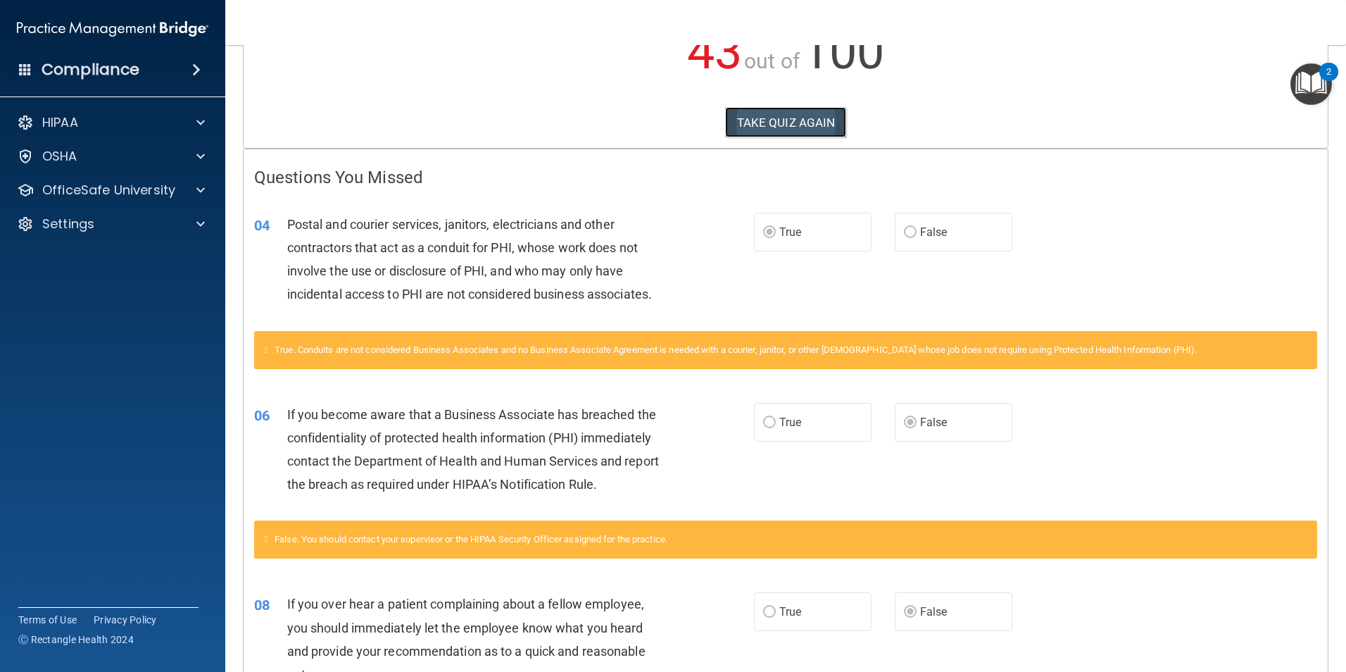
click at [766, 121] on button "TAKE QUIZ AGAIN" at bounding box center [786, 122] width 122 height 31
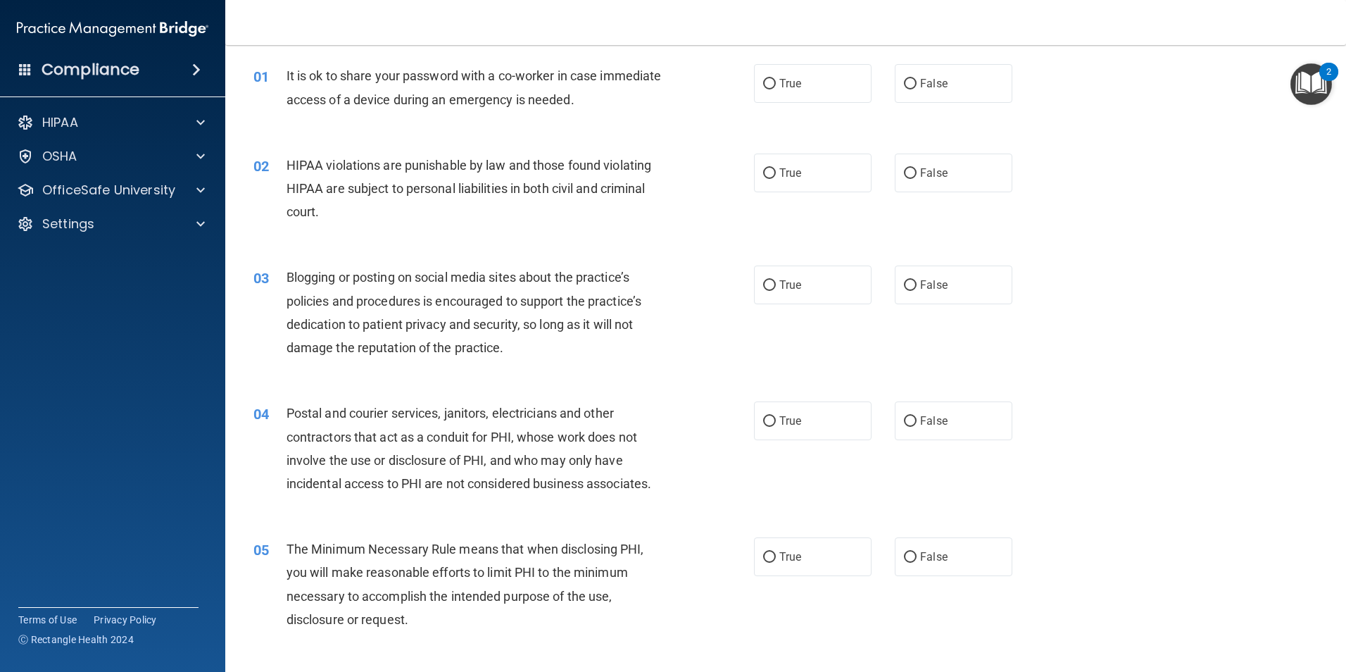
scroll to position [9, 0]
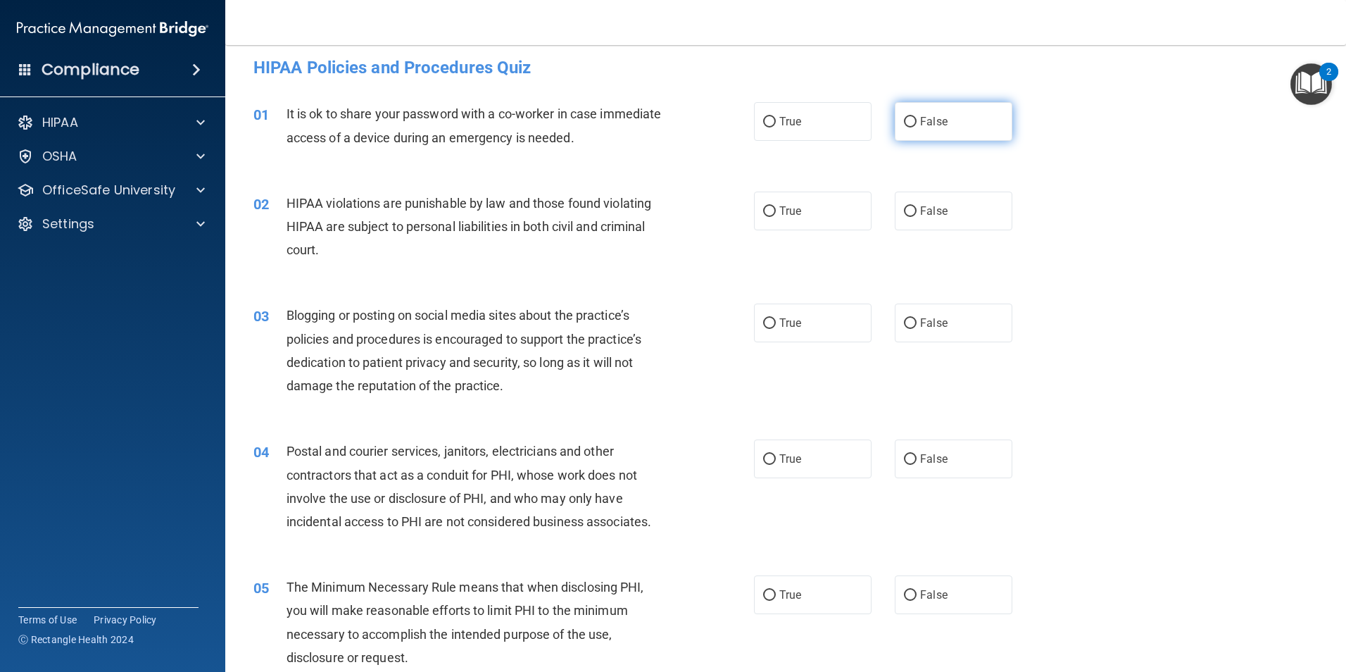
click at [904, 121] on input "False" at bounding box center [910, 122] width 13 height 11
radio input "true"
click at [764, 210] on input "True" at bounding box center [769, 211] width 13 height 11
radio input "true"
click at [907, 322] on input "False" at bounding box center [910, 323] width 13 height 11
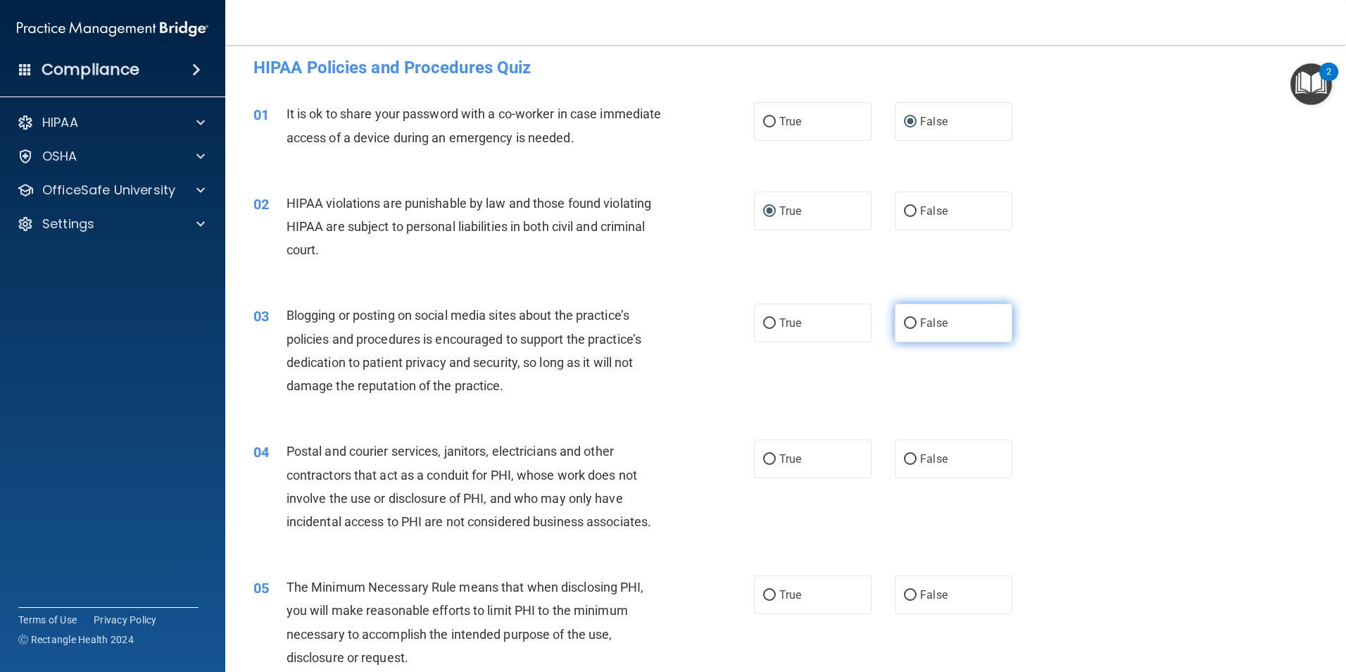
radio input "true"
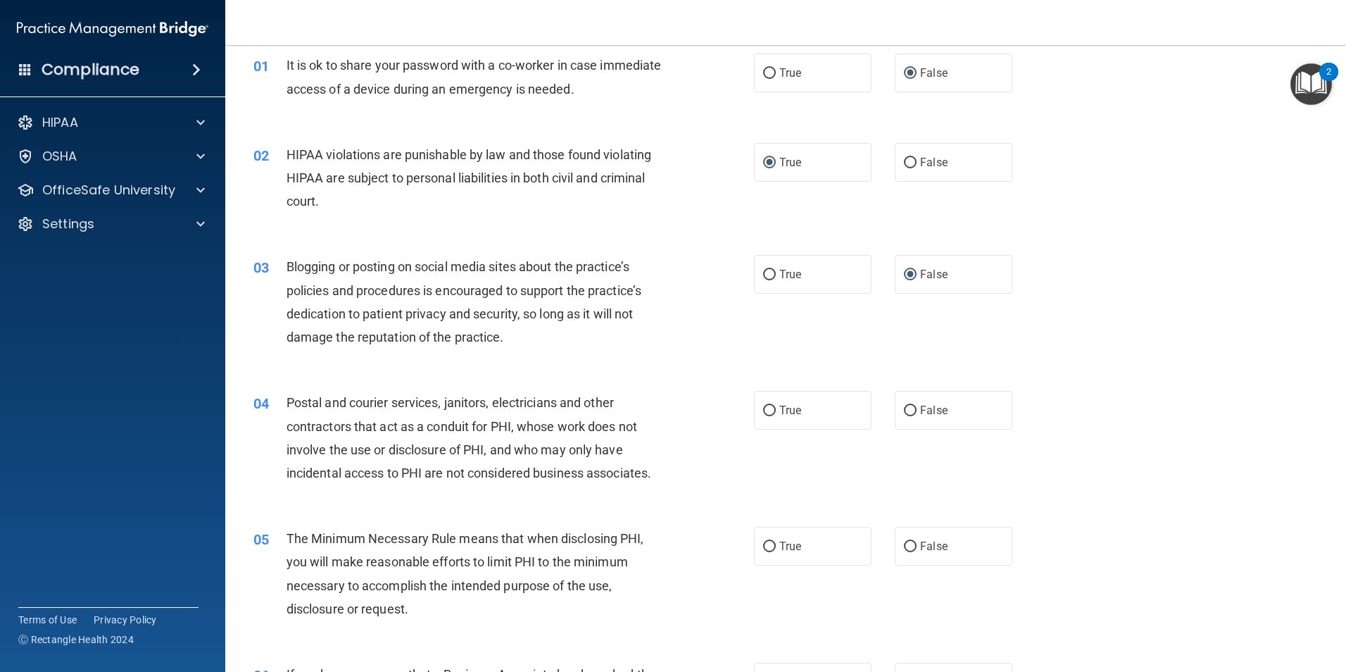
scroll to position [70, 0]
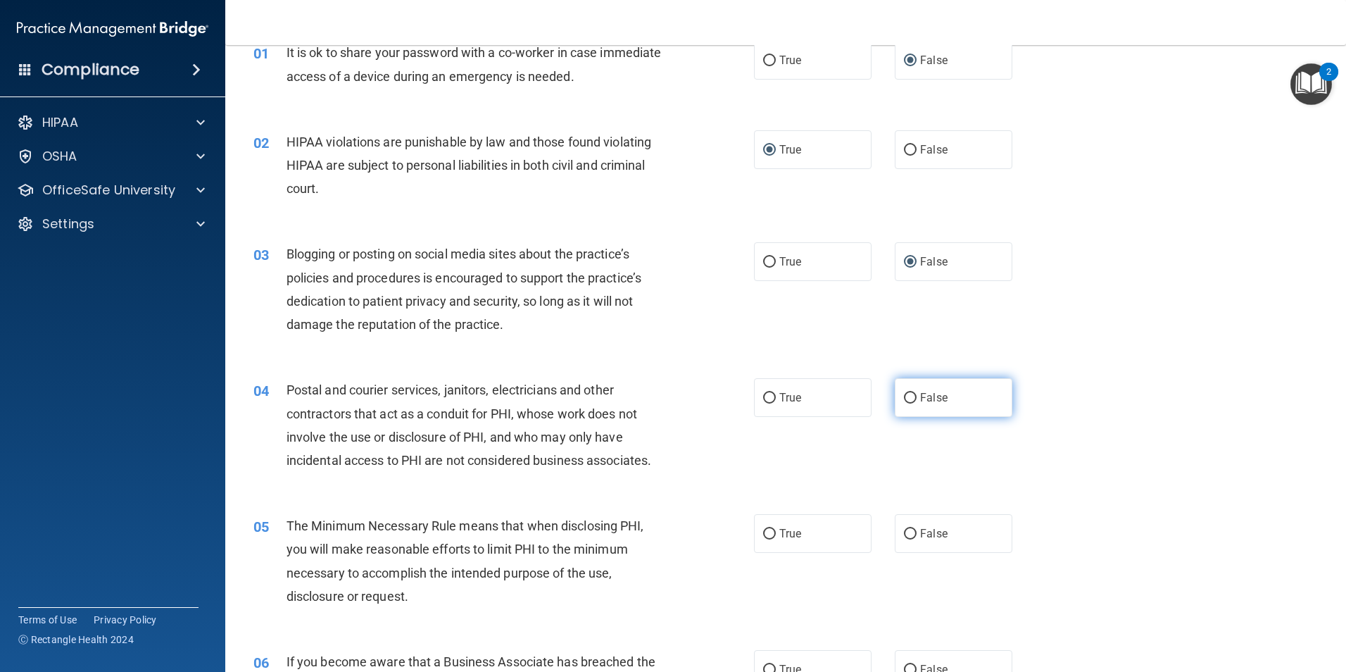
click at [904, 396] on input "False" at bounding box center [910, 398] width 13 height 11
radio input "true"
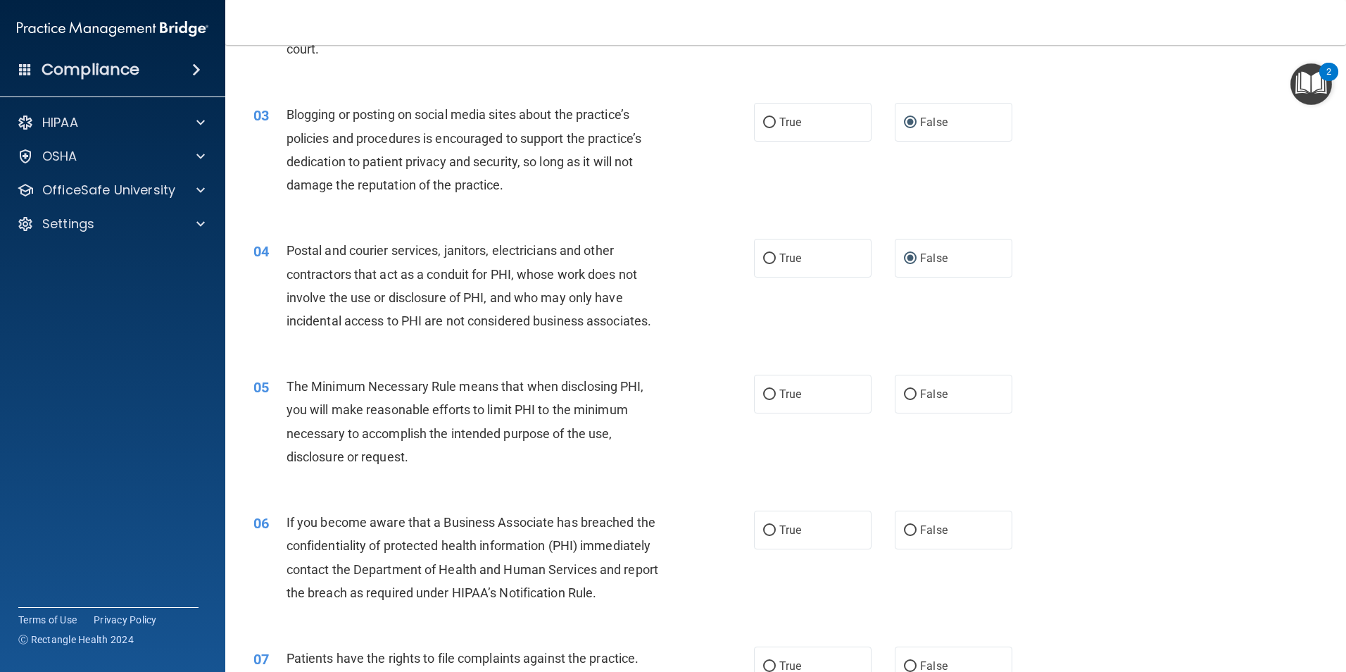
scroll to position [211, 0]
click at [763, 396] on input "True" at bounding box center [769, 393] width 13 height 11
radio input "true"
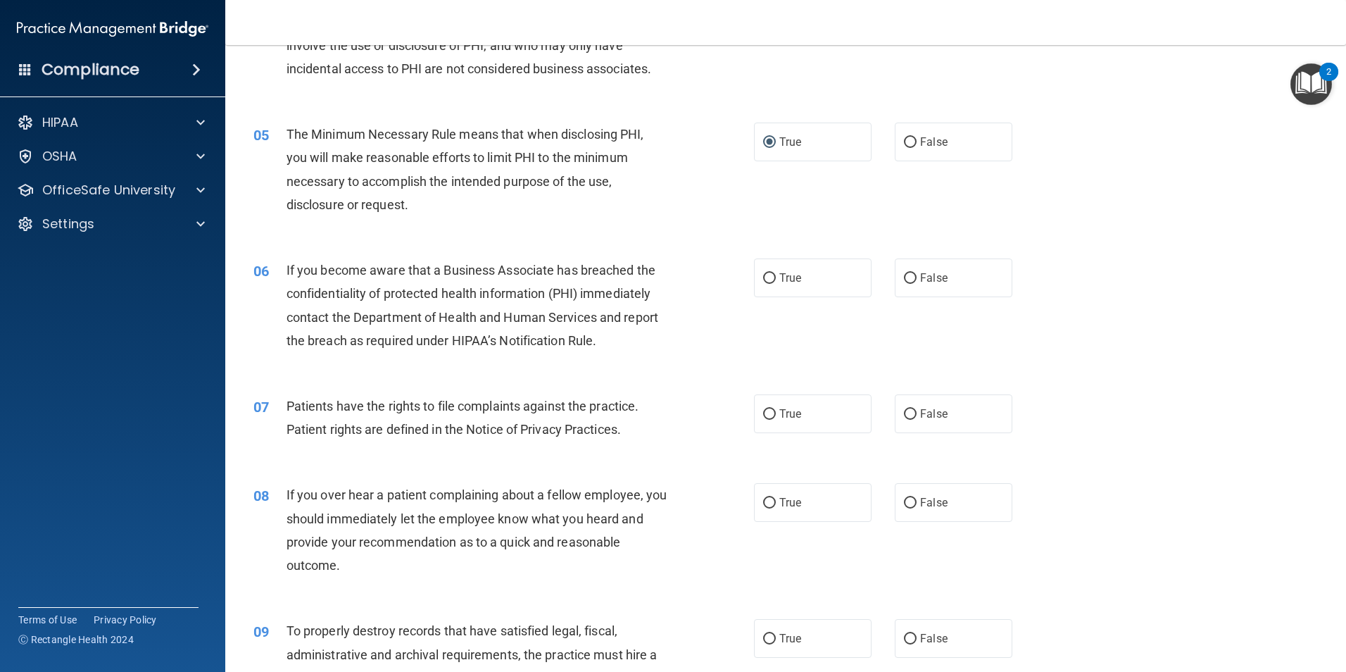
scroll to position [474, 0]
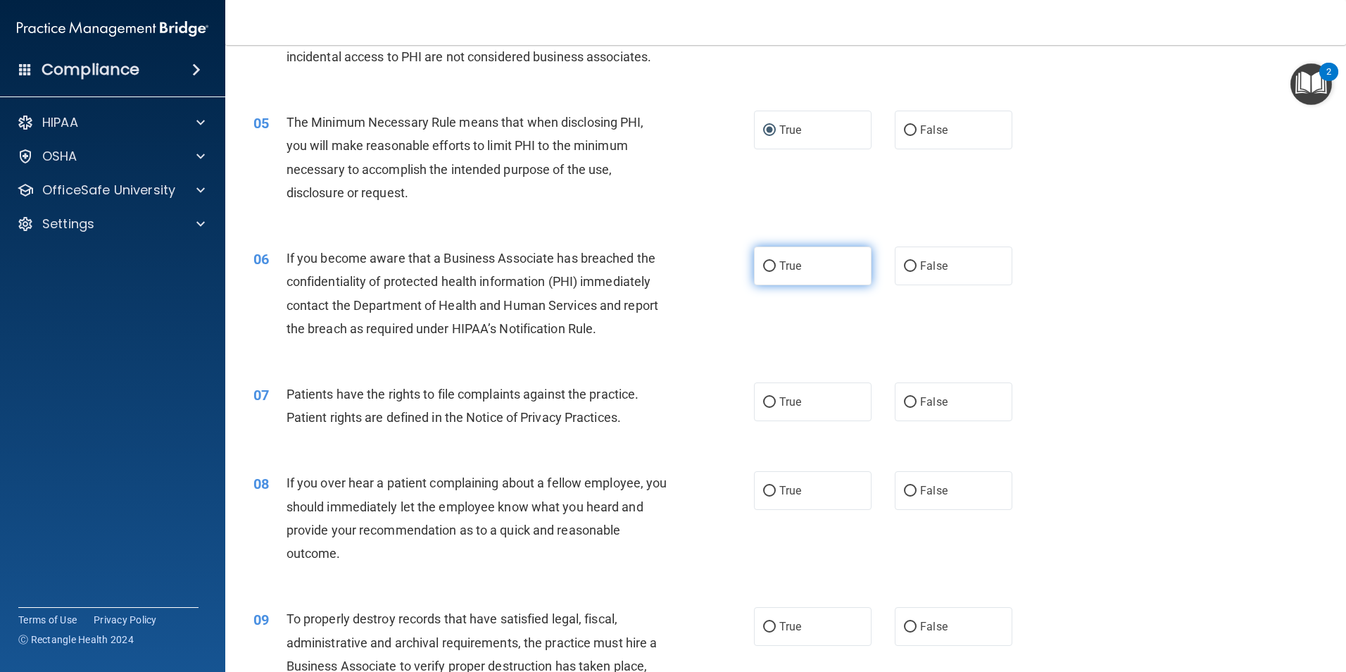
click at [763, 265] on input "True" at bounding box center [769, 266] width 13 height 11
radio input "true"
click at [763, 405] on input "True" at bounding box center [769, 402] width 13 height 11
radio input "true"
click at [904, 491] on input "False" at bounding box center [910, 491] width 13 height 11
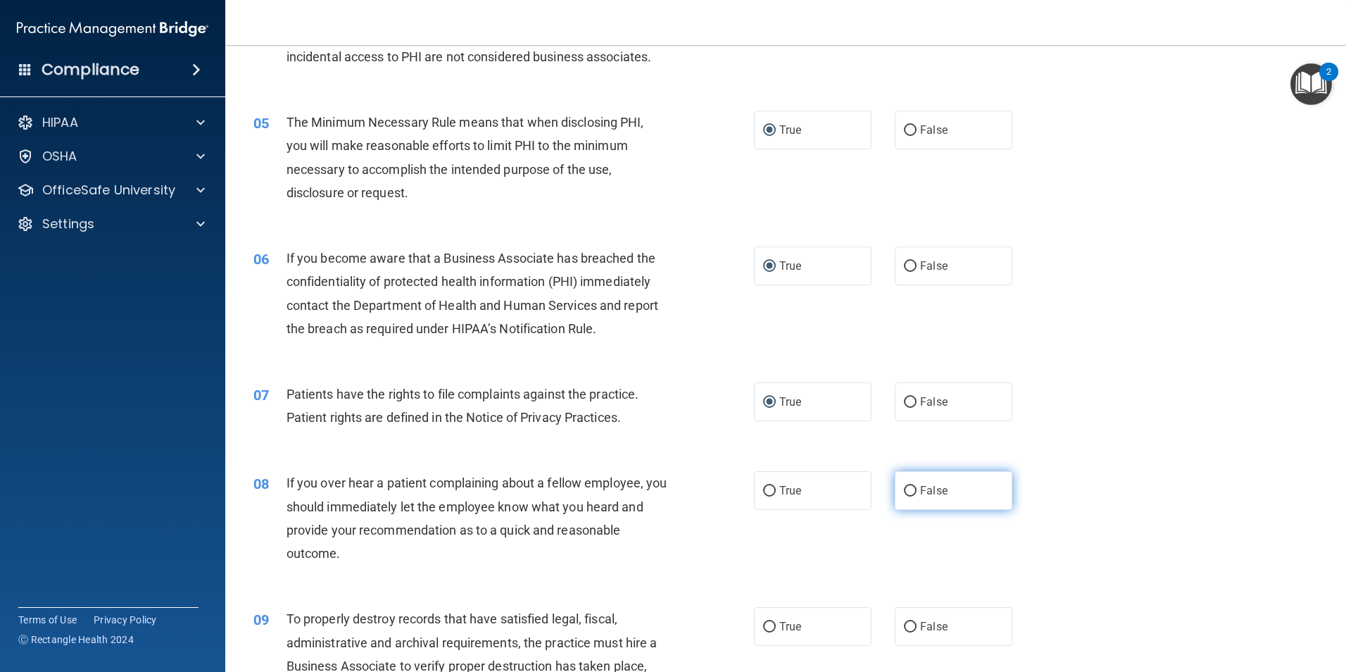
radio input "true"
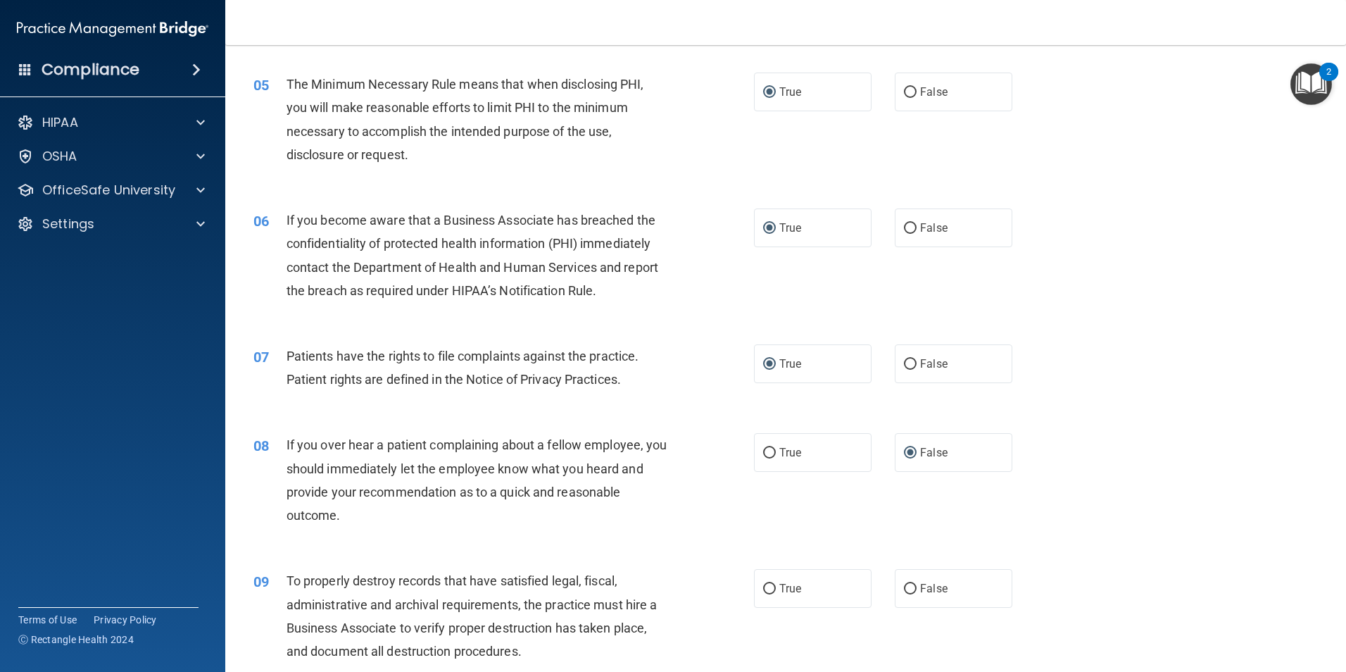
scroll to position [540, 0]
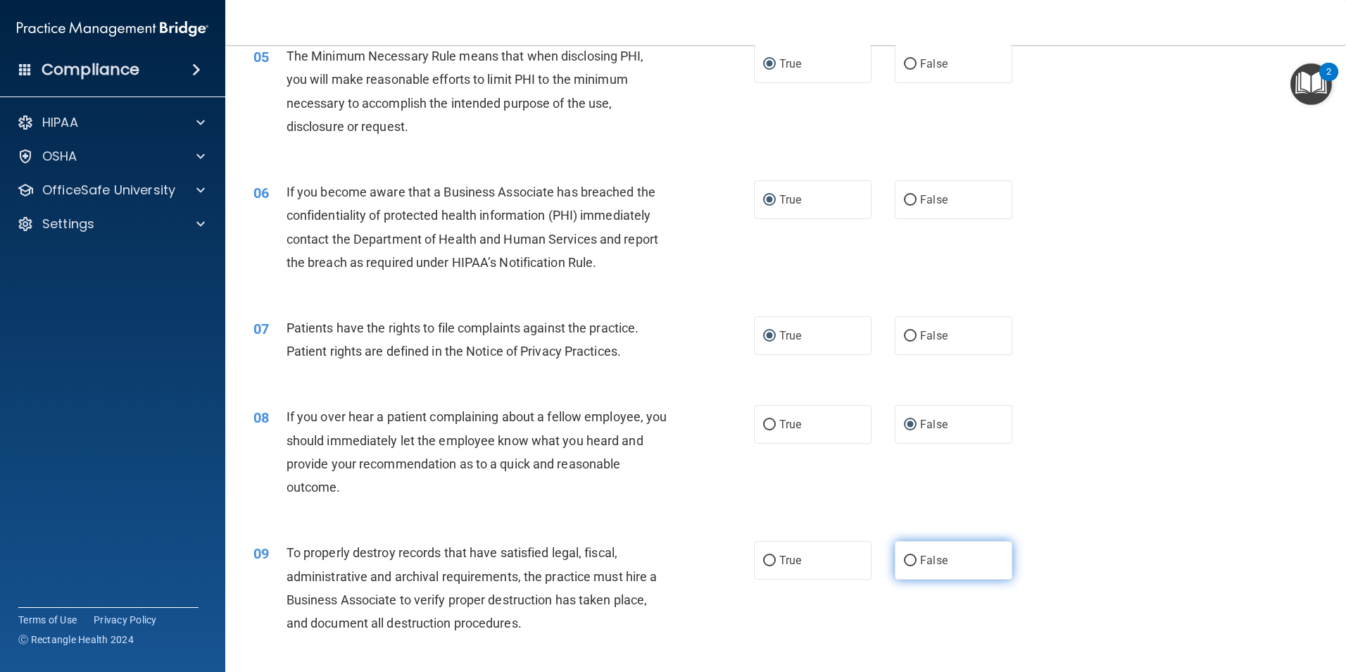
click at [909, 564] on input "False" at bounding box center [910, 560] width 13 height 11
radio input "true"
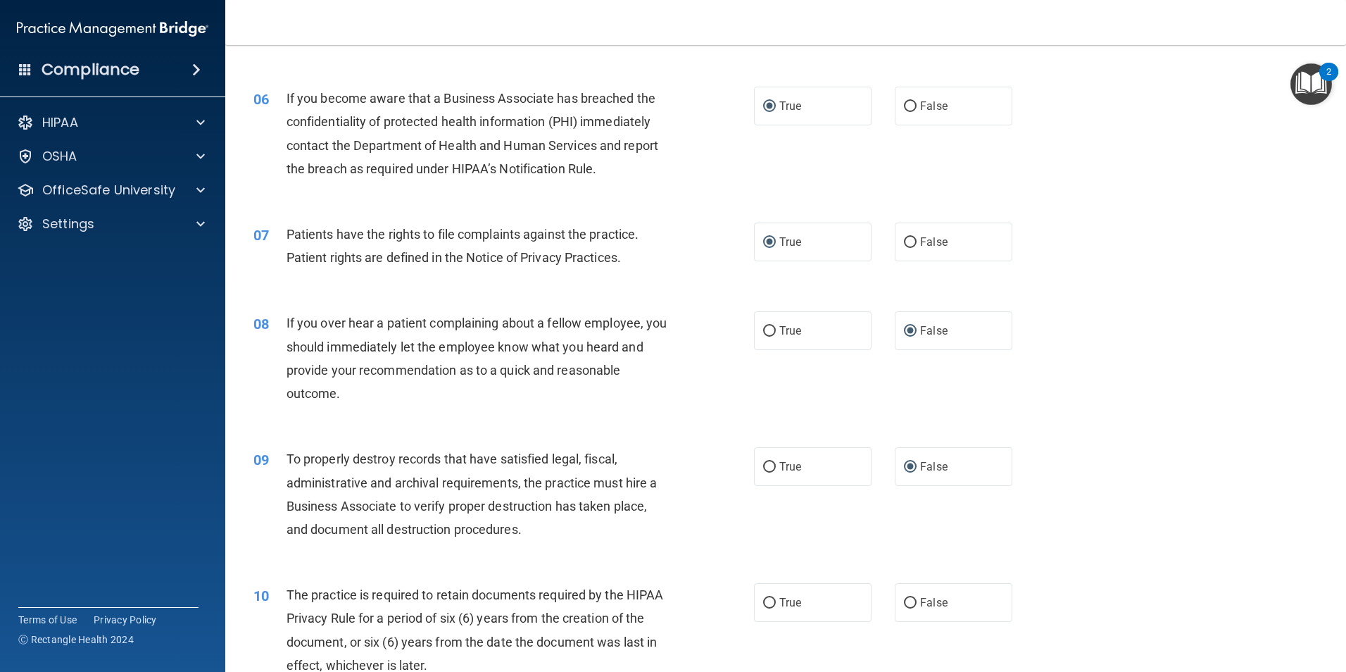
scroll to position [653, 0]
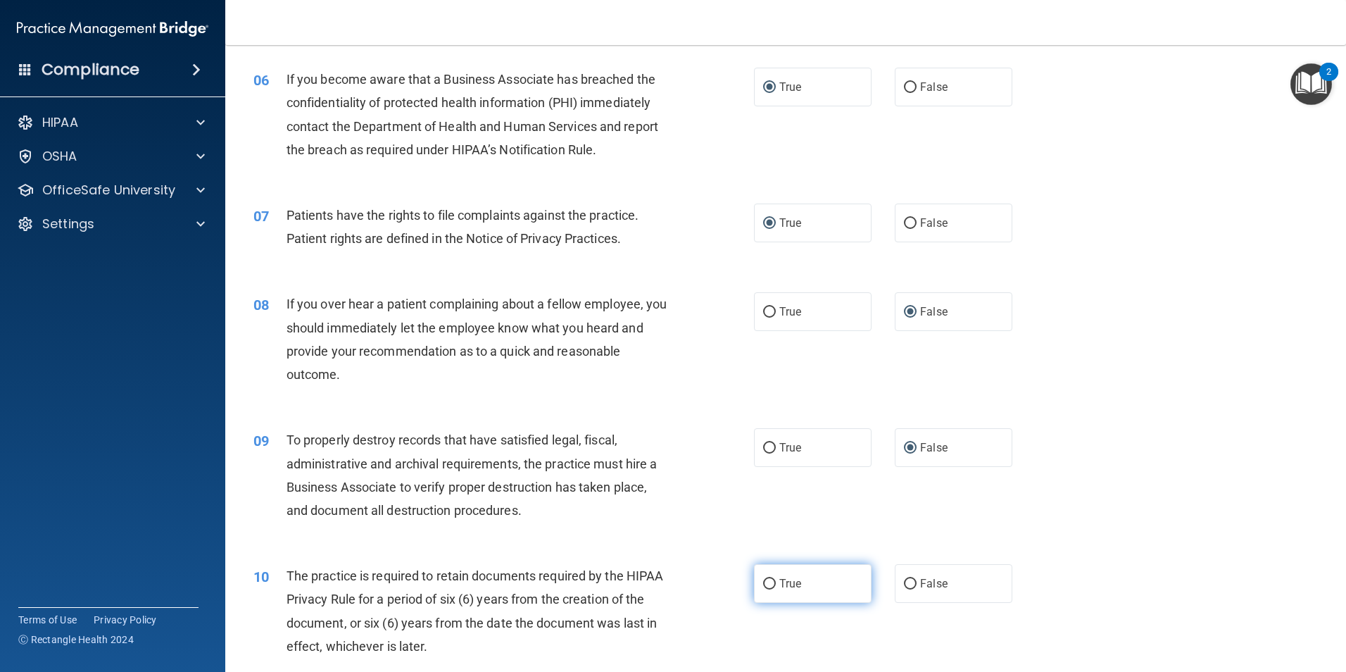
click at [765, 586] on input "True" at bounding box center [769, 584] width 13 height 11
radio input "true"
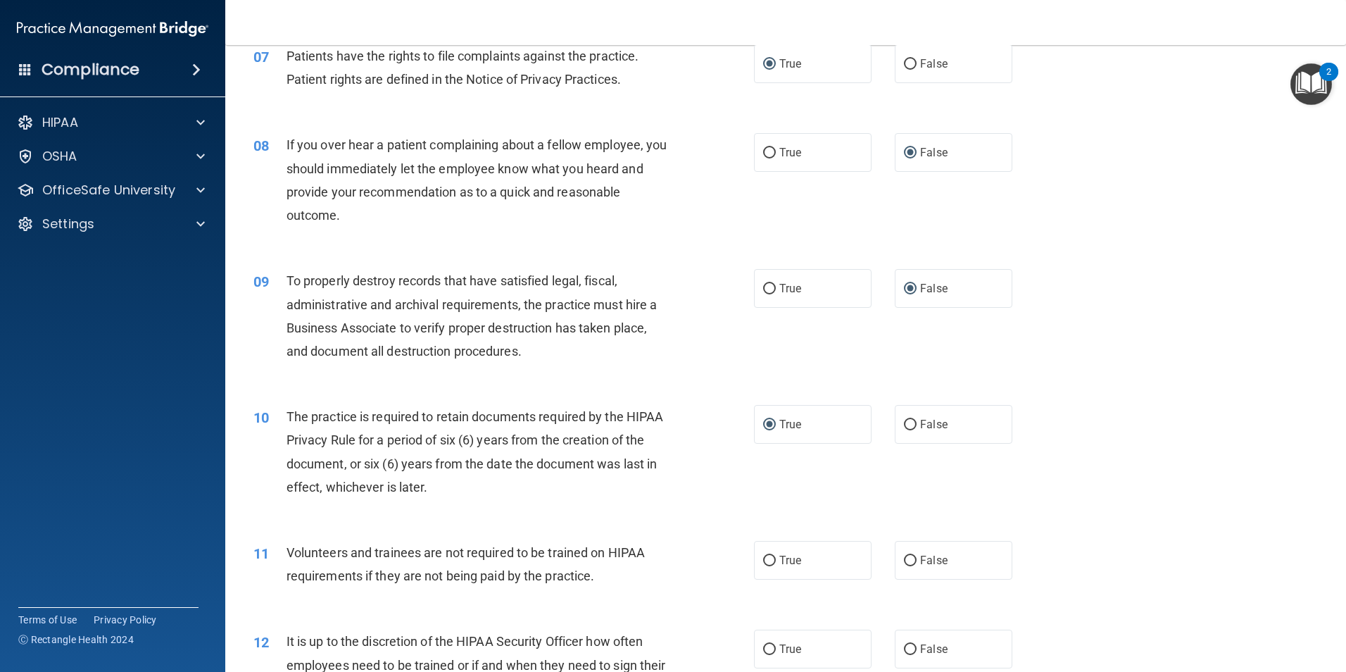
scroll to position [887, 0]
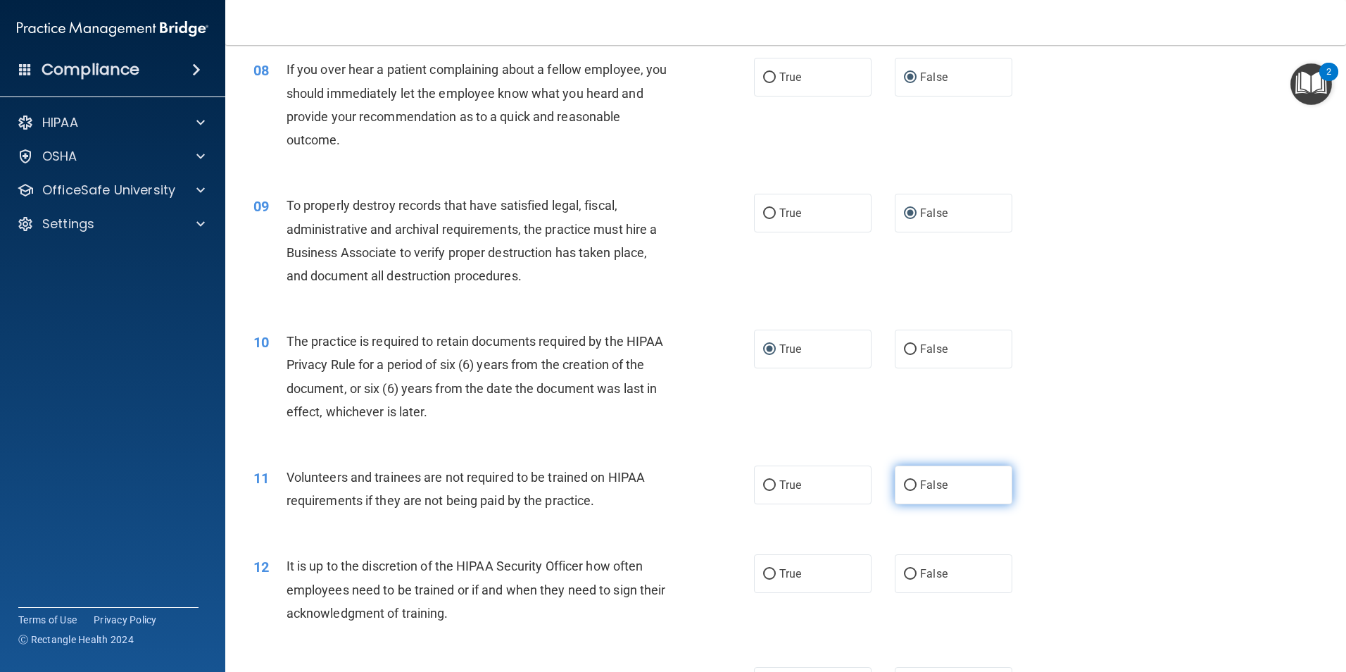
click at [904, 489] on input "False" at bounding box center [910, 485] width 13 height 11
radio input "true"
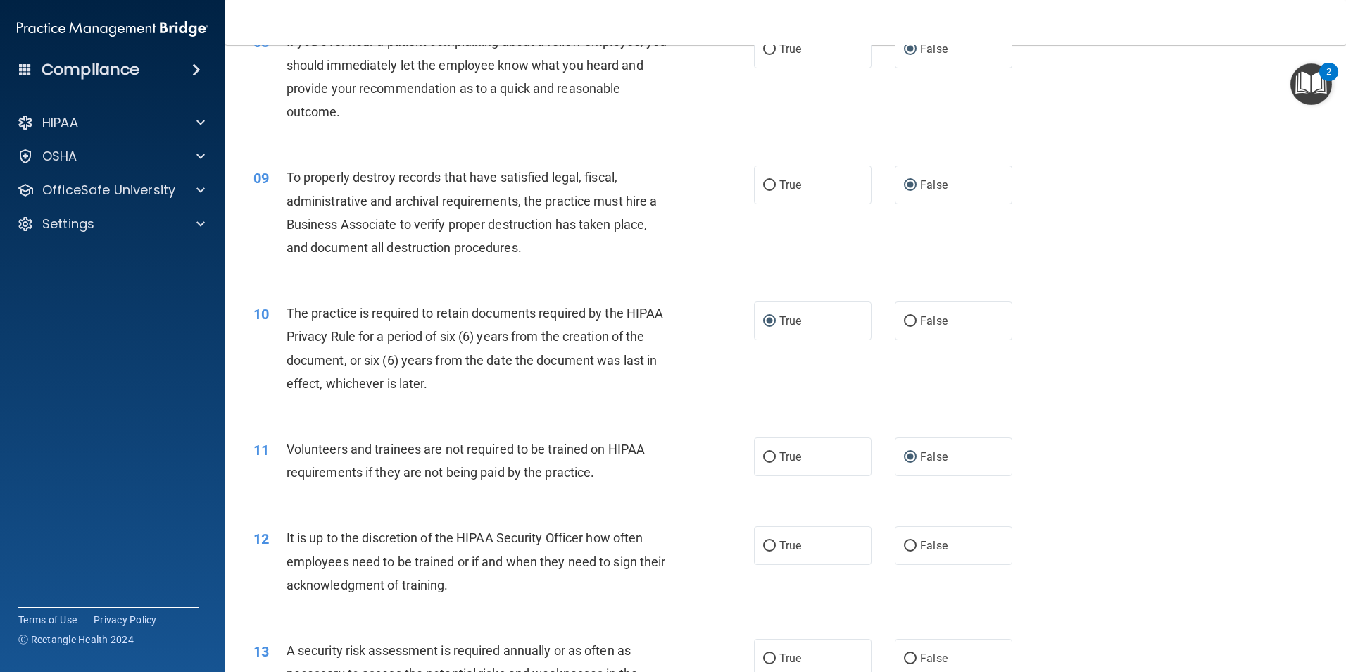
scroll to position [924, 0]
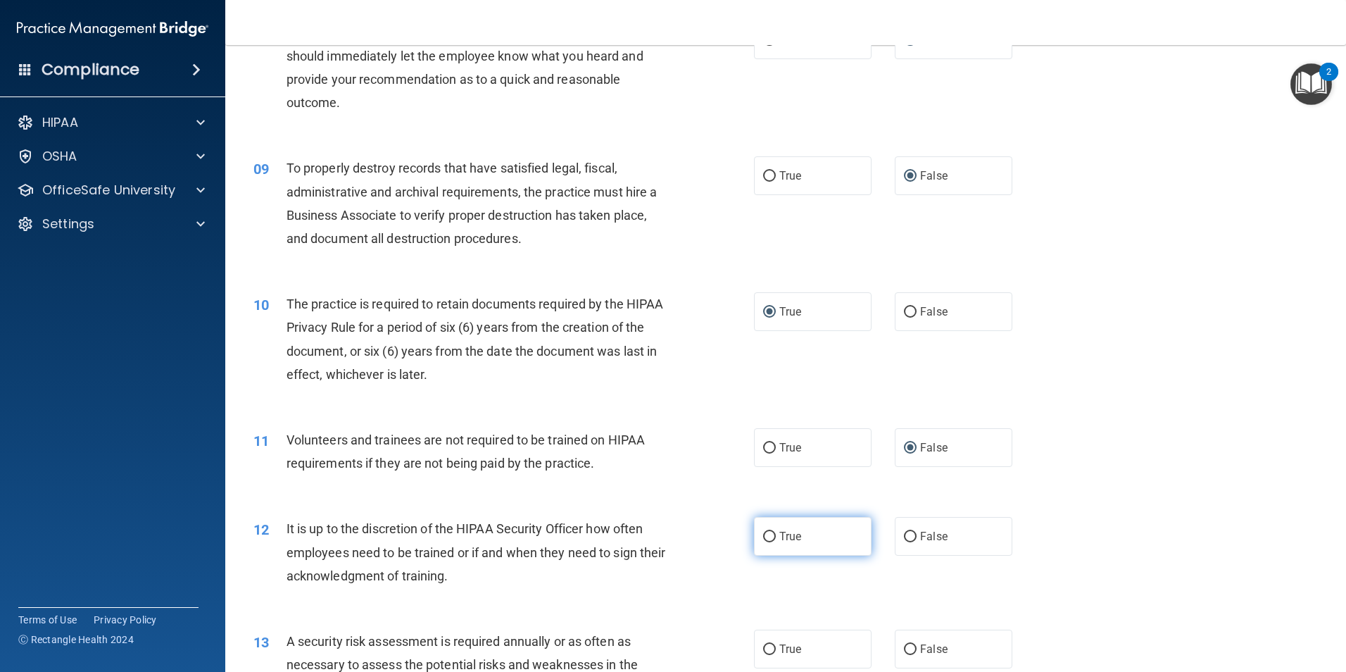
click at [769, 538] on input "True" at bounding box center [769, 536] width 13 height 11
radio input "true"
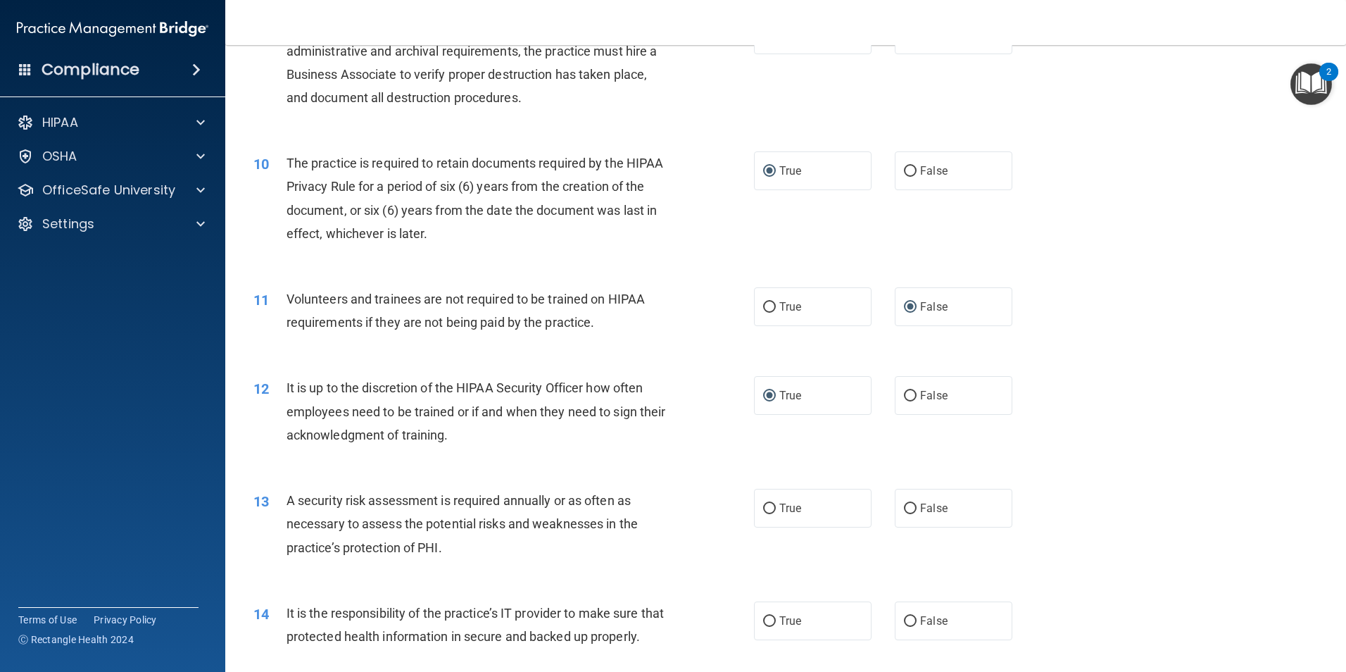
scroll to position [1093, 0]
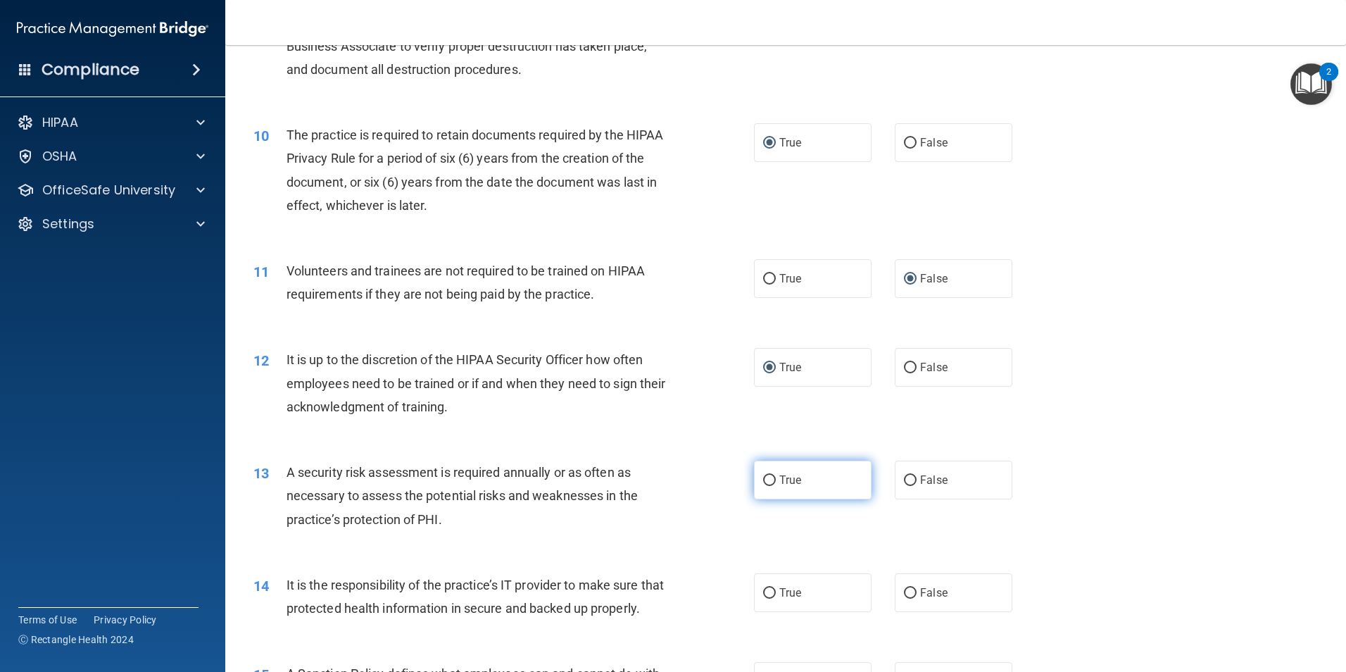
click at [764, 479] on input "True" at bounding box center [769, 480] width 13 height 11
radio input "true"
click at [905, 589] on input "False" at bounding box center [910, 593] width 13 height 11
radio input "true"
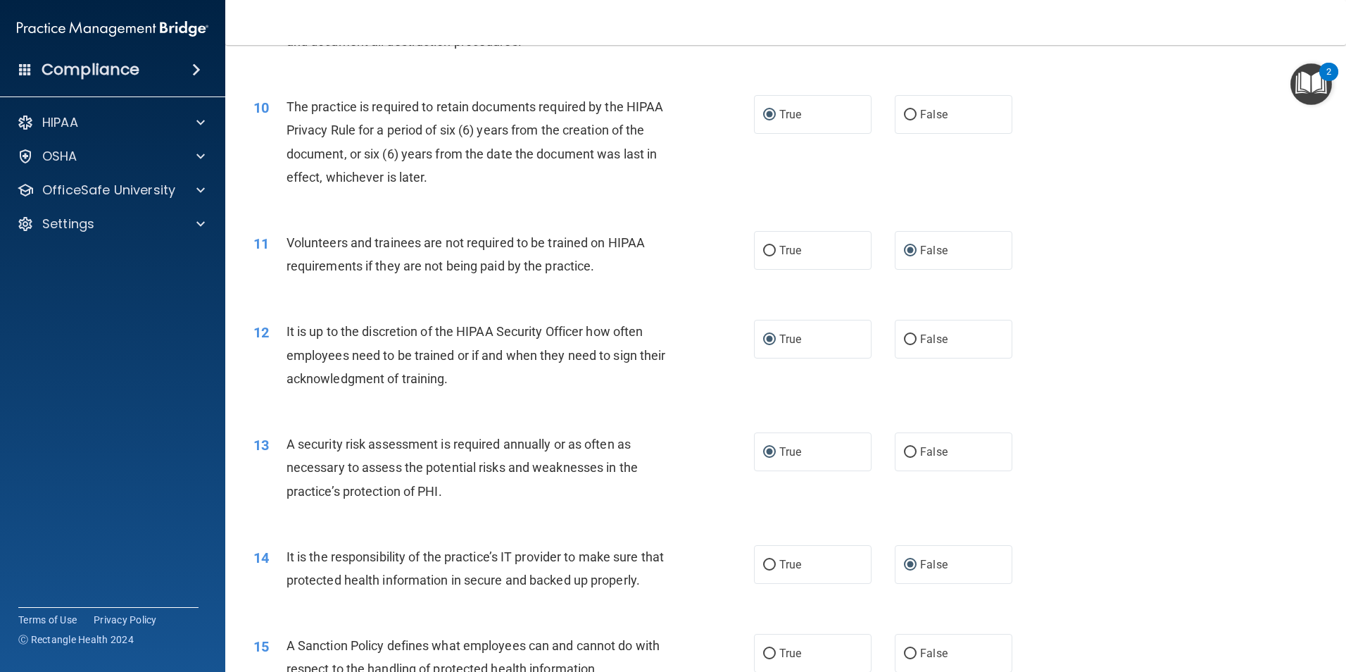
scroll to position [1206, 0]
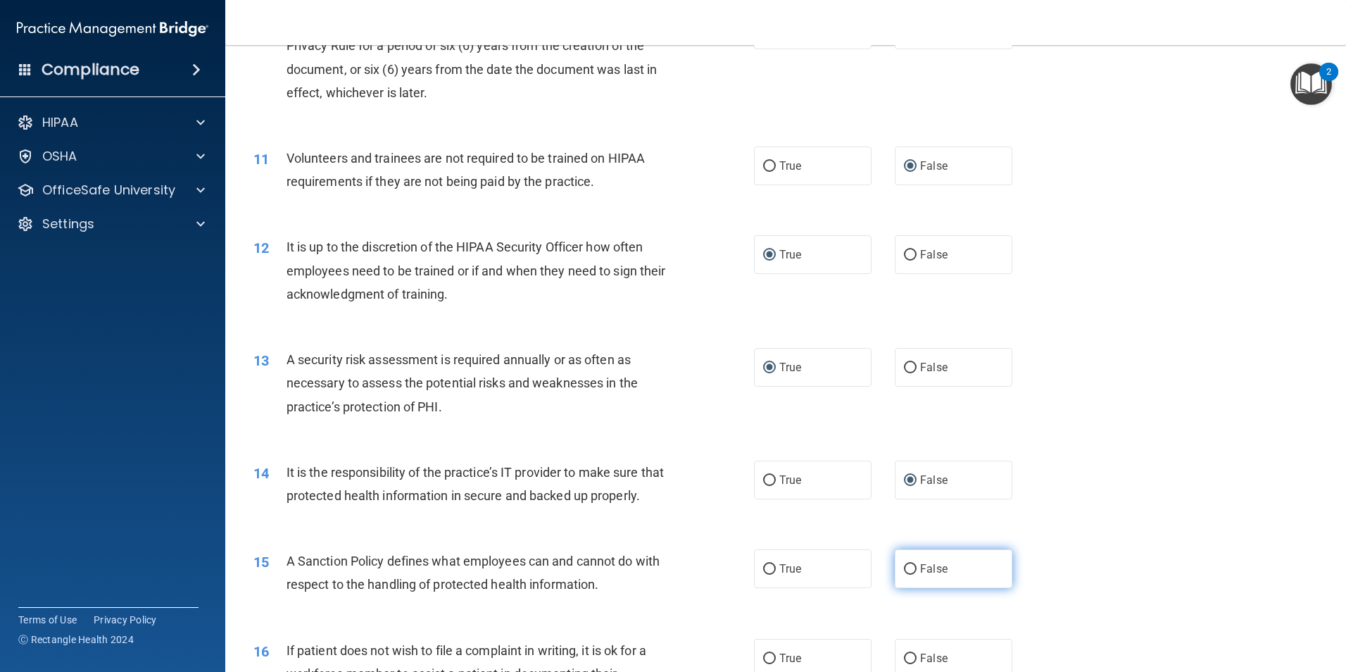
click at [905, 588] on label "False" at bounding box center [954, 568] width 118 height 39
click at [905, 574] on input "False" at bounding box center [910, 569] width 13 height 11
radio input "true"
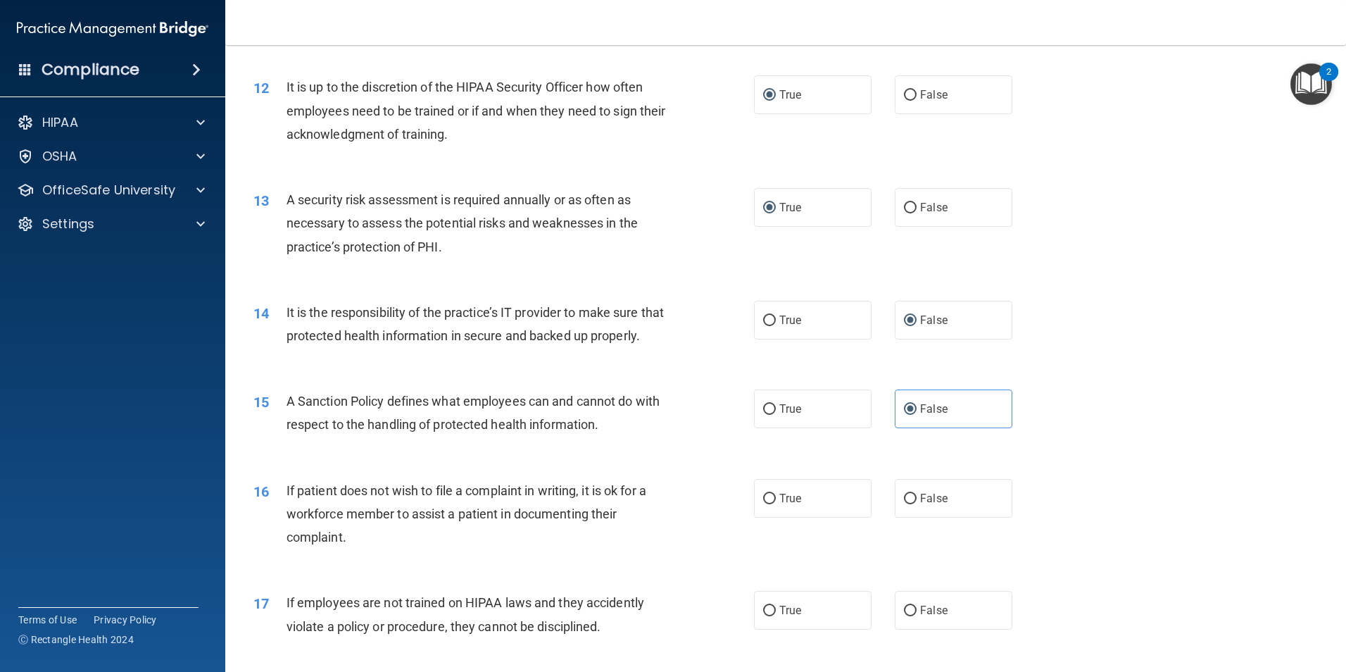
scroll to position [1413, 0]
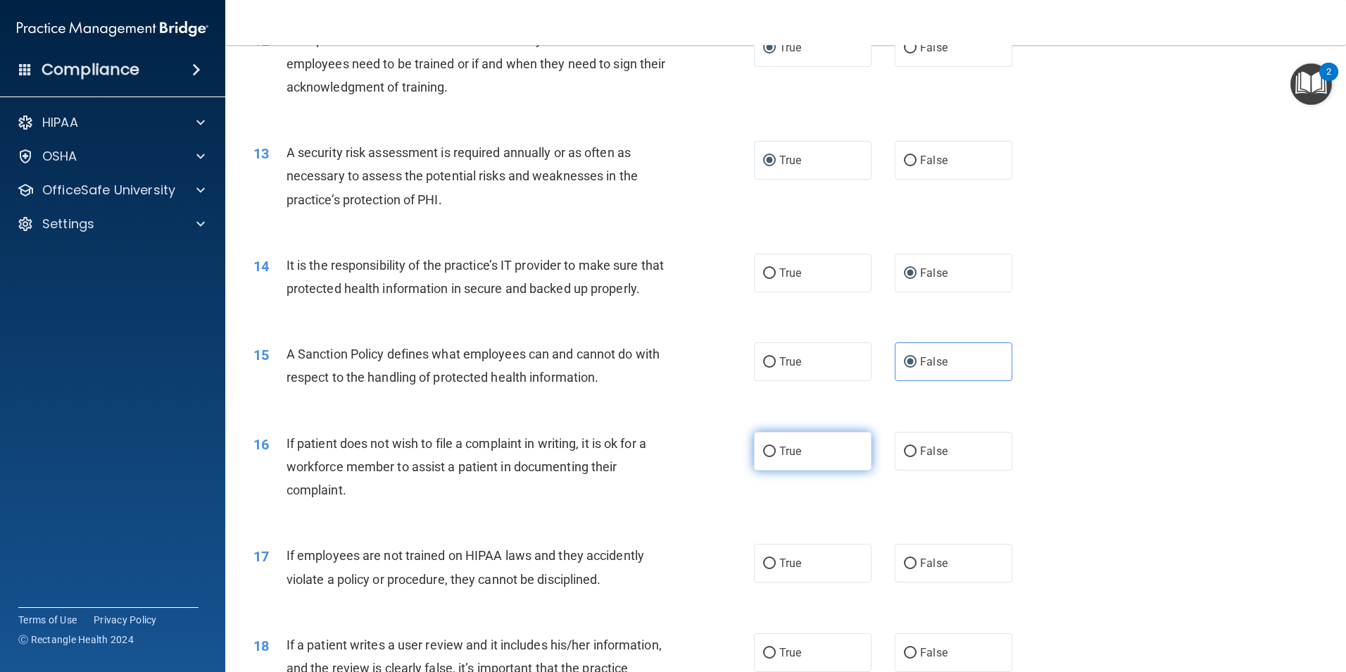
click at [763, 457] on input "True" at bounding box center [769, 451] width 13 height 11
radio input "true"
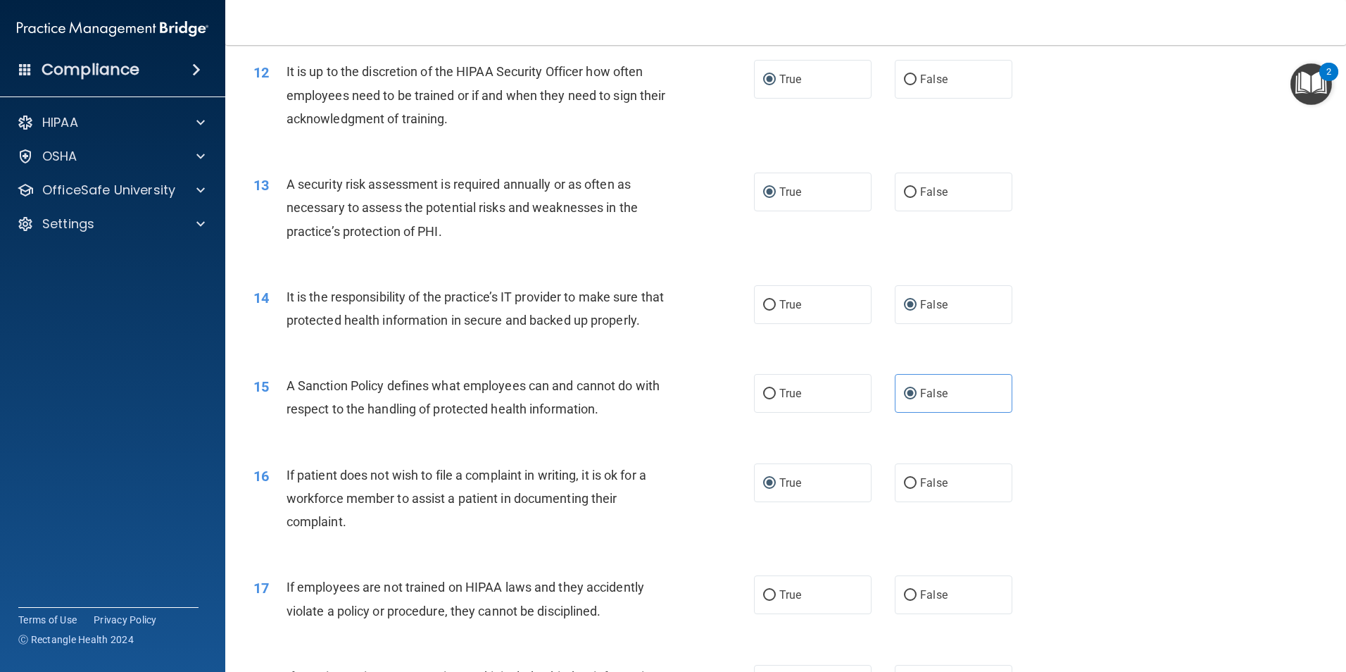
scroll to position [1394, 0]
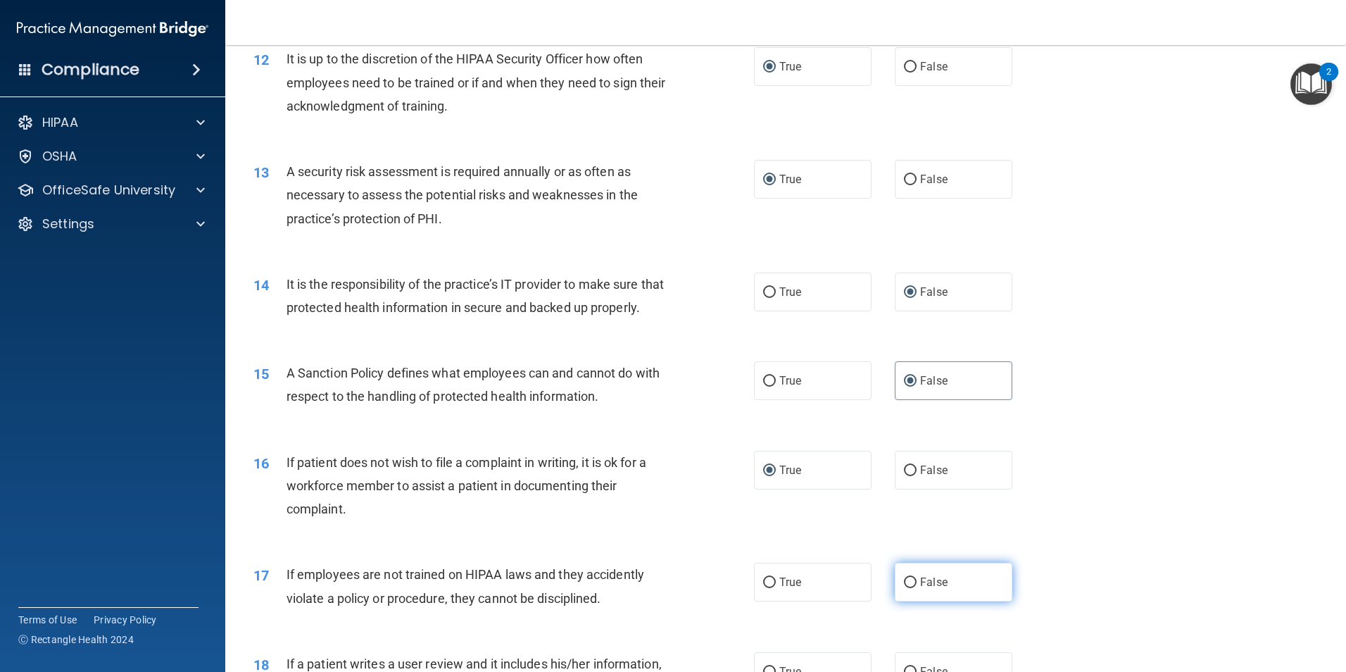
click at [904, 588] on input "False" at bounding box center [910, 582] width 13 height 11
radio input "true"
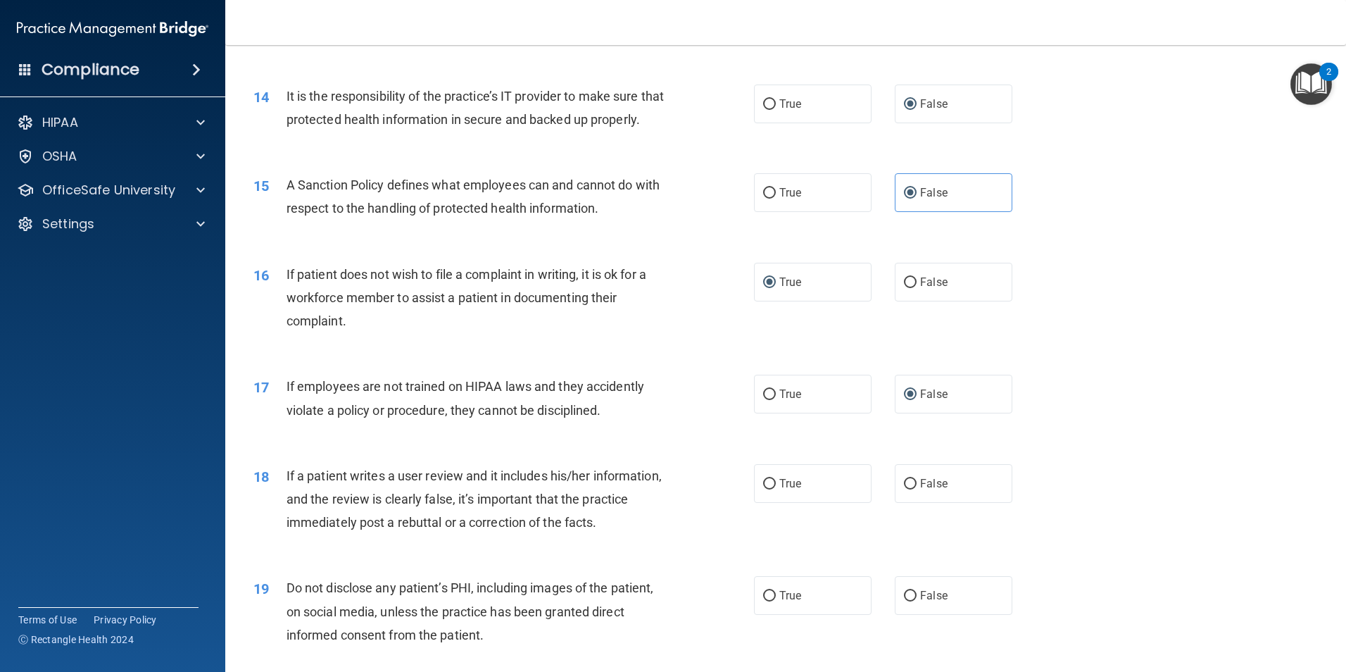
scroll to position [1600, 0]
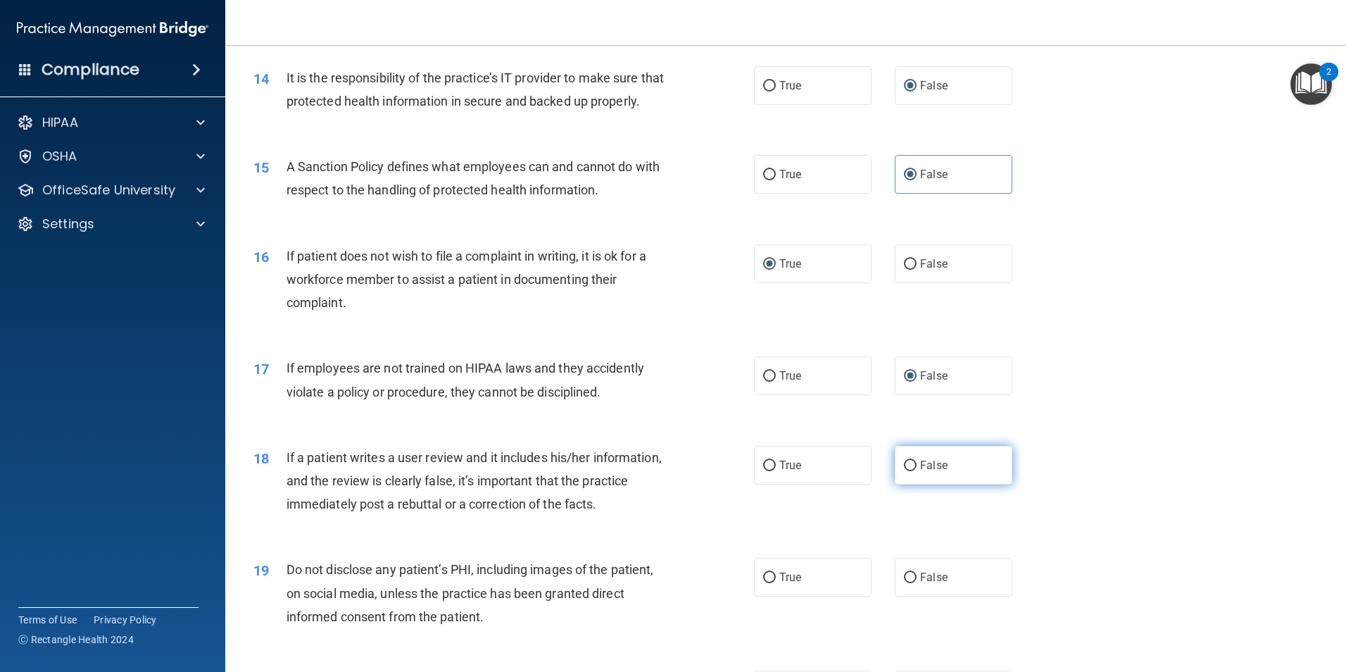
click at [904, 471] on input "False" at bounding box center [910, 465] width 13 height 11
radio input "true"
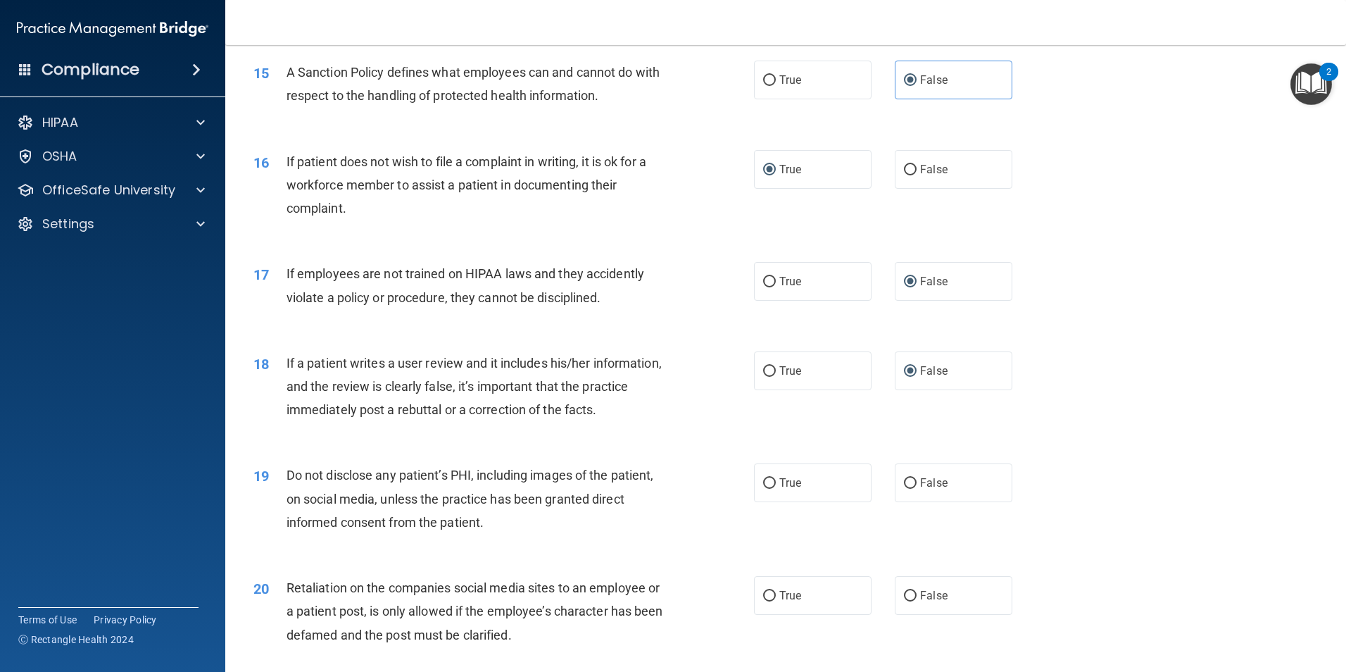
scroll to position [1704, 0]
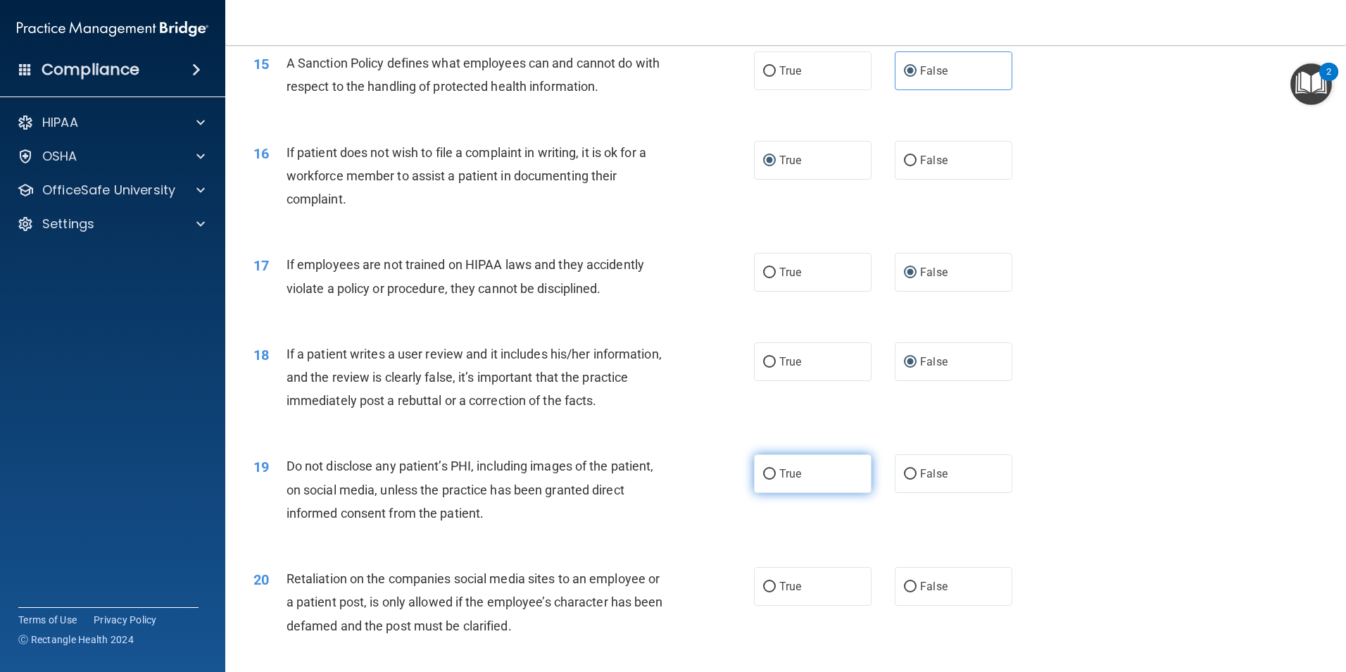
click at [763, 479] on input "True" at bounding box center [769, 474] width 13 height 11
radio input "true"
click at [904, 592] on input "False" at bounding box center [910, 586] width 13 height 11
radio input "true"
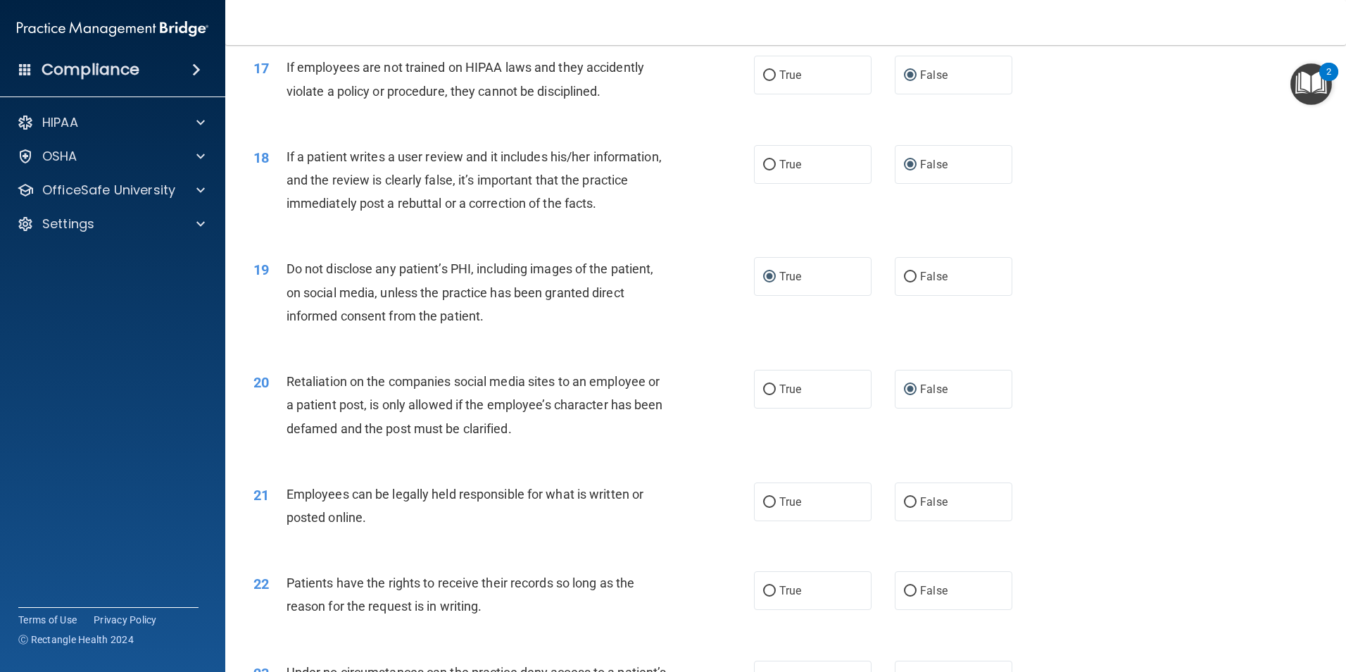
scroll to position [1929, 0]
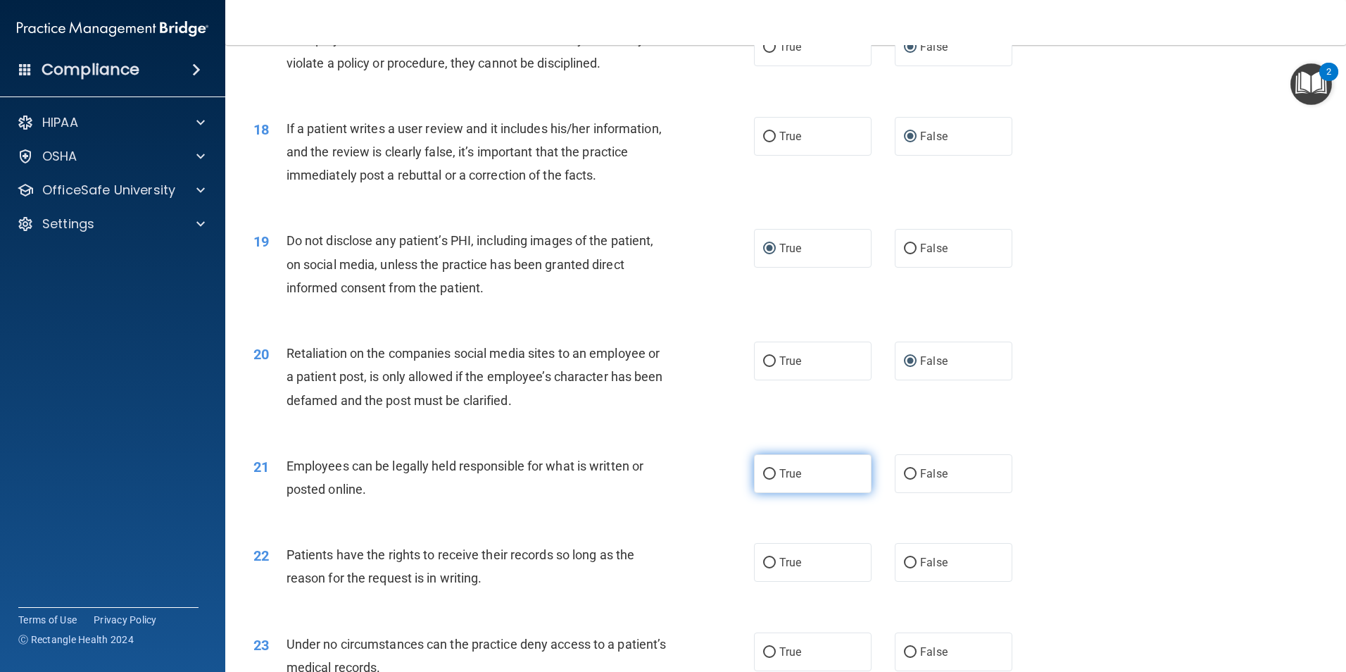
click at [763, 479] on input "True" at bounding box center [769, 474] width 13 height 11
radio input "true"
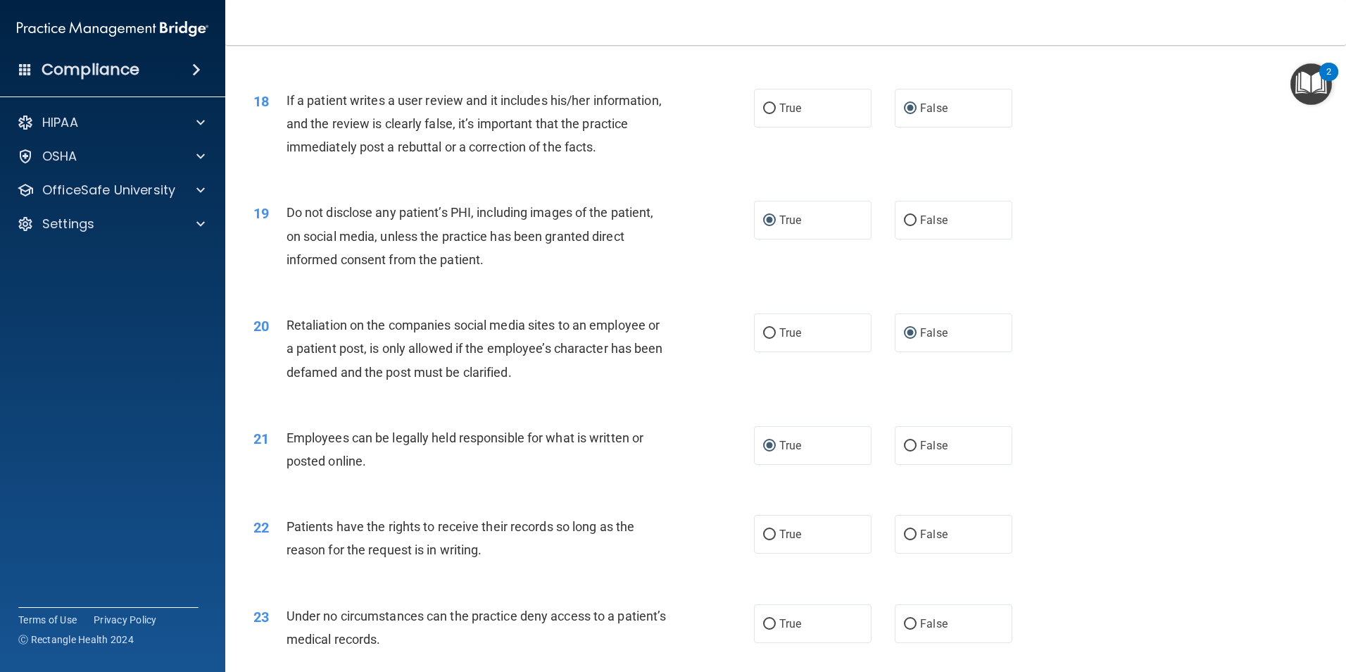
scroll to position [2023, 0]
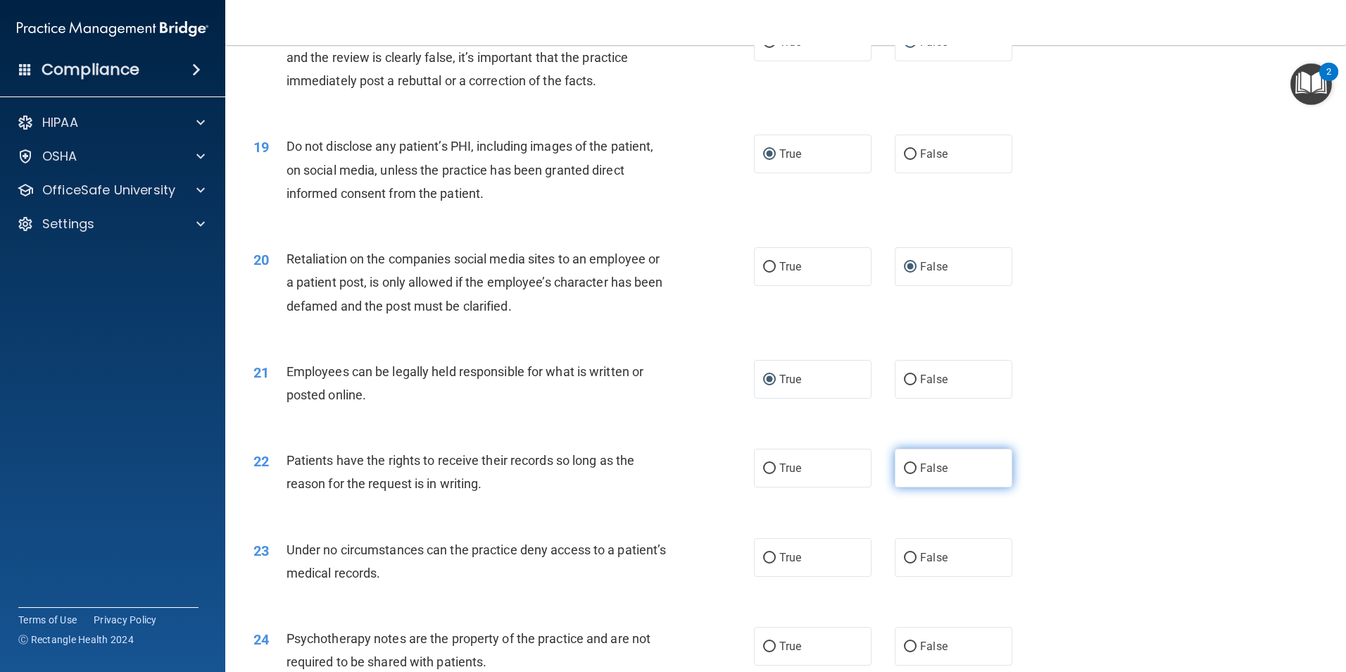
click at [895, 487] on label "False" at bounding box center [954, 467] width 118 height 39
click at [904, 474] on input "False" at bounding box center [910, 468] width 13 height 11
radio input "true"
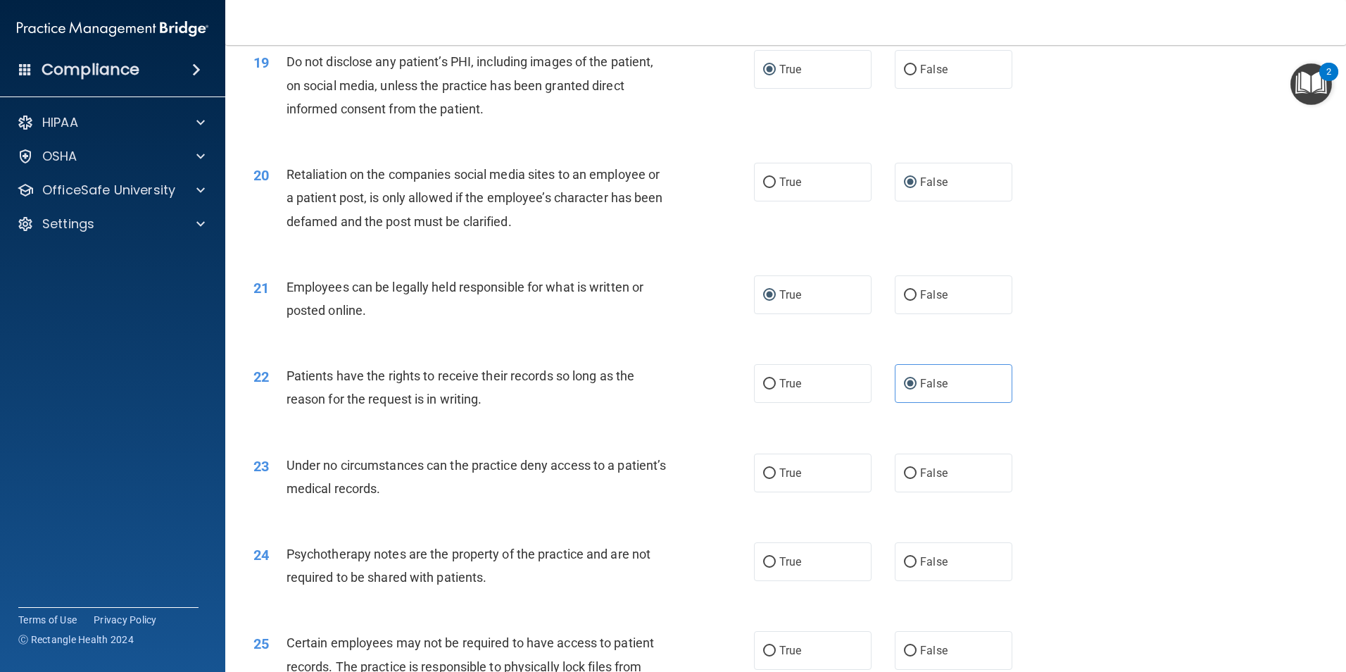
scroll to position [2136, 0]
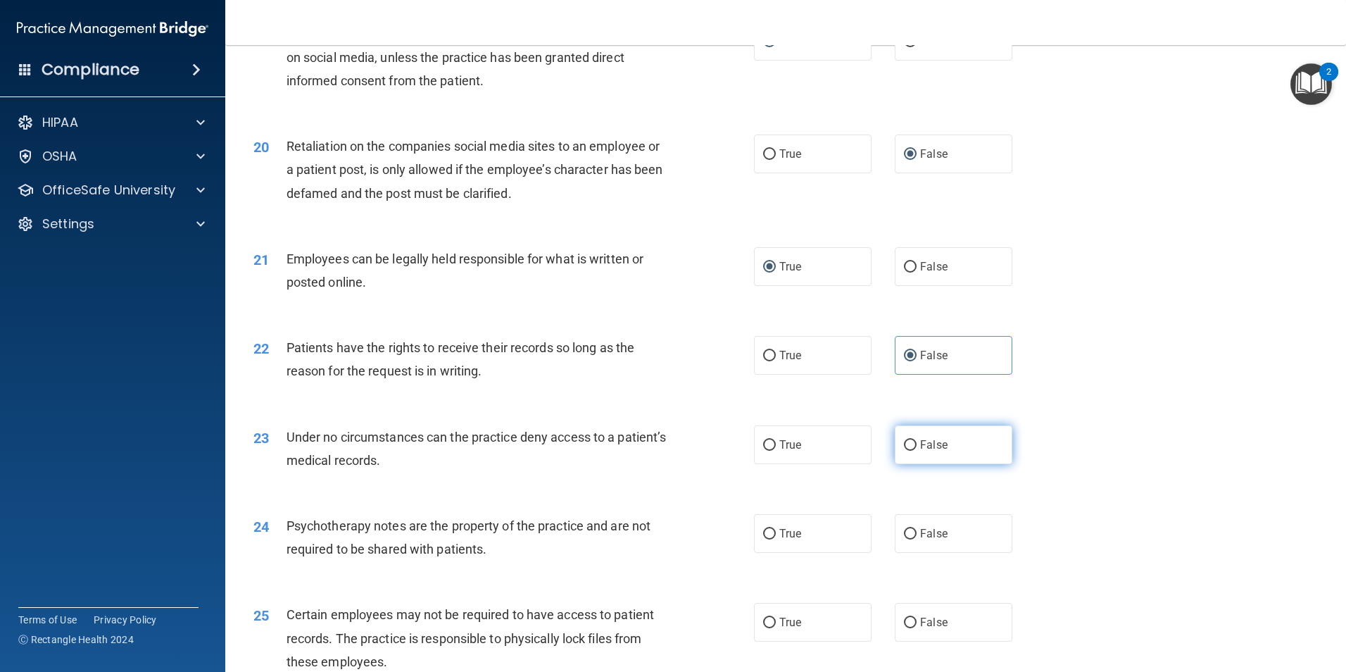
click at [904, 451] on input "False" at bounding box center [910, 445] width 13 height 11
radio input "true"
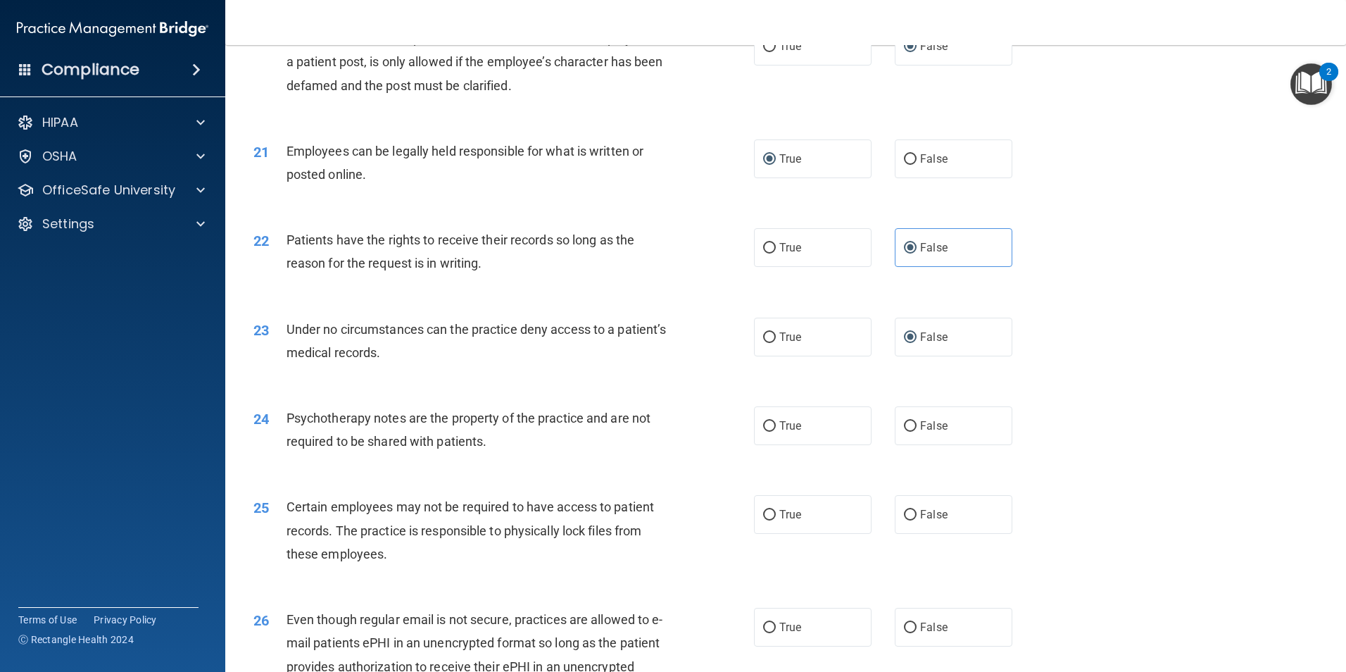
scroll to position [2248, 0]
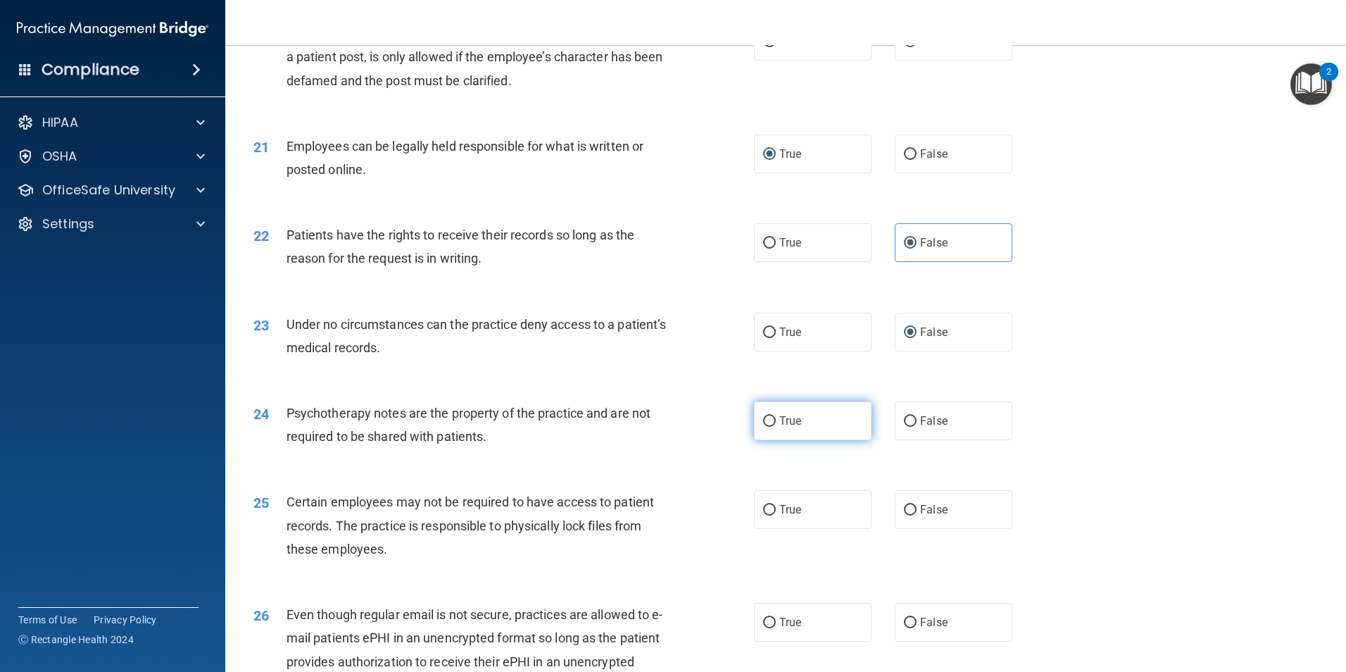
click at [763, 427] on input "True" at bounding box center [769, 421] width 13 height 11
radio input "true"
click at [765, 515] on input "True" at bounding box center [769, 510] width 13 height 11
radio input "true"
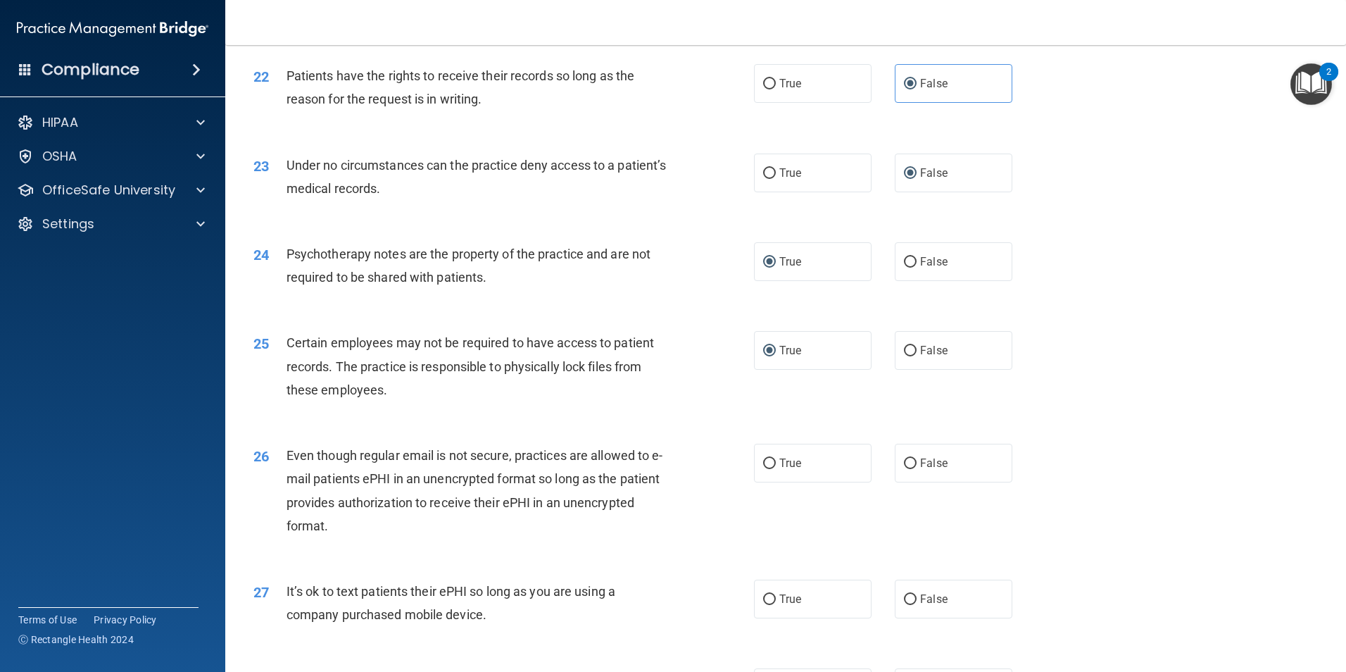
scroll to position [2445, 0]
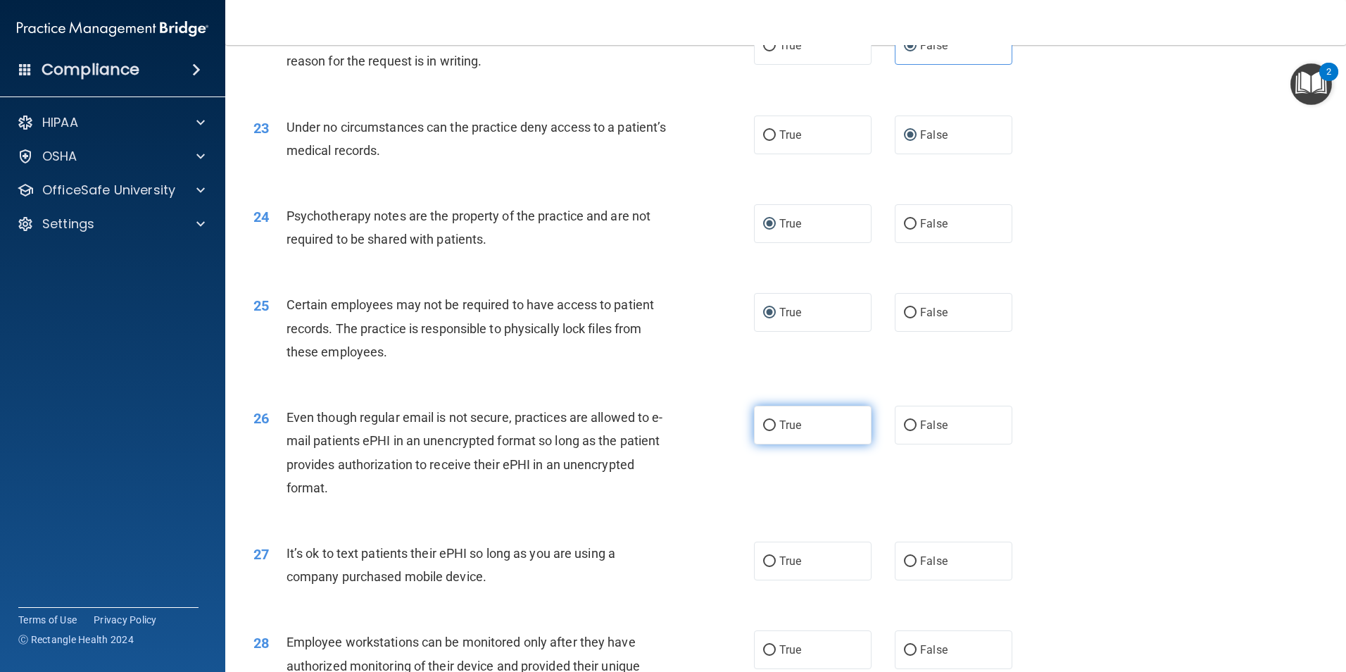
click at [765, 431] on input "True" at bounding box center [769, 425] width 13 height 11
radio input "true"
click at [904, 567] on input "False" at bounding box center [910, 561] width 13 height 11
radio input "true"
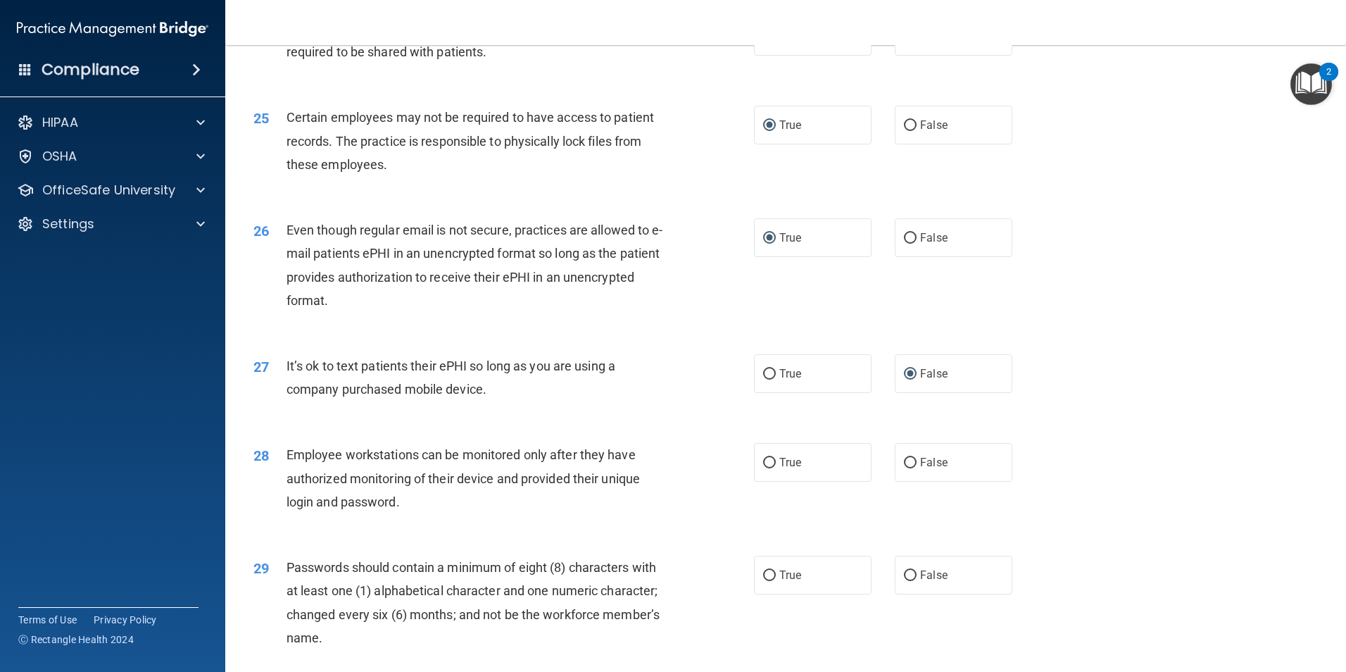
scroll to position [2652, 0]
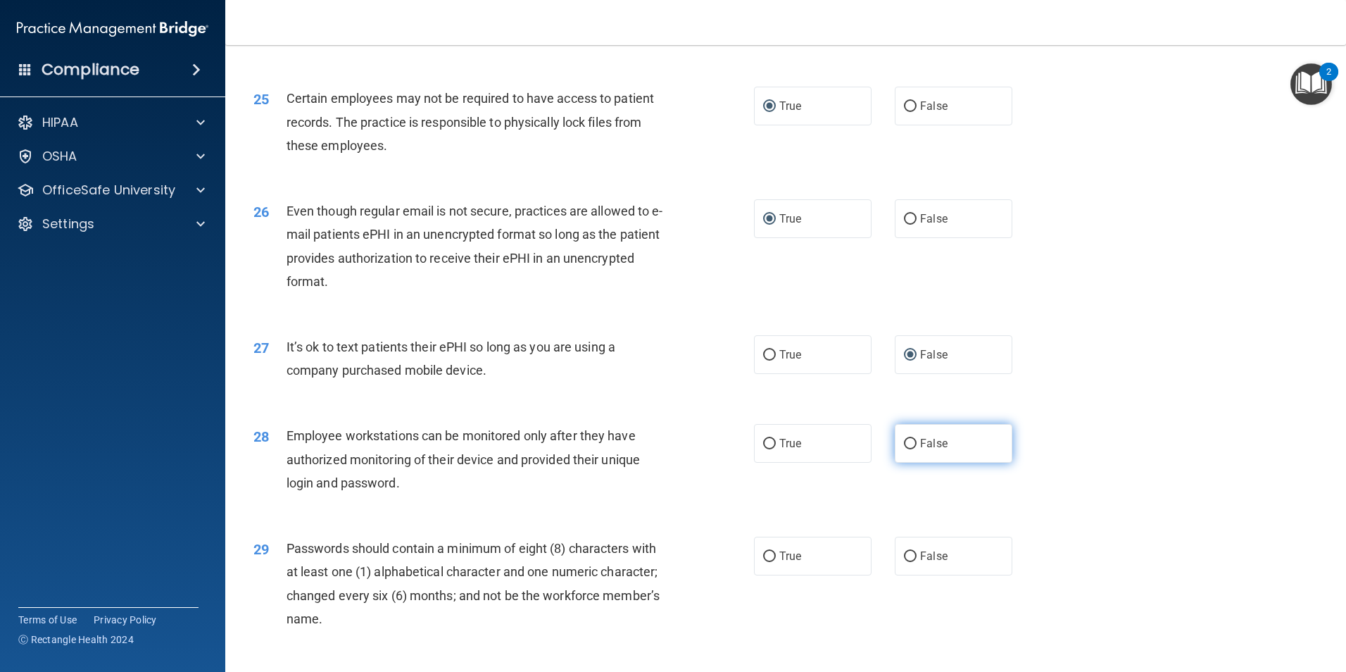
click at [904, 449] on input "False" at bounding box center [910, 444] width 13 height 11
radio input "true"
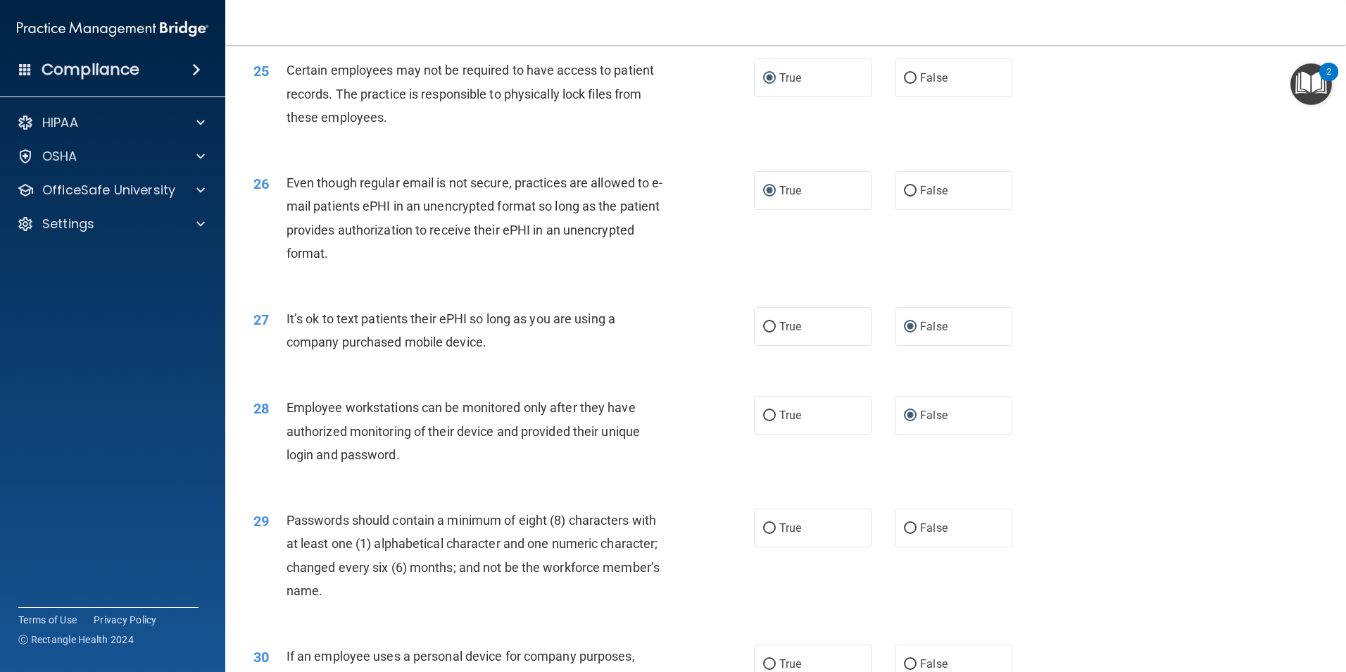
scroll to position [2708, 0]
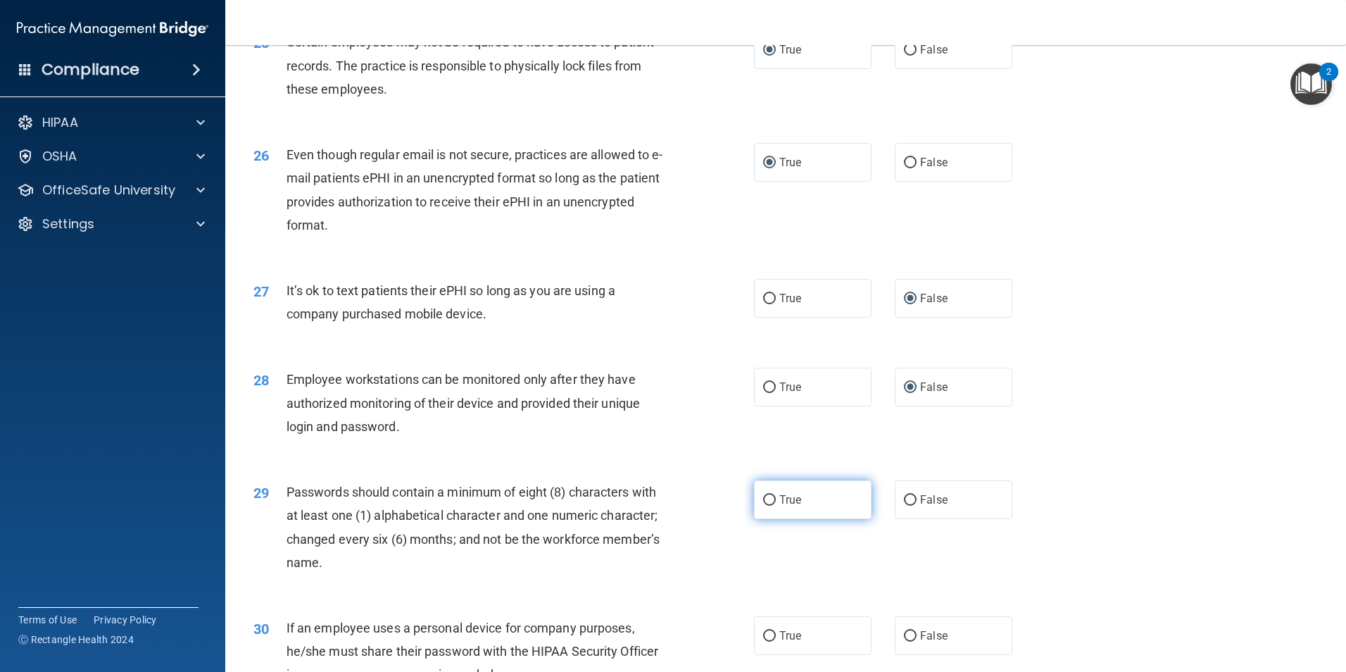
click at [766, 505] on input "True" at bounding box center [769, 500] width 13 height 11
radio input "true"
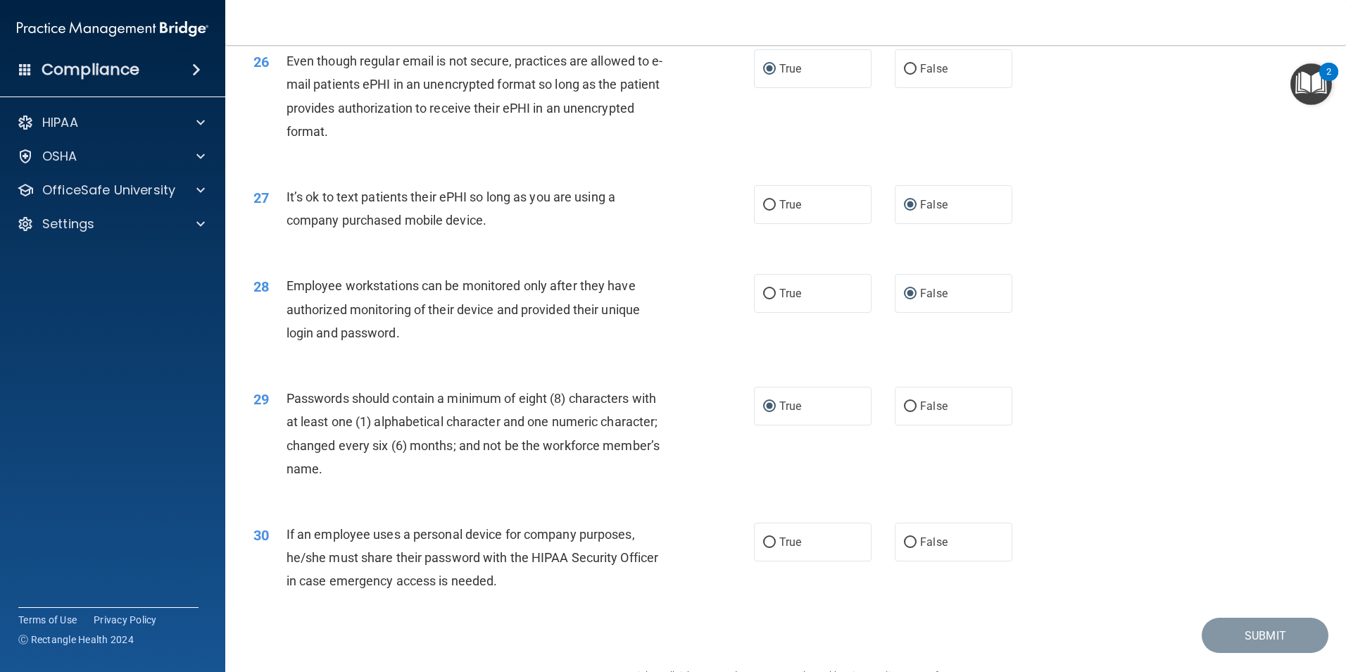
scroll to position [2862, 0]
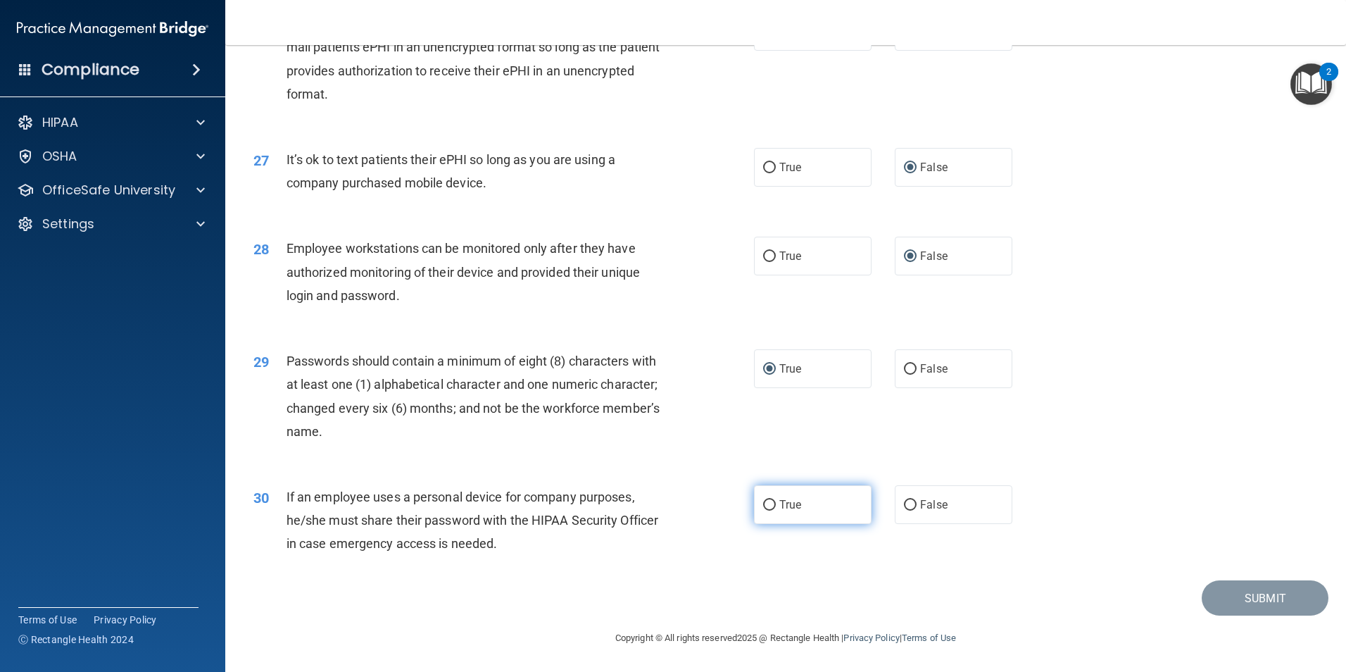
click at [763, 506] on input "True" at bounding box center [769, 505] width 13 height 11
radio input "true"
click at [1236, 603] on button "Submit" at bounding box center [1265, 598] width 127 height 36
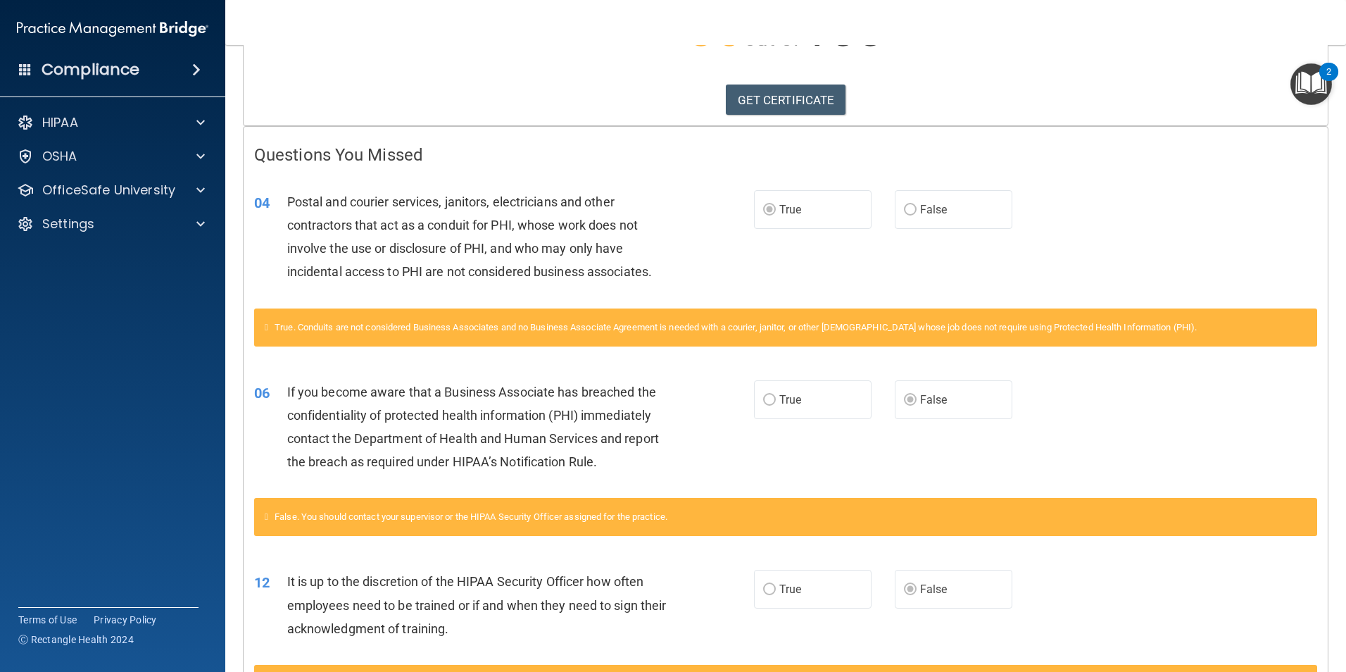
scroll to position [158, 0]
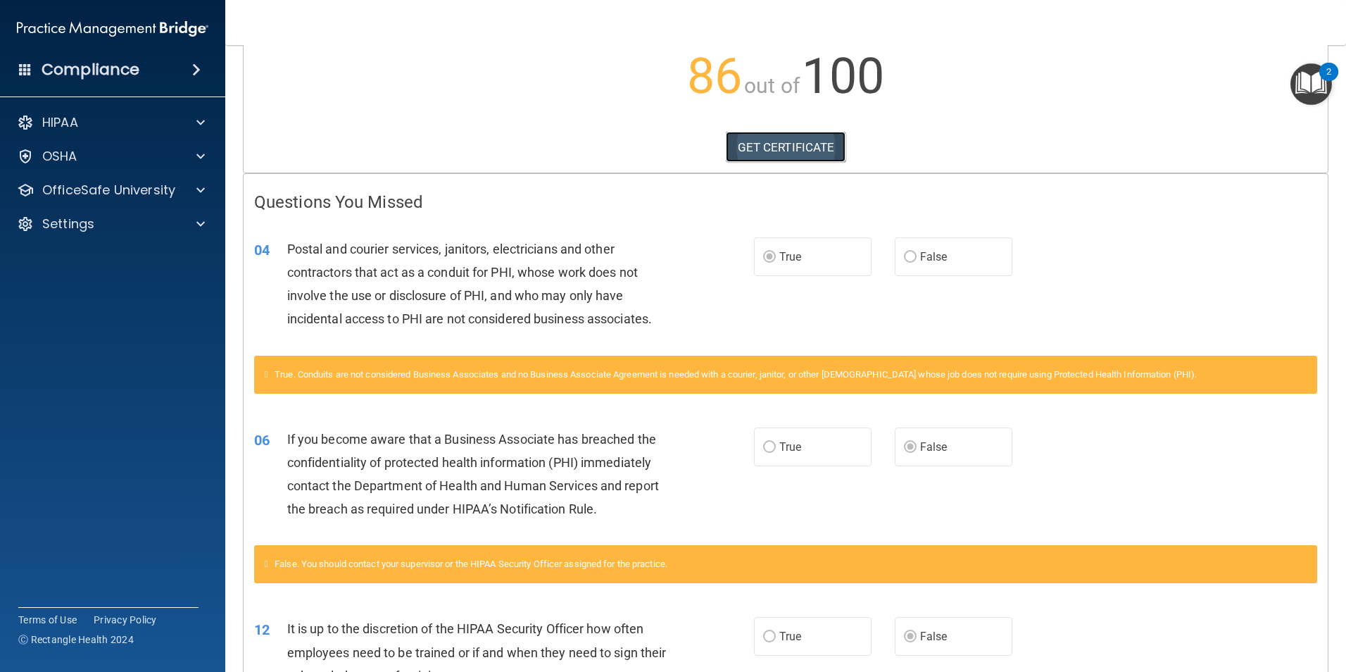
click at [760, 149] on link "GET CERTIFICATE" at bounding box center [786, 147] width 120 height 31
click at [66, 125] on p "HIPAA" at bounding box center [60, 122] width 36 height 17
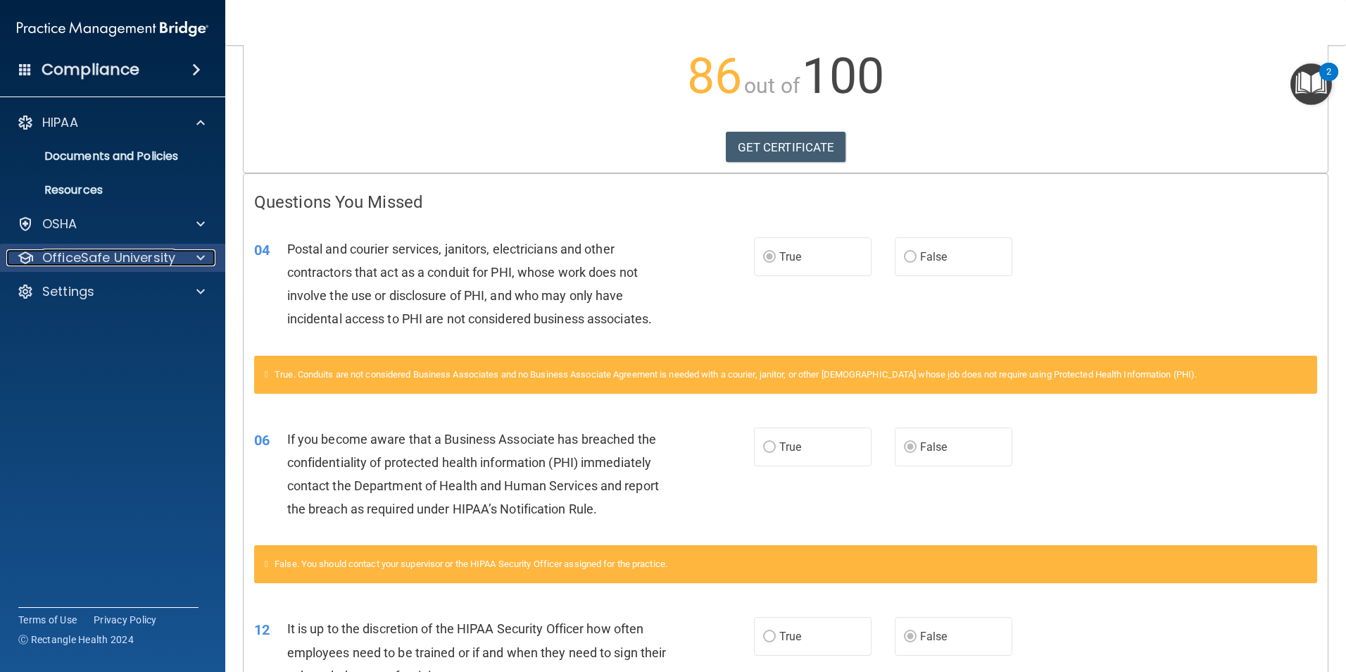
click at [98, 260] on p "OfficeSafe University" at bounding box center [108, 257] width 133 height 17
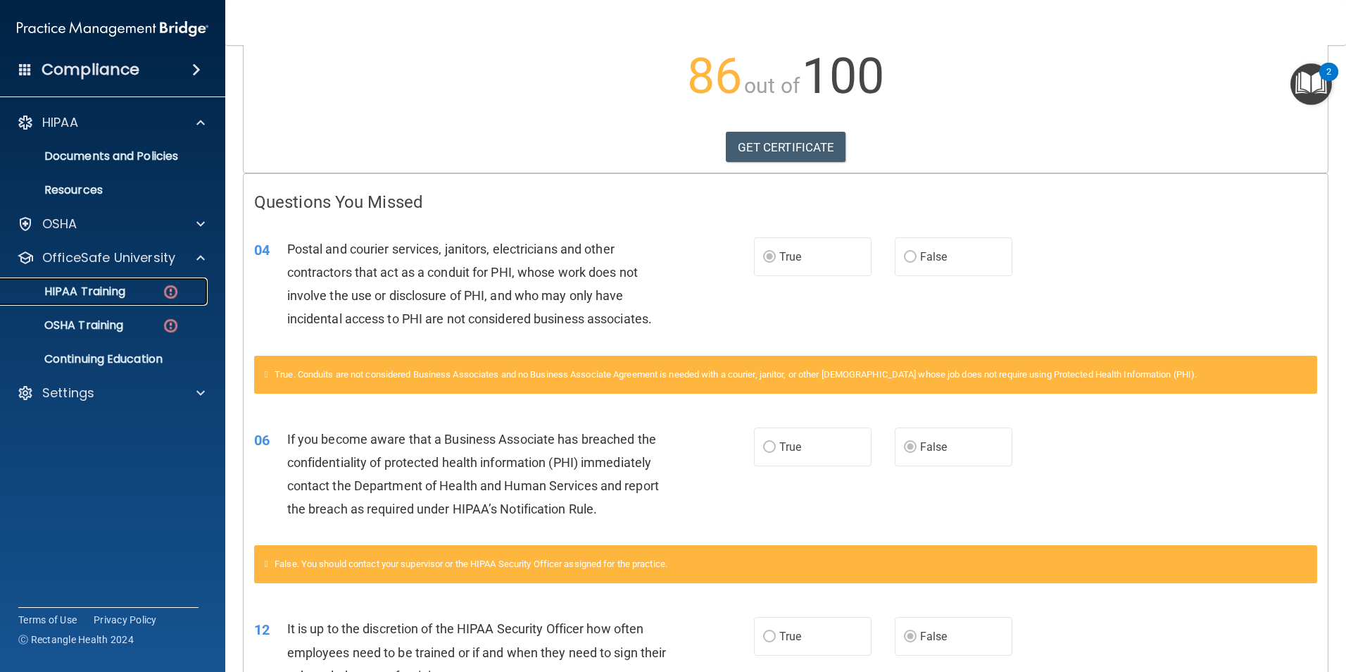
click at [92, 294] on p "HIPAA Training" at bounding box center [67, 291] width 116 height 14
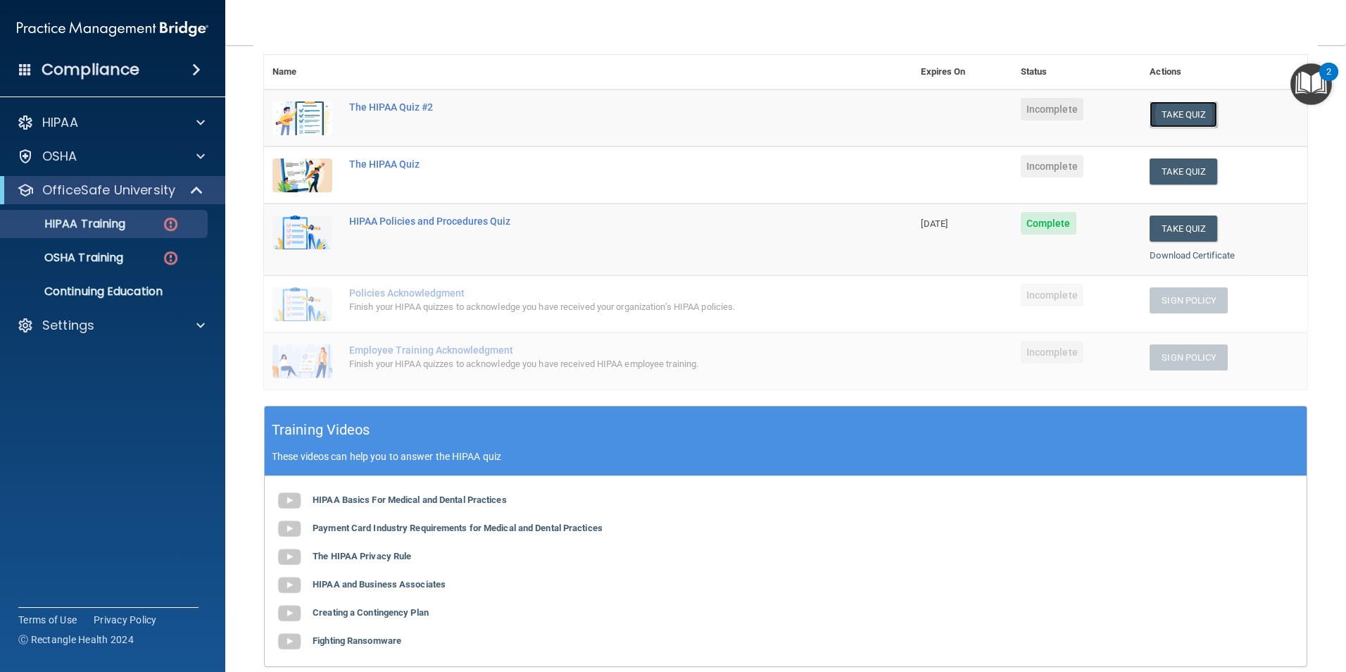
click at [1164, 110] on button "Take Quiz" at bounding box center [1184, 114] width 68 height 26
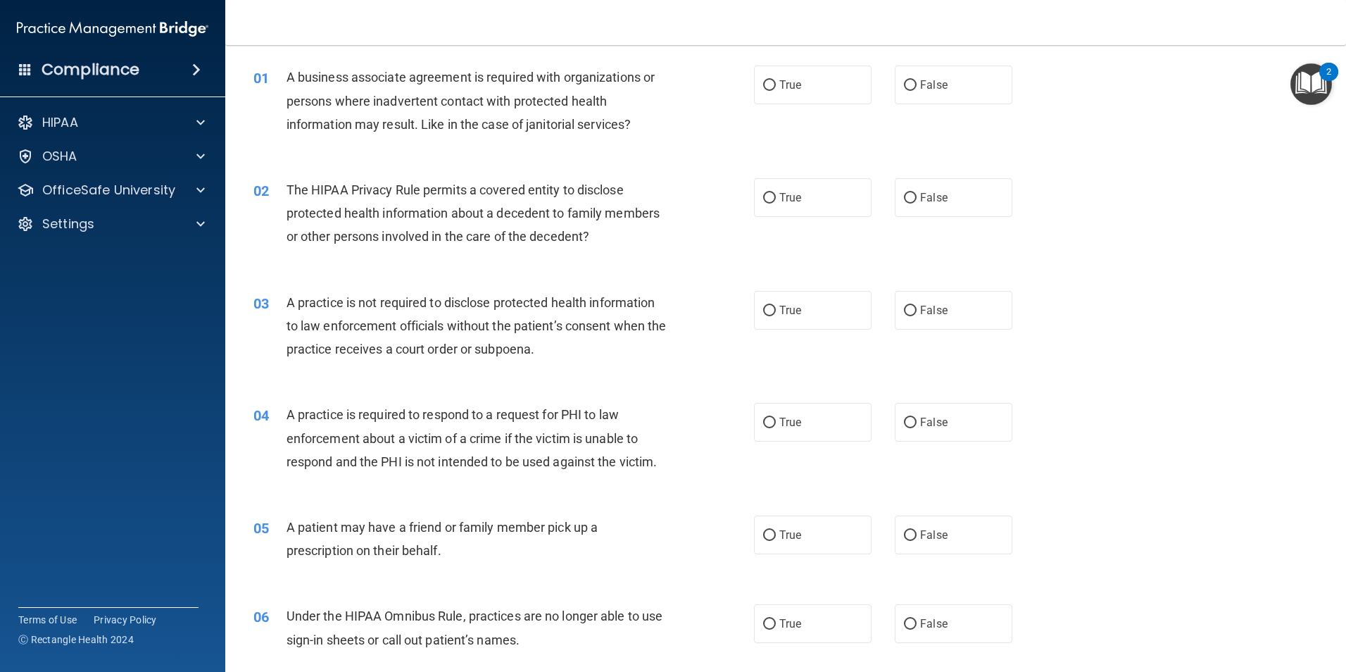
scroll to position [37, 0]
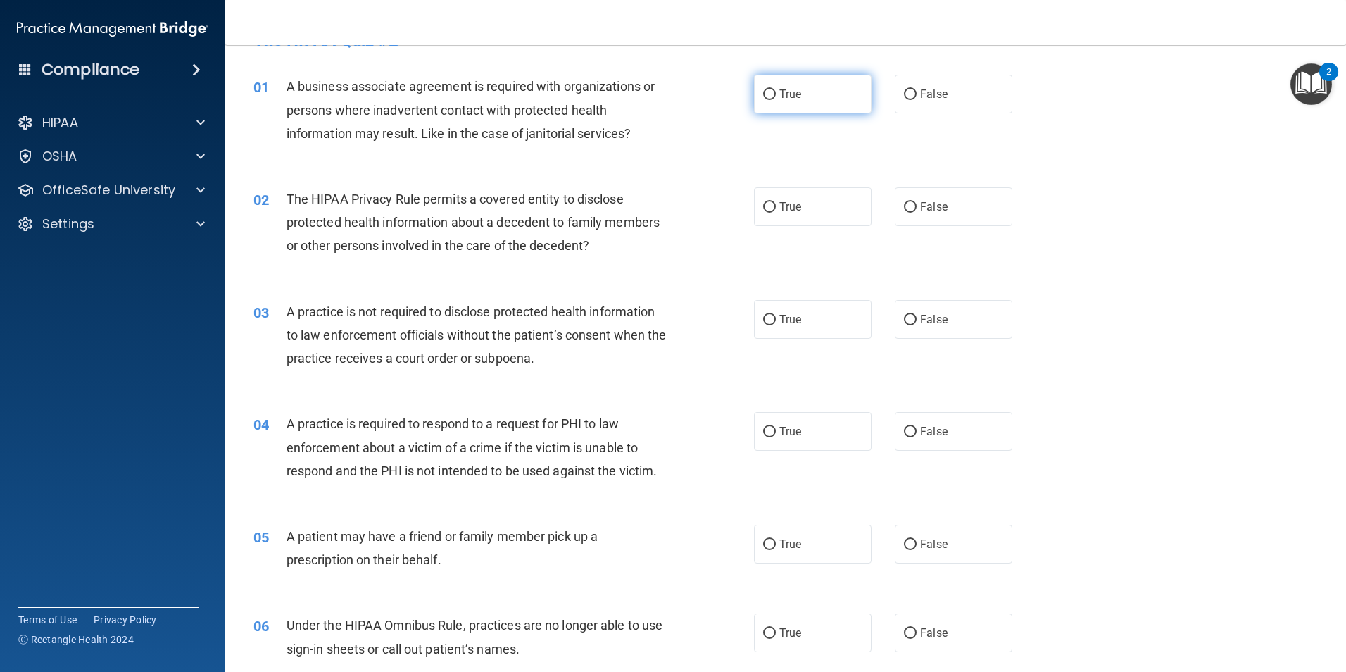
click at [763, 96] on input "True" at bounding box center [769, 94] width 13 height 11
radio input "true"
click at [764, 206] on input "True" at bounding box center [769, 207] width 13 height 11
radio input "true"
click at [904, 318] on input "False" at bounding box center [910, 320] width 13 height 11
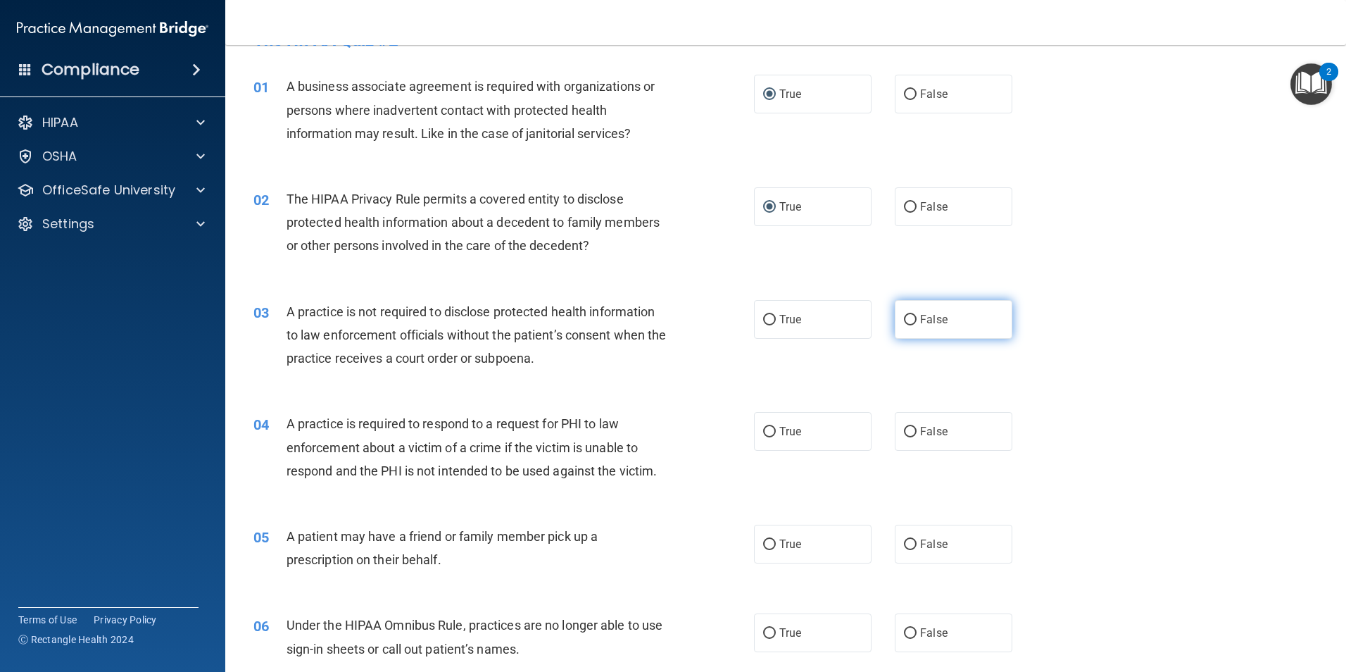
radio input "true"
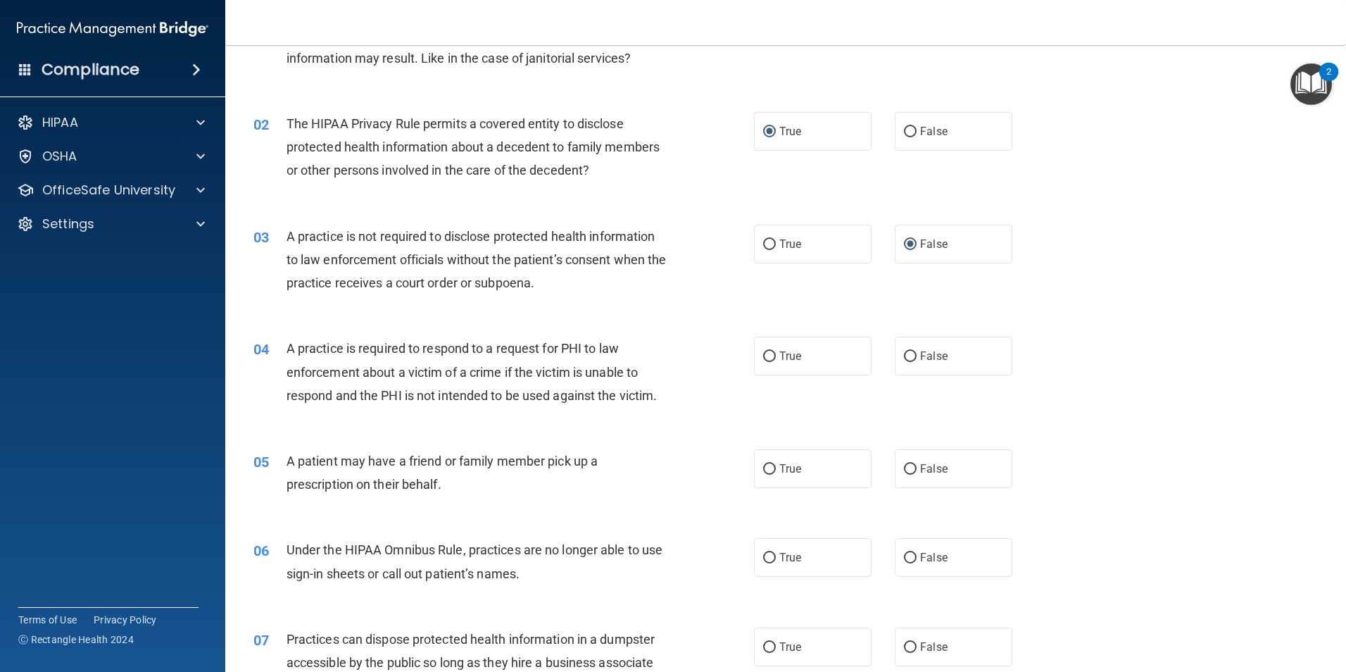
scroll to position [140, 0]
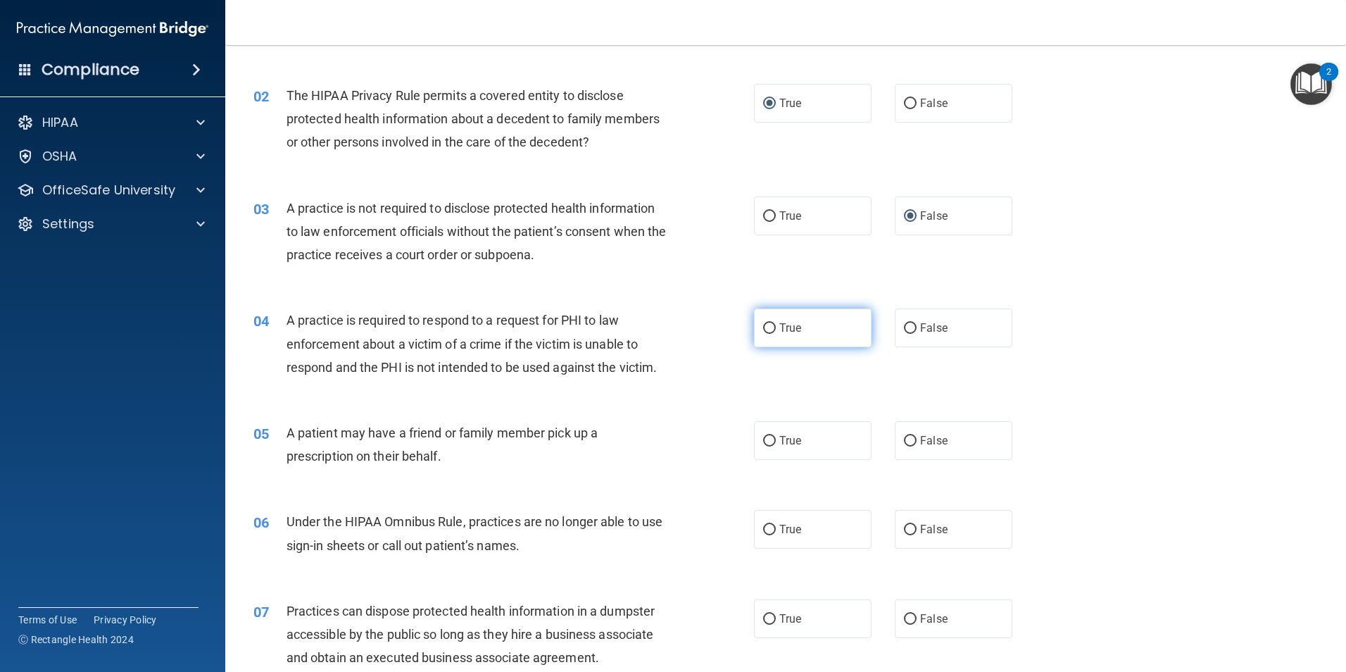
click at [767, 328] on input "True" at bounding box center [769, 328] width 13 height 11
radio input "true"
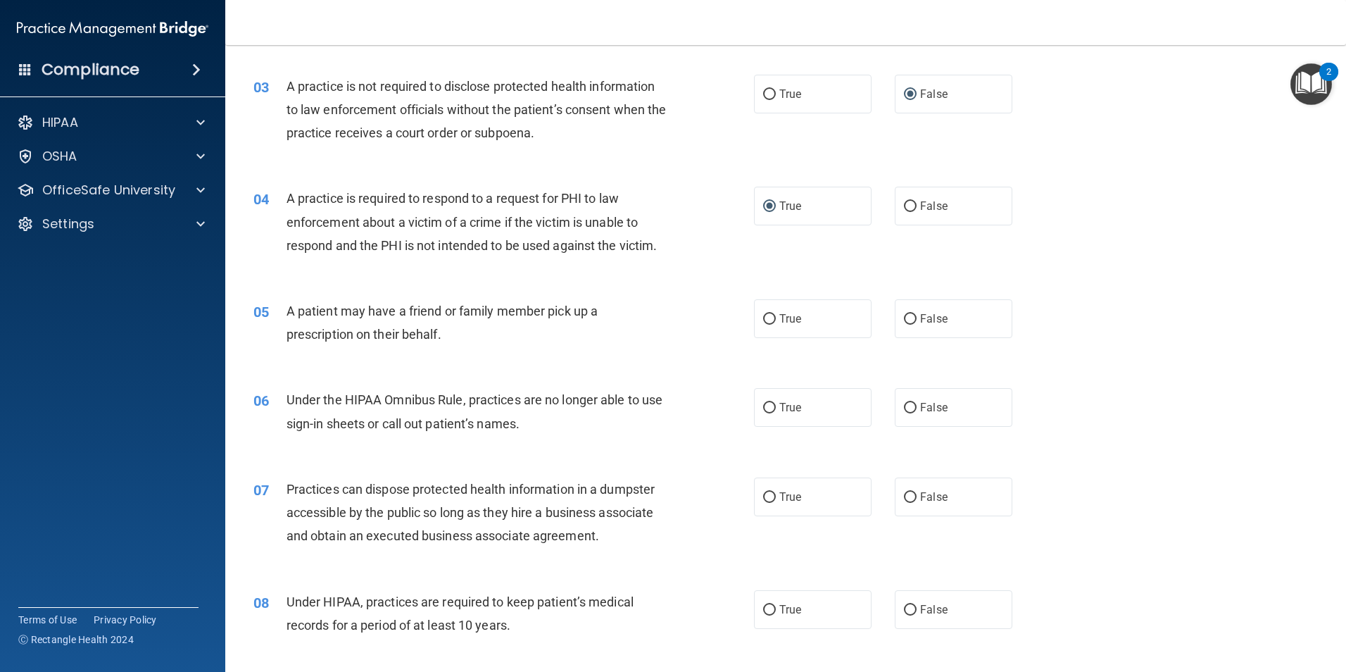
scroll to position [281, 0]
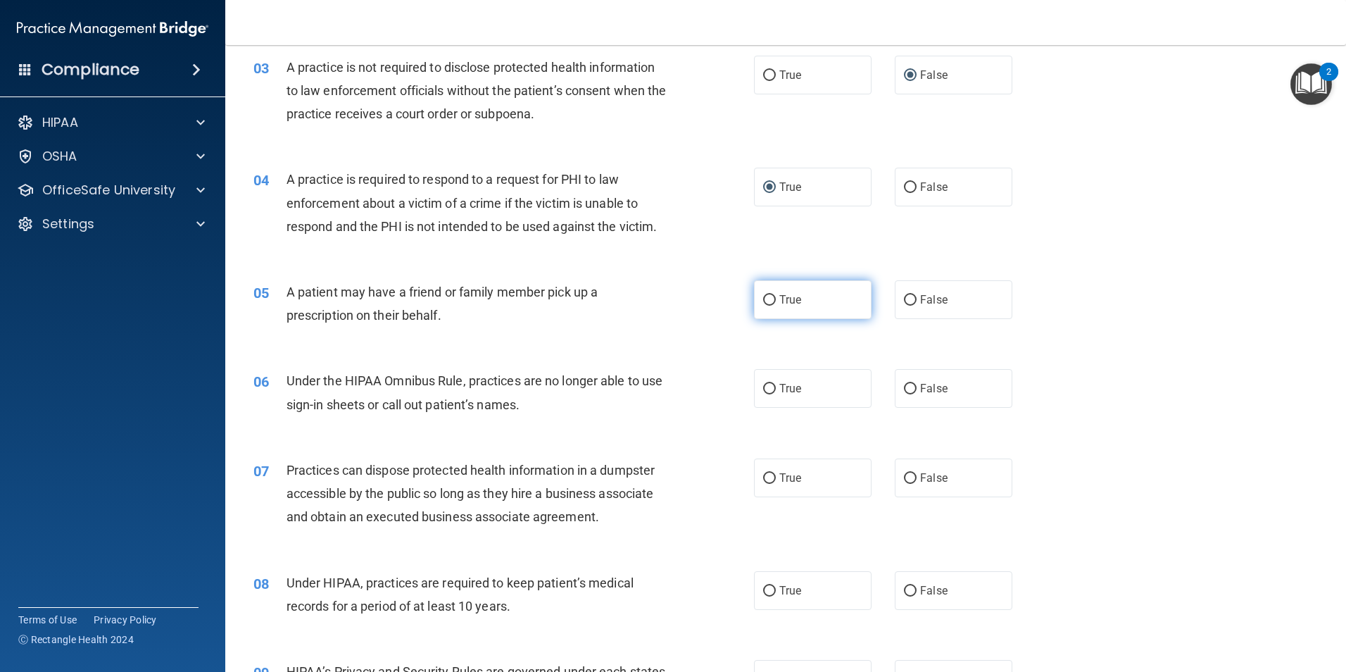
click at [767, 302] on input "True" at bounding box center [769, 300] width 13 height 11
radio input "true"
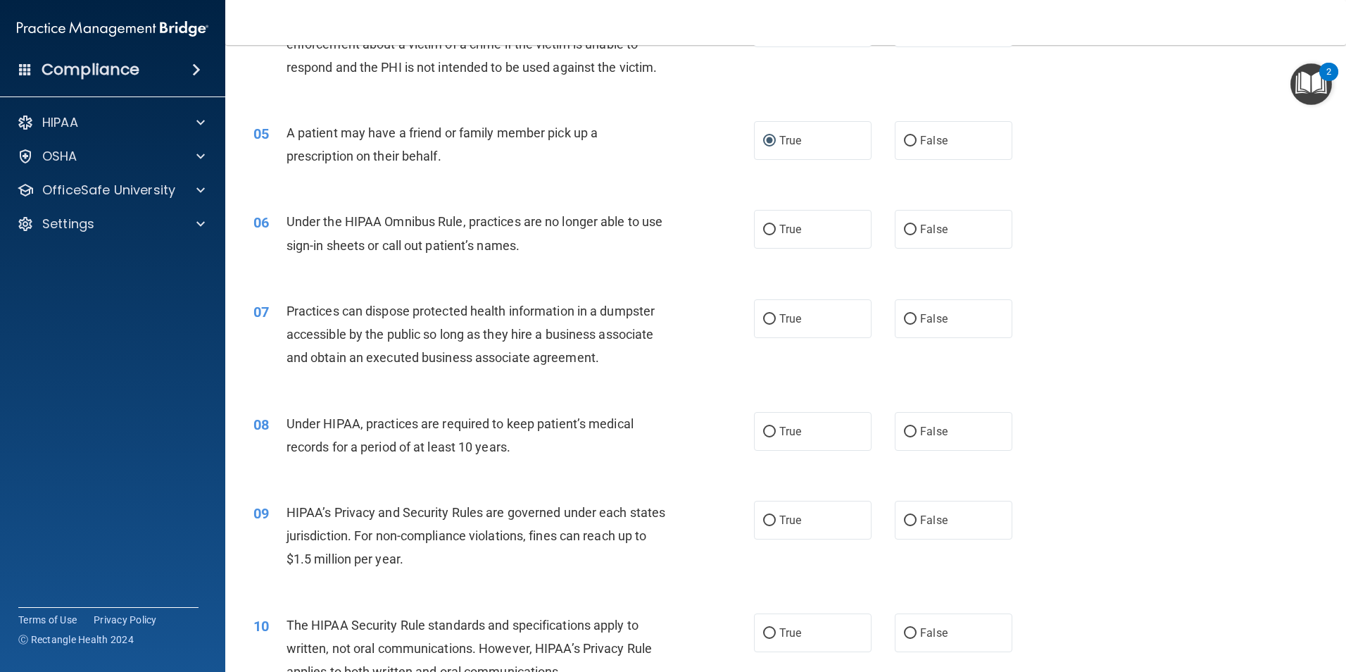
scroll to position [487, 0]
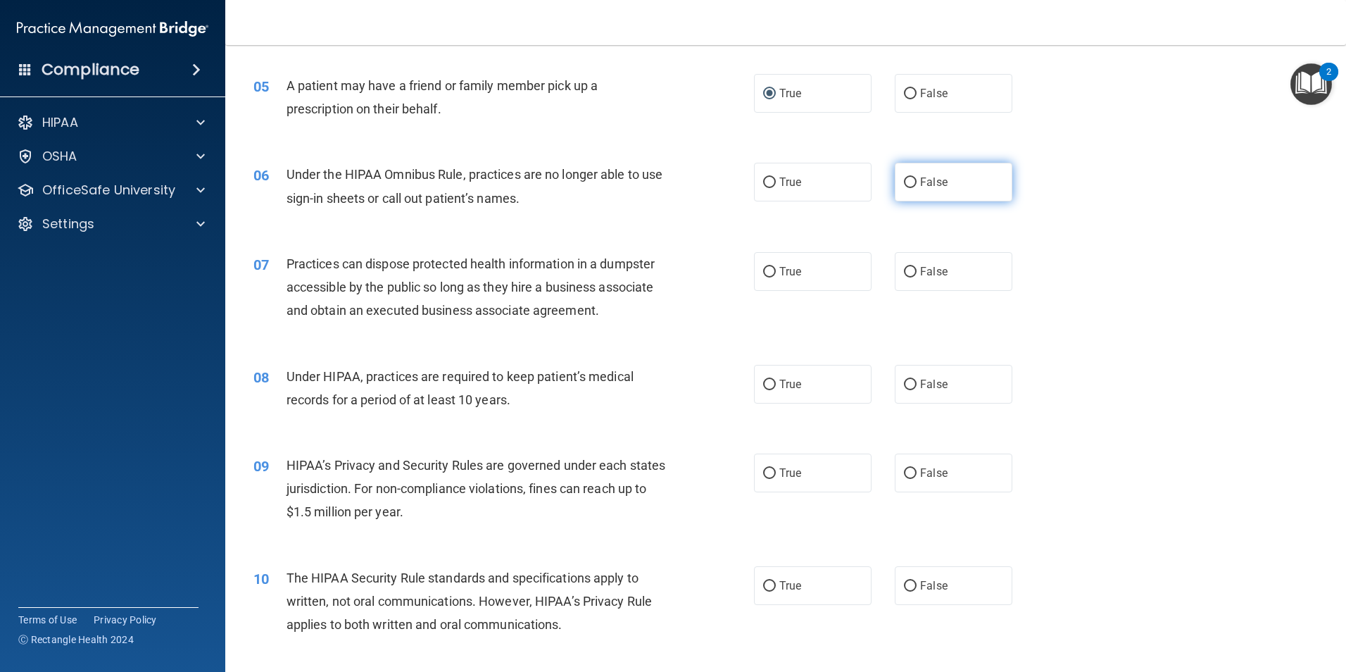
click at [904, 185] on input "False" at bounding box center [910, 182] width 13 height 11
radio input "true"
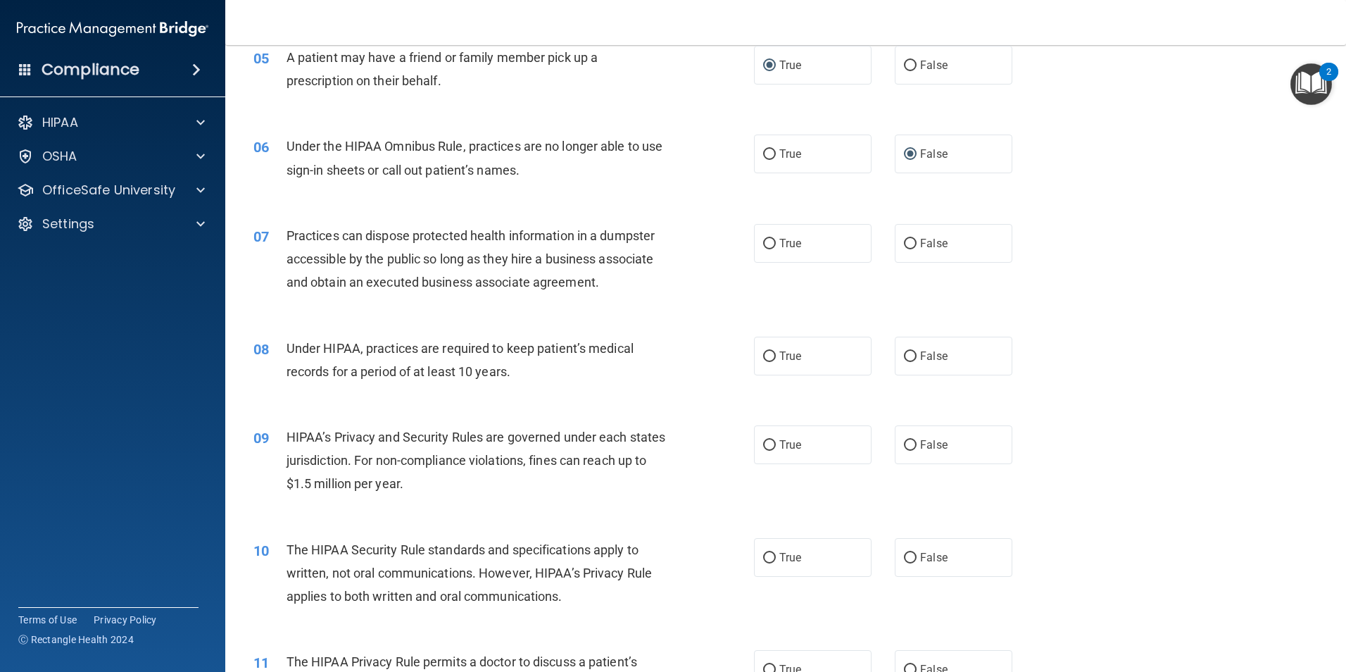
scroll to position [581, 0]
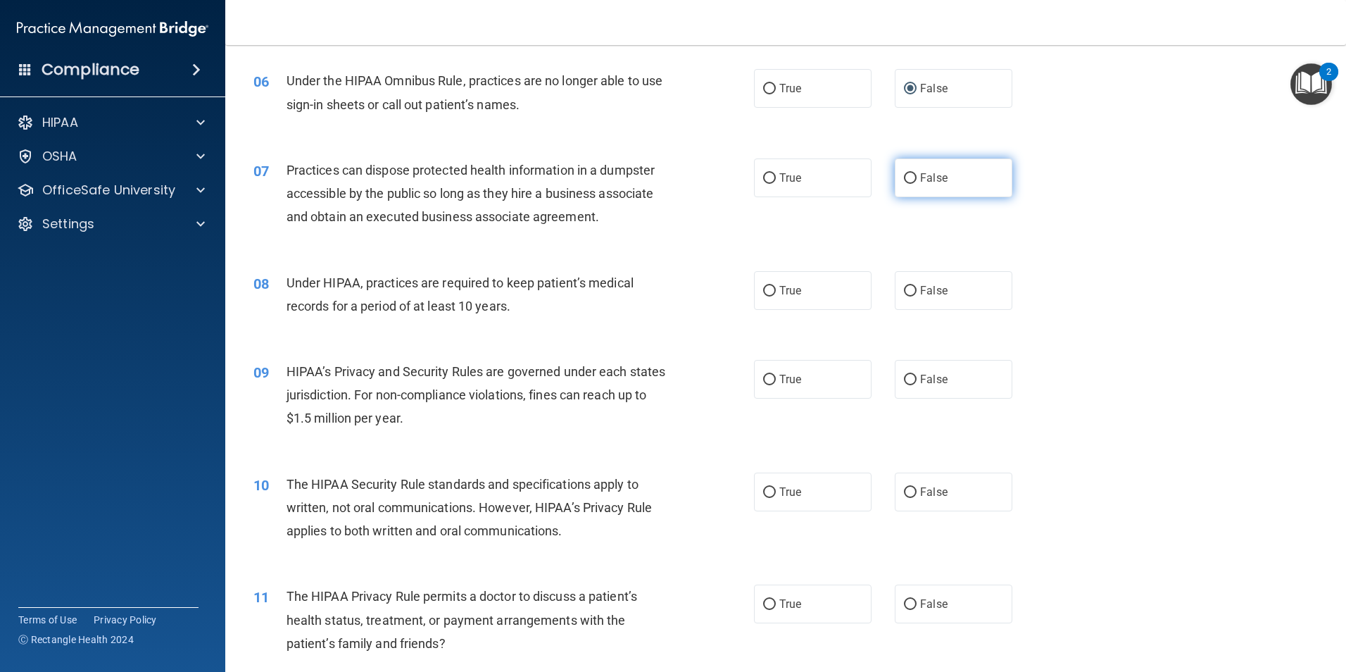
click at [907, 176] on input "False" at bounding box center [910, 178] width 13 height 11
radio input "true"
click at [769, 289] on input "True" at bounding box center [769, 291] width 13 height 11
radio input "true"
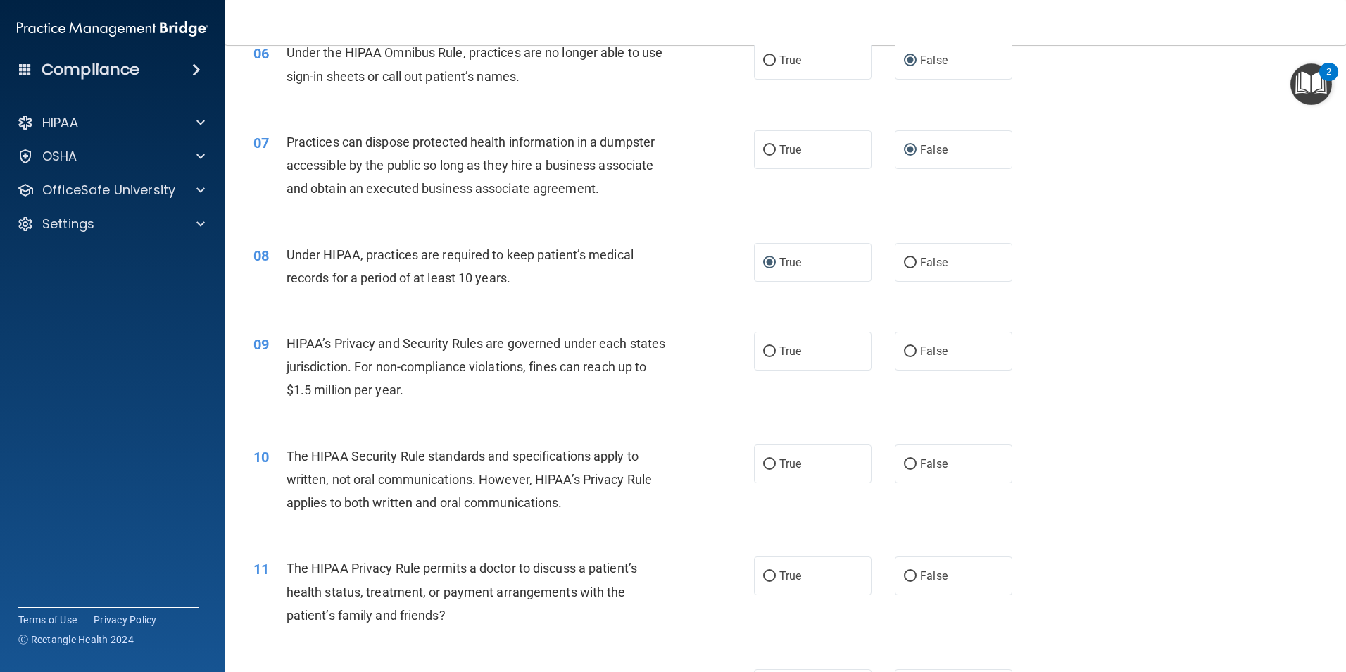
scroll to position [722, 0]
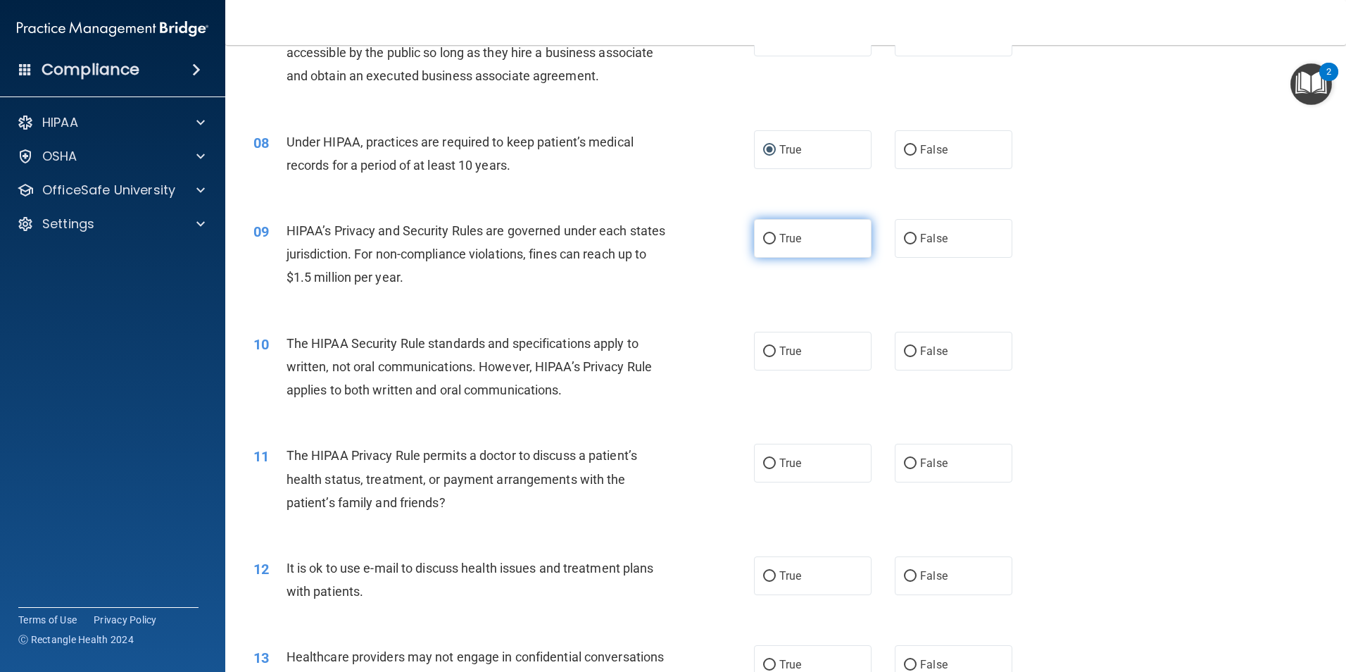
click at [764, 239] on input "True" at bounding box center [769, 239] width 13 height 11
radio input "true"
click at [904, 351] on input "False" at bounding box center [910, 351] width 13 height 11
radio input "true"
click at [755, 351] on label "True" at bounding box center [813, 351] width 118 height 39
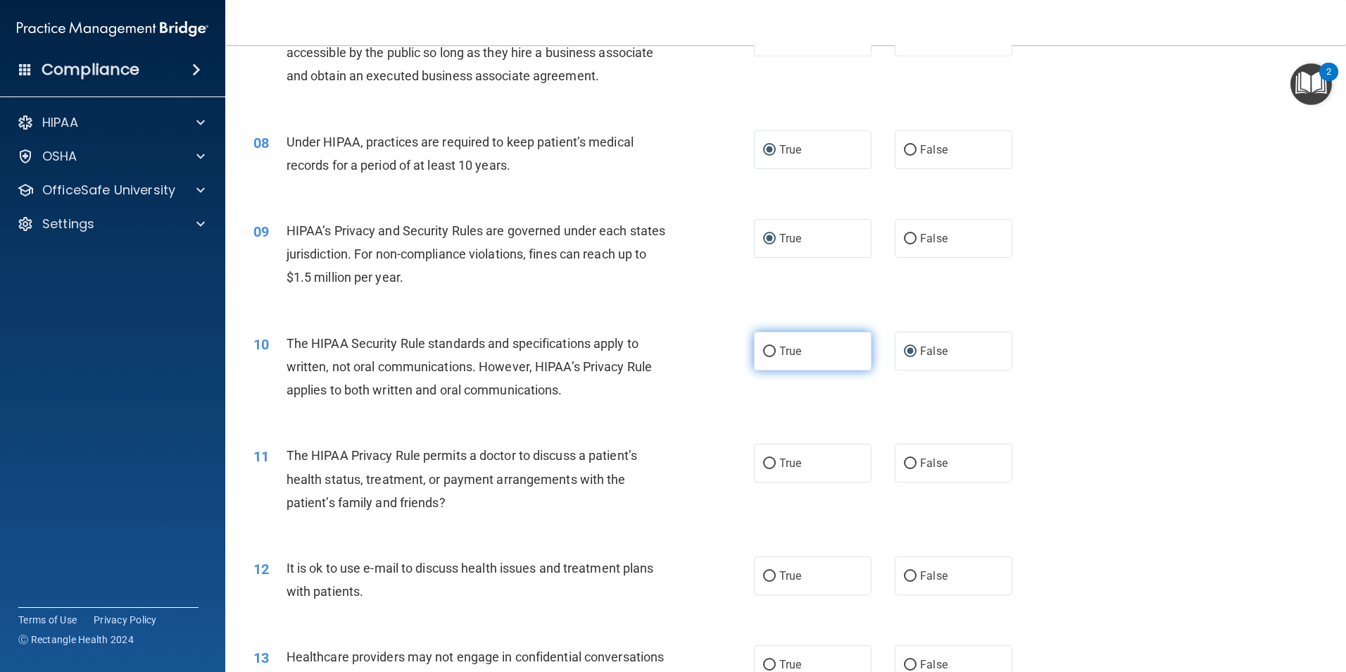
click at [763, 351] on input "True" at bounding box center [769, 351] width 13 height 11
radio input "true"
radio input "false"
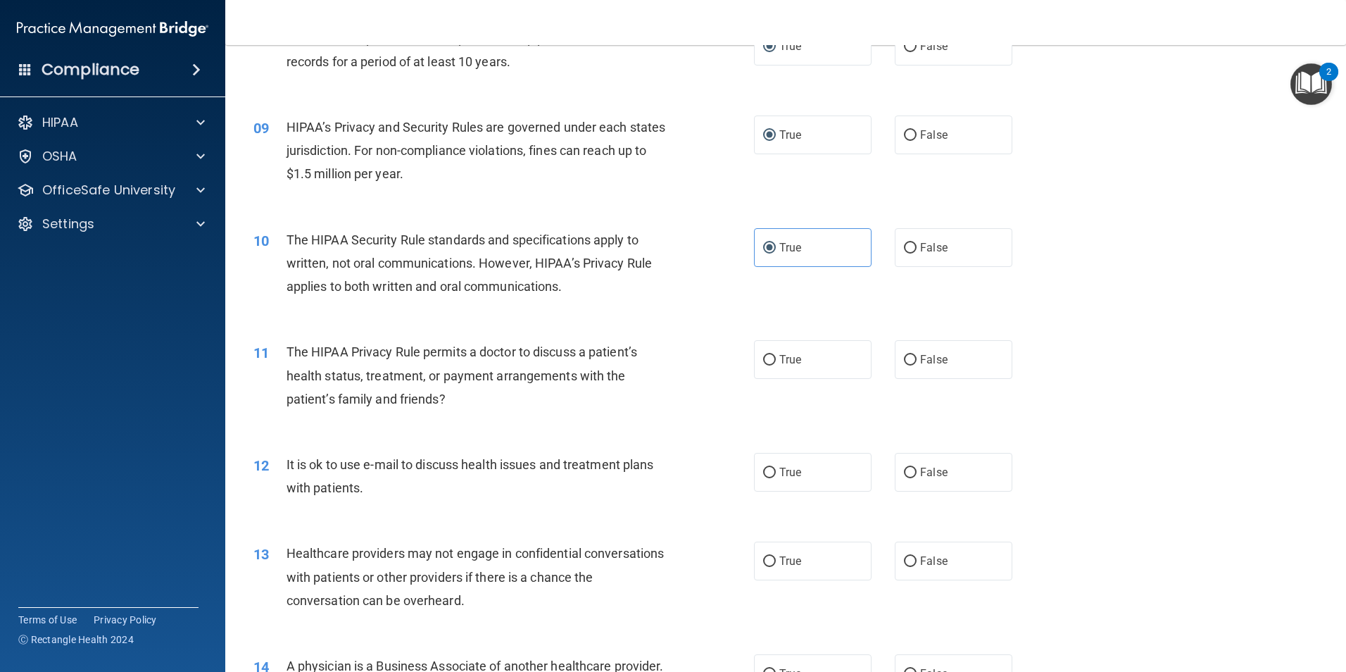
scroll to position [853, 0]
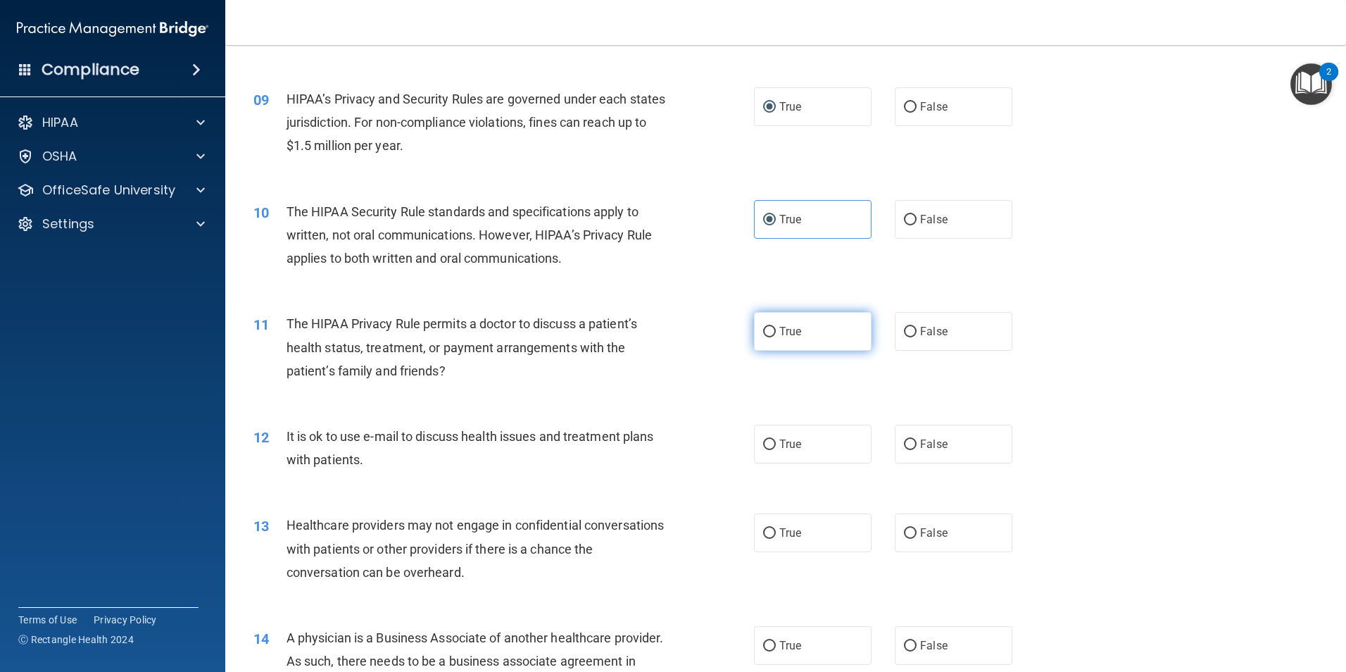
click at [766, 334] on input "True" at bounding box center [769, 332] width 13 height 11
radio input "true"
click at [906, 441] on input "False" at bounding box center [910, 444] width 13 height 11
radio input "true"
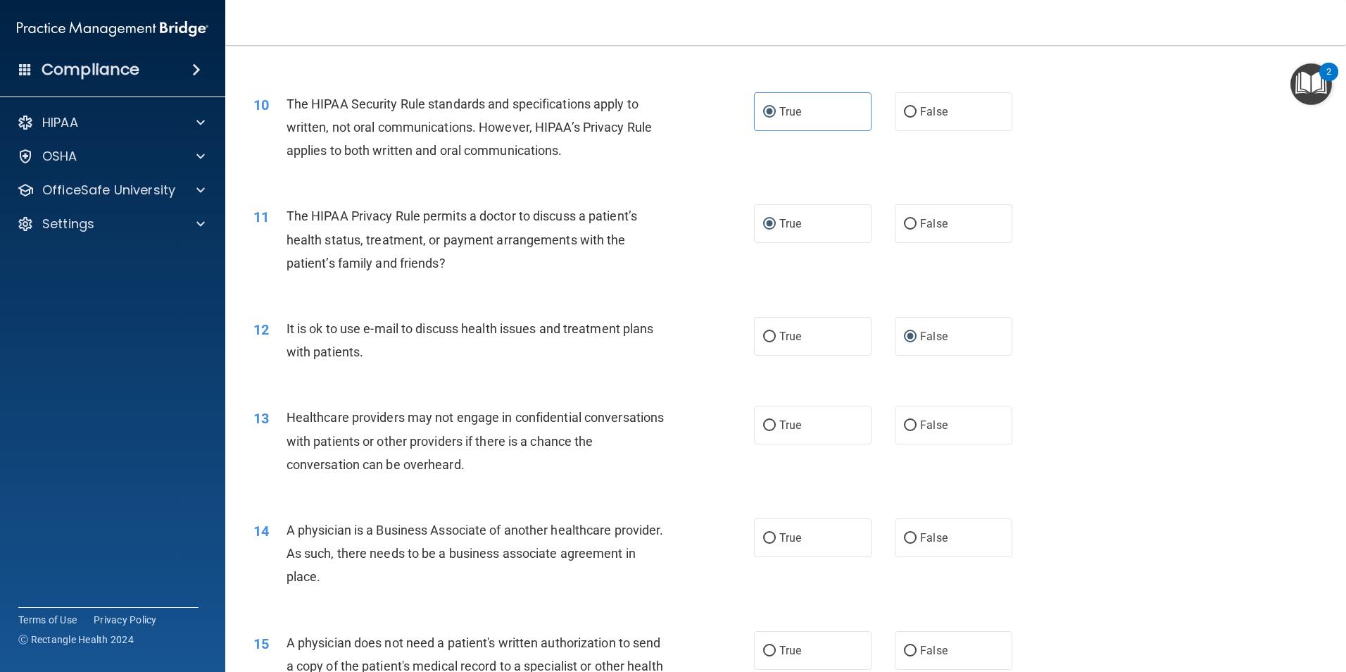
scroll to position [975, 0]
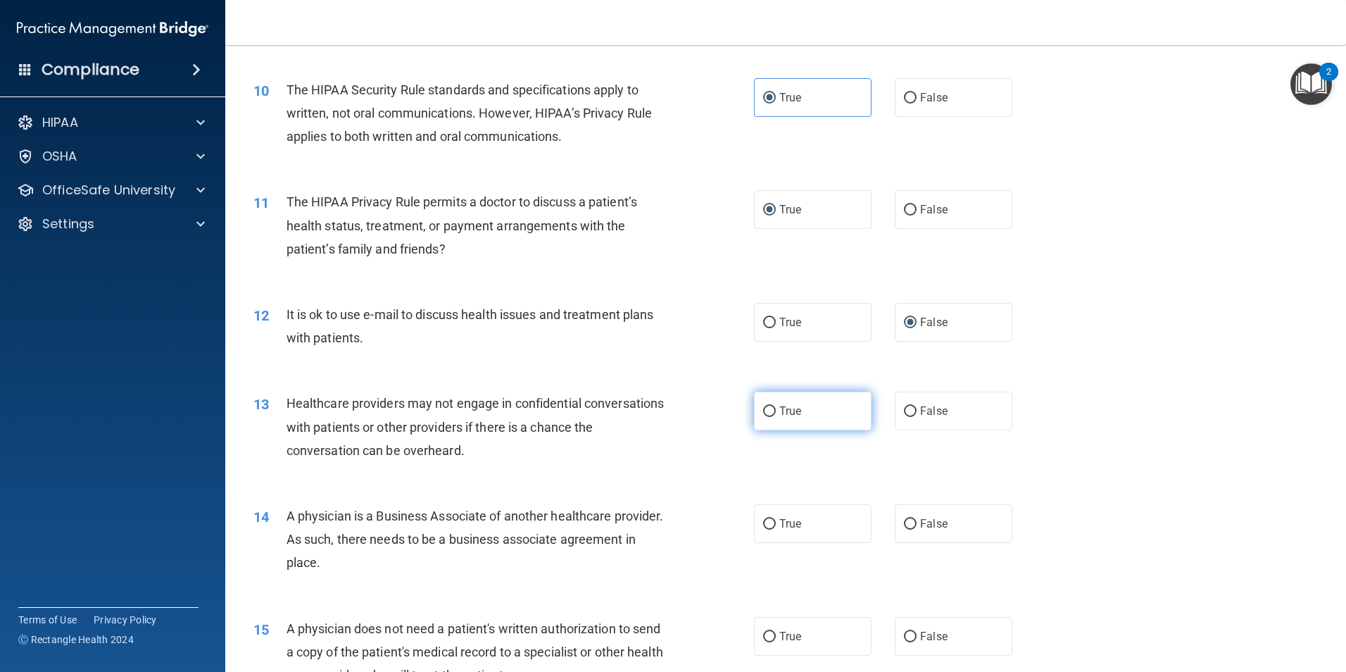
click at [772, 415] on label "True" at bounding box center [813, 410] width 118 height 39
click at [772, 415] on input "True" at bounding box center [769, 411] width 13 height 11
radio input "true"
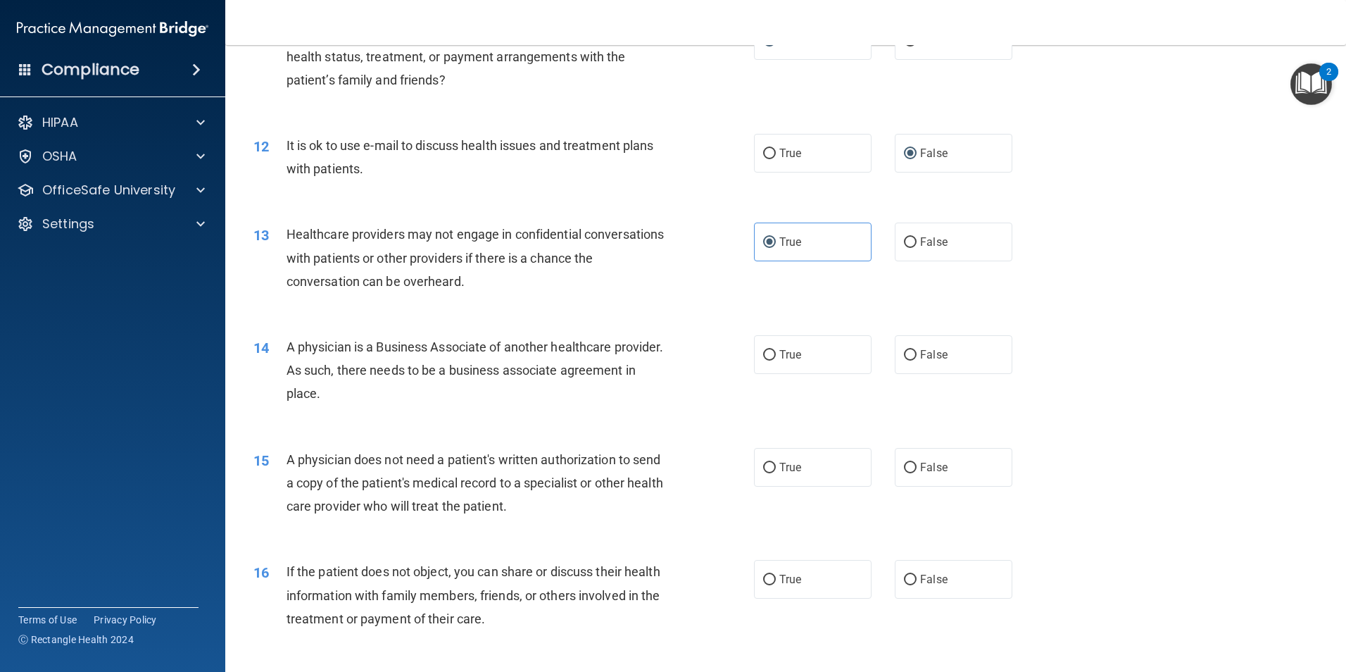
scroll to position [1172, 0]
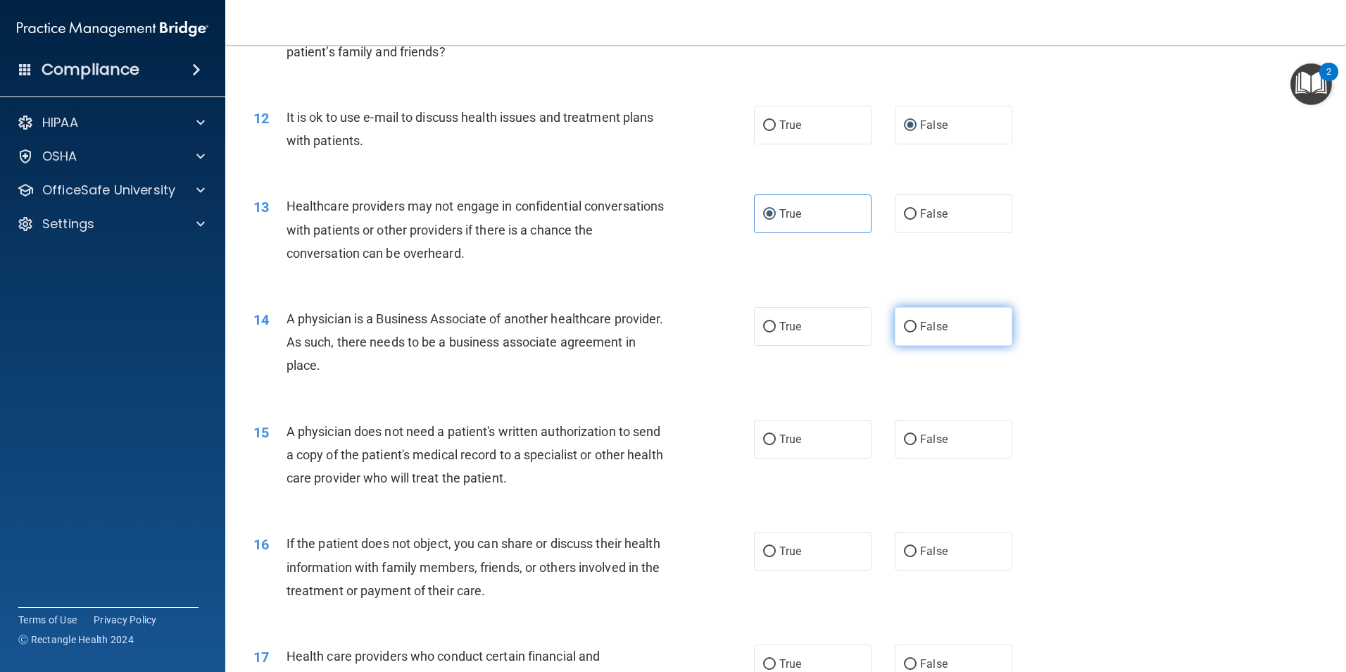
click at [904, 323] on input "False" at bounding box center [910, 327] width 13 height 11
radio input "true"
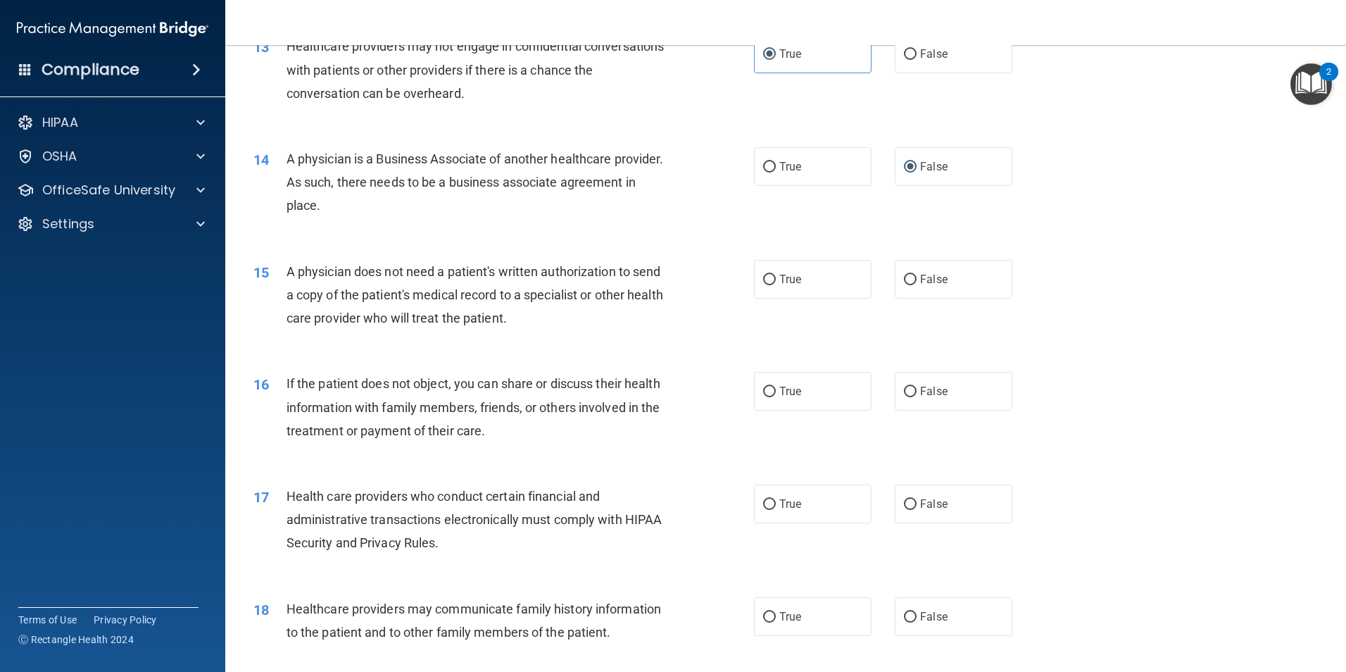
scroll to position [1341, 0]
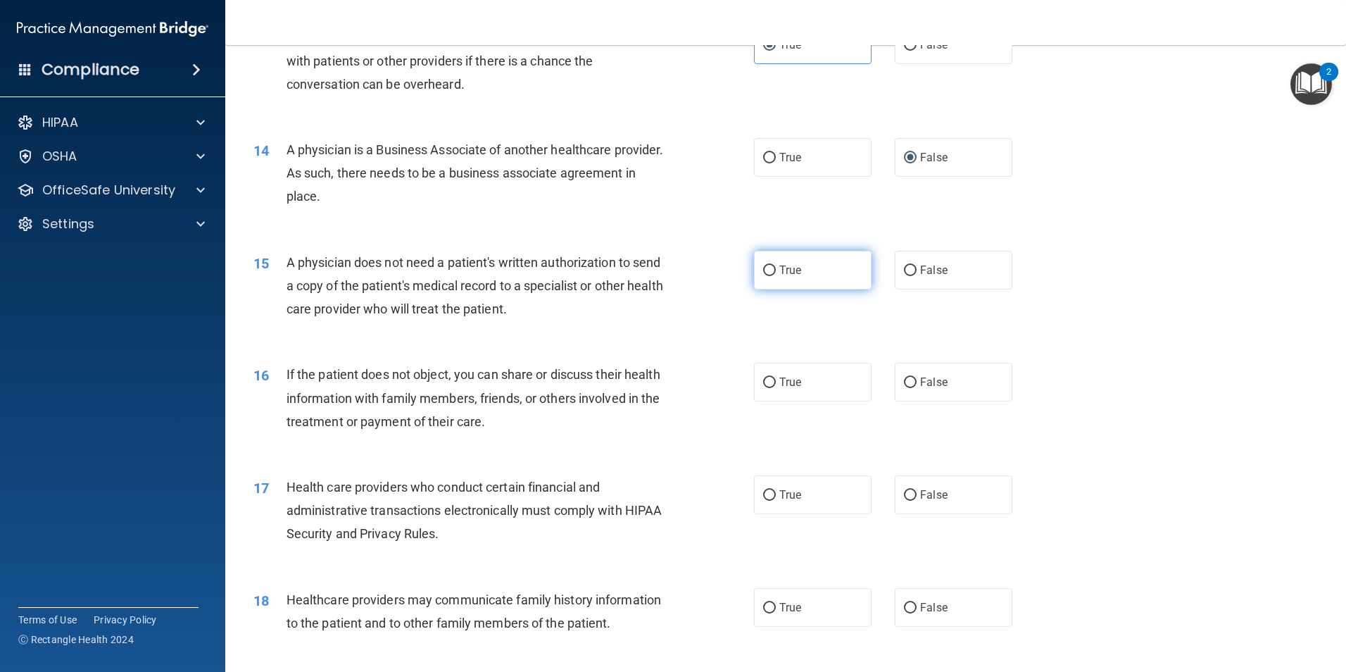
click at [772, 281] on label "True" at bounding box center [813, 270] width 118 height 39
click at [772, 276] on input "True" at bounding box center [769, 270] width 13 height 11
radio input "true"
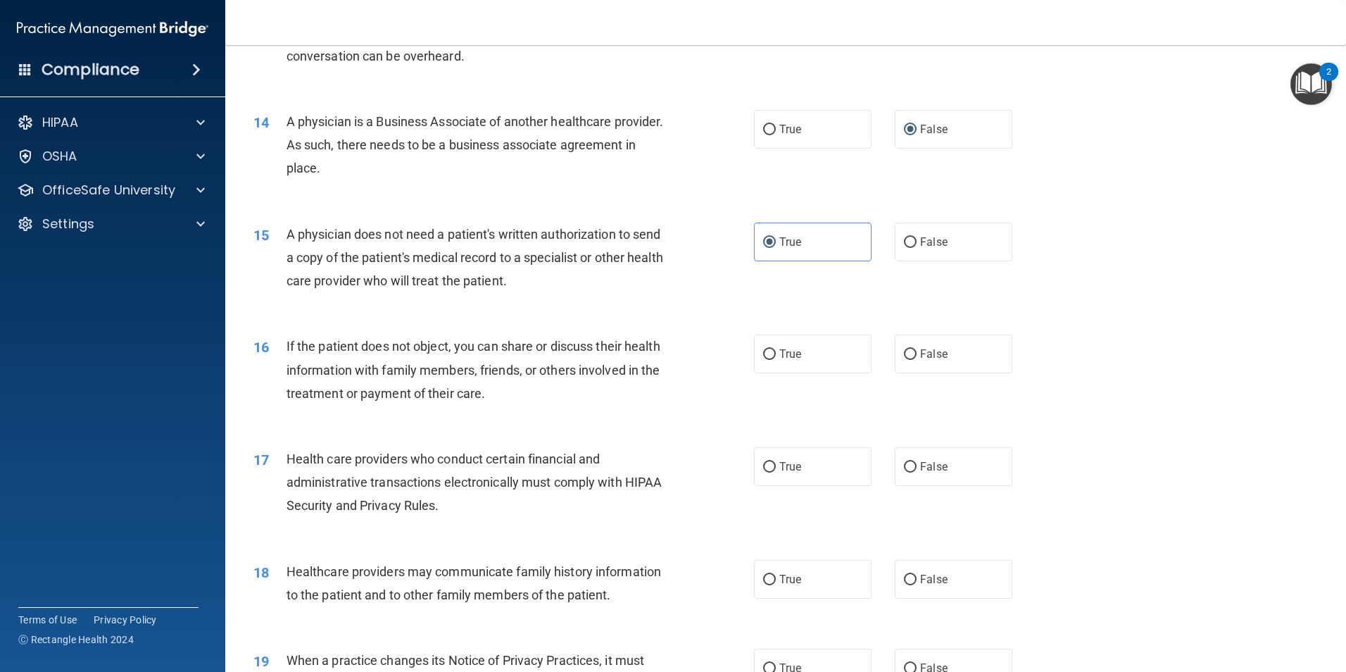
scroll to position [1463, 0]
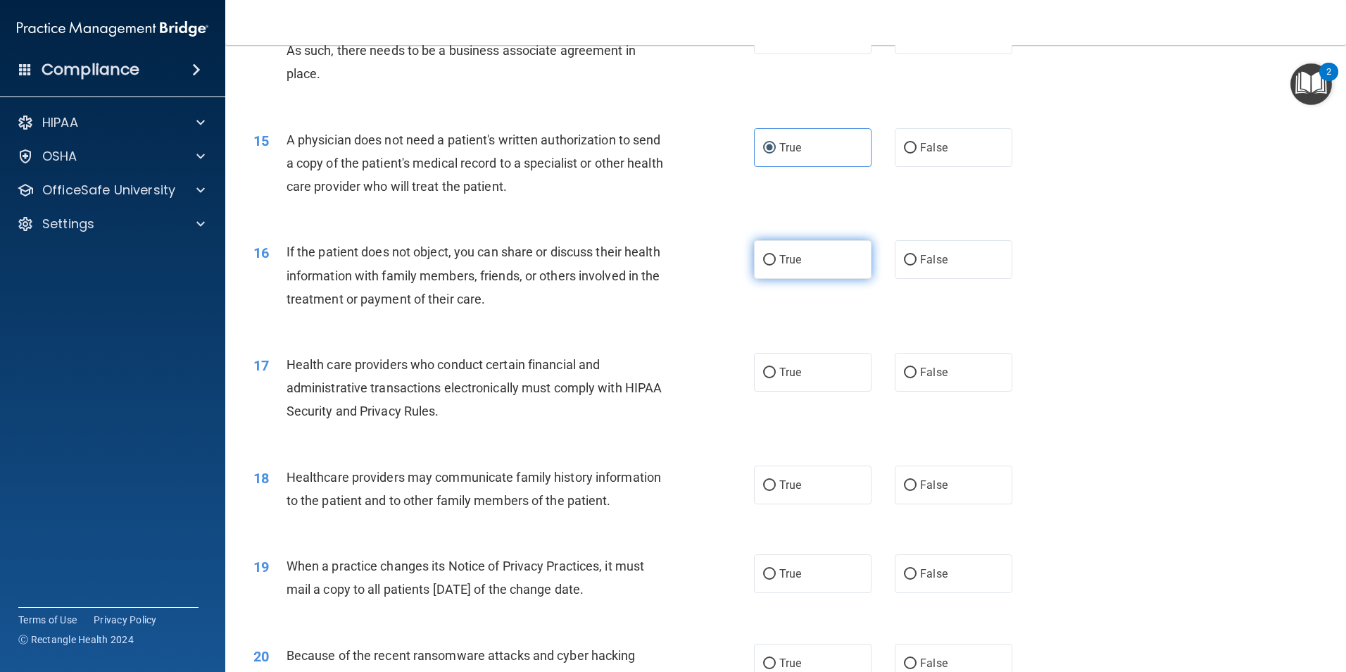
click at [763, 263] on input "True" at bounding box center [769, 260] width 13 height 11
radio input "true"
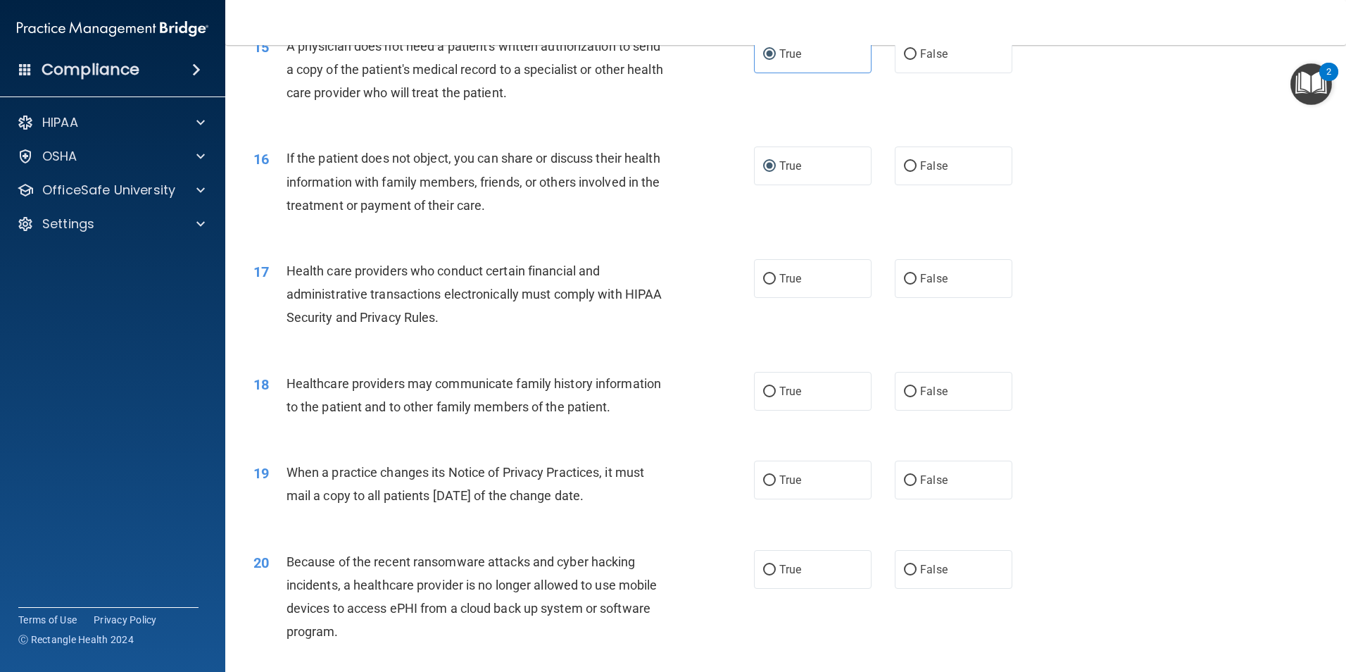
scroll to position [1623, 0]
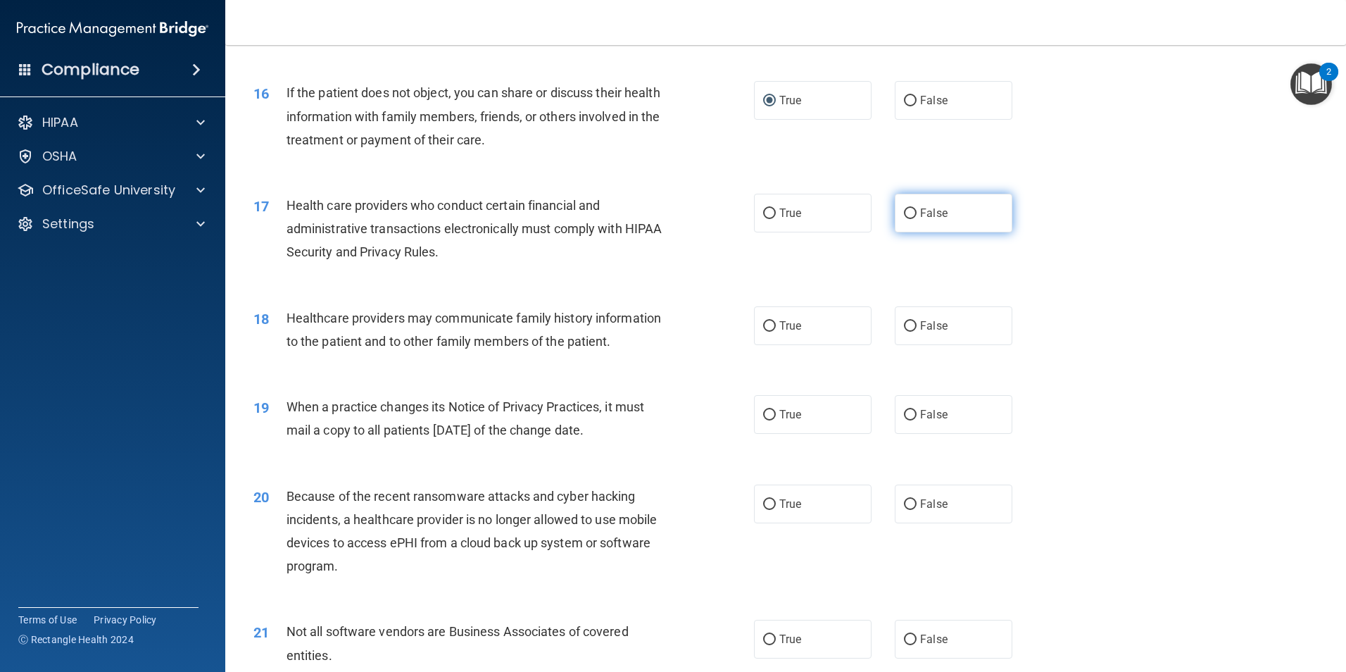
click at [905, 208] on input "False" at bounding box center [910, 213] width 13 height 11
radio input "true"
click at [762, 206] on label "True" at bounding box center [813, 213] width 118 height 39
click at [763, 208] on input "True" at bounding box center [769, 213] width 13 height 11
radio input "true"
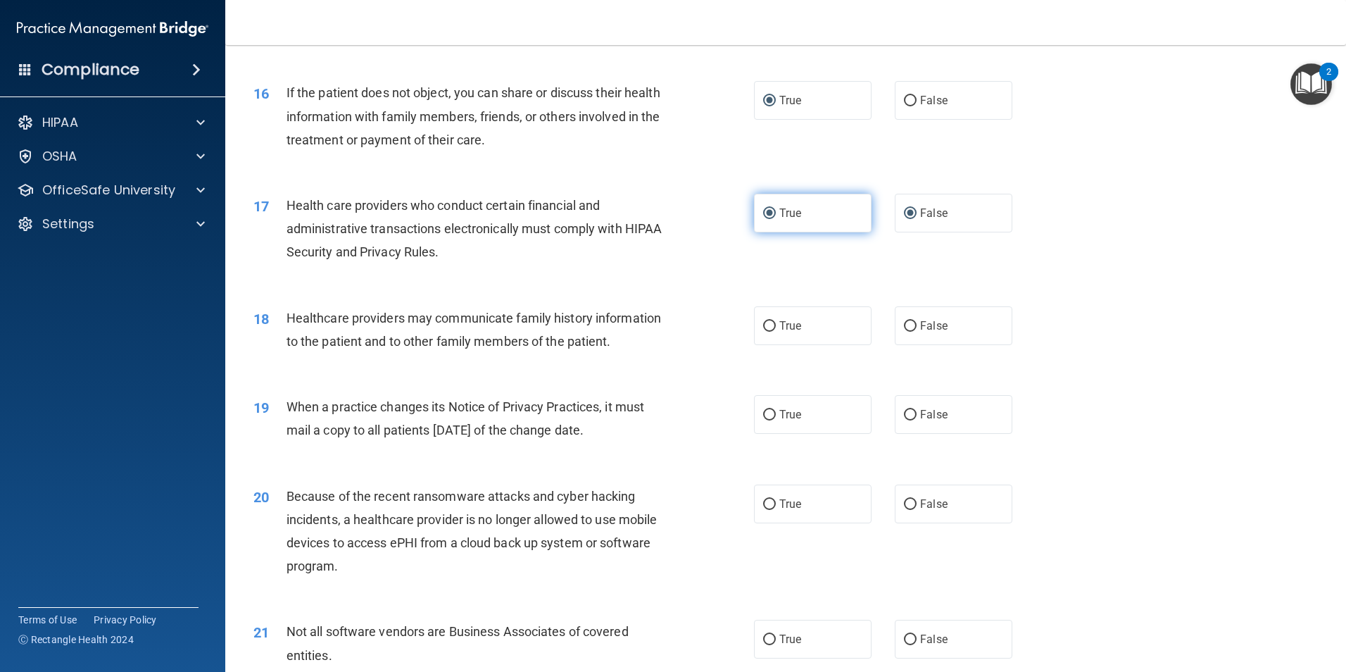
radio input "false"
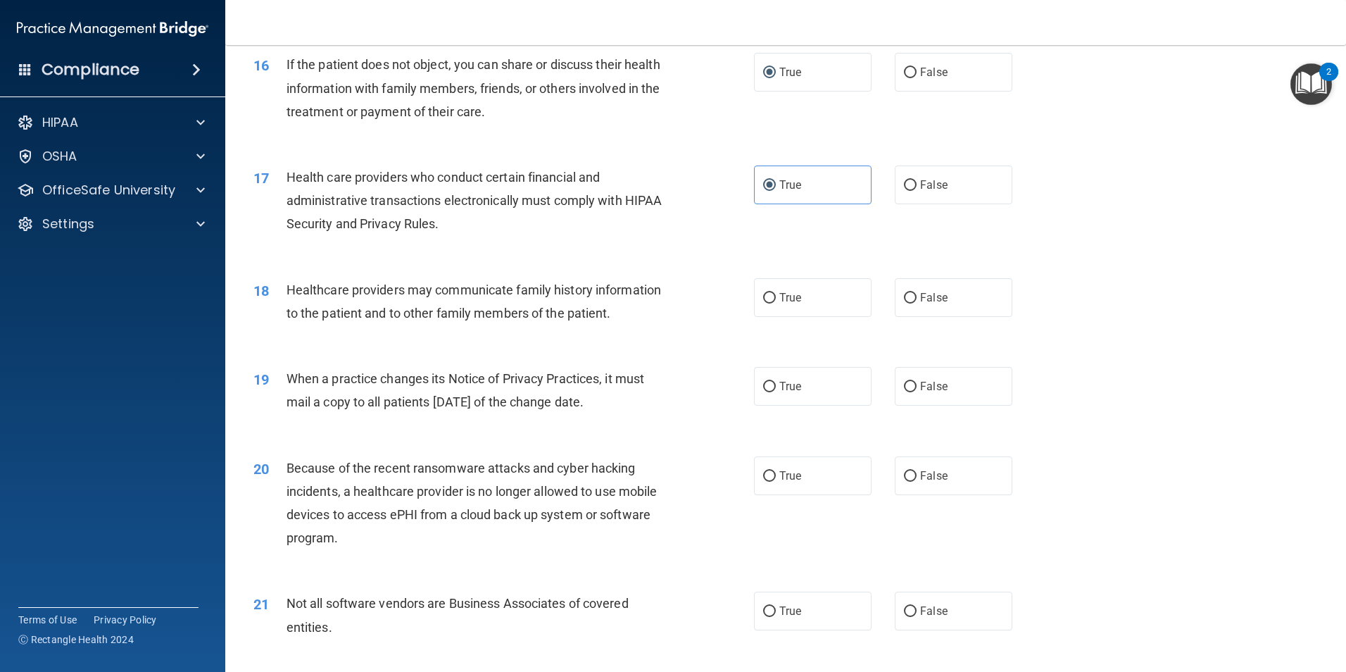
scroll to position [1689, 0]
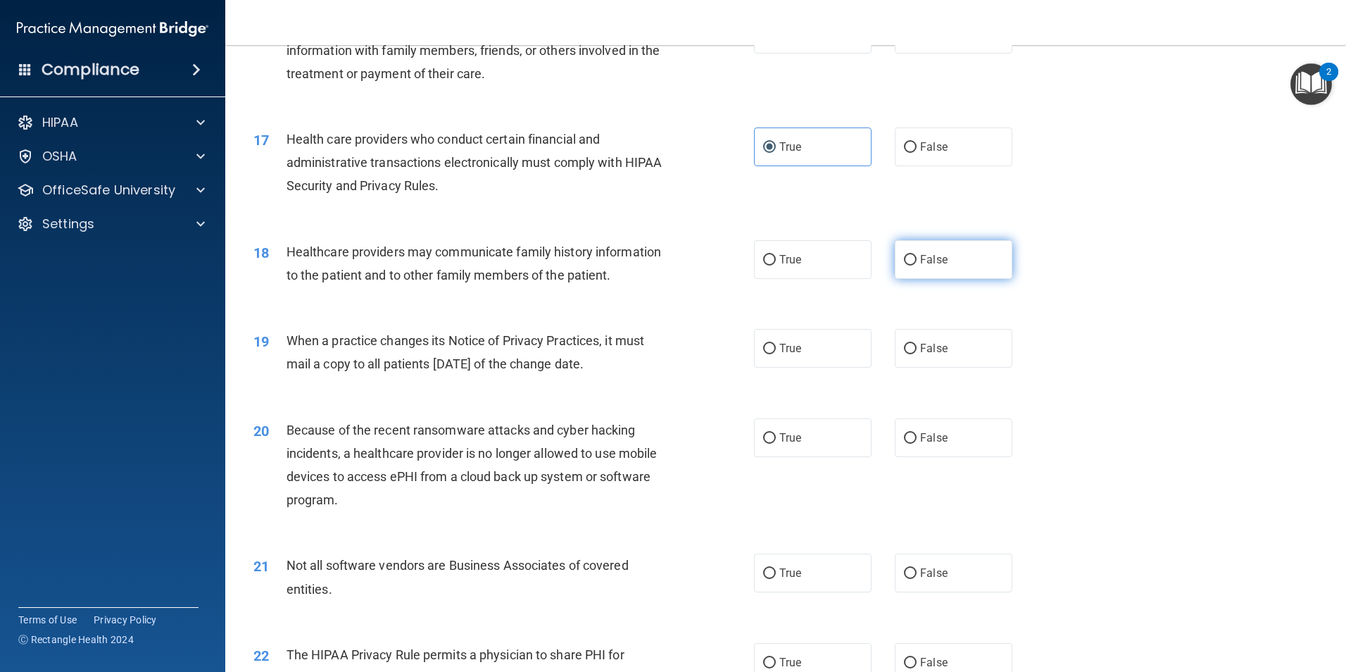
click at [904, 257] on input "False" at bounding box center [910, 260] width 13 height 11
radio input "true"
click at [745, 259] on div "18 Healthcare providers may communicate family history information to the patie…" at bounding box center [503, 266] width 543 height 53
click at [763, 258] on input "True" at bounding box center [769, 260] width 13 height 11
radio input "true"
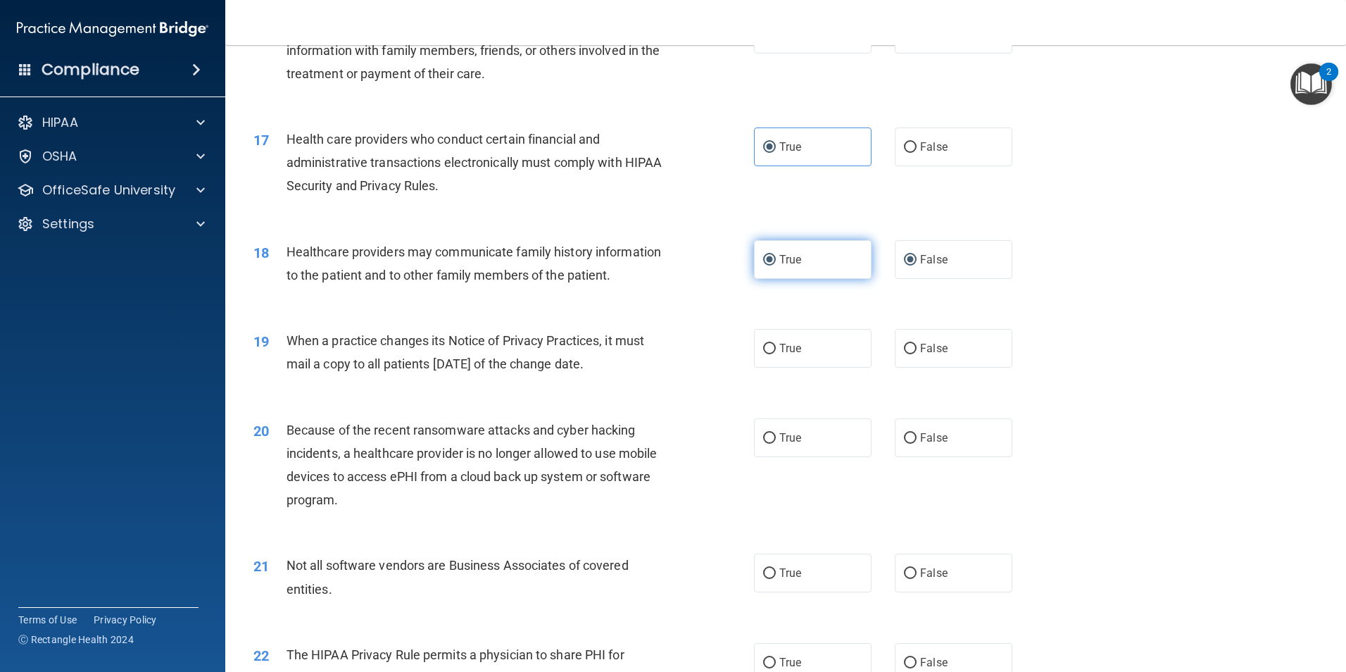
radio input "false"
click at [764, 354] on input "True" at bounding box center [769, 349] width 13 height 11
radio input "true"
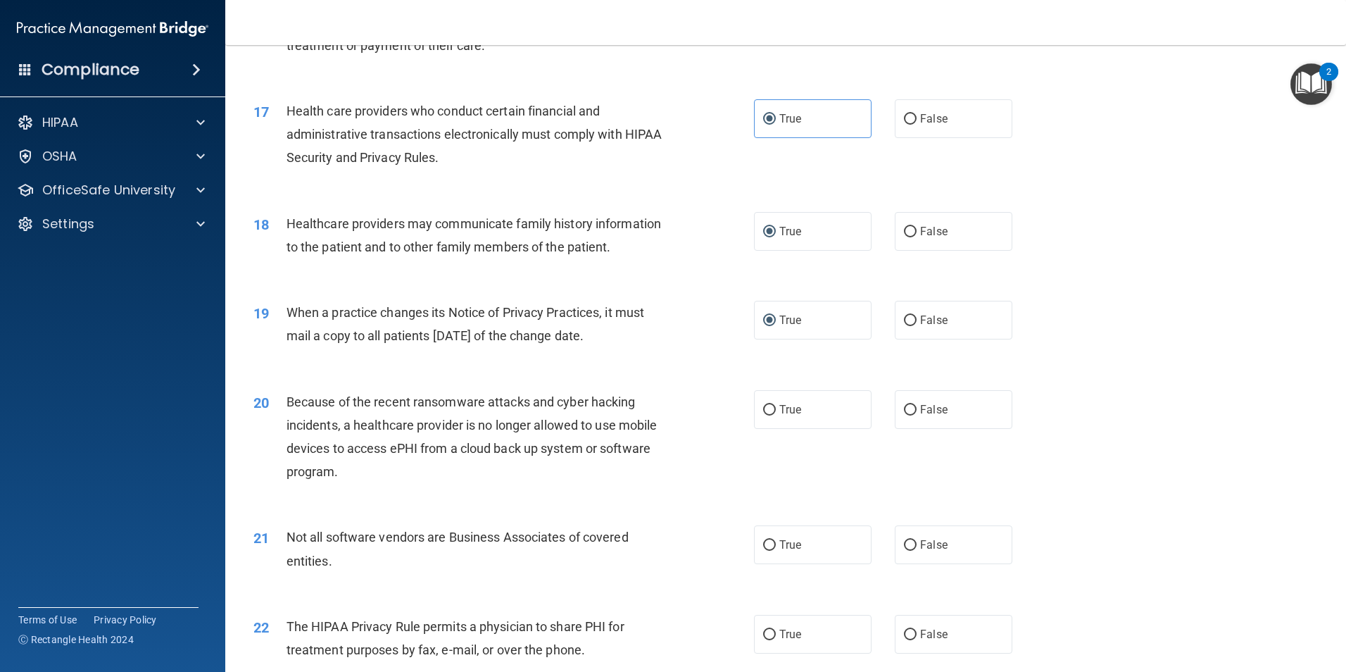
scroll to position [1763, 0]
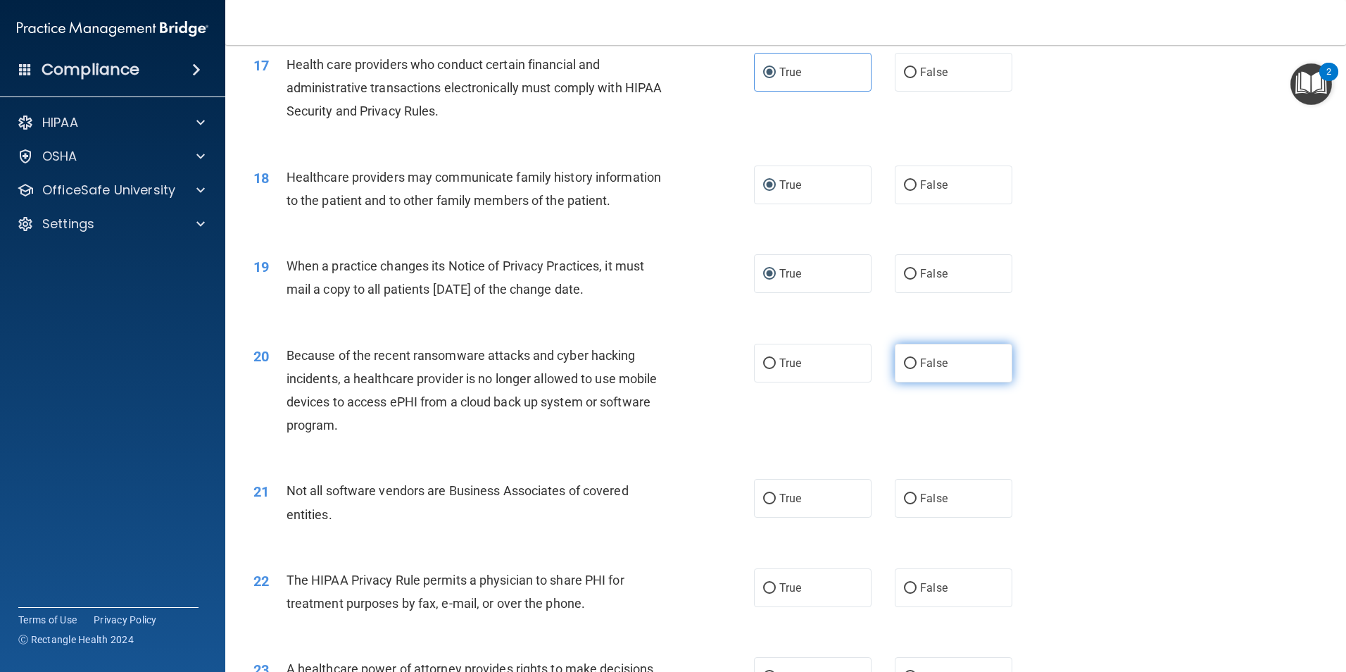
click at [904, 366] on input "False" at bounding box center [910, 363] width 13 height 11
radio input "true"
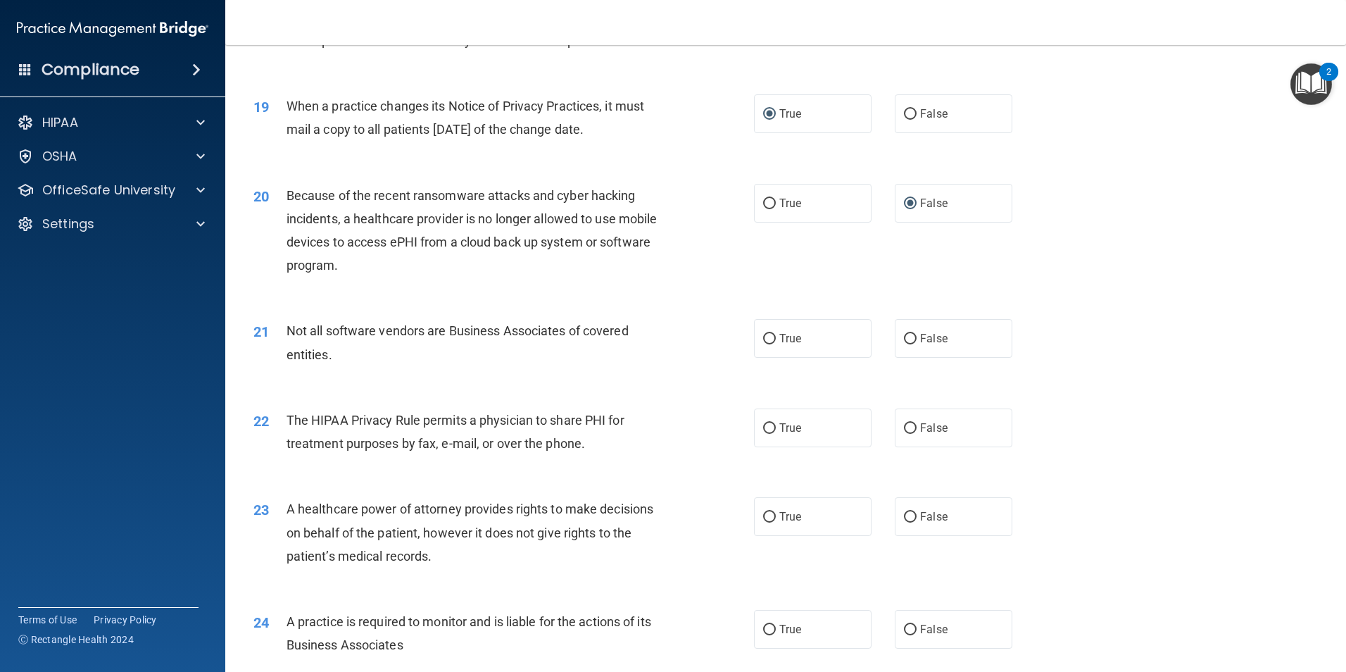
scroll to position [1979, 0]
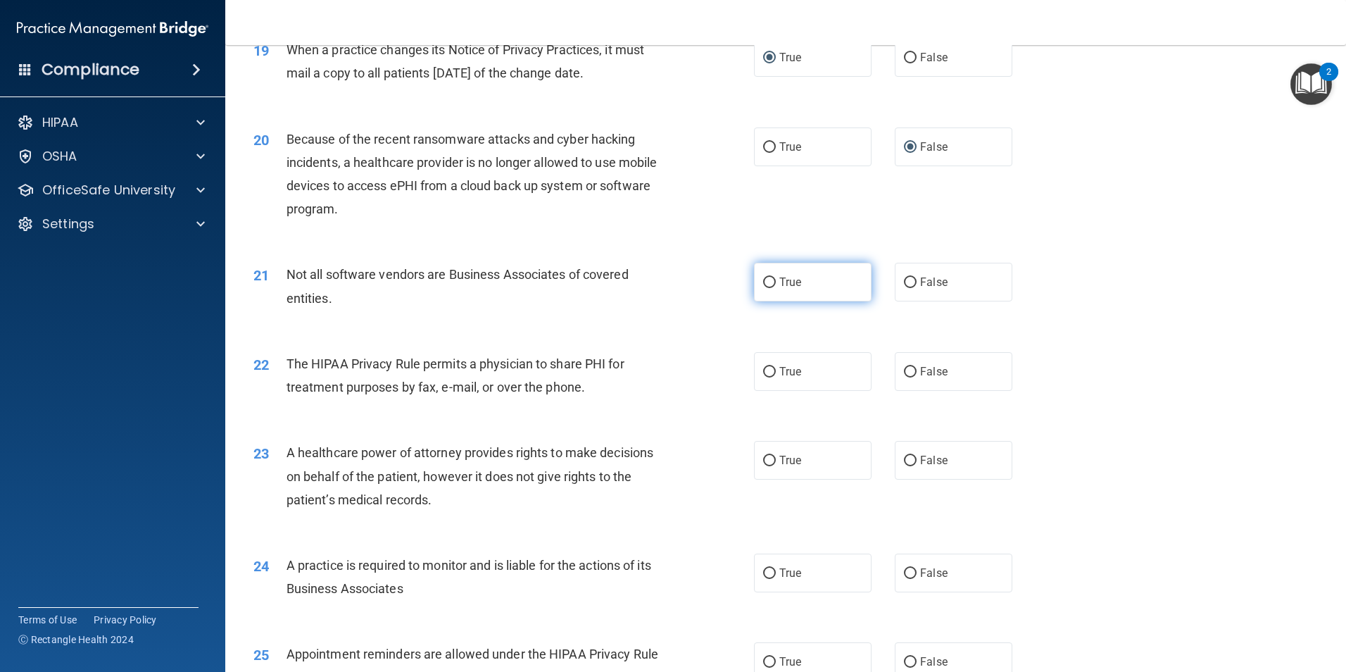
click at [773, 291] on label "True" at bounding box center [813, 282] width 118 height 39
click at [773, 288] on input "True" at bounding box center [769, 282] width 13 height 11
radio input "true"
click at [905, 369] on input "False" at bounding box center [910, 372] width 13 height 11
radio input "true"
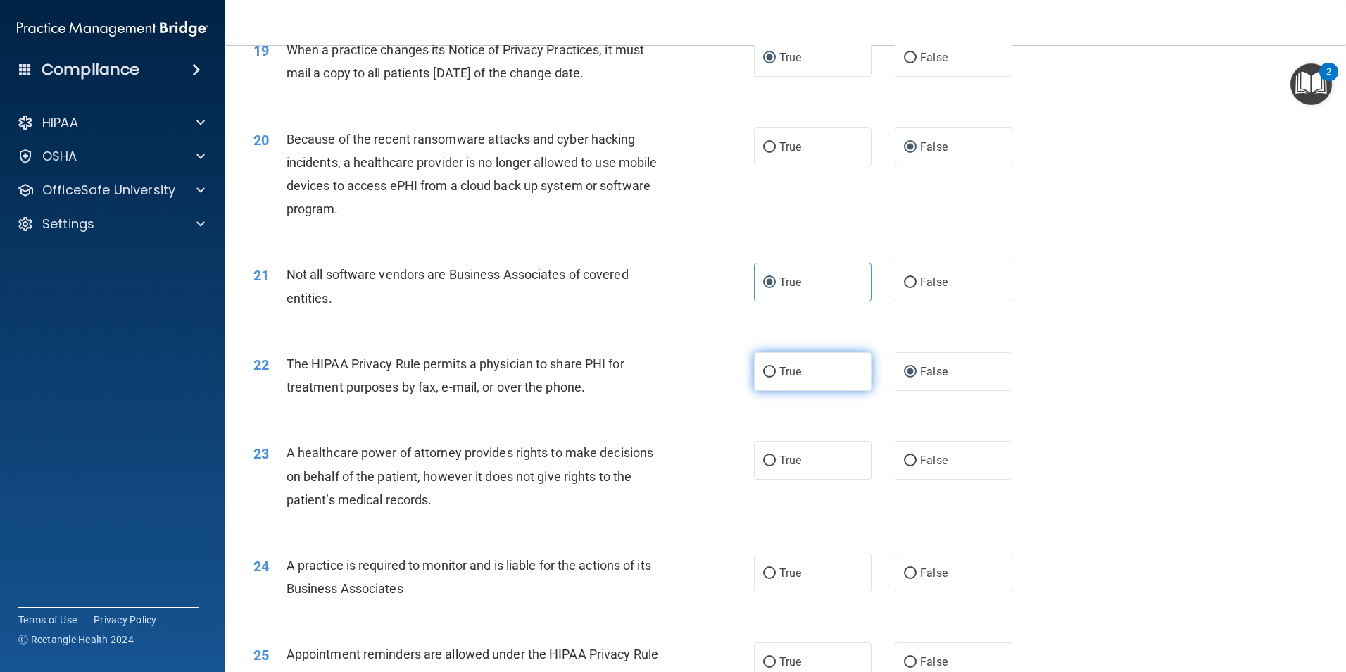
click at [763, 370] on input "True" at bounding box center [769, 372] width 13 height 11
radio input "true"
radio input "false"
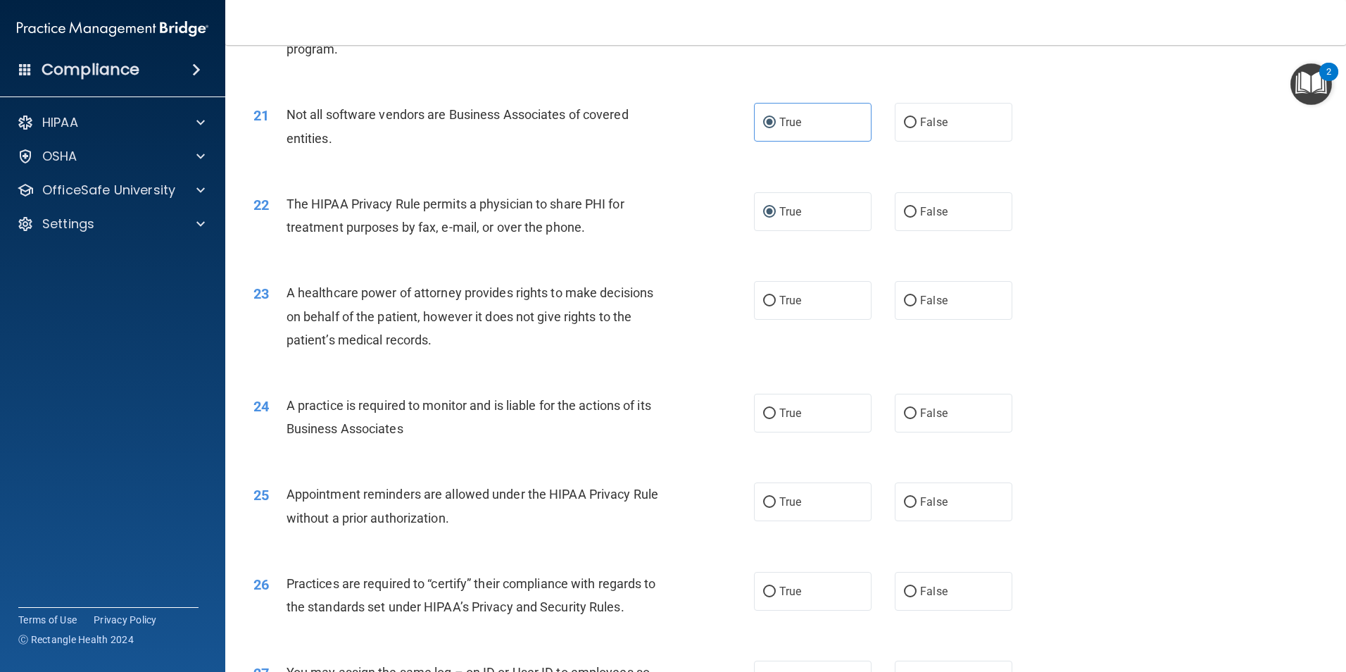
scroll to position [2167, 0]
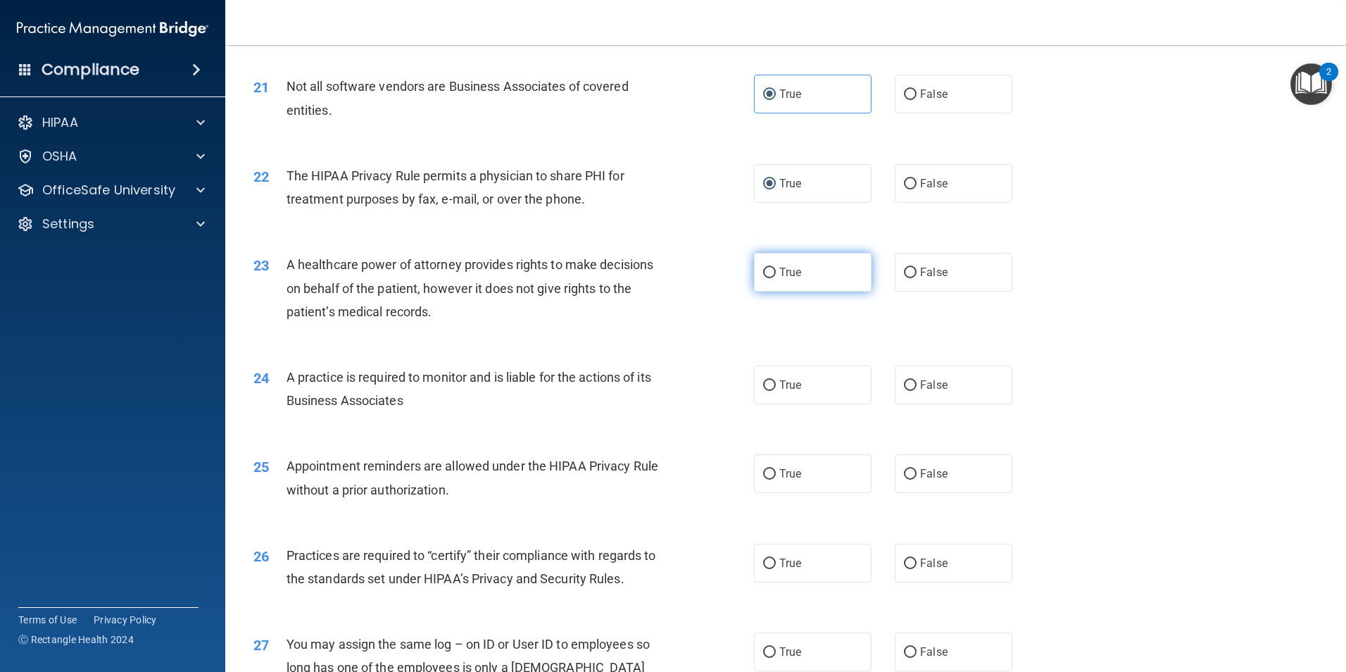
click at [764, 279] on label "True" at bounding box center [813, 272] width 118 height 39
click at [764, 278] on input "True" at bounding box center [769, 272] width 13 height 11
radio input "true"
click at [764, 376] on label "True" at bounding box center [813, 384] width 118 height 39
click at [764, 380] on input "True" at bounding box center [769, 385] width 13 height 11
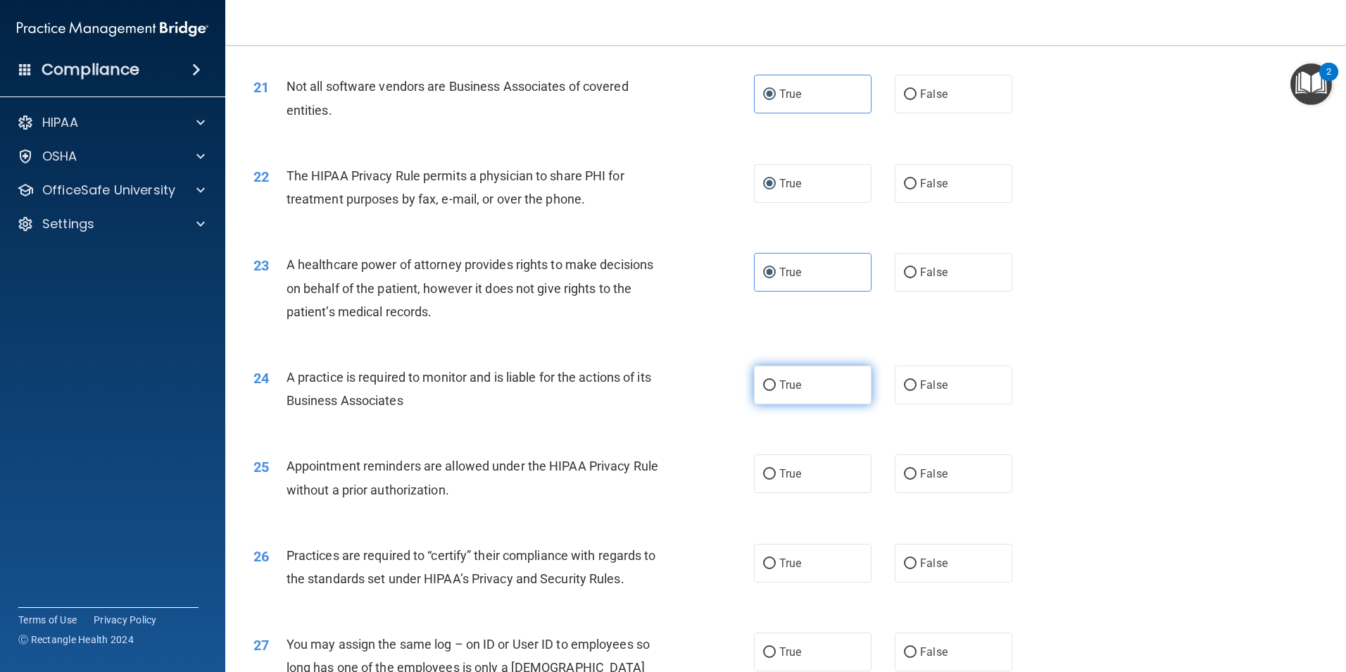
radio input "true"
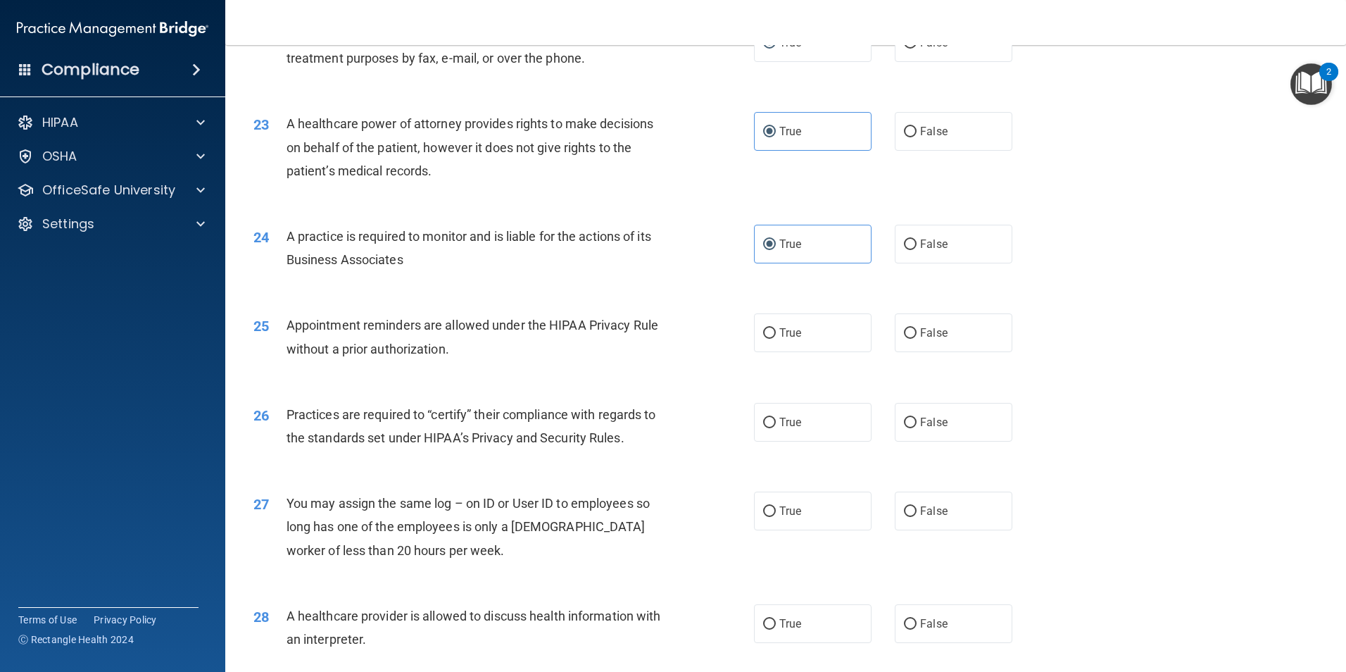
scroll to position [2355, 0]
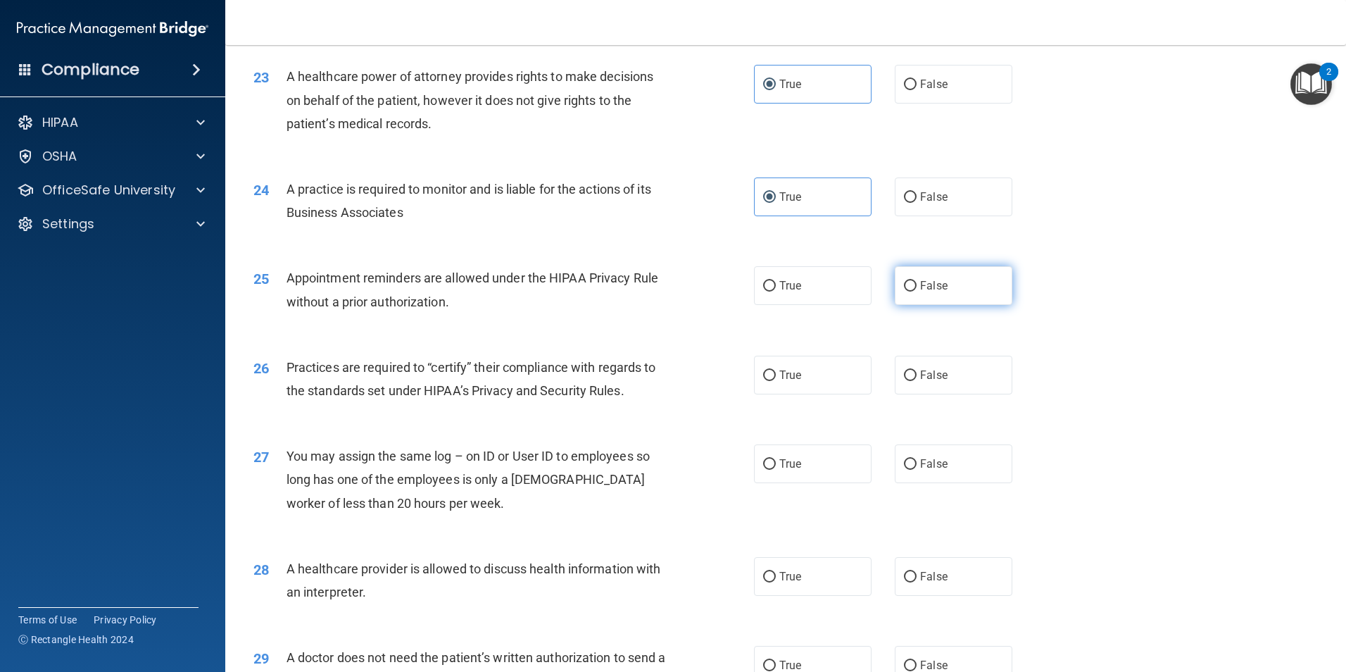
click at [907, 289] on input "False" at bounding box center [910, 286] width 13 height 11
radio input "true"
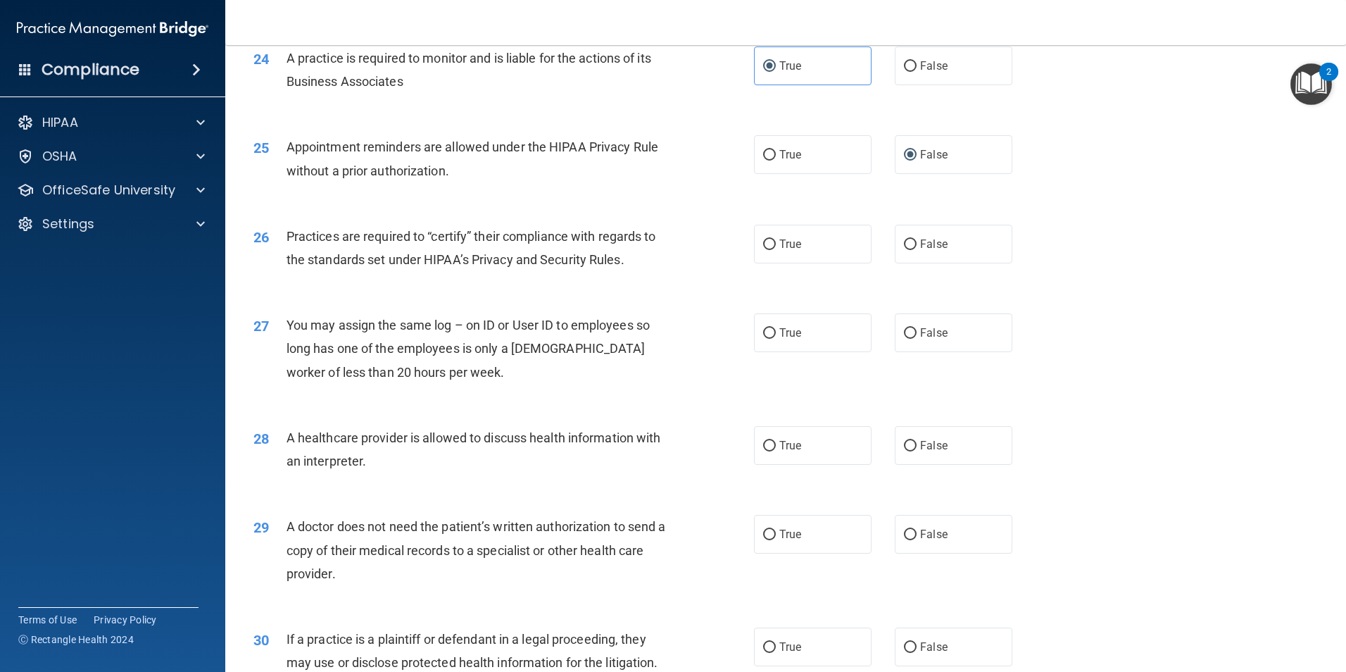
scroll to position [2505, 0]
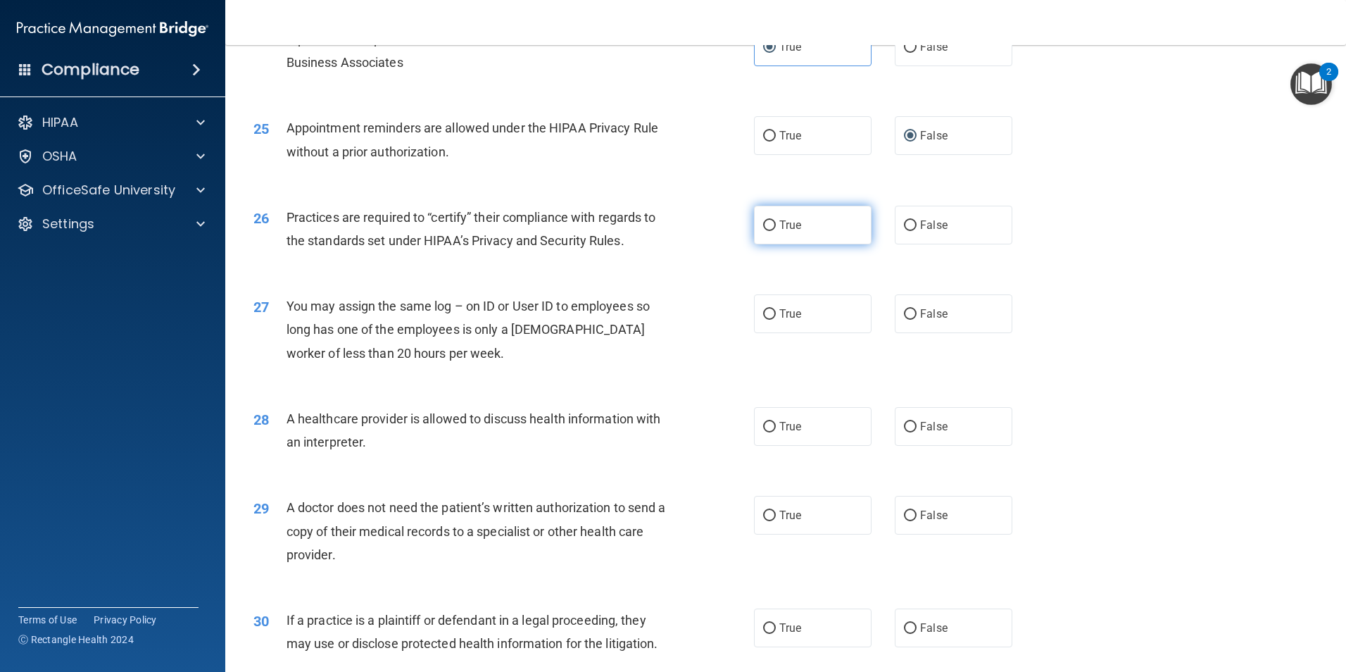
click at [767, 227] on input "True" at bounding box center [769, 225] width 13 height 11
radio input "true"
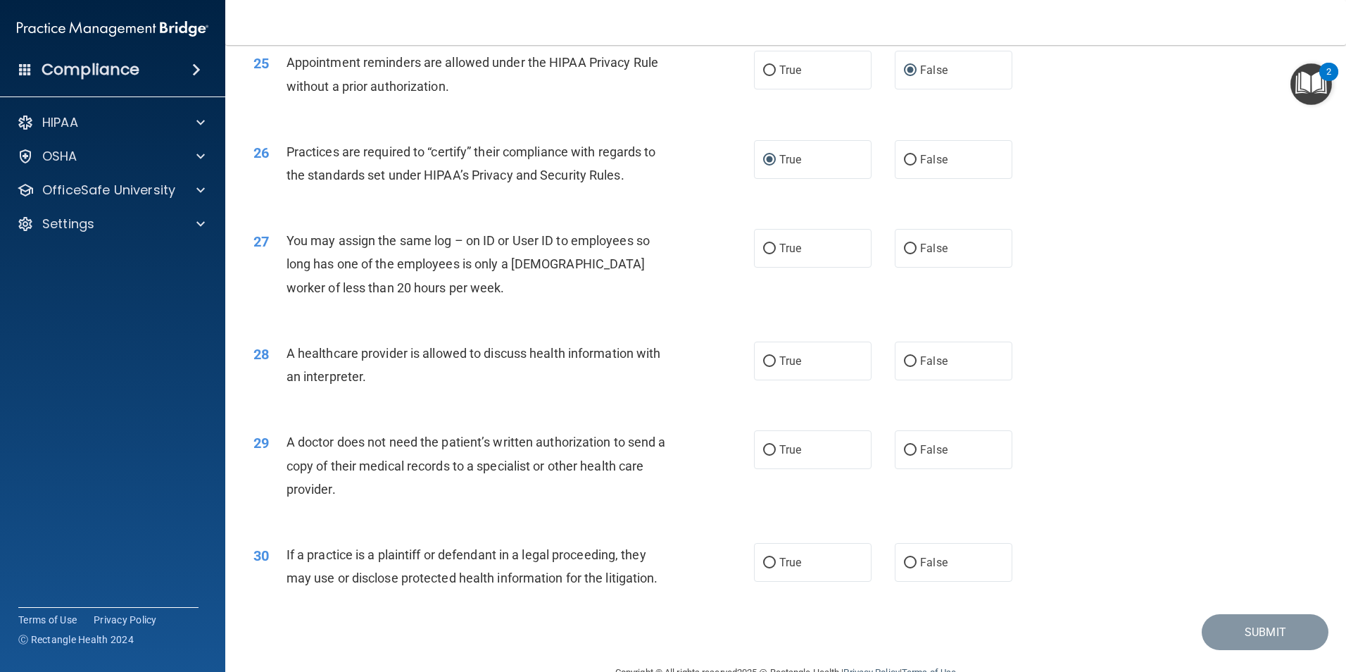
scroll to position [2605, 0]
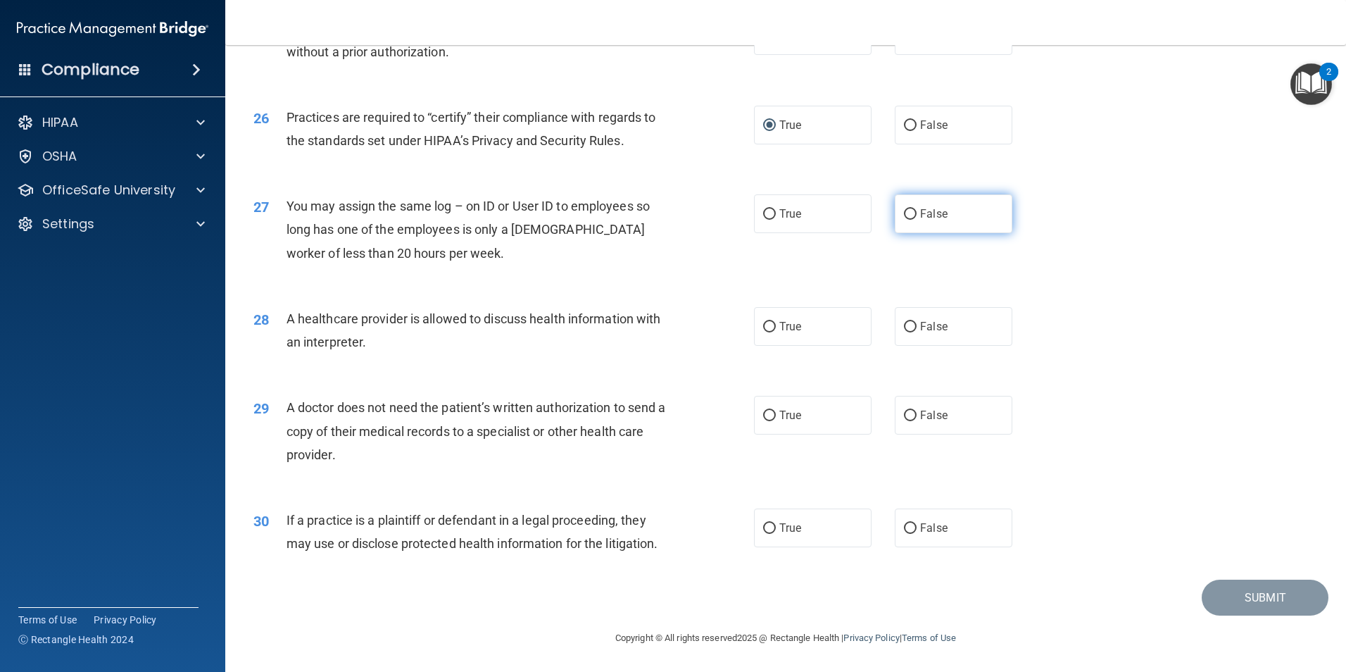
click at [904, 216] on input "False" at bounding box center [910, 214] width 13 height 11
radio input "true"
click at [772, 329] on label "True" at bounding box center [813, 326] width 118 height 39
click at [772, 329] on input "True" at bounding box center [769, 327] width 13 height 11
radio input "true"
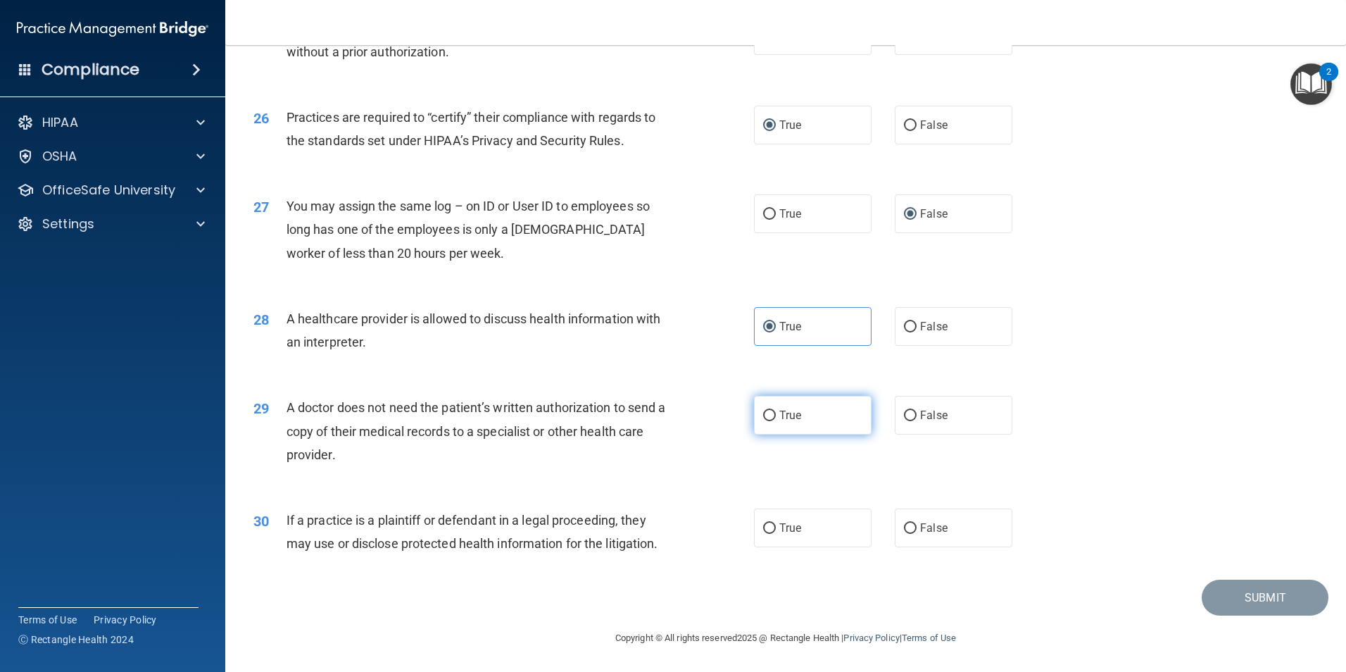
click at [763, 418] on input "True" at bounding box center [769, 415] width 13 height 11
radio input "true"
click at [757, 531] on label "True" at bounding box center [813, 527] width 118 height 39
click at [763, 531] on input "True" at bounding box center [769, 528] width 13 height 11
radio input "true"
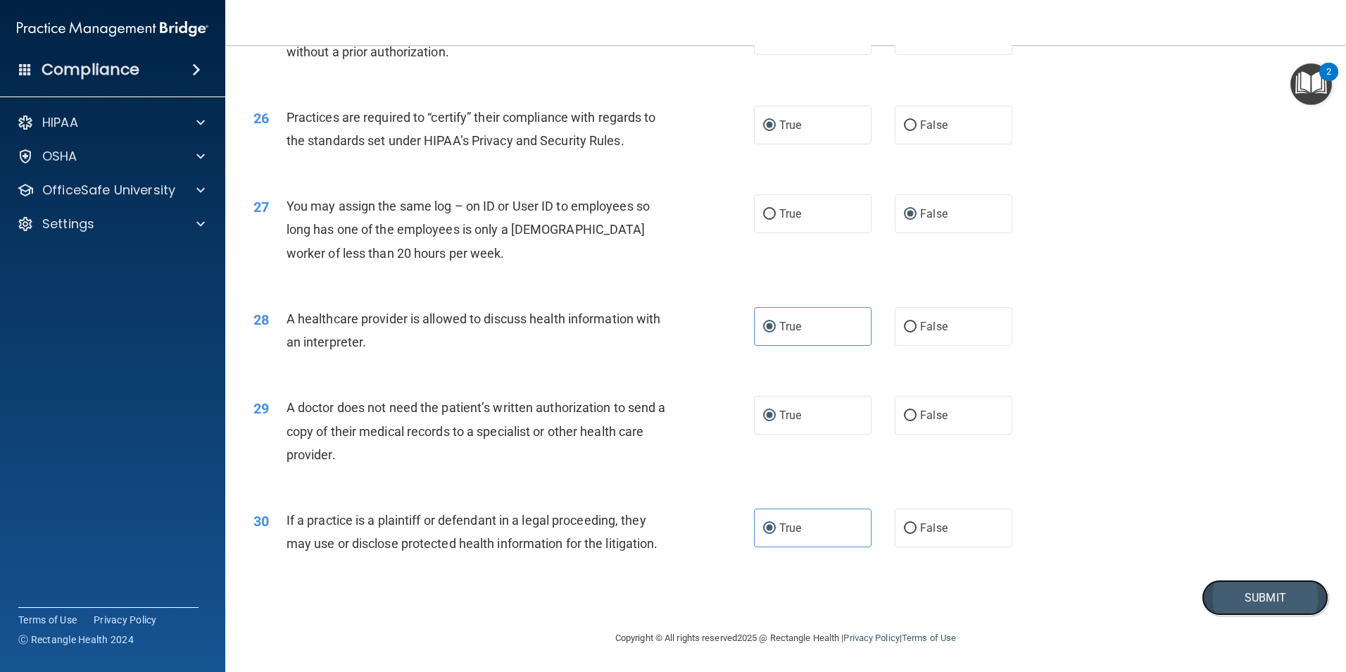
click at [1252, 598] on button "Submit" at bounding box center [1265, 597] width 127 height 36
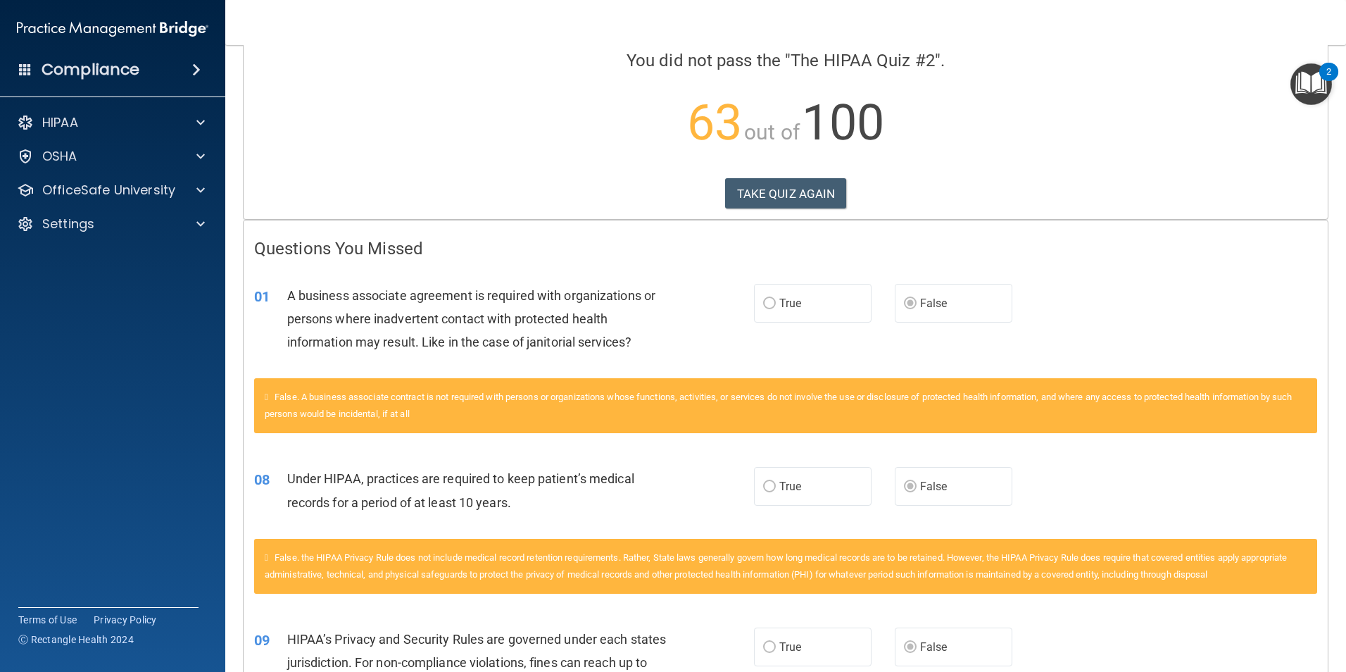
scroll to position [18, 0]
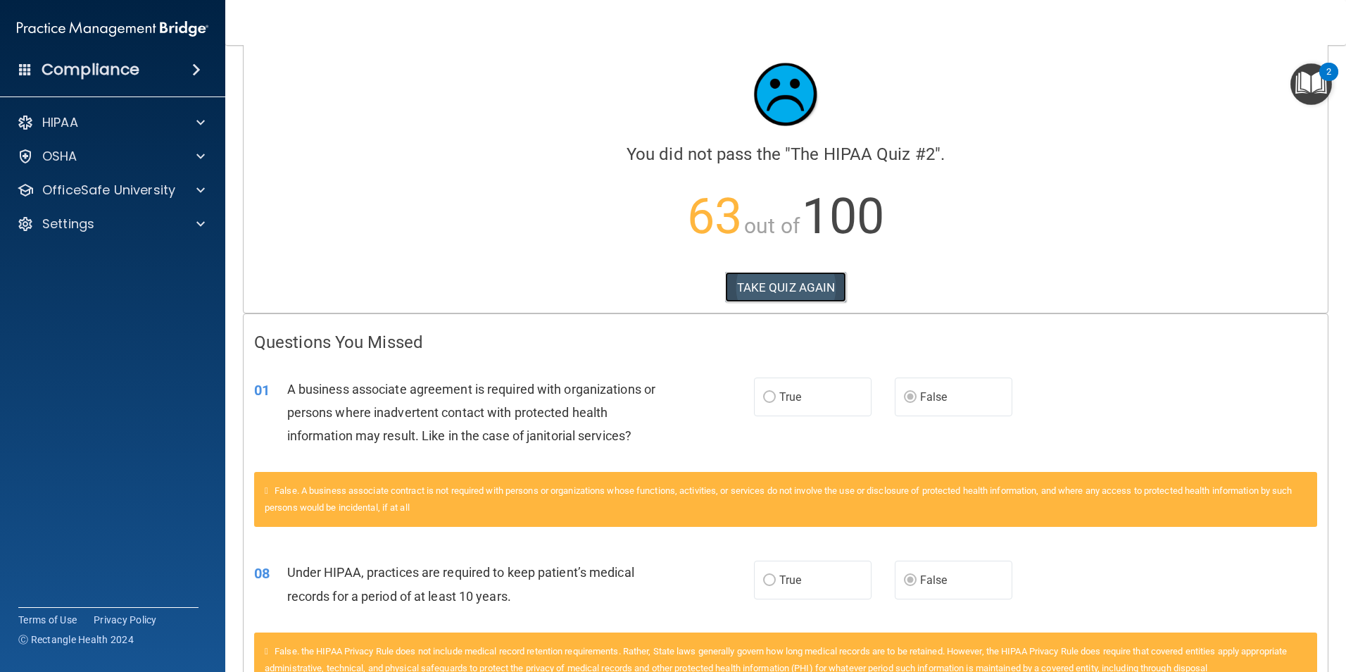
click at [761, 289] on button "TAKE QUIZ AGAIN" at bounding box center [786, 287] width 122 height 31
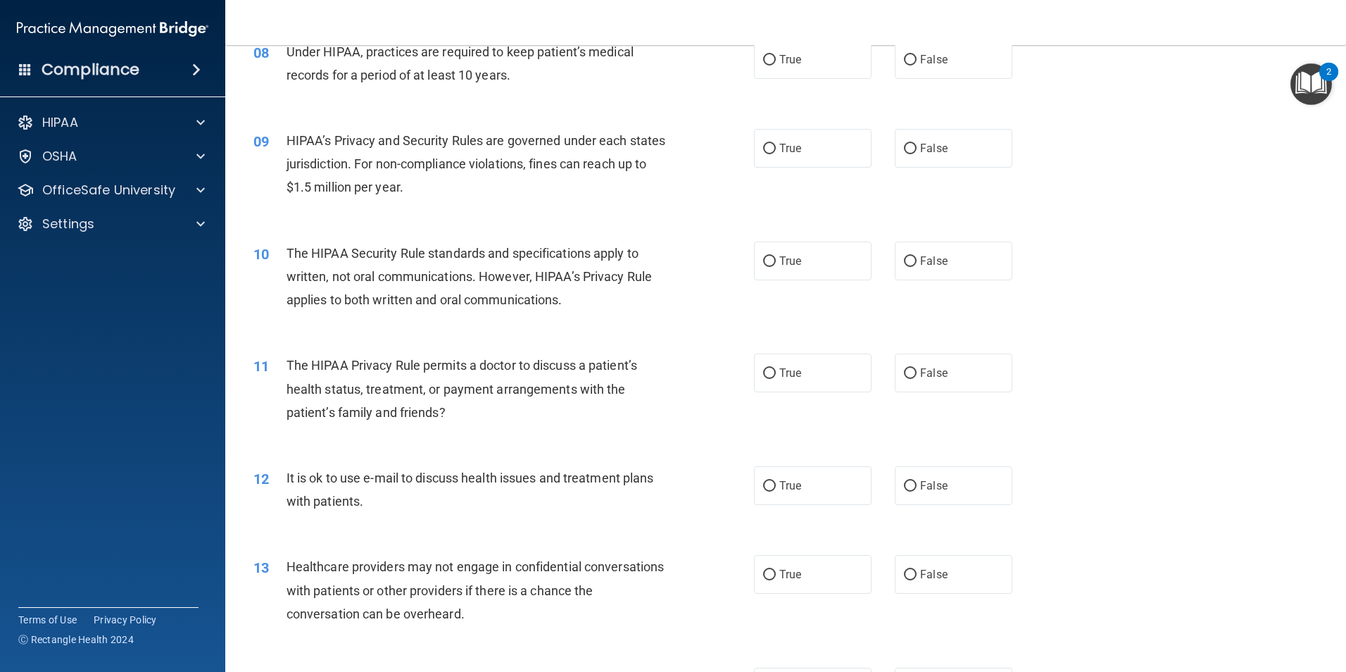
scroll to position [830, 0]
